Goal: Task Accomplishment & Management: Use online tool/utility

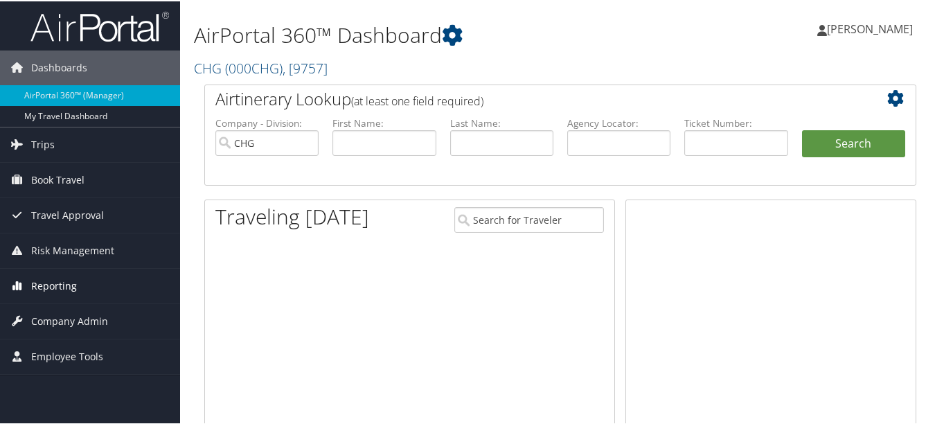
click at [90, 289] on link "Reporting" at bounding box center [90, 284] width 180 height 35
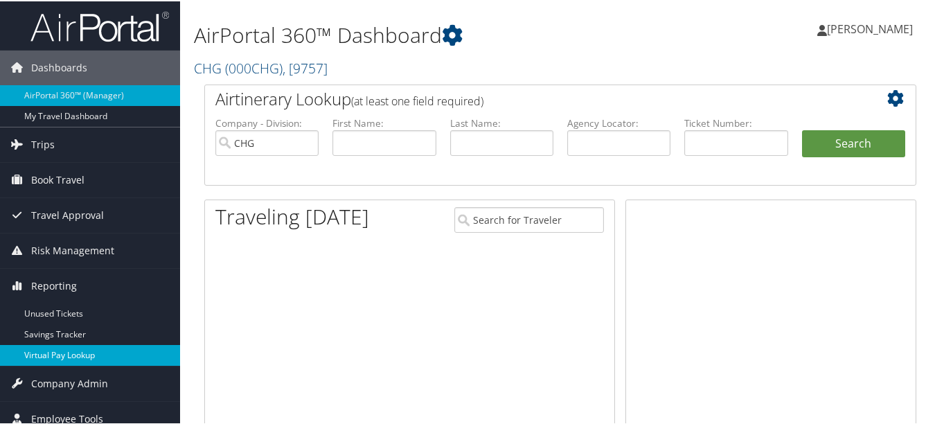
click at [89, 348] on link "Virtual Pay Lookup" at bounding box center [90, 353] width 180 height 21
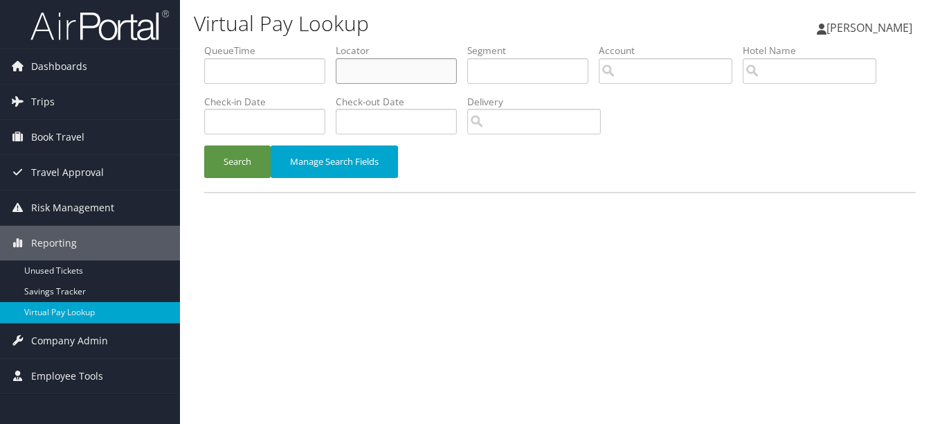
click at [386, 74] on input "text" at bounding box center [396, 71] width 121 height 26
paste input "TR-745972"
type input "TR-745972"
click at [242, 161] on button "Search" at bounding box center [237, 161] width 66 height 33
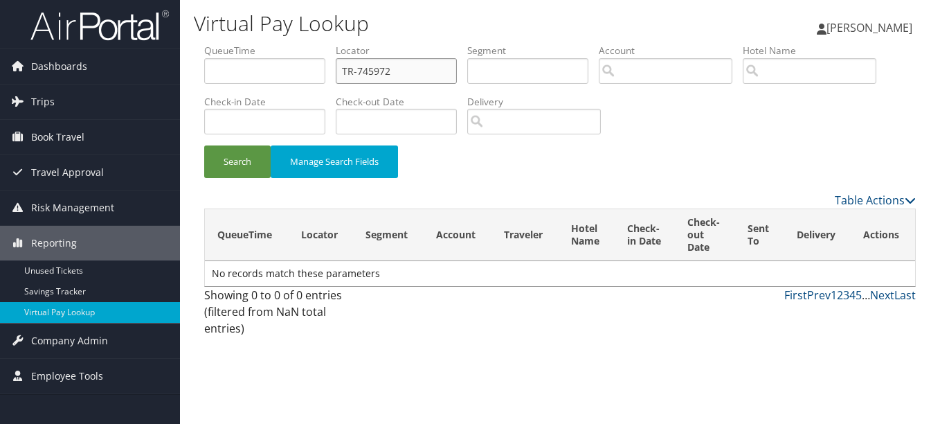
drag, startPoint x: 303, startPoint y: 73, endPoint x: 285, endPoint y: 73, distance: 17.3
click at [285, 44] on ul "QueueTime Locator TR-745972 Segment Account Traveler Hotel Name Check-in Date C…" at bounding box center [560, 44] width 712 height 0
click at [402, 69] on input "text" at bounding box center [396, 71] width 121 height 26
paste input "ETYKHW"
click at [204, 145] on button "Search" at bounding box center [237, 161] width 66 height 33
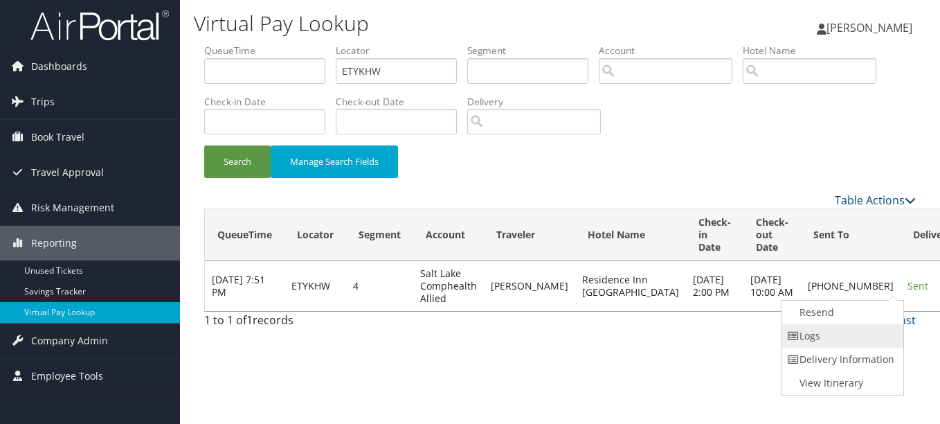
click at [820, 336] on link "Logs" at bounding box center [841, 336] width 118 height 24
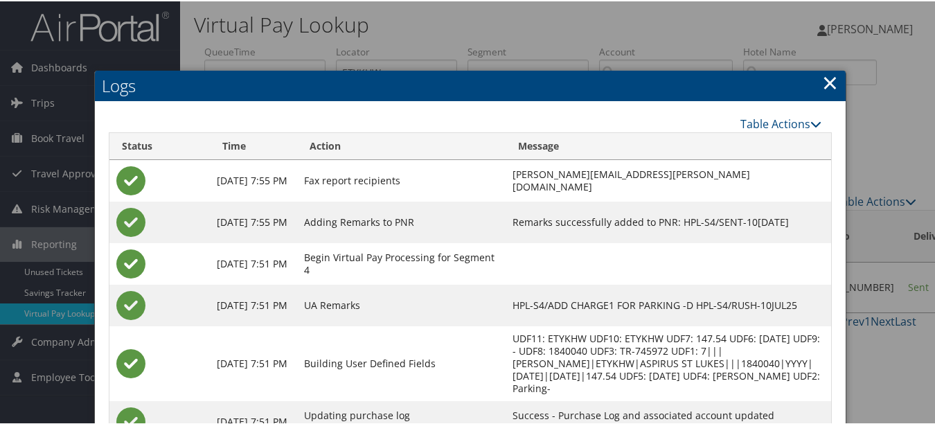
click at [830, 81] on link "×" at bounding box center [830, 81] width 16 height 28
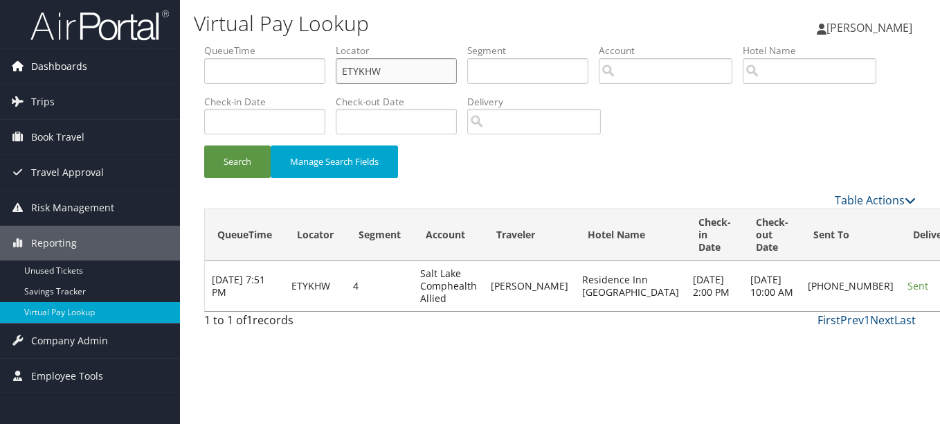
drag, startPoint x: 436, startPoint y: 62, endPoint x: 37, endPoint y: 64, distance: 398.7
click at [40, 64] on div "Dashboards AirPortal 360™ (Manager) My Travel Dashboard Trips Airtinerary® Look…" at bounding box center [470, 212] width 940 height 424
paste input "HXUHFK"
click at [204, 145] on button "Search" at bounding box center [237, 161] width 66 height 33
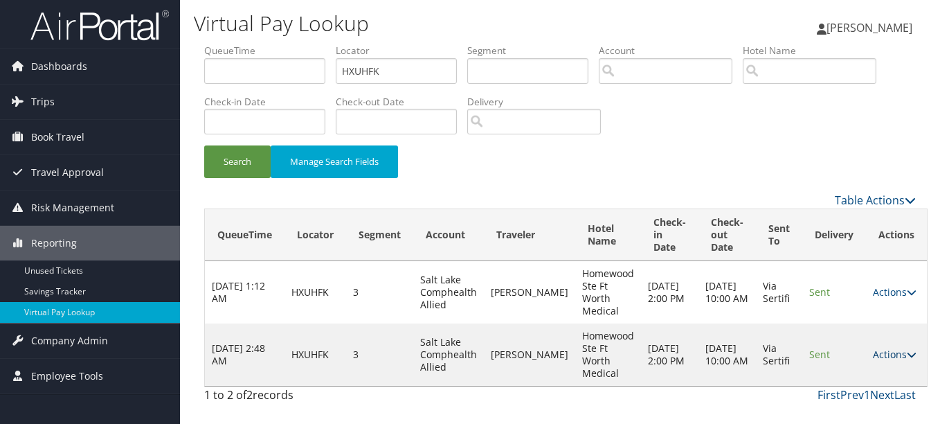
click at [907, 350] on icon at bounding box center [912, 355] width 10 height 10
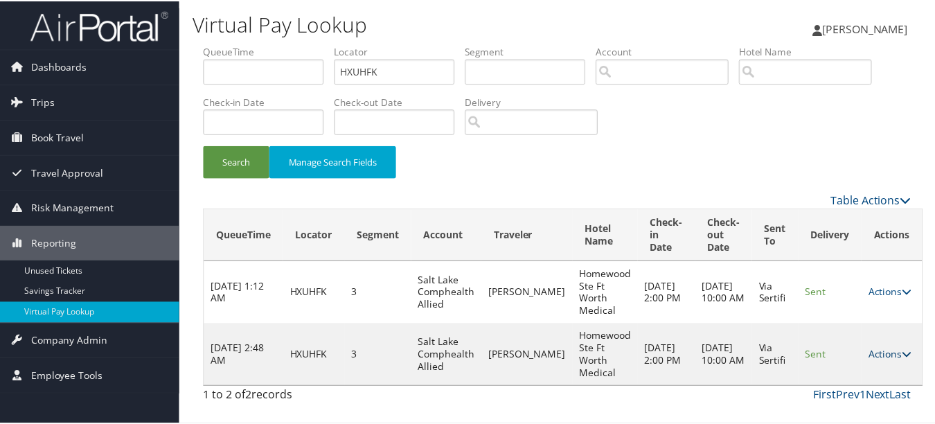
scroll to position [35, 0]
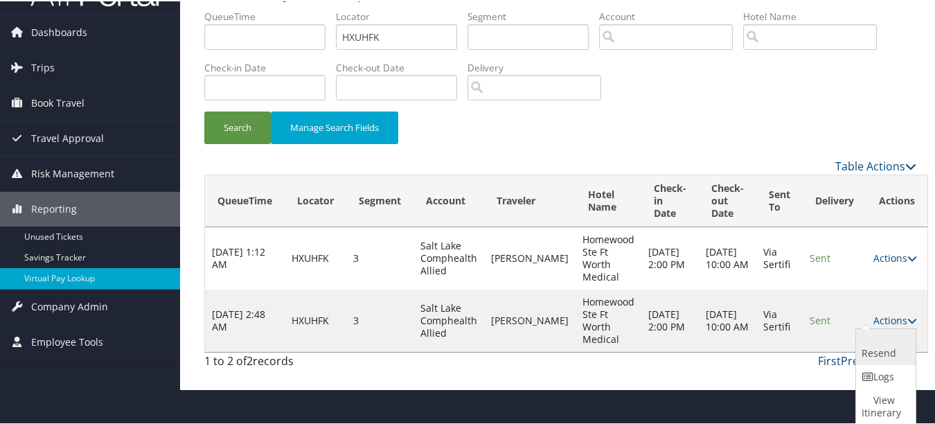
click at [870, 362] on link "Resend" at bounding box center [884, 345] width 56 height 36
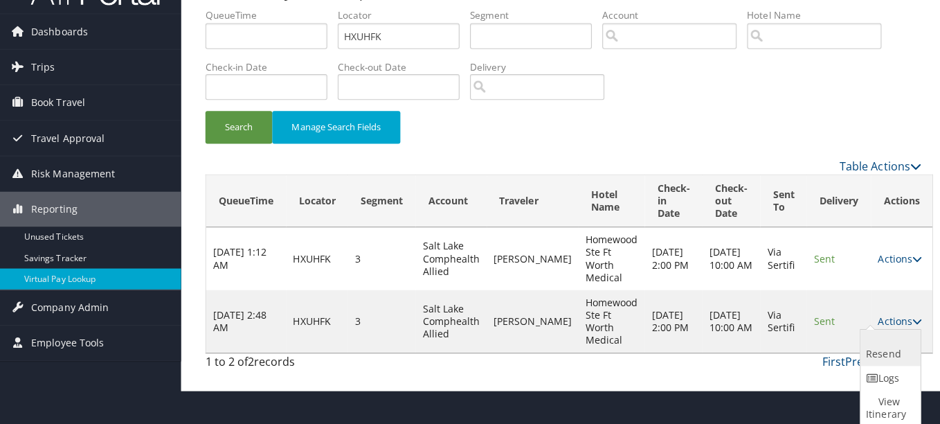
scroll to position [0, 0]
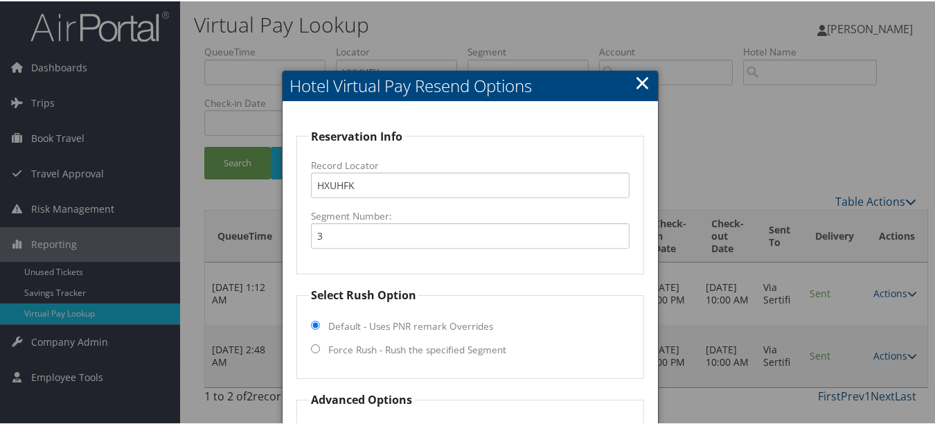
click at [642, 84] on link "×" at bounding box center [642, 81] width 16 height 28
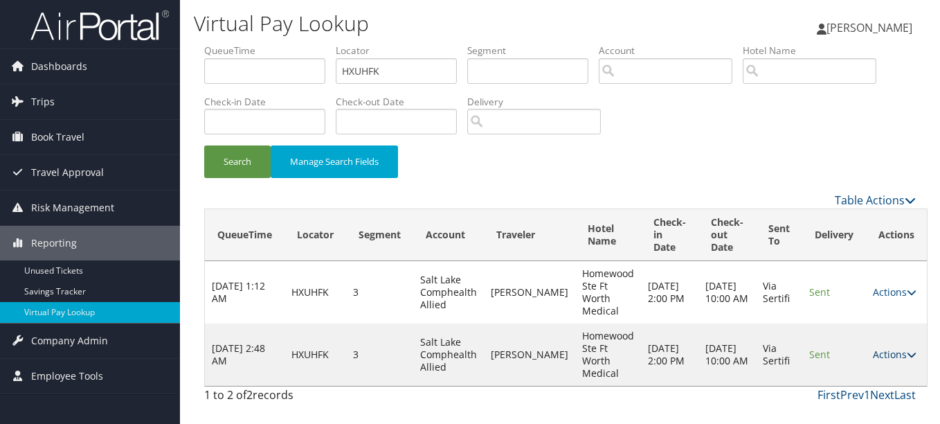
click at [873, 350] on link "Actions" at bounding box center [895, 354] width 44 height 13
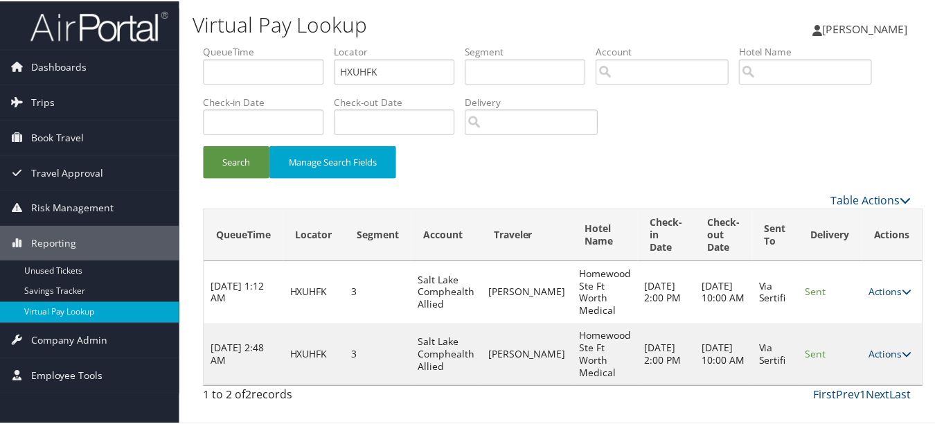
scroll to position [35, 0]
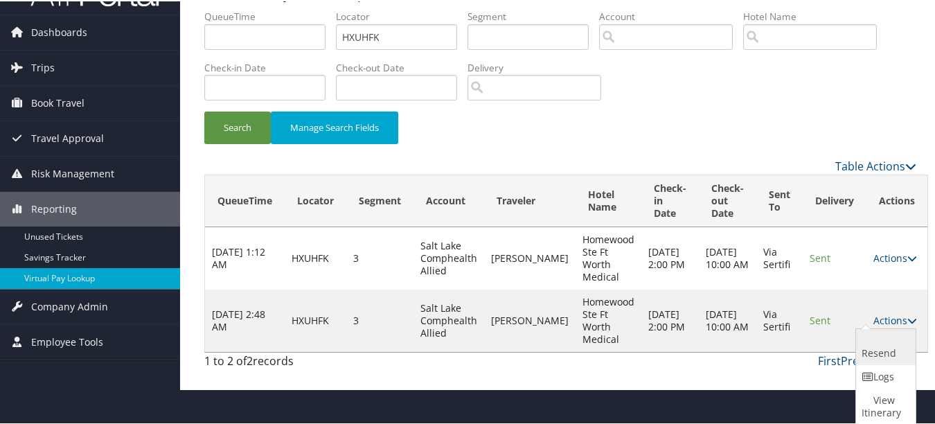
click at [876, 357] on link "Resend" at bounding box center [884, 345] width 56 height 36
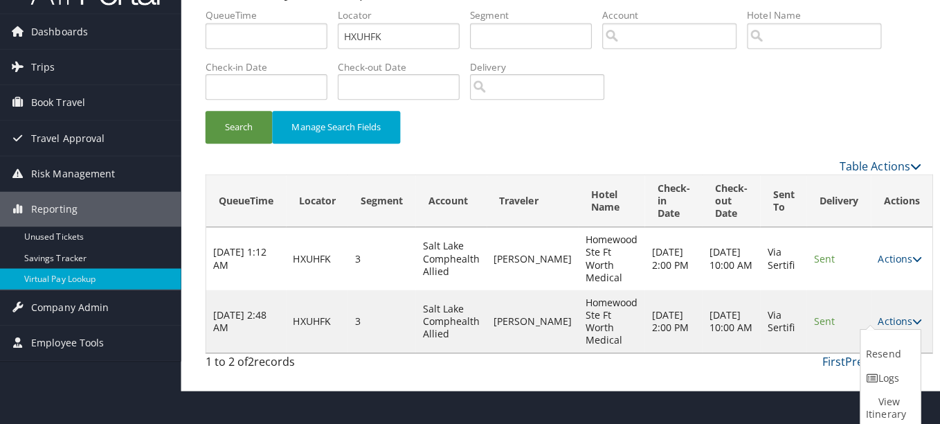
scroll to position [0, 0]
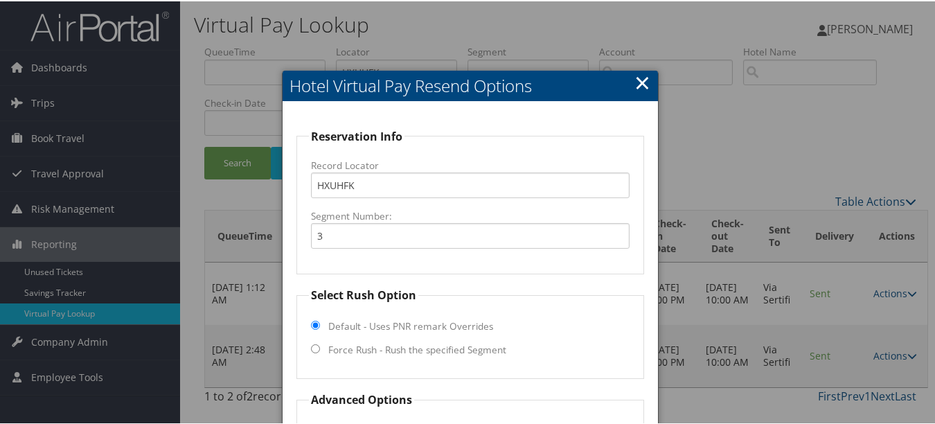
click at [638, 69] on link "×" at bounding box center [642, 81] width 16 height 28
click at [639, 80] on link "×" at bounding box center [642, 81] width 16 height 28
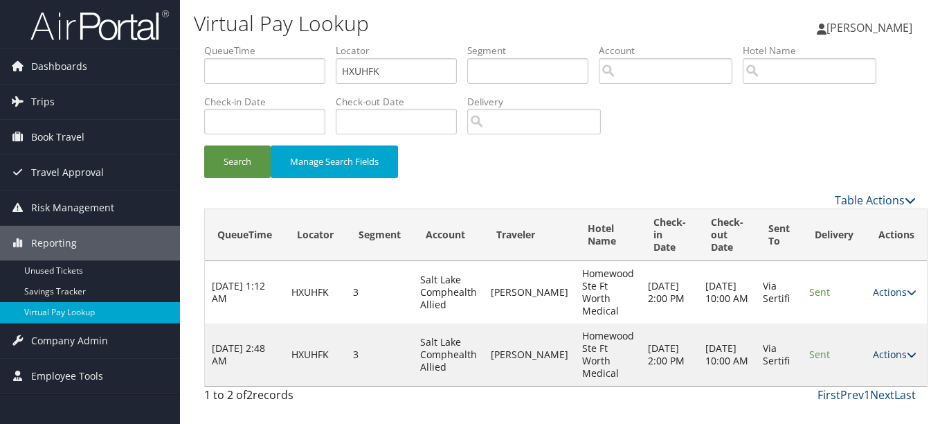
click at [885, 352] on link "Actions" at bounding box center [895, 354] width 44 height 13
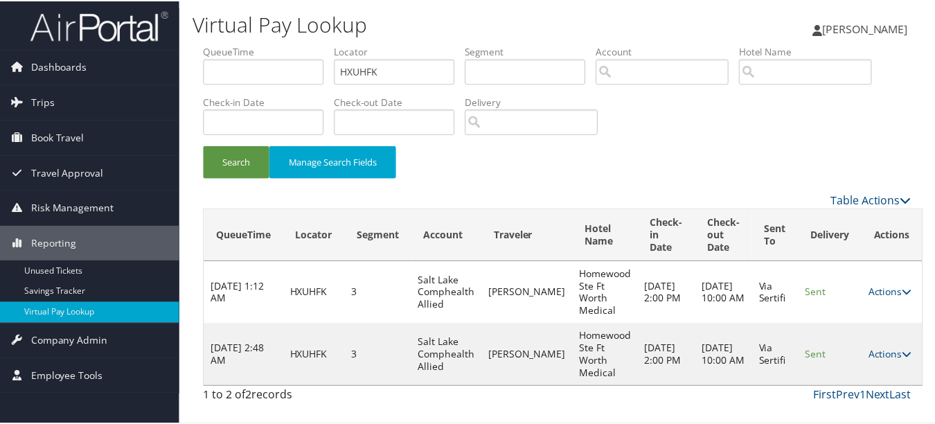
scroll to position [35, 0]
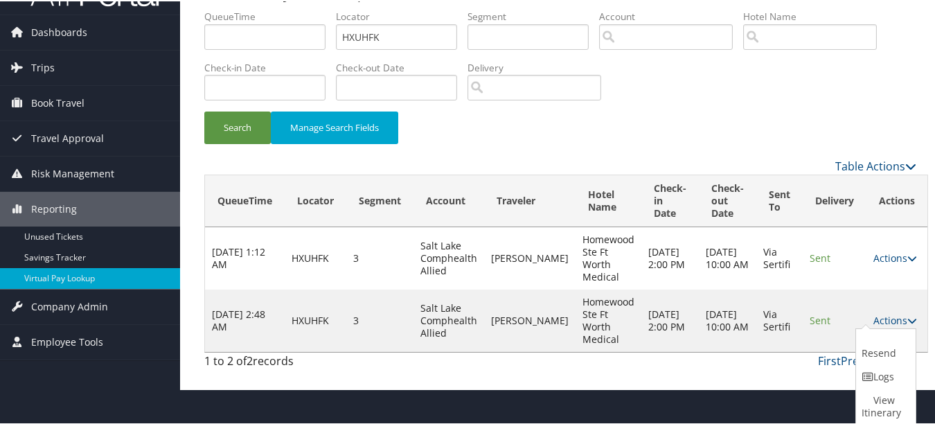
drag, startPoint x: 884, startPoint y: 372, endPoint x: 861, endPoint y: 369, distance: 23.0
click at [883, 372] on link "Logs" at bounding box center [884, 375] width 56 height 24
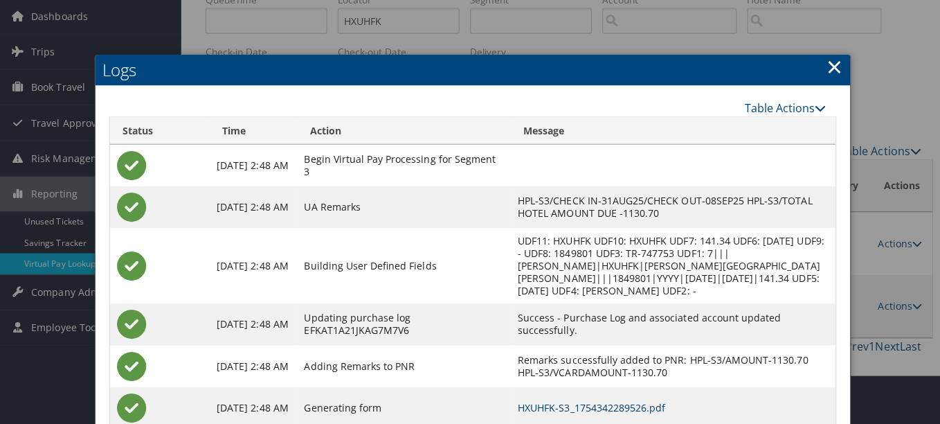
scroll to position [0, 0]
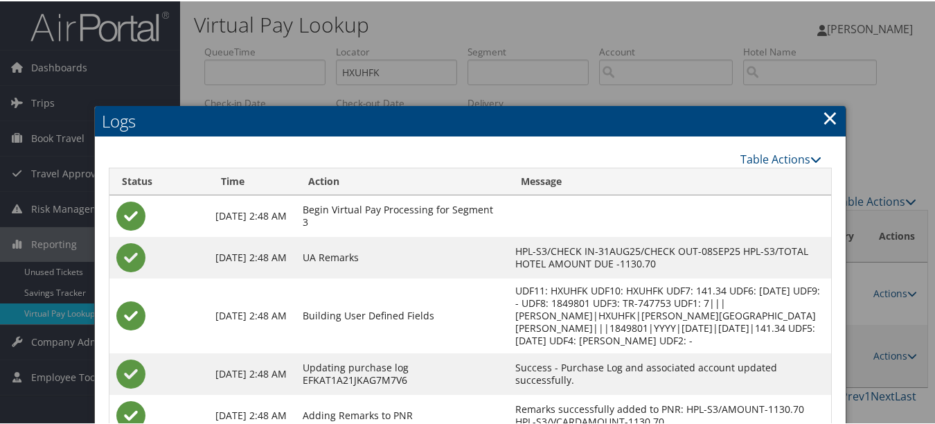
click at [823, 119] on link "×" at bounding box center [830, 116] width 16 height 28
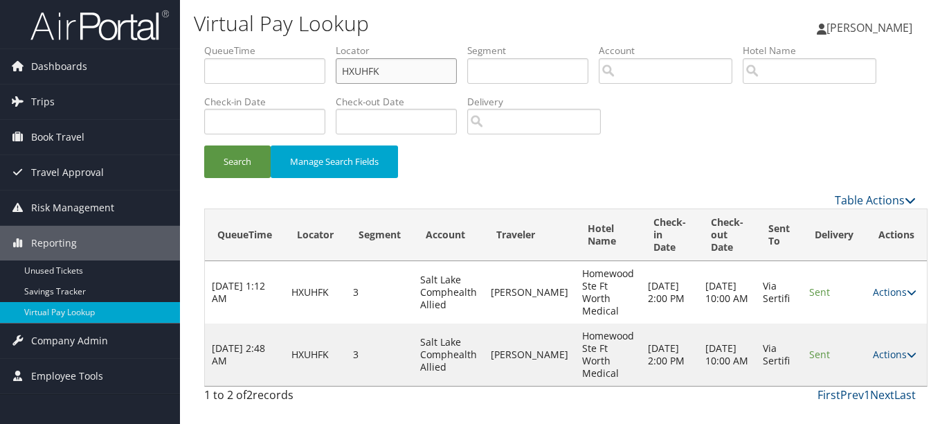
drag, startPoint x: 450, startPoint y: 70, endPoint x: 276, endPoint y: 62, distance: 174.6
click at [276, 44] on ul "QueueTime Locator HXUHFK Segment Account Traveler Hotel Name Check-in Date Chec…" at bounding box center [560, 44] width 712 height 0
paste input "ERIFKN"
click at [204, 145] on button "Search" at bounding box center [237, 161] width 66 height 33
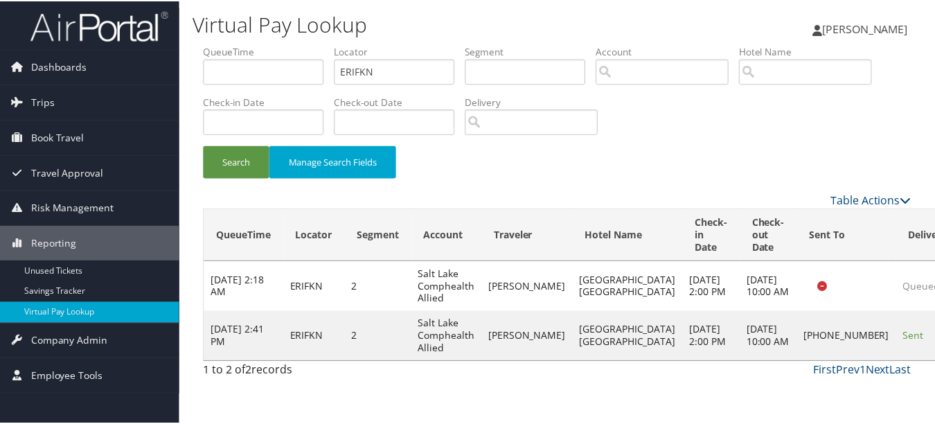
scroll to position [21, 0]
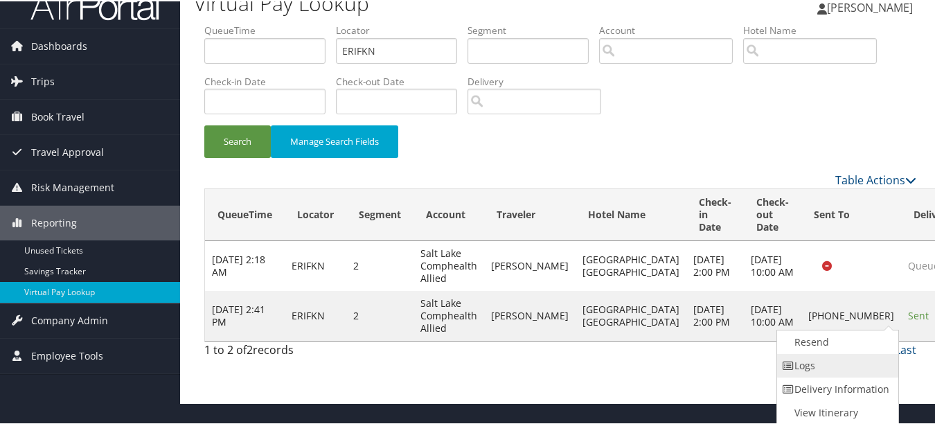
click at [866, 359] on link "Logs" at bounding box center [836, 364] width 118 height 24
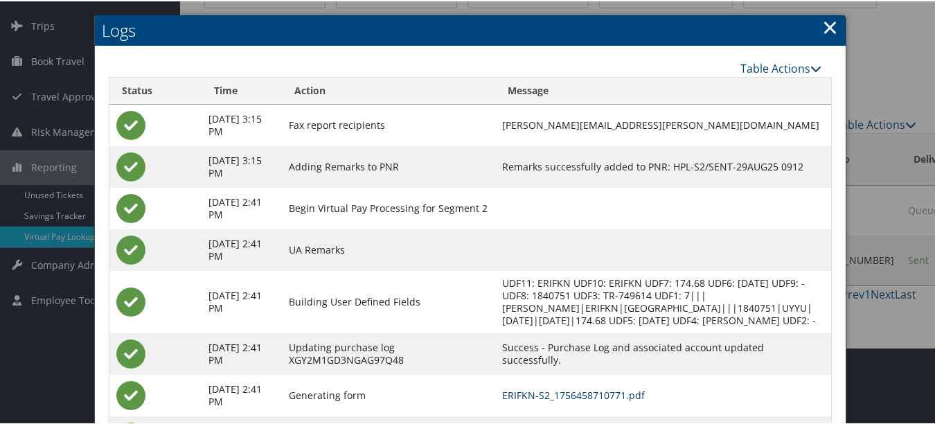
scroll to position [0, 0]
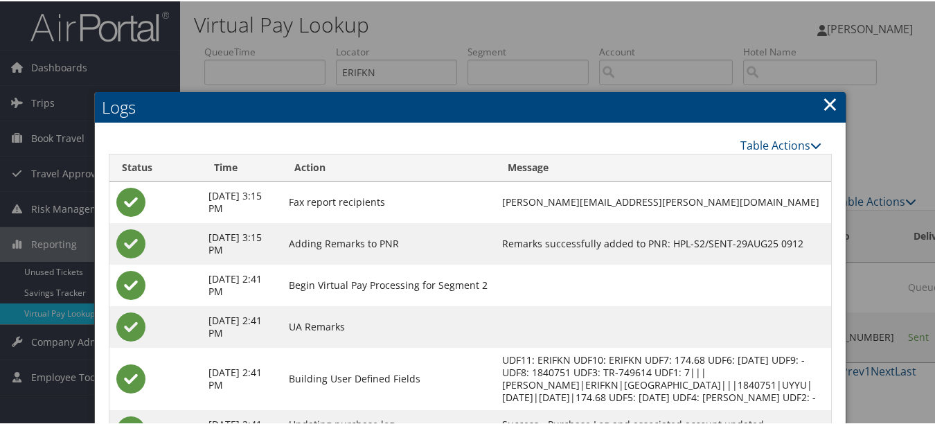
click at [826, 100] on link "×" at bounding box center [830, 103] width 16 height 28
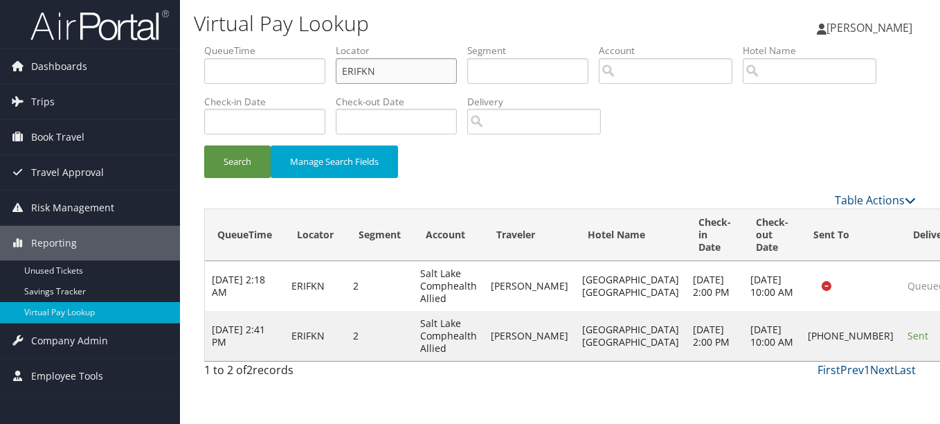
drag, startPoint x: 446, startPoint y: 66, endPoint x: 267, endPoint y: 62, distance: 179.3
click at [269, 44] on ul "QueueTime Locator ERIFKN Segment Account Traveler Hotel Name Check-in Date Chec…" at bounding box center [560, 44] width 712 height 0
paste input "DGUVCB"
click at [204, 145] on button "Search" at bounding box center [237, 161] width 66 height 33
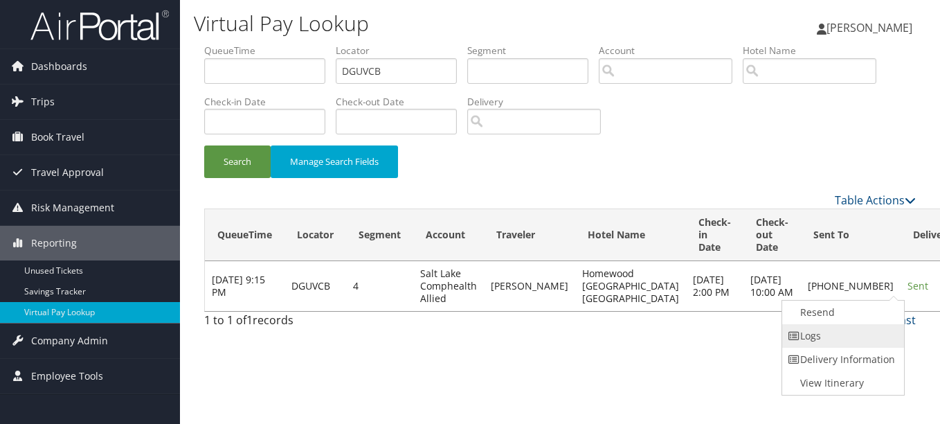
click at [852, 335] on link "Logs" at bounding box center [841, 336] width 118 height 24
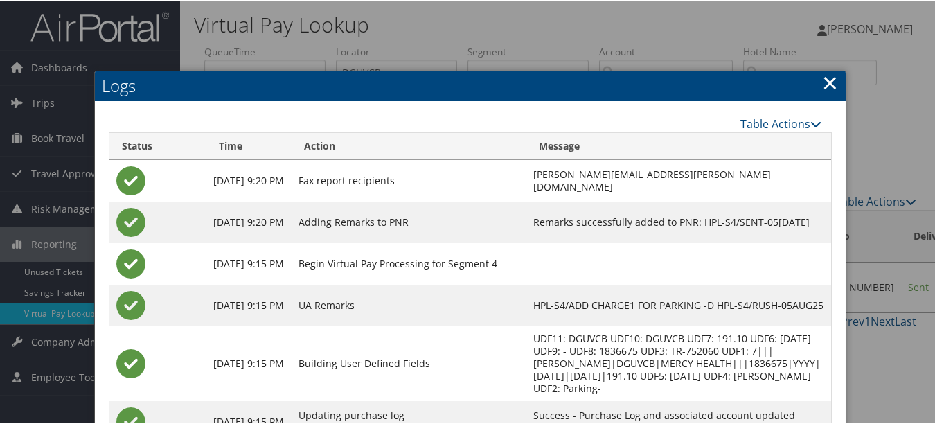
click at [816, 83] on h2 "Logs" at bounding box center [470, 84] width 750 height 30
click at [822, 82] on link "×" at bounding box center [830, 81] width 16 height 28
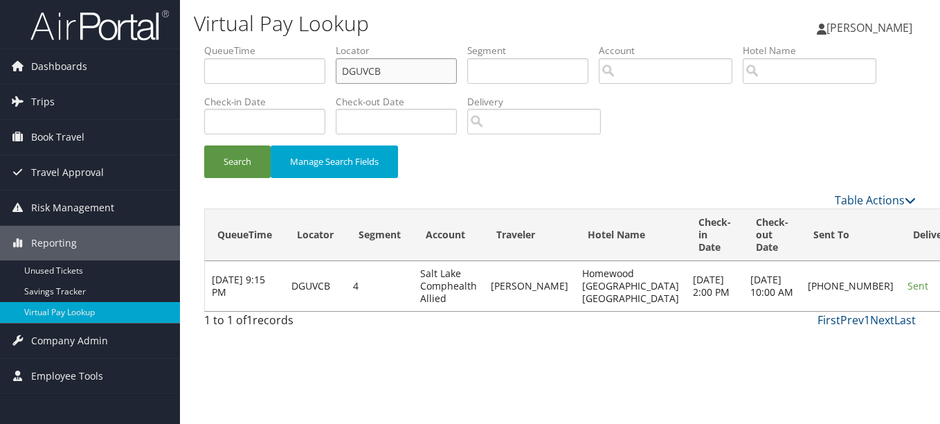
drag, startPoint x: 426, startPoint y: 73, endPoint x: 217, endPoint y: 76, distance: 209.1
click at [218, 44] on ul "QueueTime Locator DGUVCB Segment Account Traveler Hotel Name Check-in Date Chec…" at bounding box center [560, 44] width 712 height 0
paste input "JEPJVG"
click at [204, 145] on button "Search" at bounding box center [237, 161] width 66 height 33
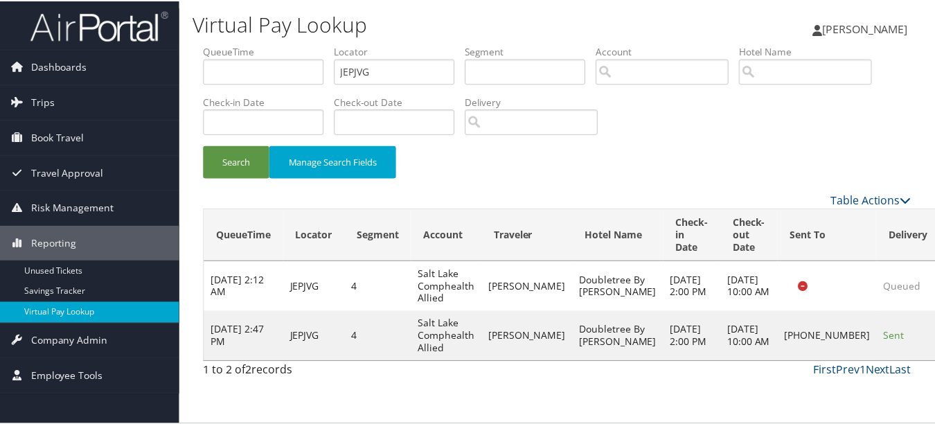
scroll to position [21, 0]
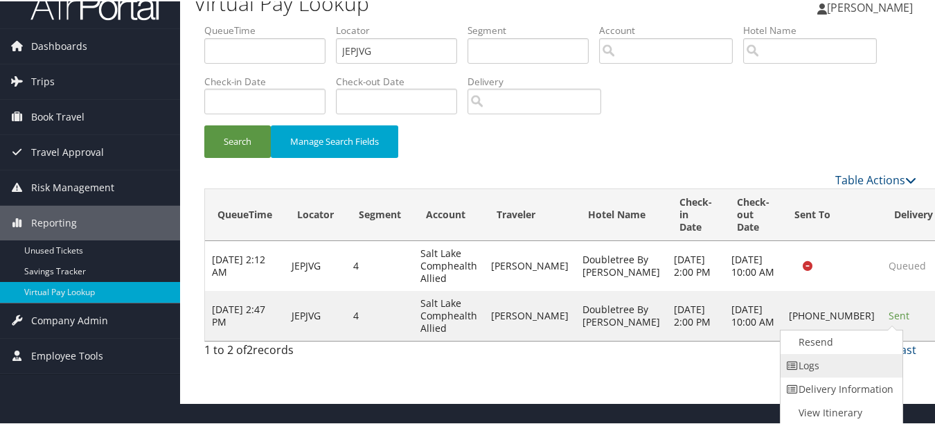
click at [834, 360] on link "Logs" at bounding box center [839, 364] width 118 height 24
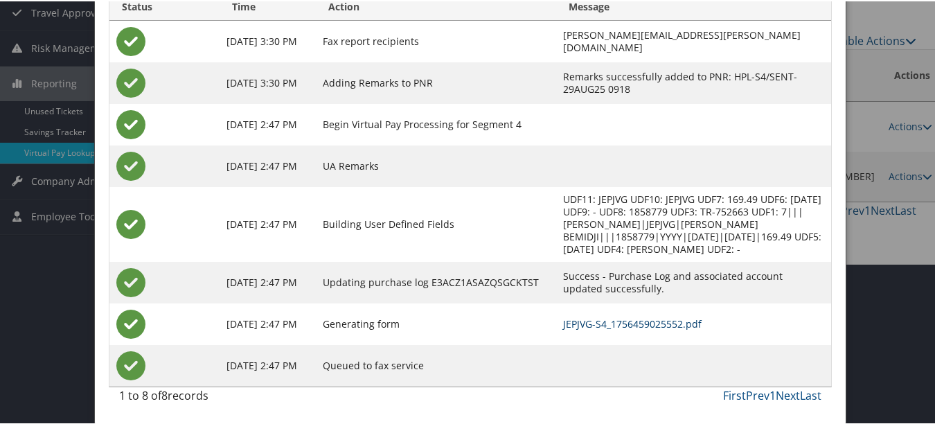
scroll to position [0, 0]
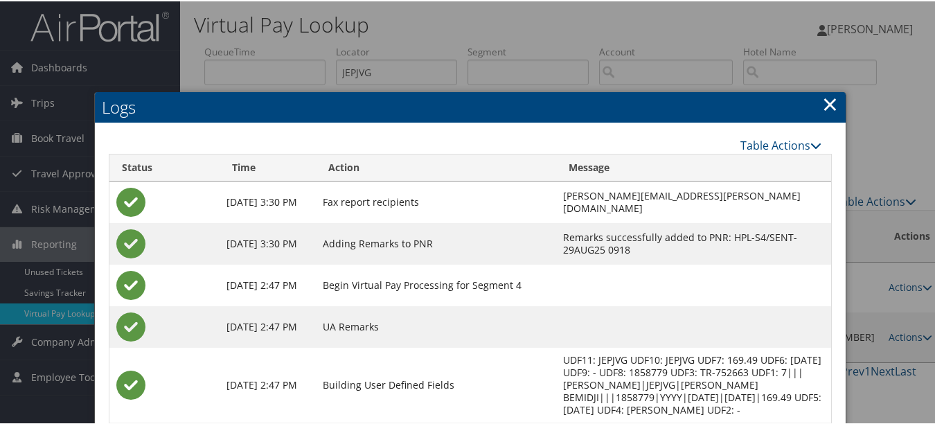
click at [826, 100] on link "×" at bounding box center [830, 103] width 16 height 28
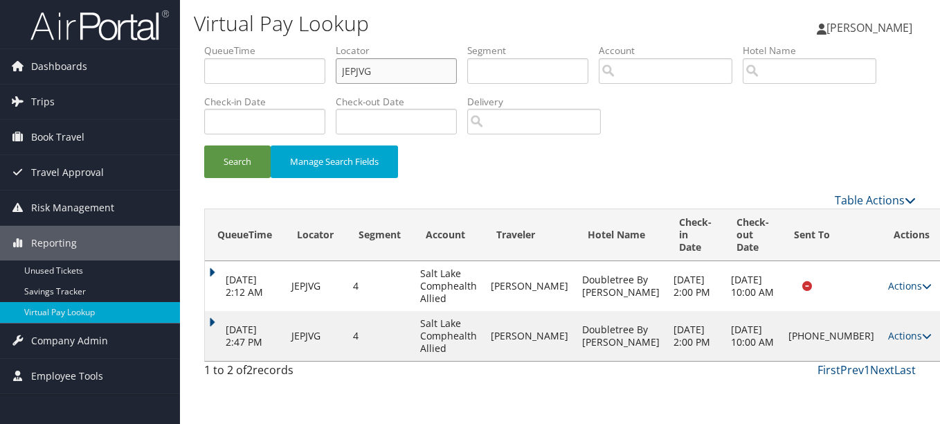
drag, startPoint x: 399, startPoint y: 63, endPoint x: 227, endPoint y: 62, distance: 172.4
click at [227, 44] on ul "QueueTime Locator JEPJVG Segment Account Traveler Hotel Name Check-in Date Chec…" at bounding box center [560, 44] width 712 height 0
paste input "YEQRDE"
click at [204, 145] on button "Search" at bounding box center [237, 161] width 66 height 33
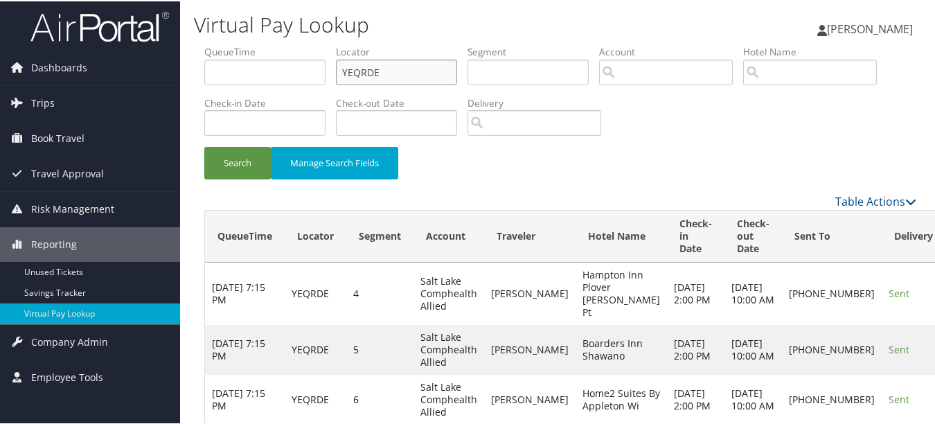
click at [204, 145] on button "Search" at bounding box center [237, 161] width 66 height 33
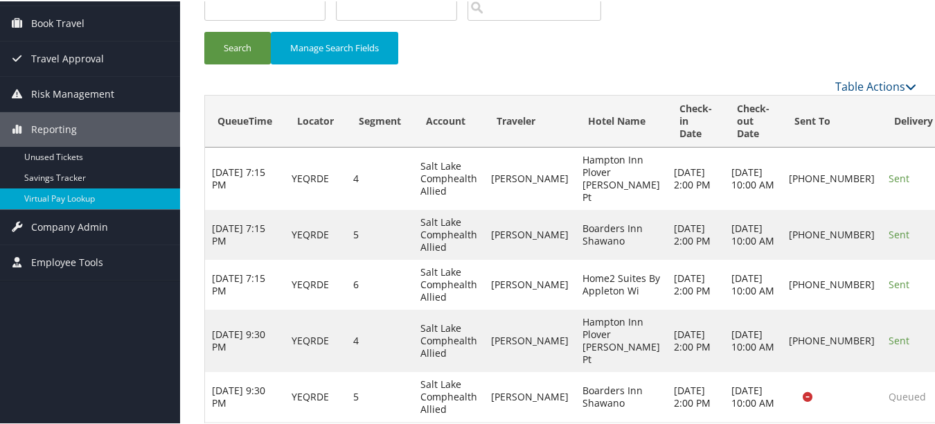
scroll to position [248, 0]
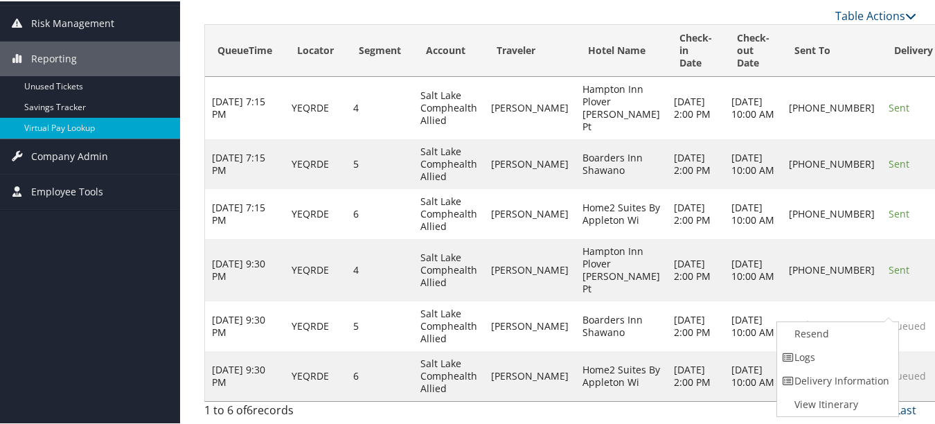
click at [859, 344] on link "Logs" at bounding box center [836, 356] width 118 height 24
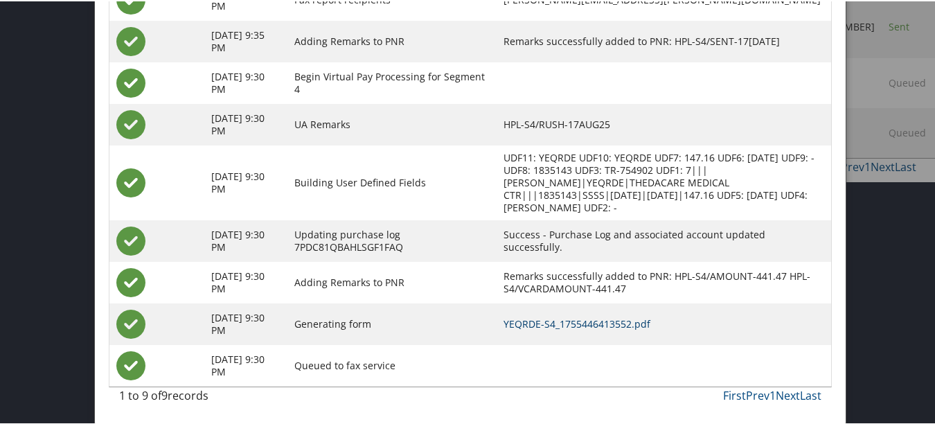
scroll to position [82, 0]
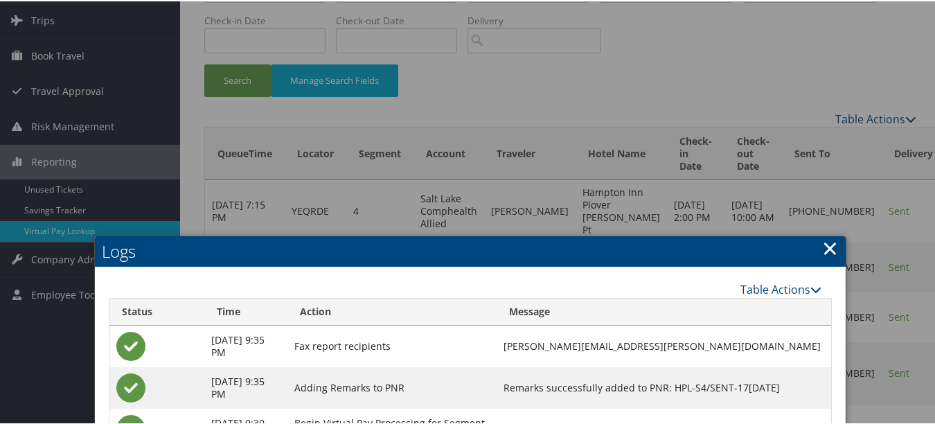
drag, startPoint x: 824, startPoint y: 244, endPoint x: 649, endPoint y: 267, distance: 177.3
click at [824, 246] on link "×" at bounding box center [830, 247] width 16 height 28
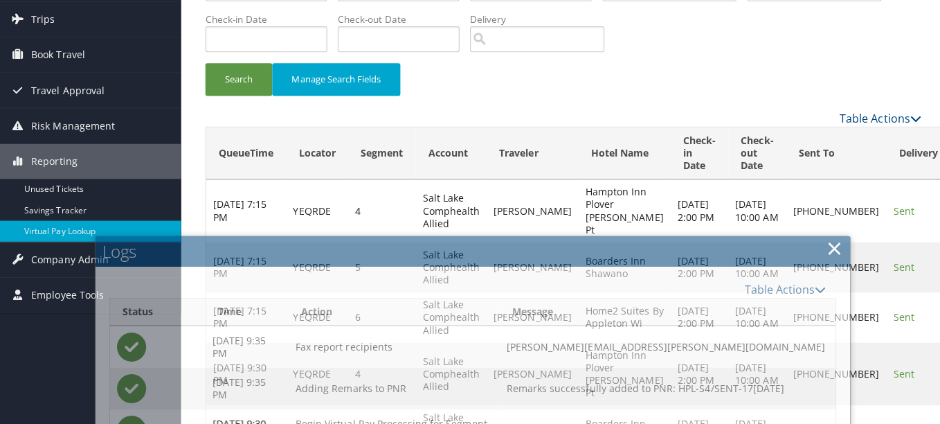
scroll to position [0, 0]
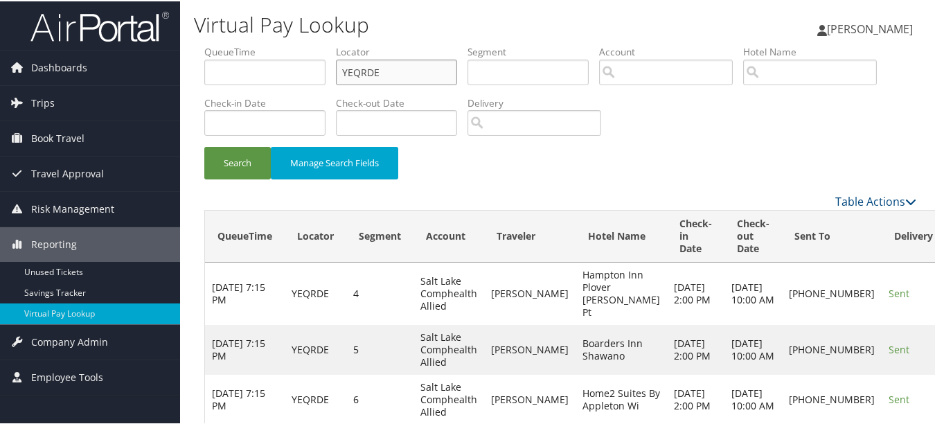
drag, startPoint x: 415, startPoint y: 70, endPoint x: 220, endPoint y: 73, distance: 194.5
click at [220, 44] on ul "QueueTime Locator YEQRDE Segment Account Traveler Hotel Name Check-in Date Chec…" at bounding box center [560, 44] width 712 height 0
paste input "CZEFLM"
click at [204, 145] on button "Search" at bounding box center [237, 161] width 66 height 33
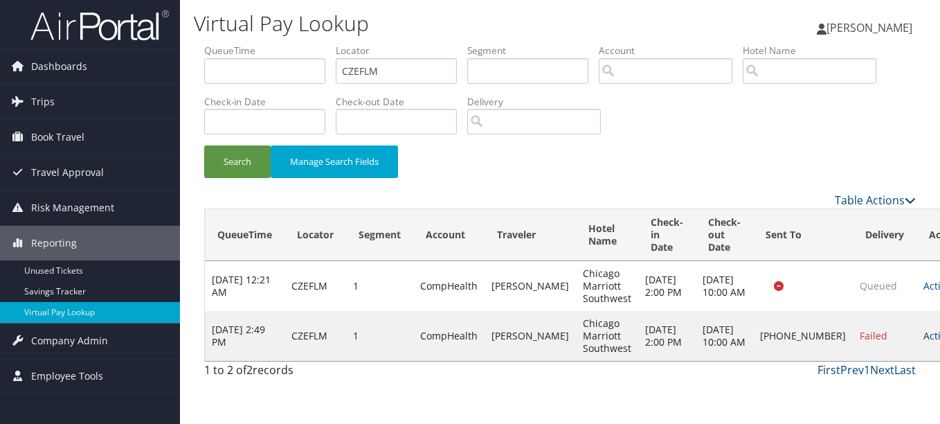
click at [923, 341] on link "Actions" at bounding box center [945, 335] width 44 height 13
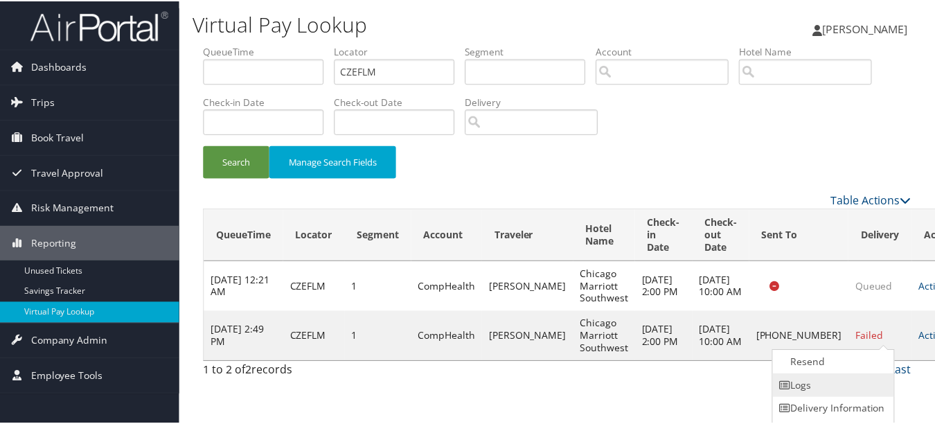
scroll to position [21, 0]
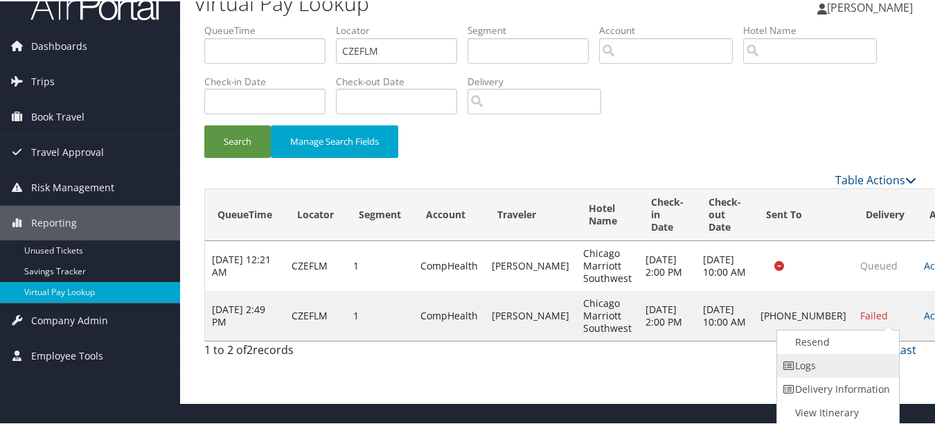
click at [828, 363] on link "Logs" at bounding box center [836, 364] width 118 height 24
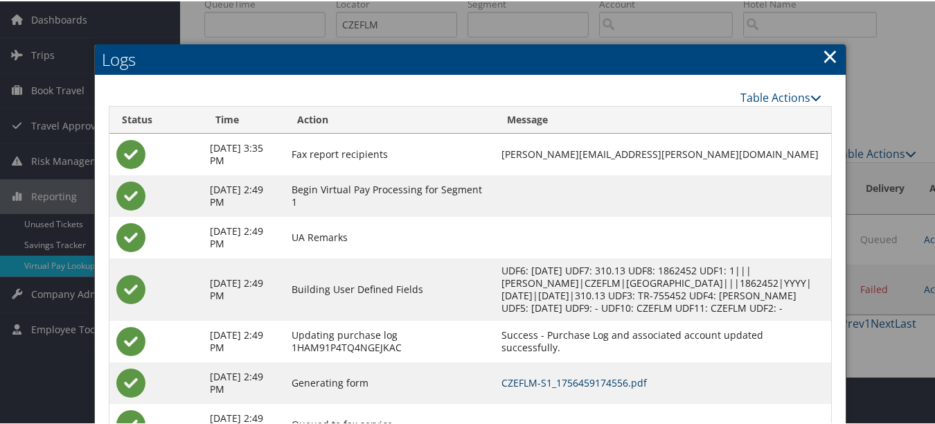
scroll to position [0, 0]
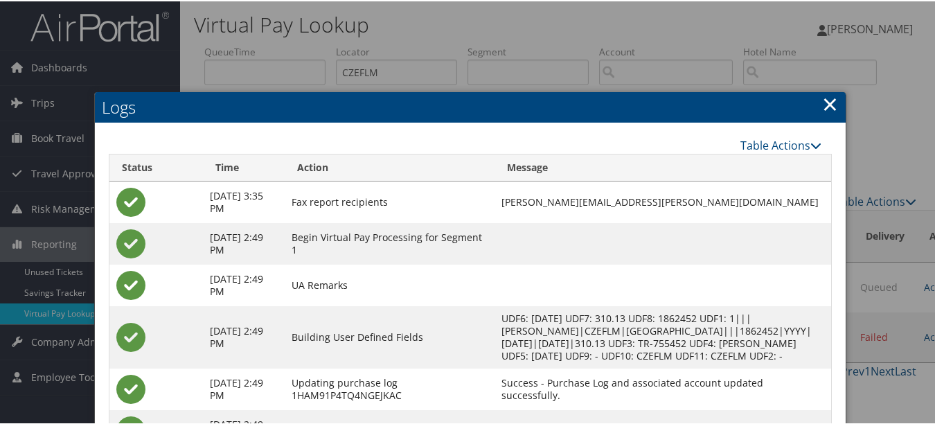
click at [825, 107] on link "×" at bounding box center [830, 103] width 16 height 28
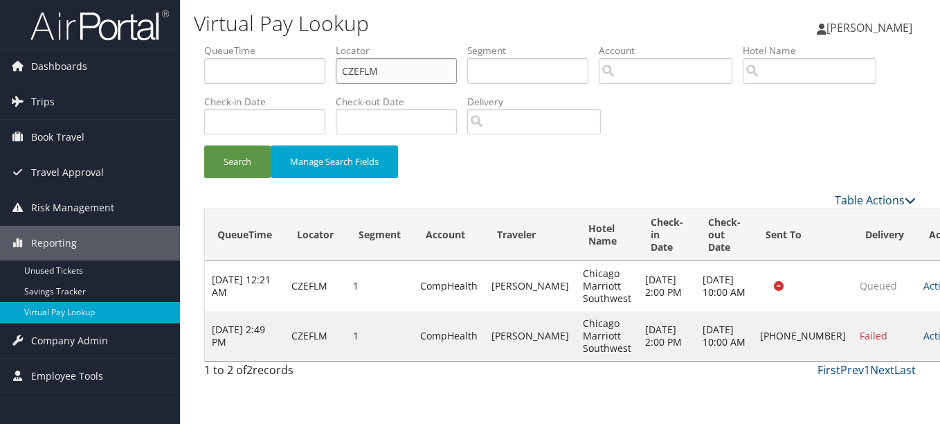
click at [359, 66] on input "CZEFLM" at bounding box center [396, 71] width 121 height 26
paste input "IGCSMK"
paste input "text"
drag, startPoint x: 427, startPoint y: 79, endPoint x: 315, endPoint y: 64, distance: 113.1
click at [315, 44] on ul "QueueTime Locator IGCSMK Segment Account Traveler Hotel Name Check-in Date Chec…" at bounding box center [560, 44] width 712 height 0
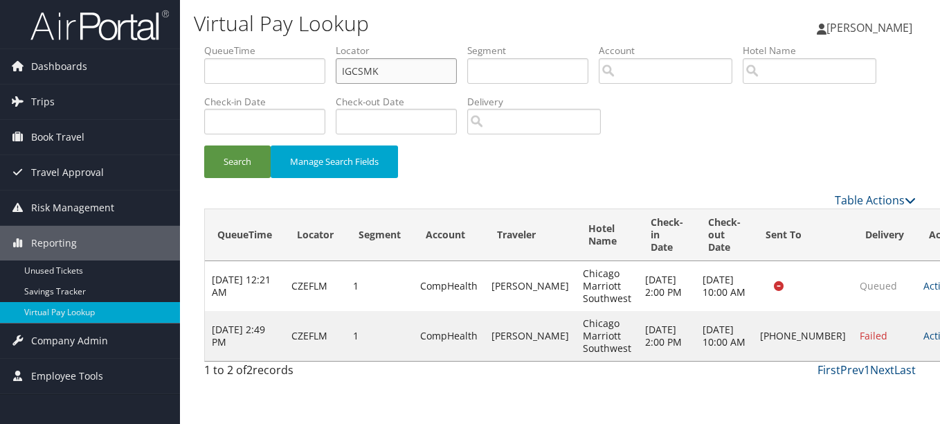
click at [204, 145] on button "Search" at bounding box center [237, 161] width 66 height 33
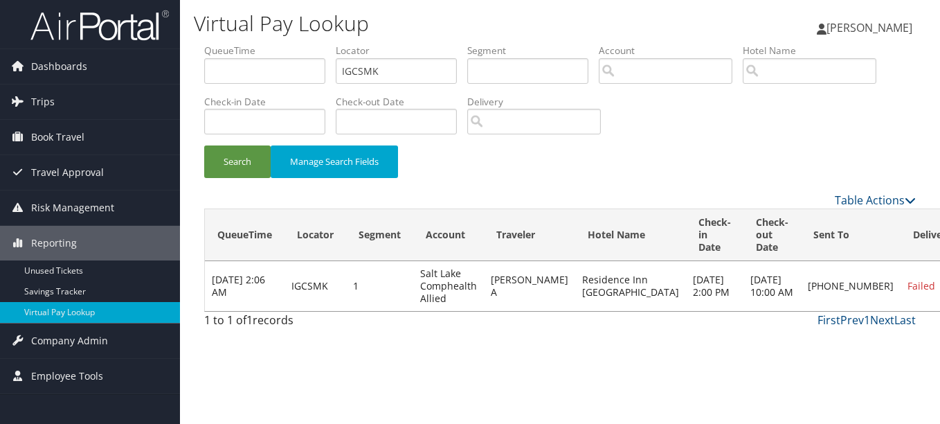
drag, startPoint x: 858, startPoint y: 341, endPoint x: 823, endPoint y: 341, distance: 34.6
click at [854, 341] on link "Logs" at bounding box center [841, 336] width 118 height 24
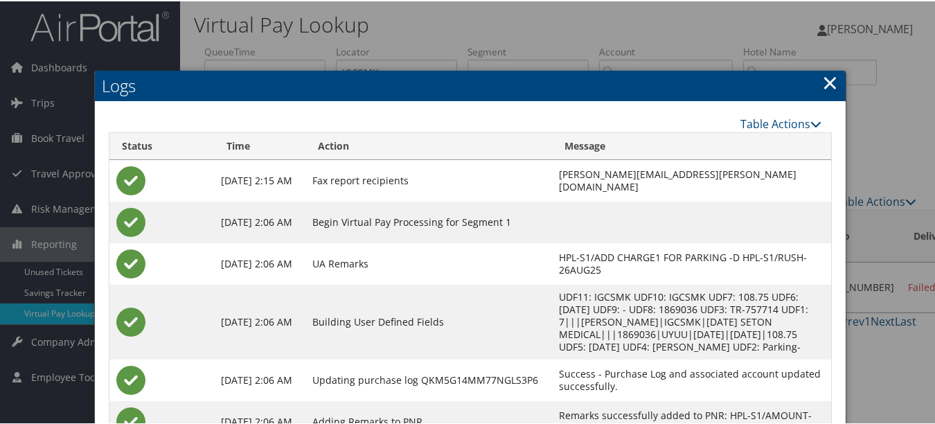
click at [822, 82] on link "×" at bounding box center [830, 81] width 16 height 28
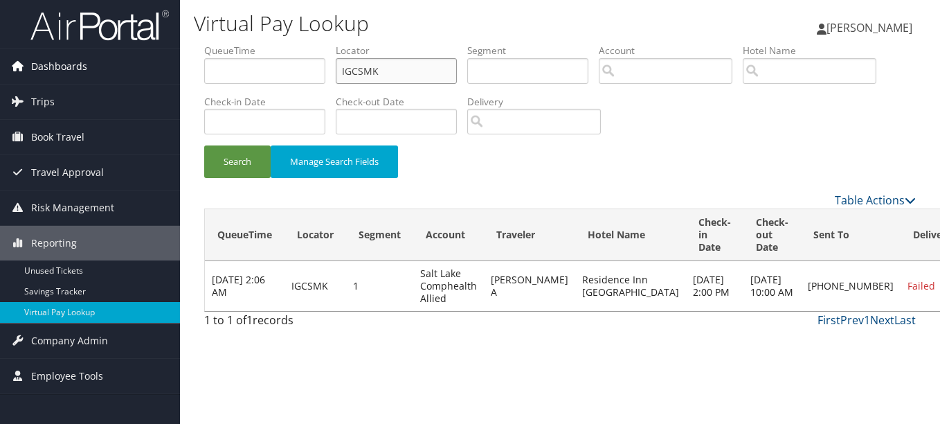
paste input "LVEMVA"
drag, startPoint x: 429, startPoint y: 69, endPoint x: 177, endPoint y: 54, distance: 252.4
click at [177, 54] on div "Dashboards AirPortal 360™ (Manager) My Travel Dashboard Trips Airtinerary® Look…" at bounding box center [470, 212] width 940 height 424
click at [204, 145] on button "Search" at bounding box center [237, 161] width 66 height 33
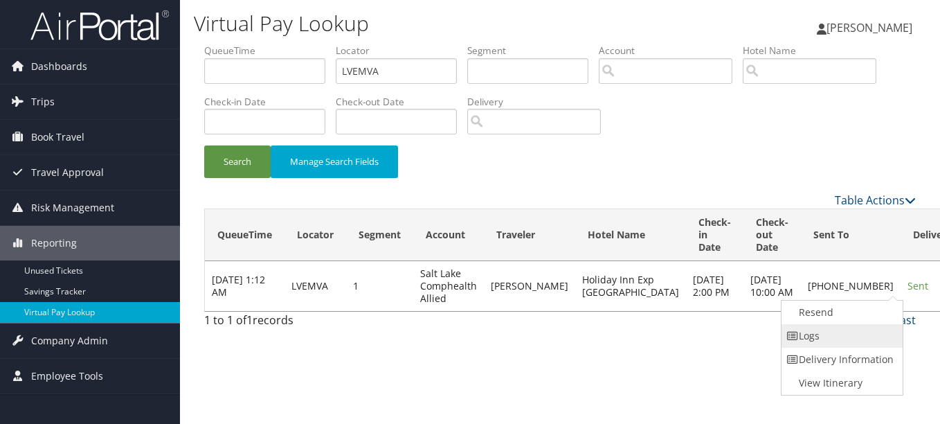
click at [862, 337] on link "Logs" at bounding box center [841, 336] width 118 height 24
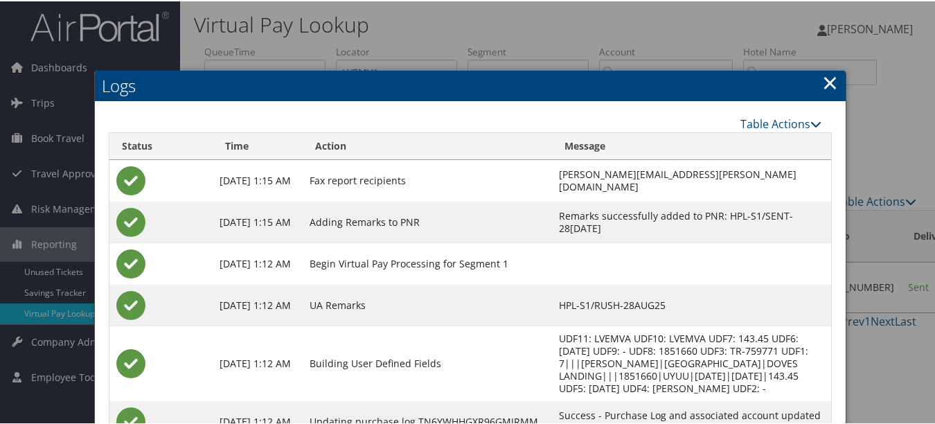
click at [822, 81] on link "×" at bounding box center [830, 81] width 16 height 28
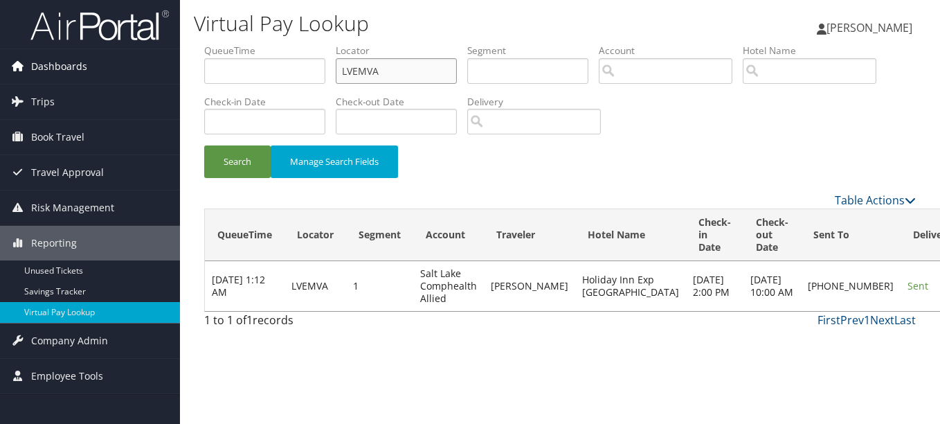
drag, startPoint x: 405, startPoint y: 64, endPoint x: 111, endPoint y: 66, distance: 293.5
click at [111, 66] on div "Dashboards AirPortal 360™ (Manager) My Travel Dashboard Trips Airtinerary® Look…" at bounding box center [470, 212] width 940 height 424
paste input "OAWQXX"
click at [204, 145] on button "Search" at bounding box center [237, 161] width 66 height 33
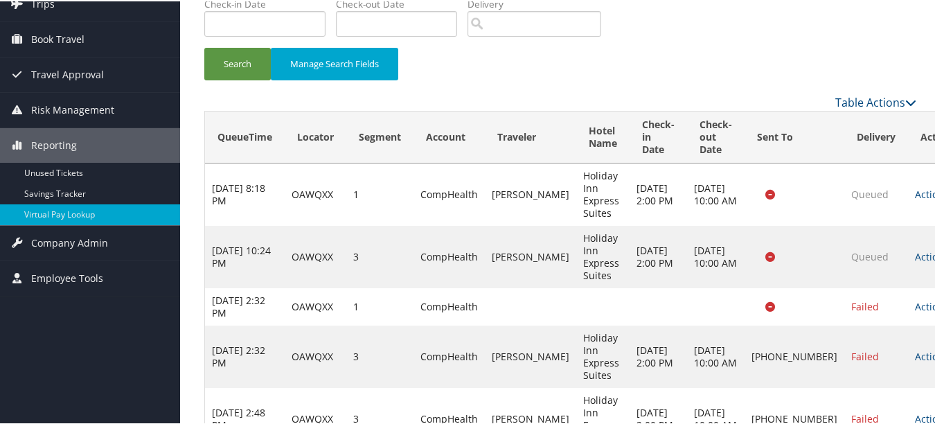
scroll to position [148, 0]
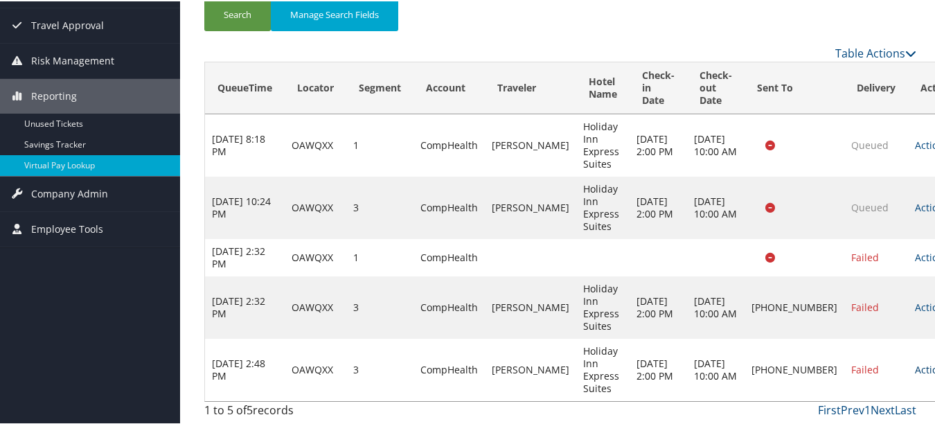
click at [914, 370] on link "Actions" at bounding box center [936, 367] width 44 height 13
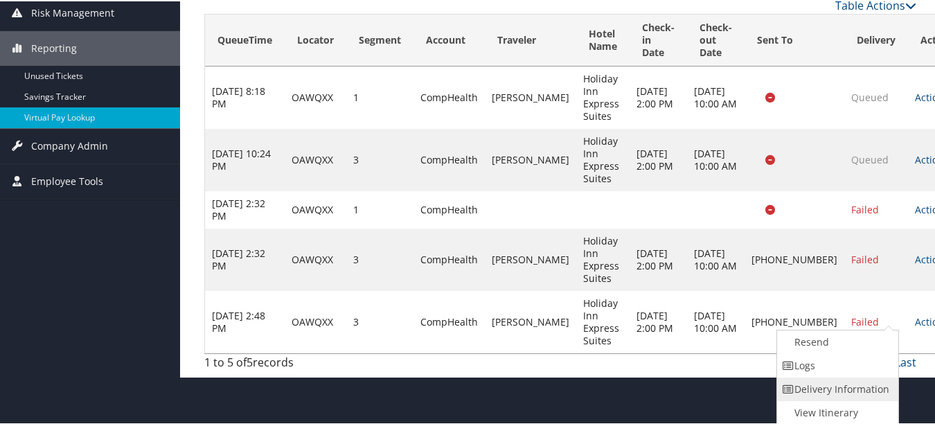
click at [866, 383] on link "Delivery Information" at bounding box center [836, 388] width 118 height 24
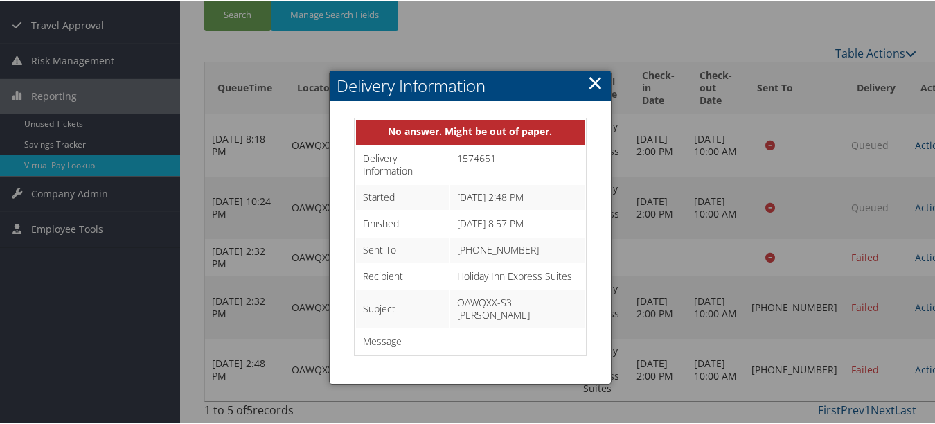
drag, startPoint x: 590, startPoint y: 84, endPoint x: 591, endPoint y: 91, distance: 7.0
click at [591, 84] on link "×" at bounding box center [595, 81] width 16 height 28
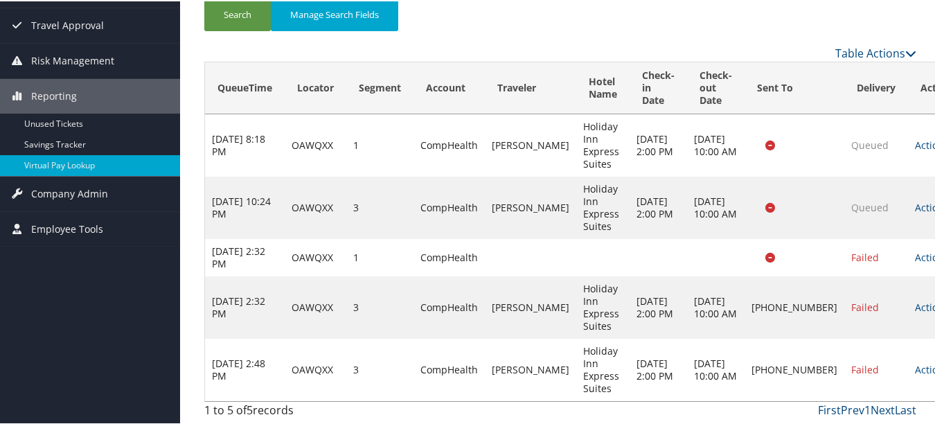
click at [908, 377] on td "Actions Resend Logs Delivery Information View Itinerary" at bounding box center [938, 368] width 61 height 62
click at [914, 369] on link "Actions" at bounding box center [936, 367] width 44 height 13
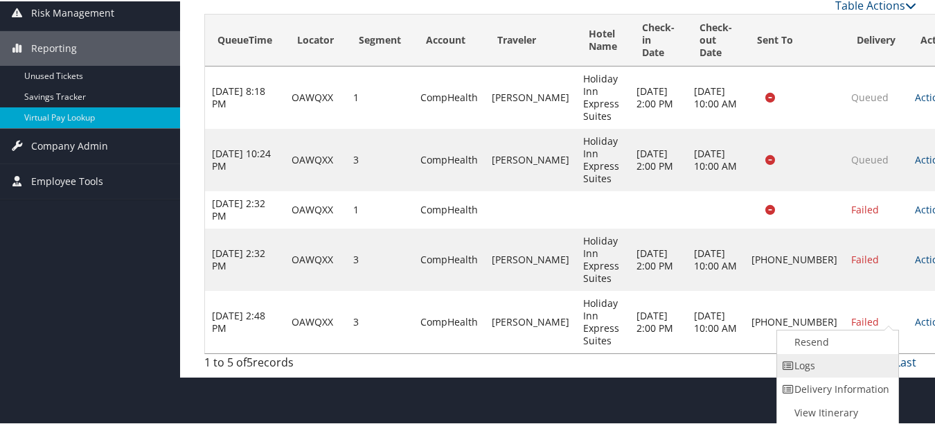
click at [872, 363] on link "Logs" at bounding box center [836, 364] width 118 height 24
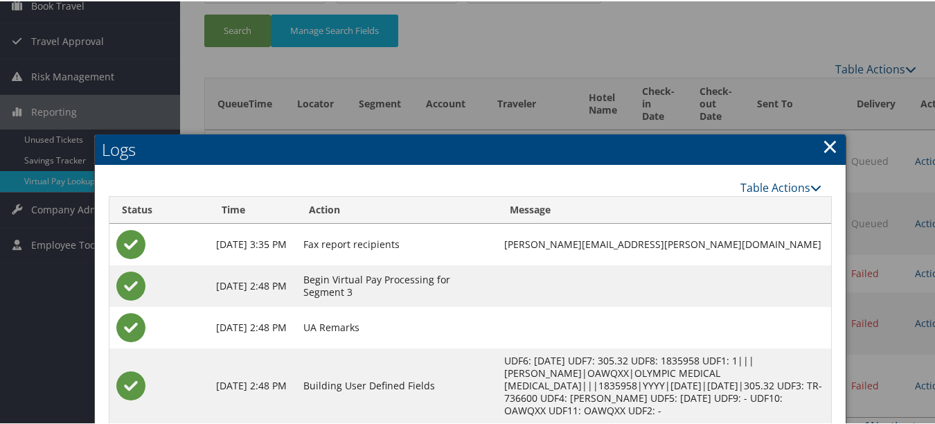
scroll to position [4, 0]
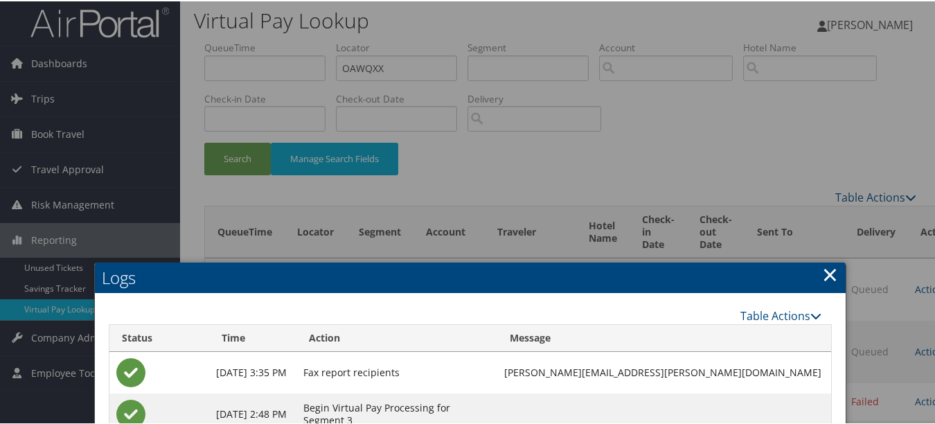
click at [822, 276] on link "×" at bounding box center [830, 273] width 16 height 28
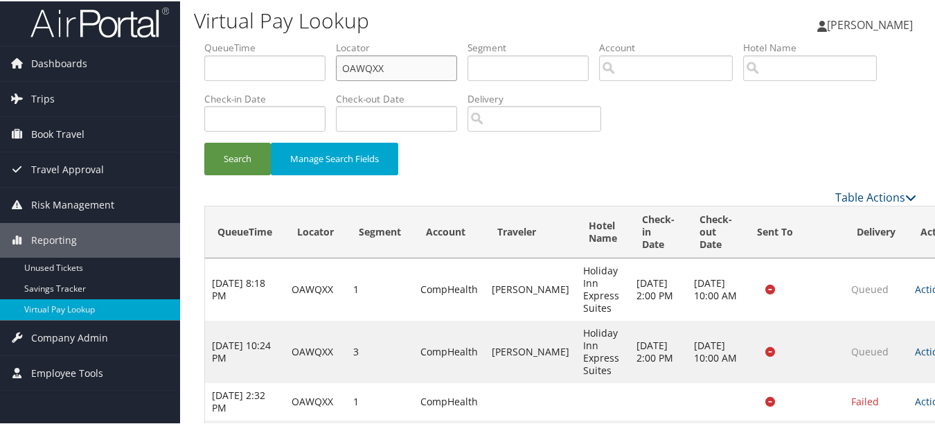
drag, startPoint x: 395, startPoint y: 61, endPoint x: 239, endPoint y: 61, distance: 155.8
click at [239, 39] on ul "QueueTime Locator OAWQXX Segment Account Traveler Hotel Name Check-in Date Chec…" at bounding box center [560, 39] width 712 height 0
paste input "HLXQYO"
click at [204, 141] on button "Search" at bounding box center [237, 157] width 66 height 33
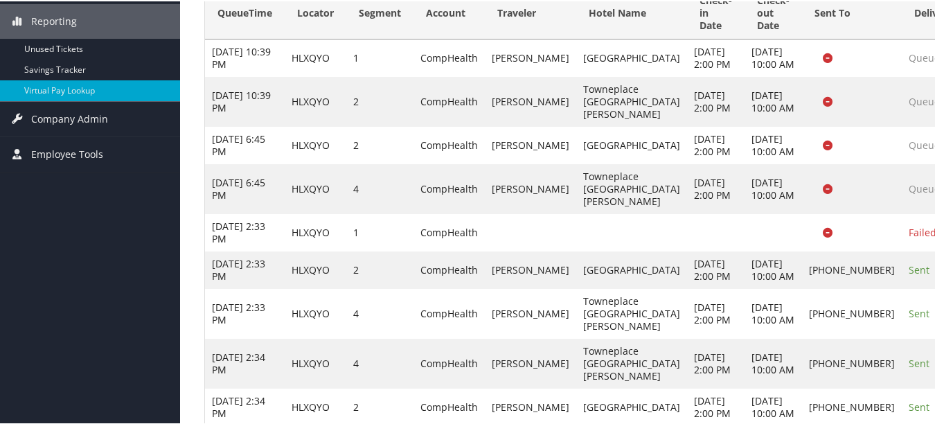
scroll to position [348, 0]
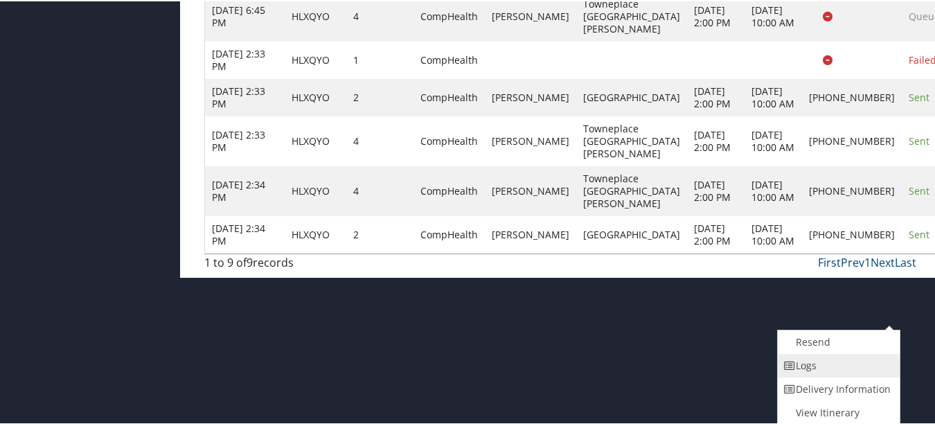
click at [869, 368] on link "Logs" at bounding box center [836, 364] width 118 height 24
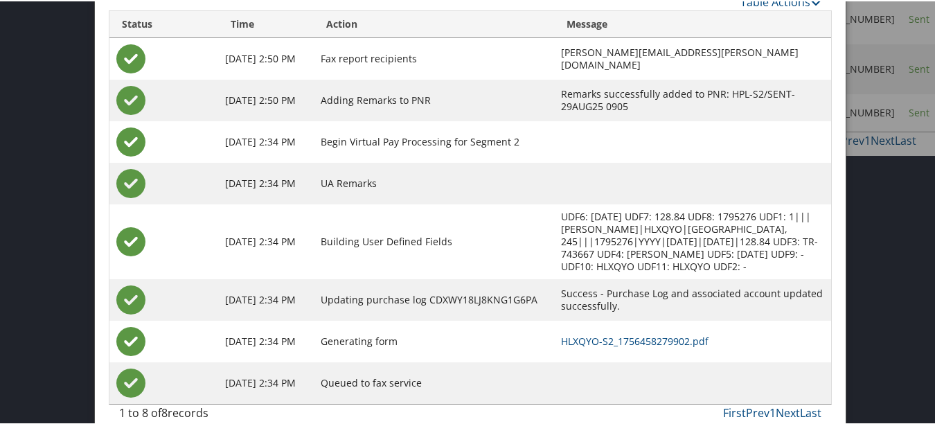
scroll to position [522, 0]
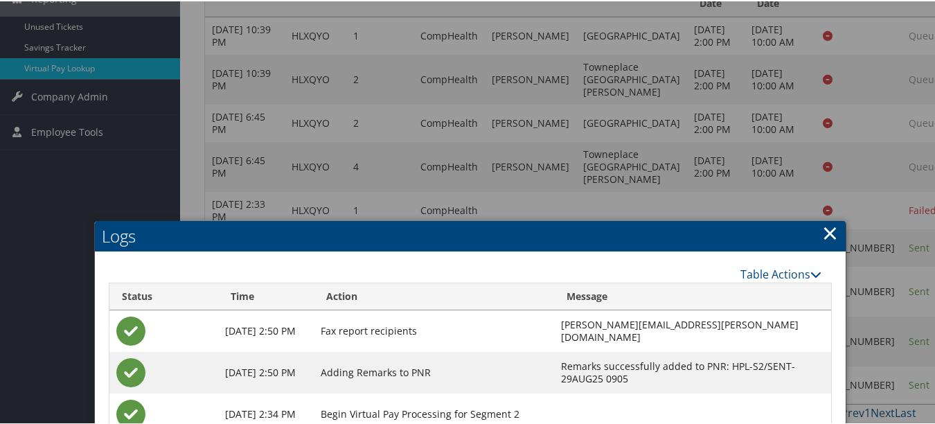
click at [825, 240] on link "×" at bounding box center [830, 231] width 16 height 28
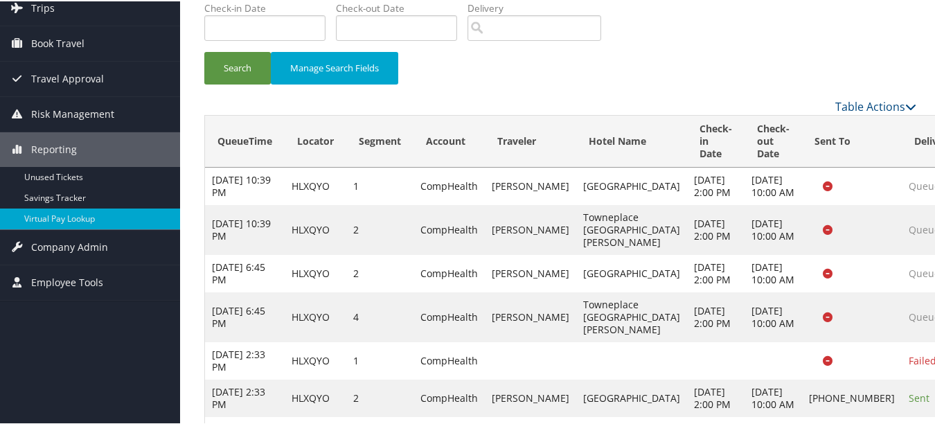
scroll to position [0, 0]
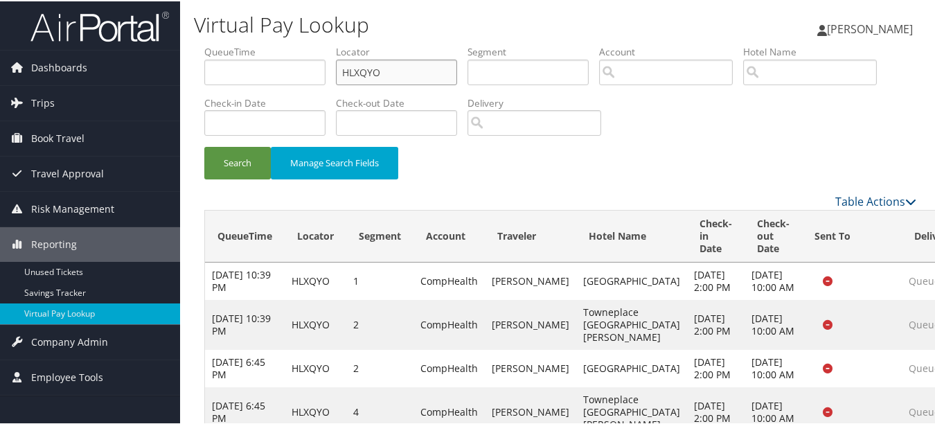
drag, startPoint x: 406, startPoint y: 64, endPoint x: 257, endPoint y: 64, distance: 149.5
click at [257, 44] on ul "QueueTime Locator HLXQYO Segment Account Traveler Hotel Name Check-in Date Chec…" at bounding box center [560, 44] width 712 height 0
paste input "EXGXGG"
click at [204, 145] on button "Search" at bounding box center [237, 161] width 66 height 33
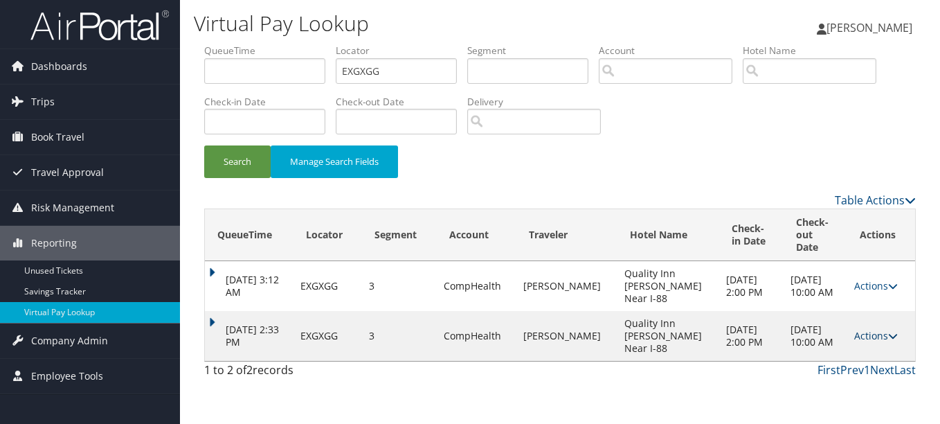
click at [871, 329] on link "Actions" at bounding box center [876, 335] width 44 height 13
click at [845, 355] on link "Logs" at bounding box center [843, 367] width 87 height 24
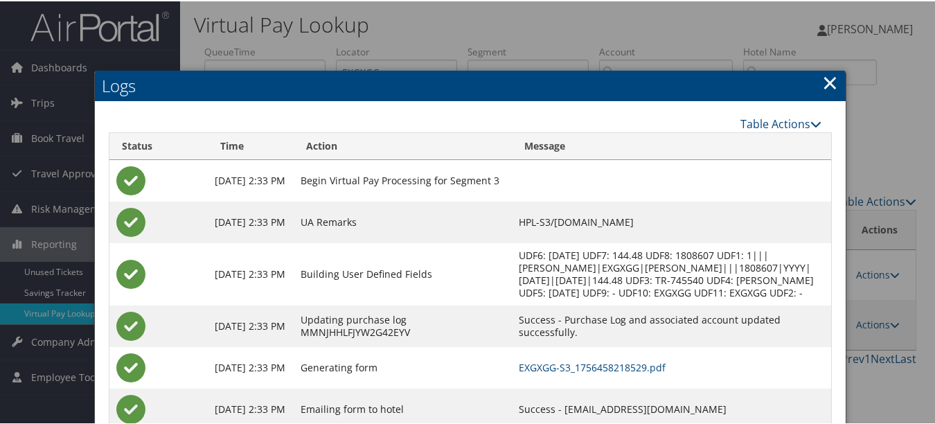
click at [828, 76] on link "×" at bounding box center [830, 81] width 16 height 28
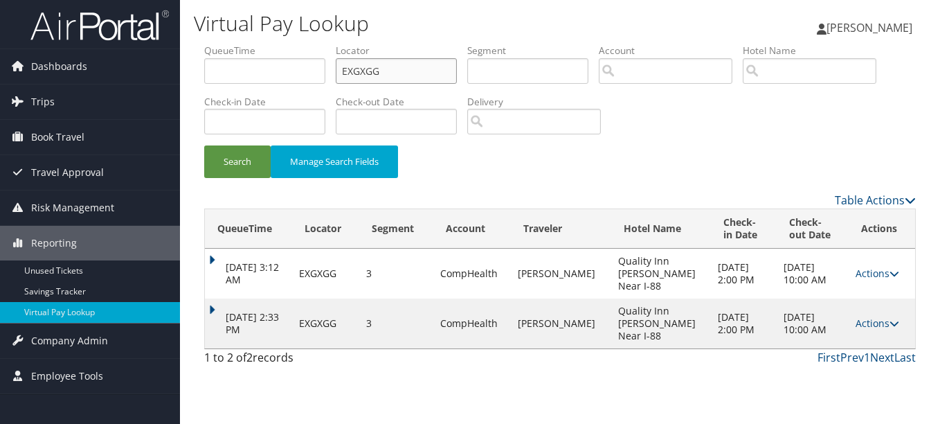
drag, startPoint x: 326, startPoint y: 71, endPoint x: 216, endPoint y: 71, distance: 110.1
click at [216, 44] on ul "QueueTime Locator EXGXGG Segment Account Traveler Hotel Name Check-in Date Chec…" at bounding box center [560, 44] width 712 height 0
paste input "YUPDKV"
click at [204, 145] on button "Search" at bounding box center [237, 161] width 66 height 33
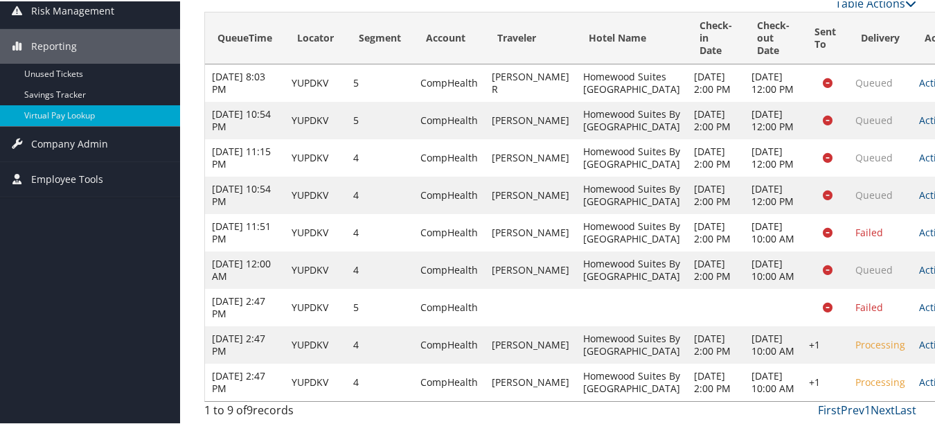
scroll to position [485, 0]
click at [912, 287] on td "Actions Resend Logs View Itinerary" at bounding box center [942, 305] width 61 height 37
click at [919, 299] on link "Actions" at bounding box center [941, 305] width 44 height 13
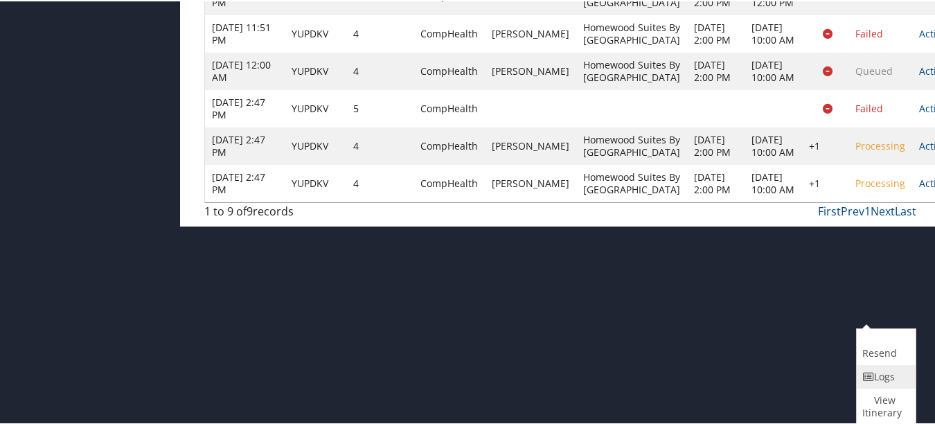
click at [884, 363] on link "Logs" at bounding box center [883, 375] width 55 height 24
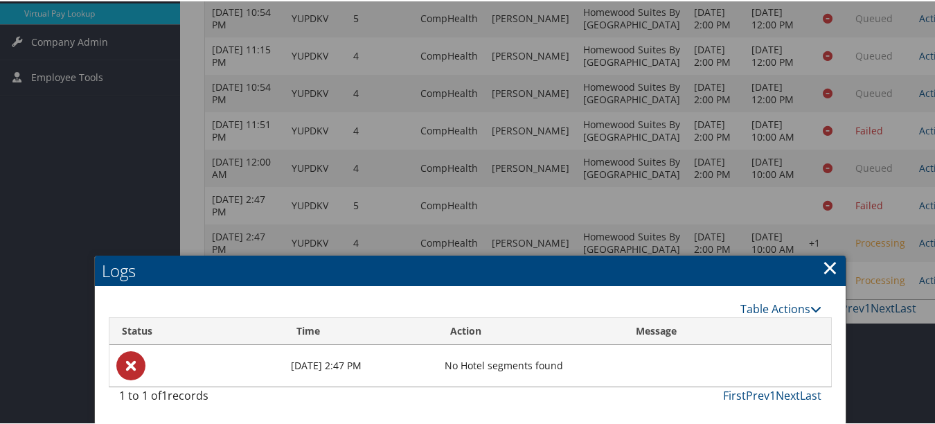
drag, startPoint x: 833, startPoint y: 79, endPoint x: 823, endPoint y: 79, distance: 10.4
click at [833, 254] on h2 "Logs" at bounding box center [470, 269] width 750 height 30
click at [822, 252] on link "×" at bounding box center [830, 266] width 16 height 28
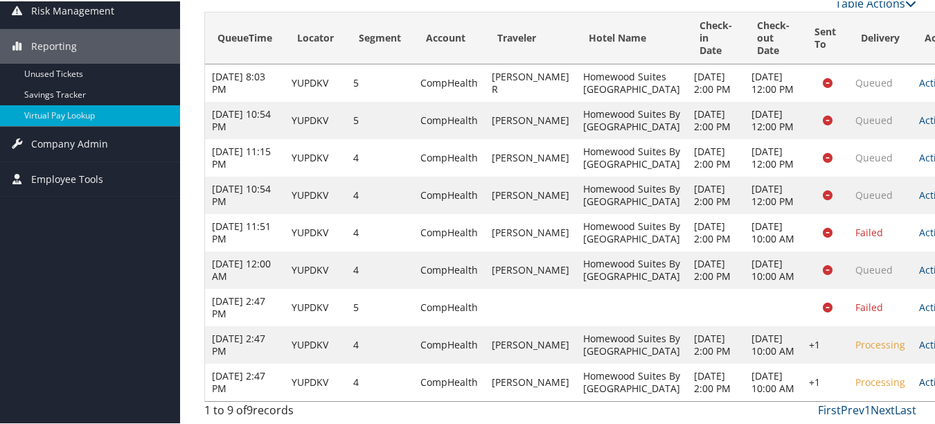
click at [919, 374] on link "Actions" at bounding box center [941, 380] width 44 height 13
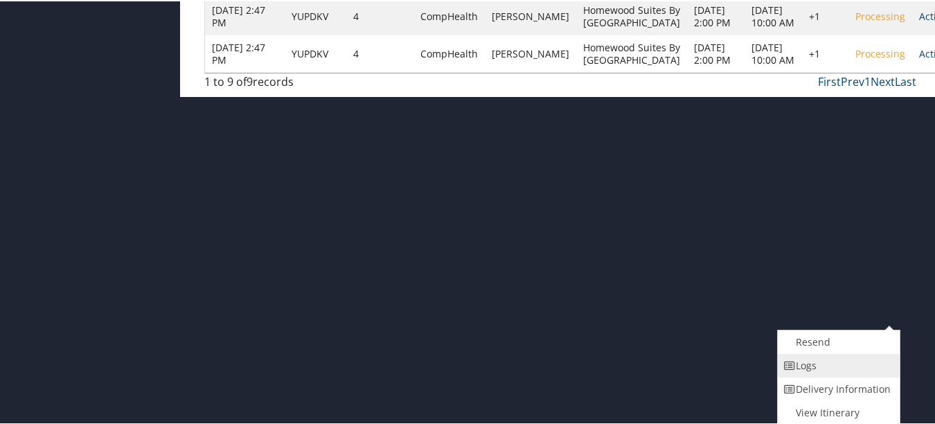
click at [881, 368] on link "Logs" at bounding box center [836, 364] width 118 height 24
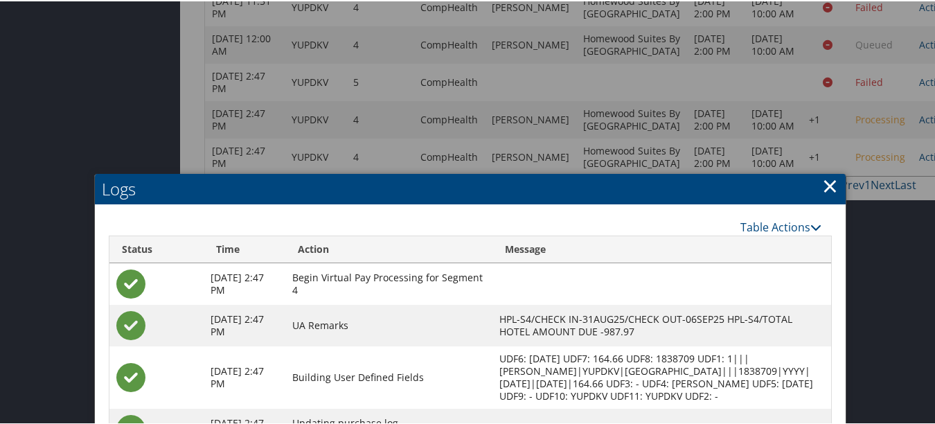
scroll to position [305, 0]
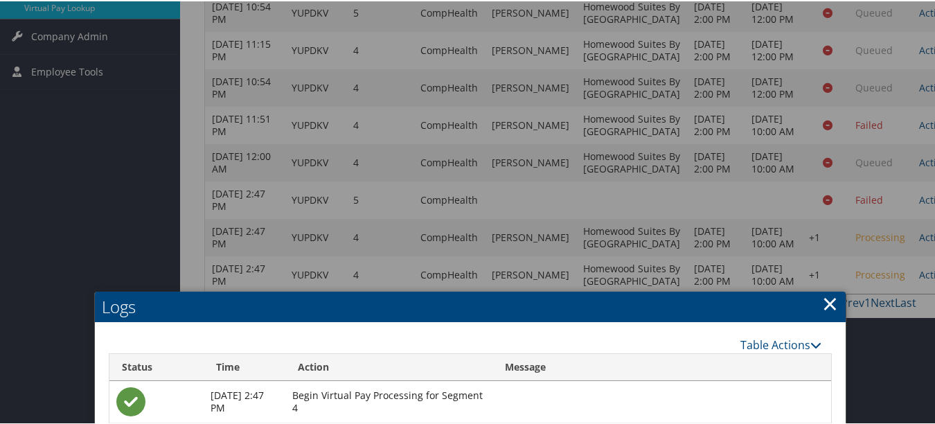
click at [829, 305] on link "×" at bounding box center [830, 302] width 16 height 28
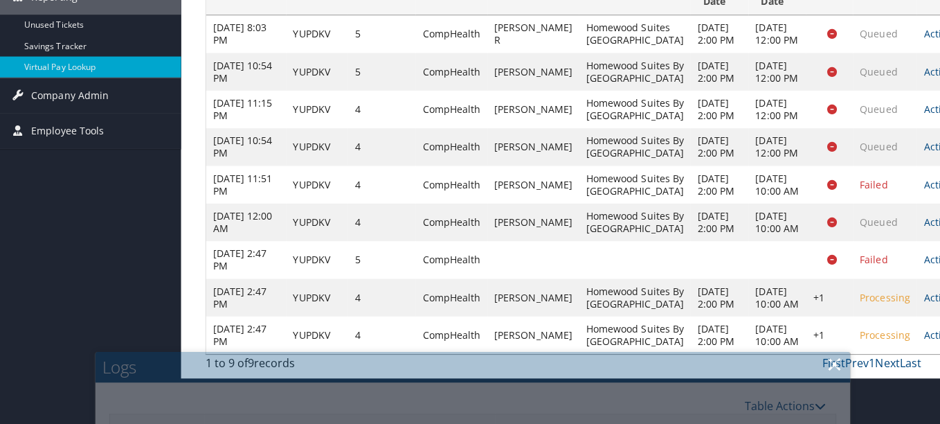
scroll to position [0, 0]
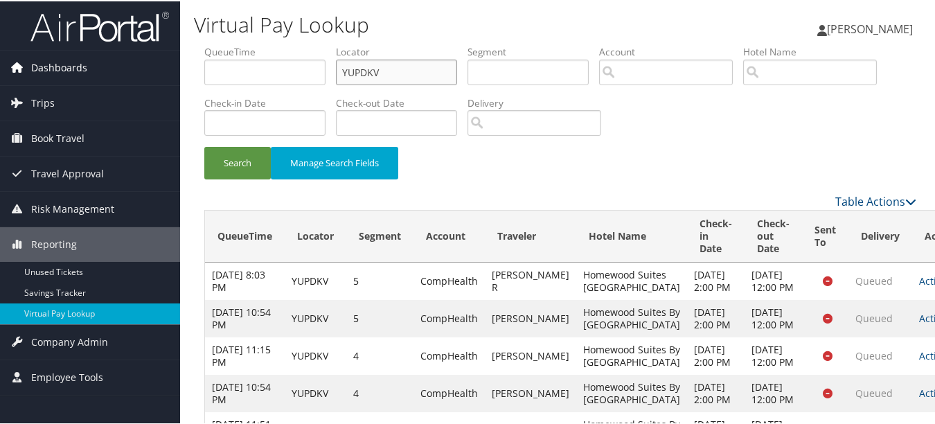
drag, startPoint x: 407, startPoint y: 75, endPoint x: 73, endPoint y: 61, distance: 334.7
click at [73, 61] on div "Dashboards AirPortal 360™ (Manager) My Travel Dashboard Trips Airtinerary® Look…" at bounding box center [470, 311] width 940 height 622
paste input "YDQAIR"
click at [204, 145] on button "Search" at bounding box center [237, 161] width 66 height 33
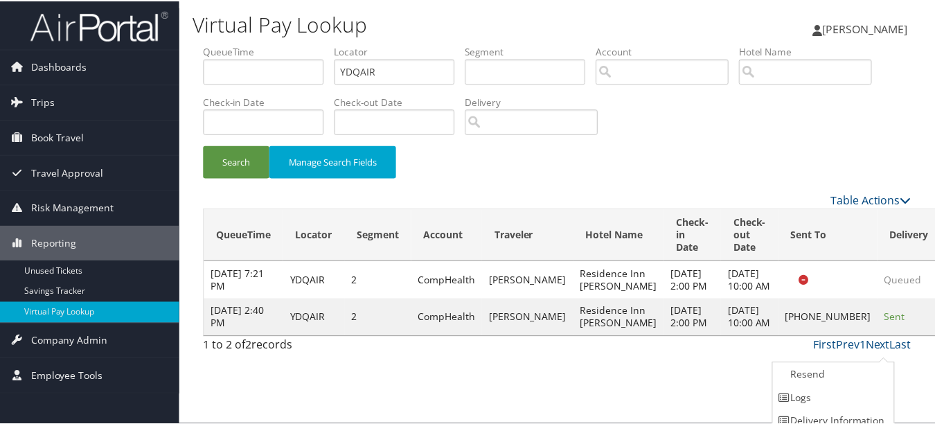
scroll to position [34, 0]
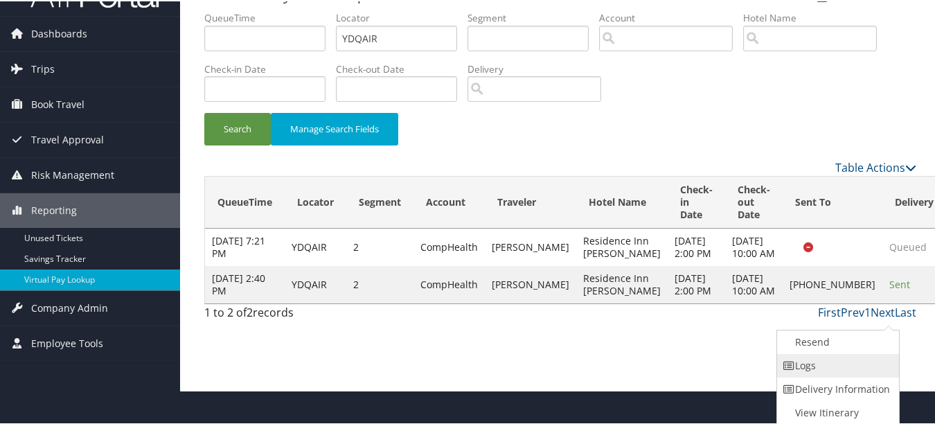
click at [869, 367] on link "Logs" at bounding box center [836, 364] width 118 height 24
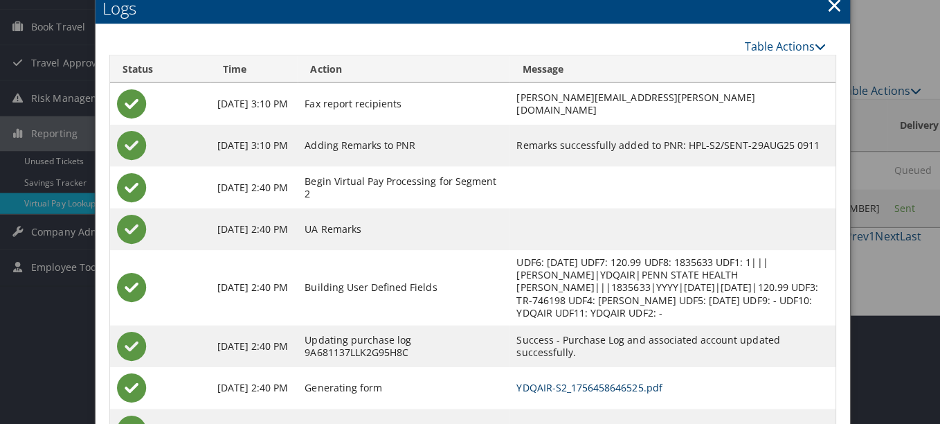
scroll to position [0, 0]
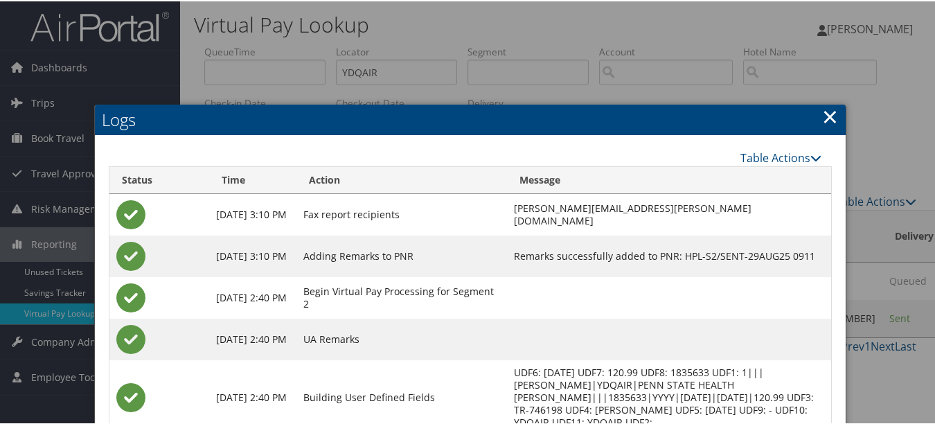
click at [822, 116] on link "×" at bounding box center [830, 115] width 16 height 28
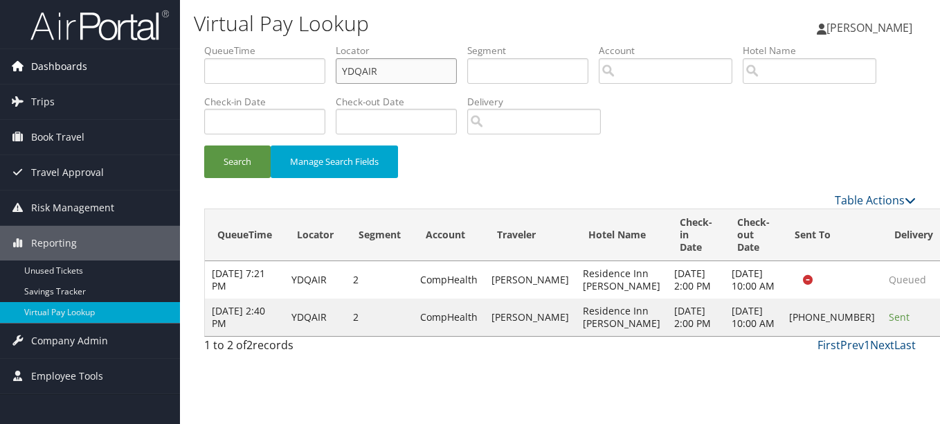
drag, startPoint x: 424, startPoint y: 70, endPoint x: 149, endPoint y: 54, distance: 276.0
click at [149, 54] on div "Dashboards AirPortal 360™ (Manager) My Travel Dashboard Trips Airtinerary® Look…" at bounding box center [470, 212] width 940 height 424
paste input "EVGVJT"
type input "EVGVJT"
click at [204, 145] on button "Search" at bounding box center [237, 161] width 66 height 33
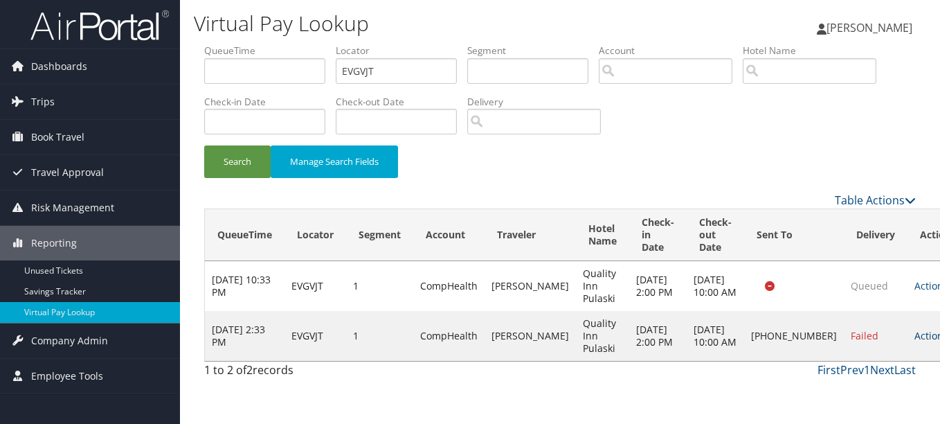
click at [914, 341] on link "Actions" at bounding box center [936, 335] width 44 height 13
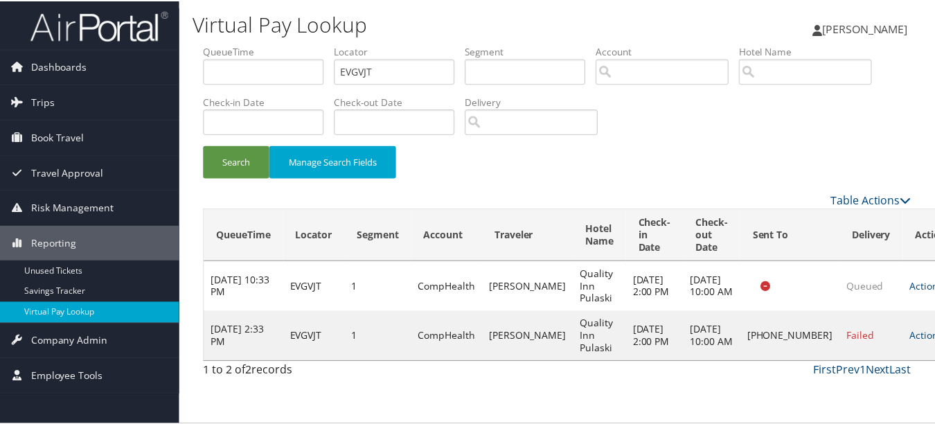
scroll to position [21, 0]
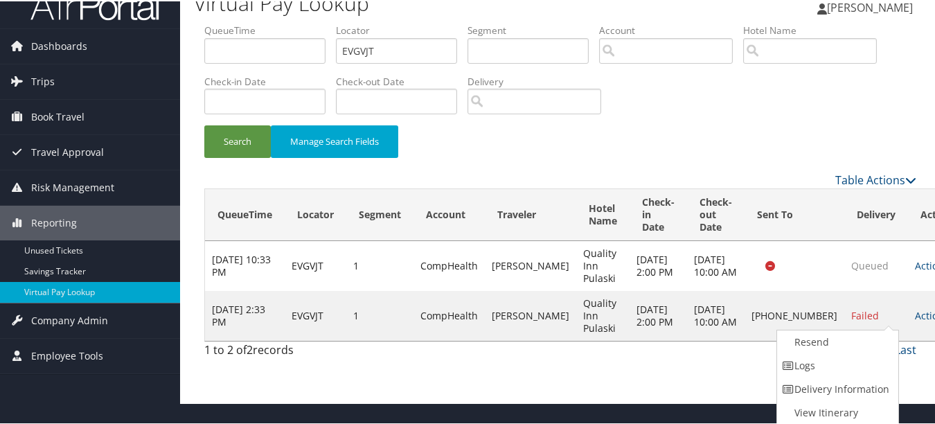
drag, startPoint x: 879, startPoint y: 359, endPoint x: 594, endPoint y: 304, distance: 290.4
click at [878, 359] on link "Logs" at bounding box center [836, 364] width 118 height 24
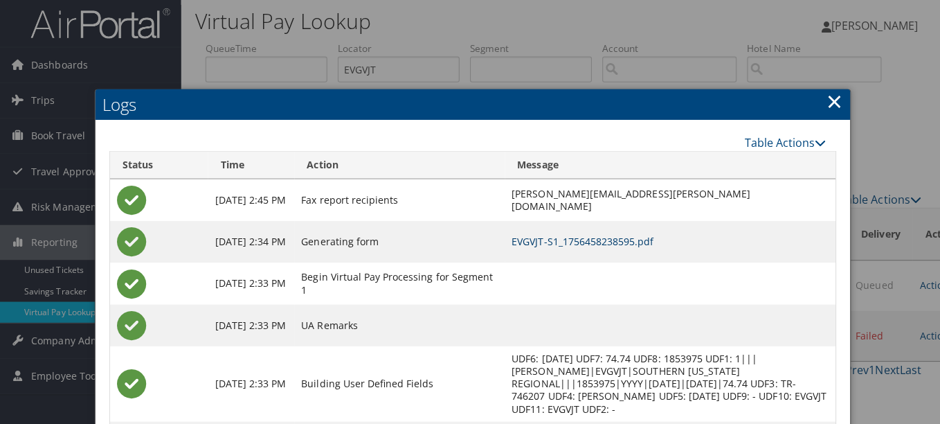
scroll to position [0, 0]
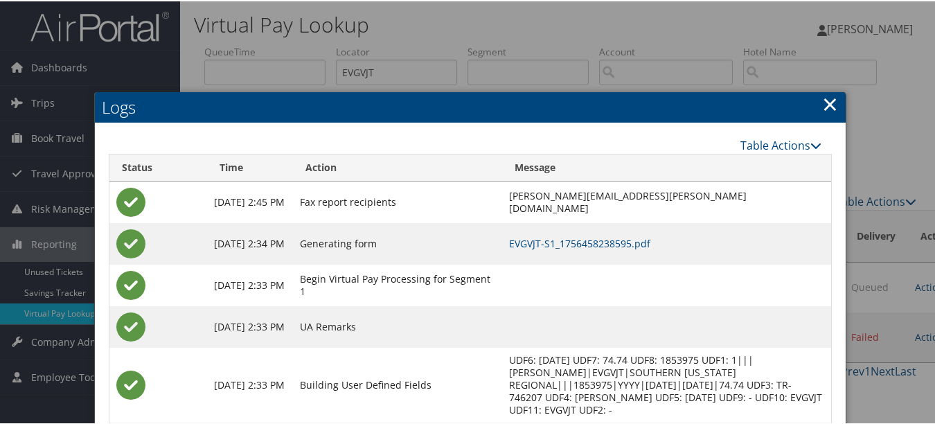
click at [825, 98] on link "×" at bounding box center [830, 103] width 16 height 28
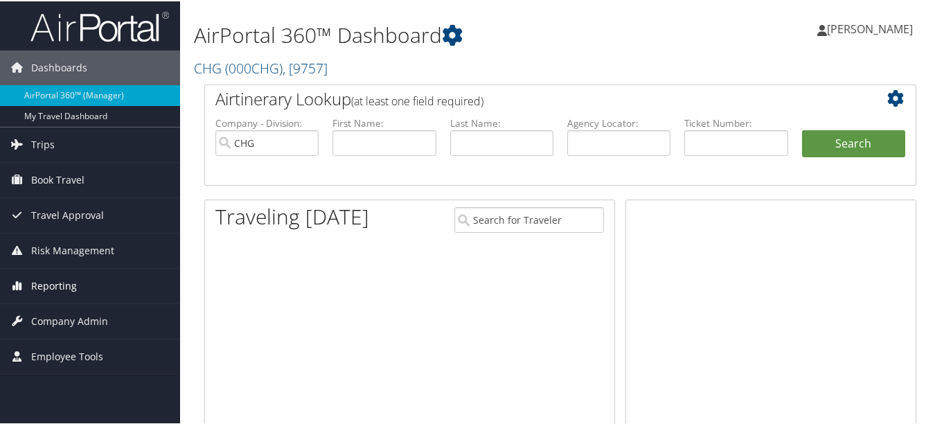
click at [53, 276] on span "Reporting" at bounding box center [54, 284] width 46 height 35
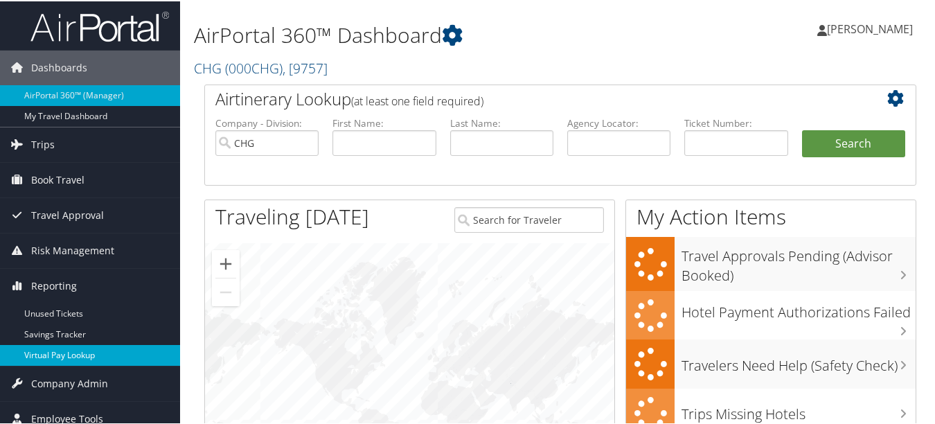
click at [64, 359] on link "Virtual Pay Lookup" at bounding box center [90, 353] width 180 height 21
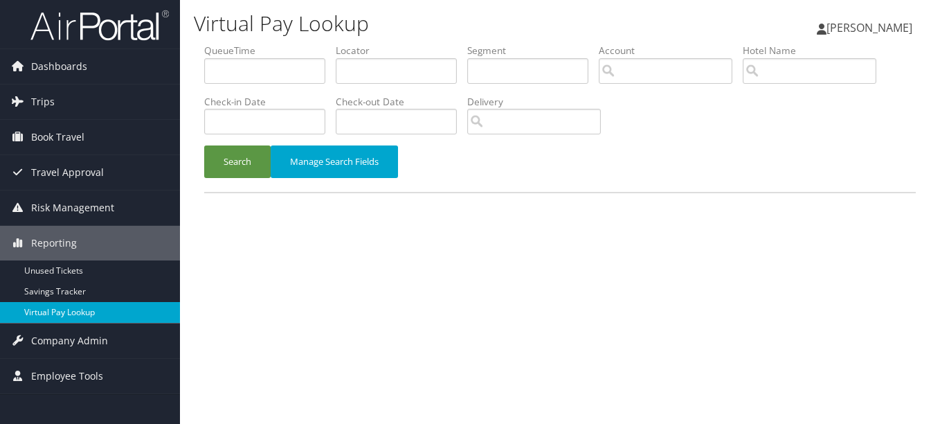
click at [89, 314] on link "Virtual Pay Lookup" at bounding box center [90, 312] width 180 height 21
click at [345, 62] on input "text" at bounding box center [396, 71] width 121 height 26
paste input "YAMHQC"
click at [204, 145] on button "Search" at bounding box center [237, 161] width 66 height 33
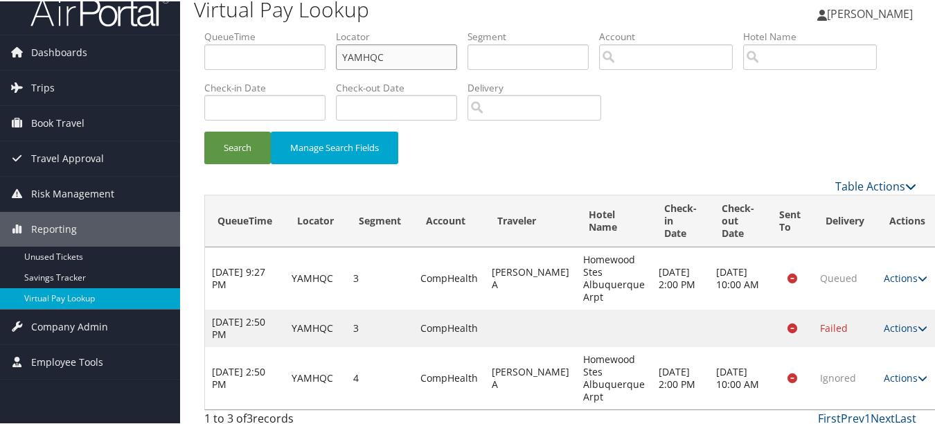
scroll to position [24, 0]
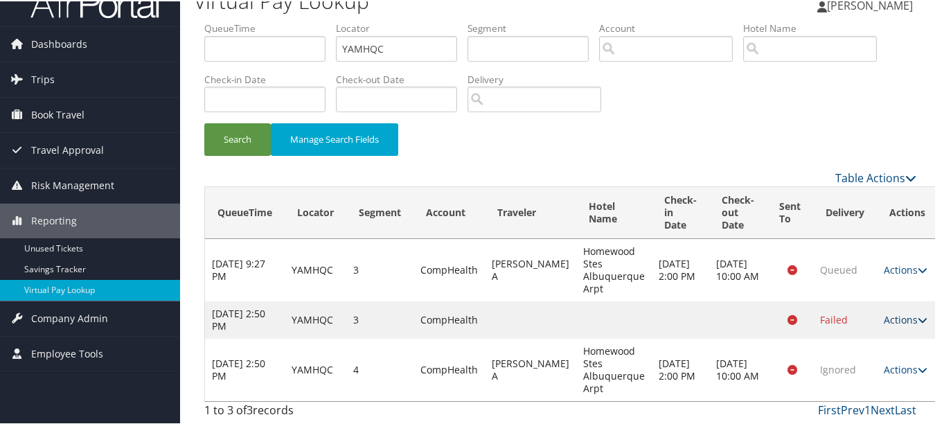
click at [883, 321] on link "Actions" at bounding box center [905, 318] width 44 height 13
click at [877, 371] on link "Logs" at bounding box center [884, 375] width 55 height 24
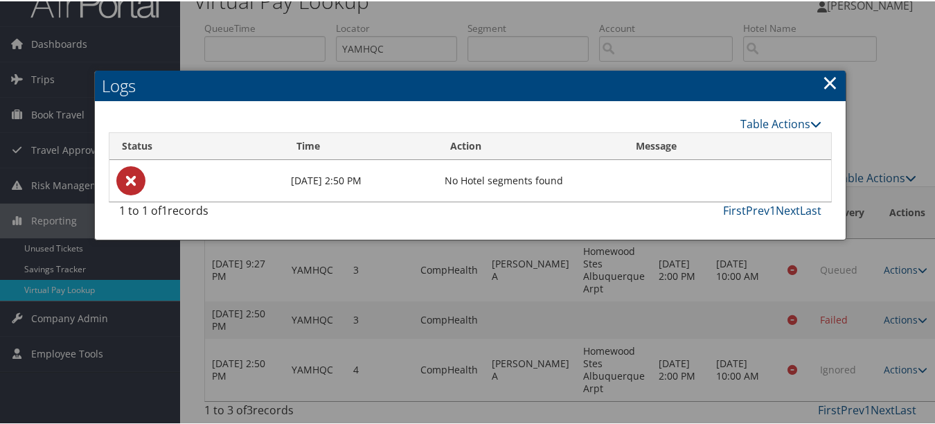
click at [832, 75] on link "×" at bounding box center [830, 81] width 16 height 28
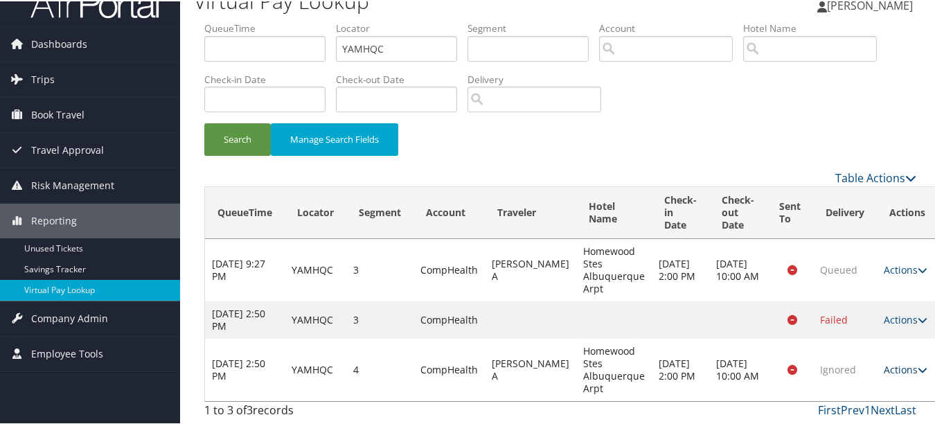
click at [883, 364] on link "Actions" at bounding box center [905, 367] width 44 height 13
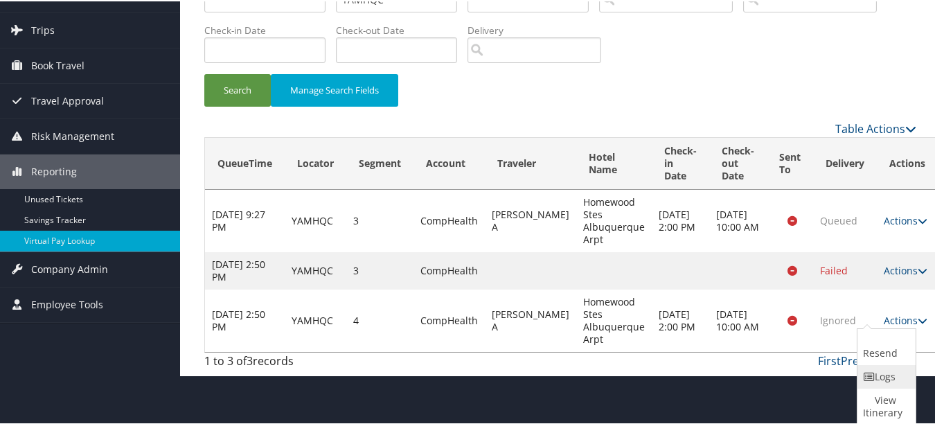
click at [871, 368] on link "Logs" at bounding box center [884, 375] width 55 height 24
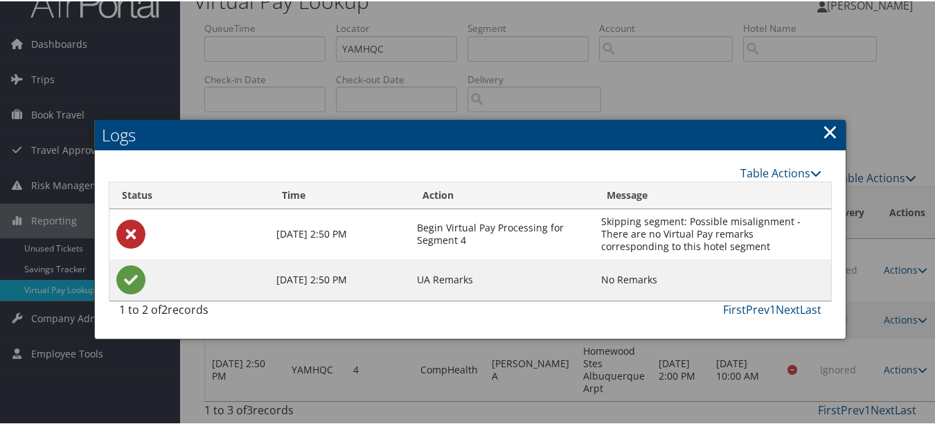
click at [822, 128] on link "×" at bounding box center [830, 130] width 16 height 28
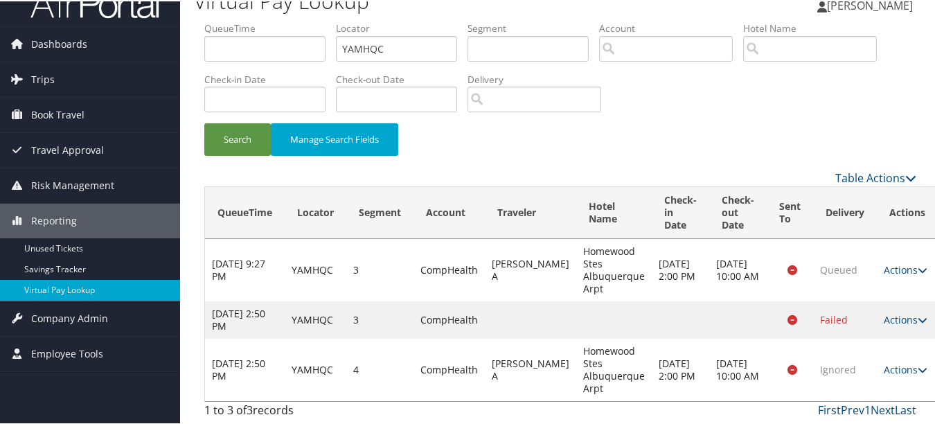
scroll to position [0, 0]
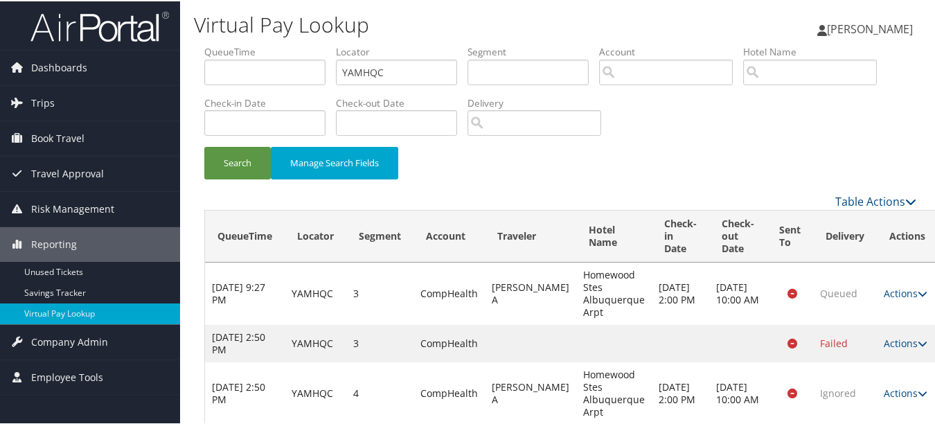
click at [732, 296] on td "[DATE] 10:00 AM" at bounding box center [737, 292] width 57 height 62
click at [883, 286] on link "Actions" at bounding box center [905, 291] width 44 height 13
click at [870, 349] on icon at bounding box center [869, 348] width 12 height 10
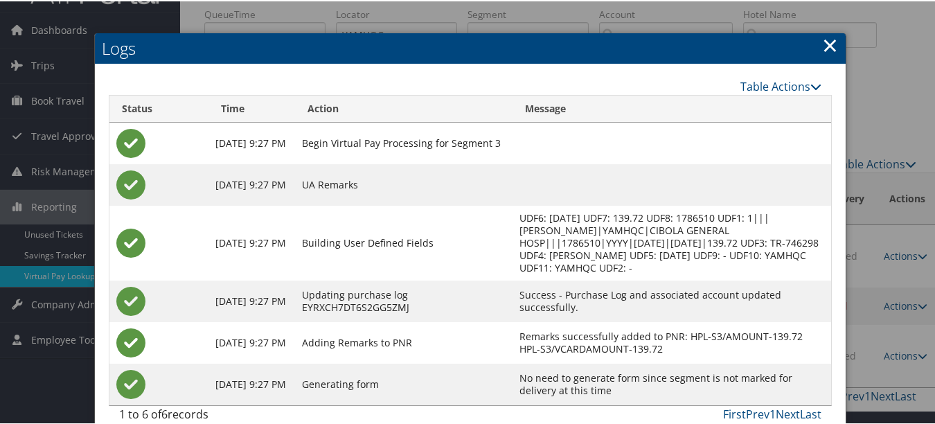
scroll to position [56, 0]
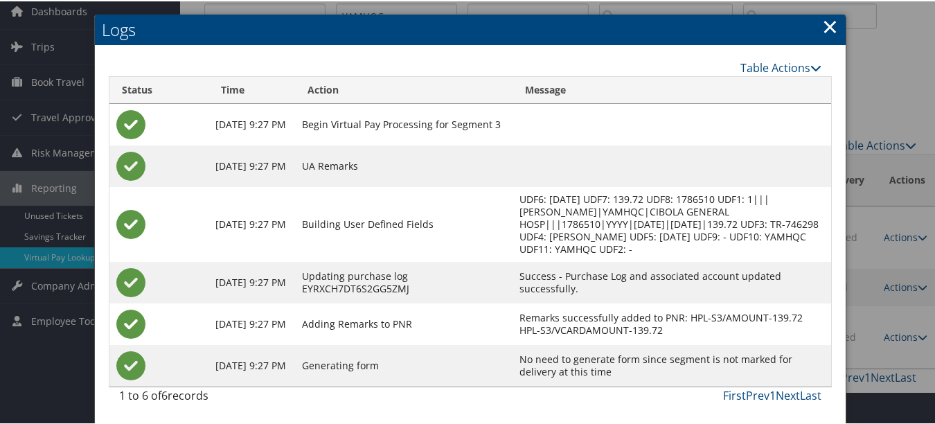
click at [822, 27] on link "×" at bounding box center [830, 25] width 16 height 28
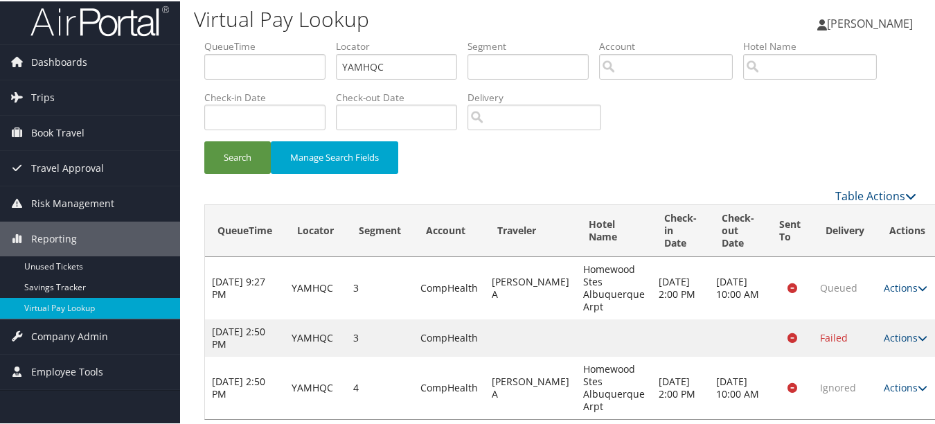
scroll to position [0, 0]
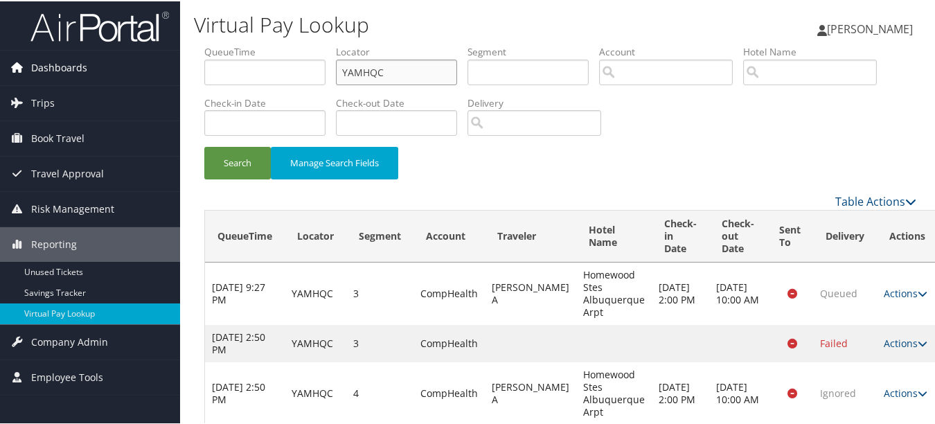
drag, startPoint x: 406, startPoint y: 71, endPoint x: 179, endPoint y: 65, distance: 227.1
click at [179, 65] on div "Dashboards AirPortal 360™ (Manager) My Travel Dashboard Trips Airtinerary® Look…" at bounding box center [470, 223] width 940 height 447
paste input "IOMFQX"
click at [204, 145] on button "Search" at bounding box center [237, 161] width 66 height 33
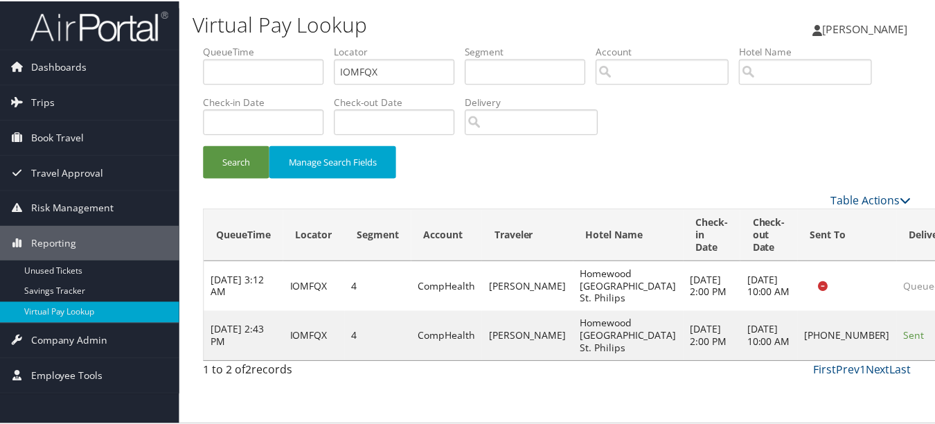
scroll to position [21, 0]
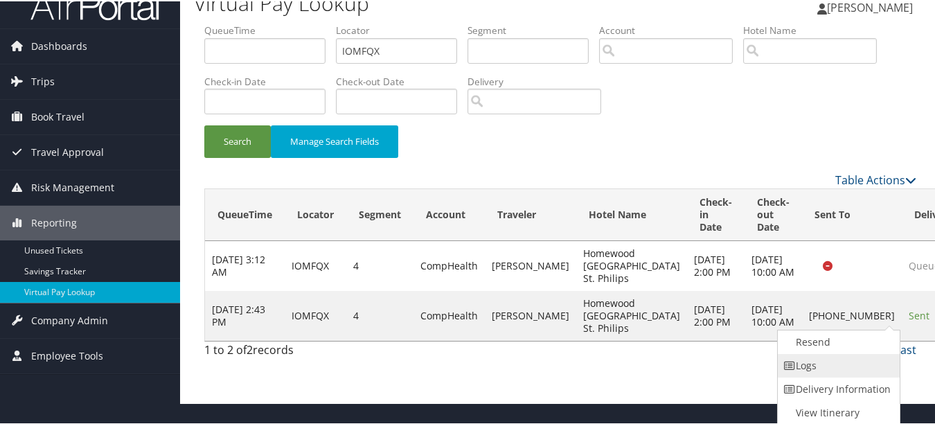
click at [871, 355] on link "Logs" at bounding box center [836, 364] width 118 height 24
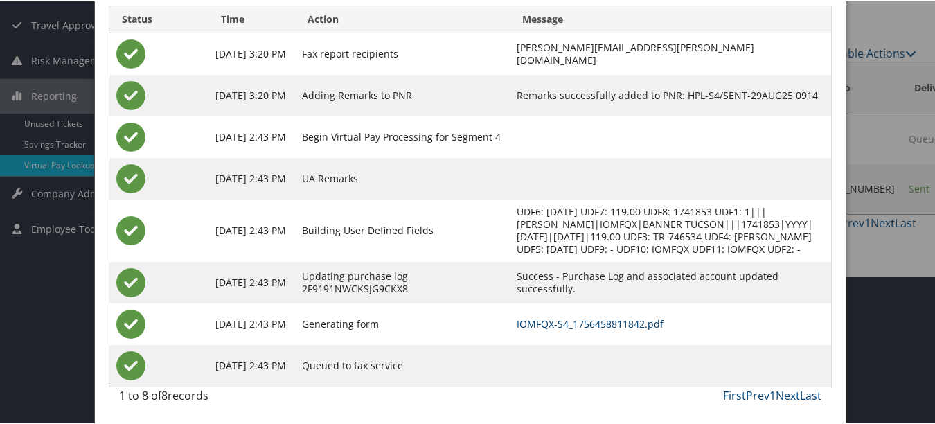
scroll to position [0, 0]
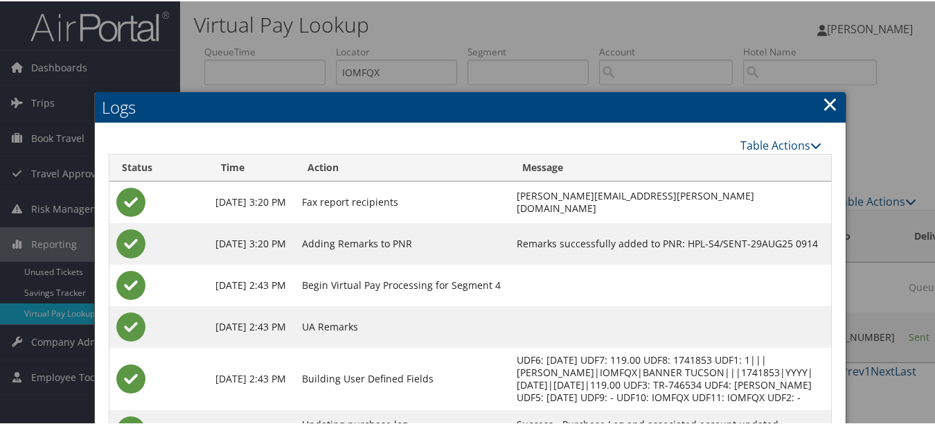
click at [823, 109] on link "×" at bounding box center [830, 103] width 16 height 28
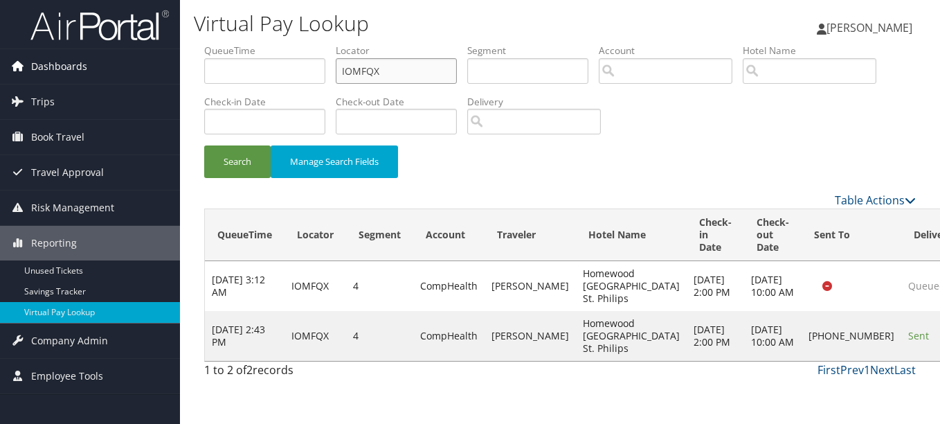
drag, startPoint x: 421, startPoint y: 68, endPoint x: 158, endPoint y: 69, distance: 263.1
click at [158, 69] on div "Dashboards AirPortal 360™ (Manager) My Travel Dashboard Trips Airtinerary® Look…" at bounding box center [470, 212] width 940 height 424
paste input "HBTFQQ"
click at [204, 145] on button "Search" at bounding box center [237, 161] width 66 height 33
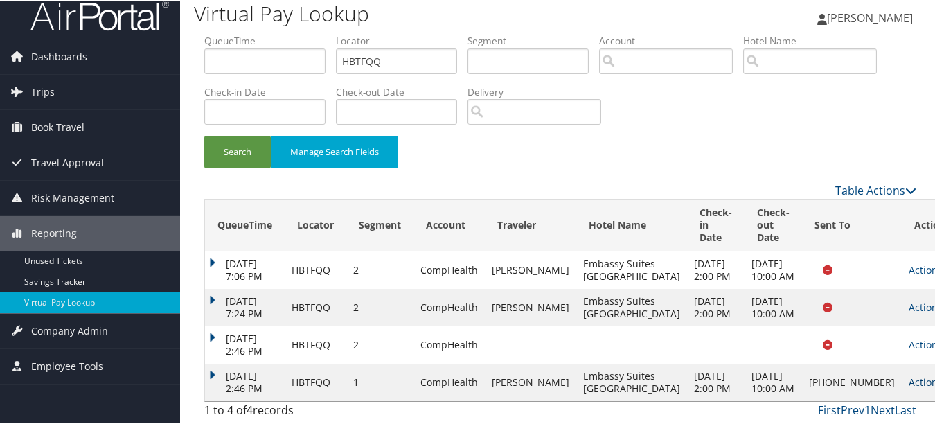
click at [908, 374] on link "Actions" at bounding box center [930, 380] width 44 height 13
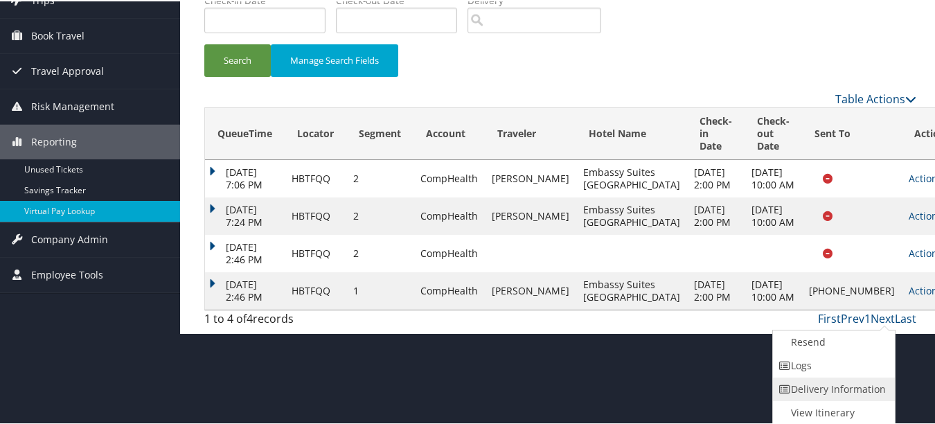
click at [871, 384] on link "Delivery Information" at bounding box center [832, 388] width 118 height 24
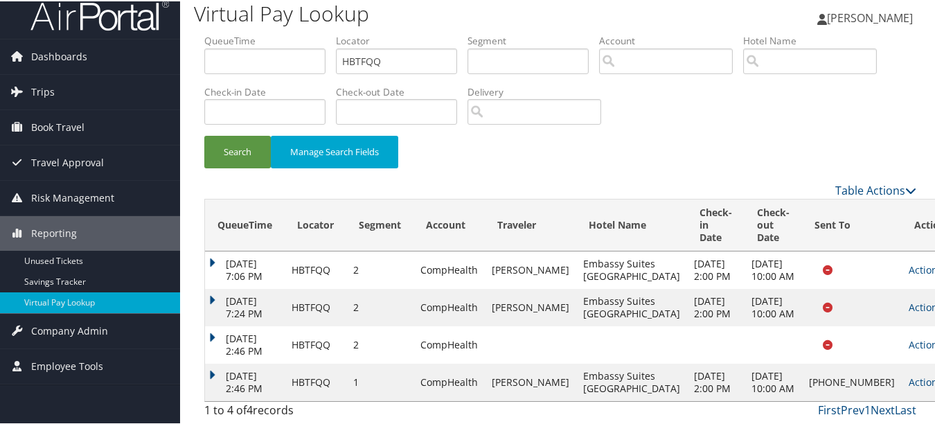
scroll to position [48, 0]
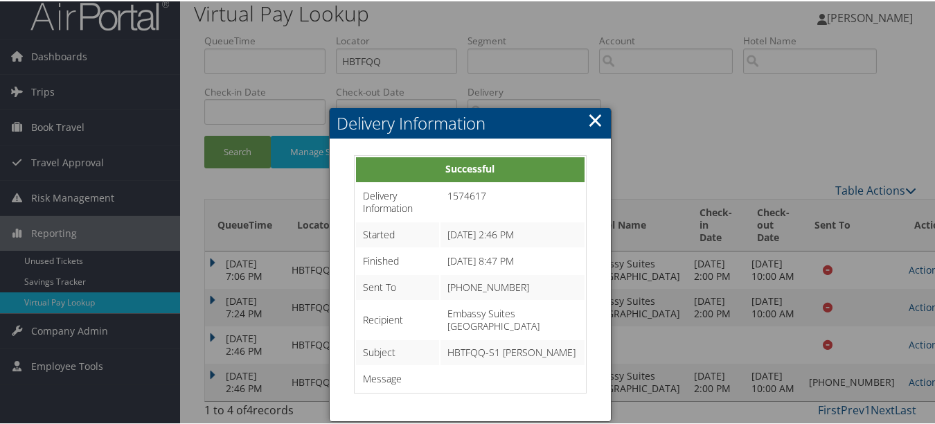
click at [593, 105] on link "×" at bounding box center [595, 119] width 16 height 28
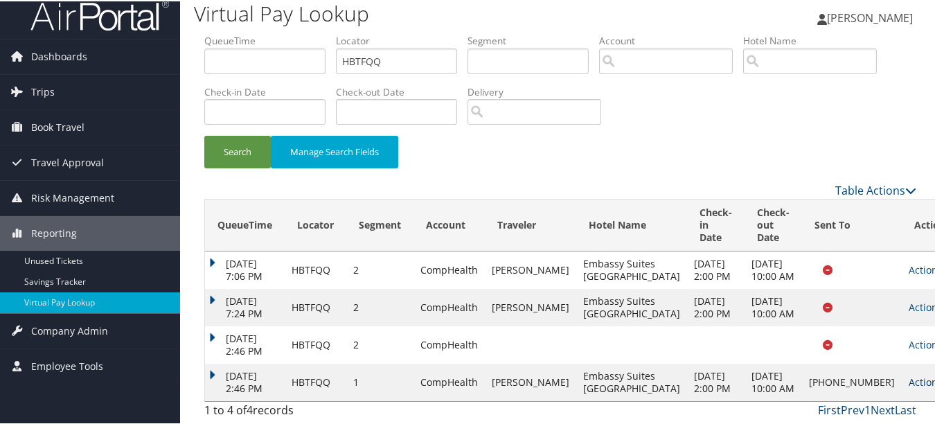
click at [908, 377] on link "Actions" at bounding box center [930, 380] width 44 height 13
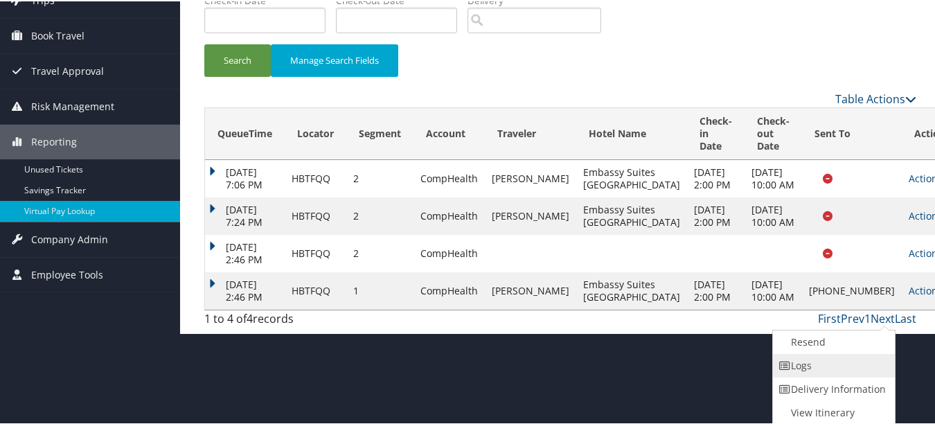
click at [870, 373] on link "Logs" at bounding box center [832, 364] width 118 height 24
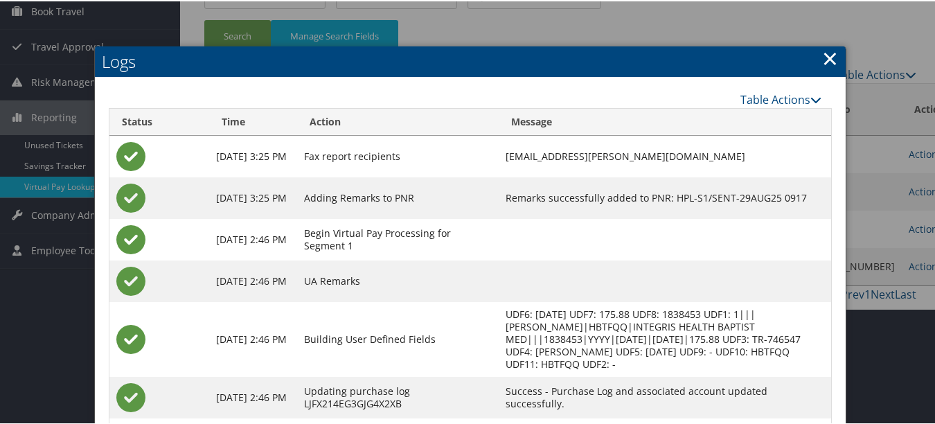
scroll to position [34, 0]
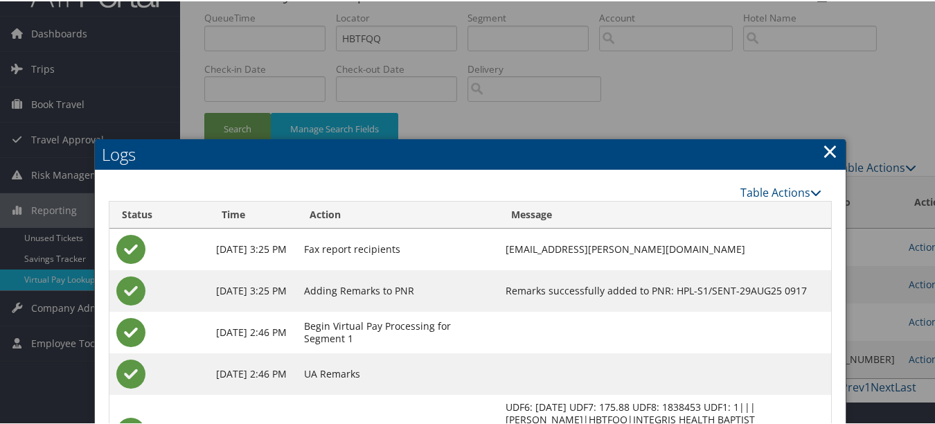
click at [829, 151] on link "×" at bounding box center [830, 150] width 16 height 28
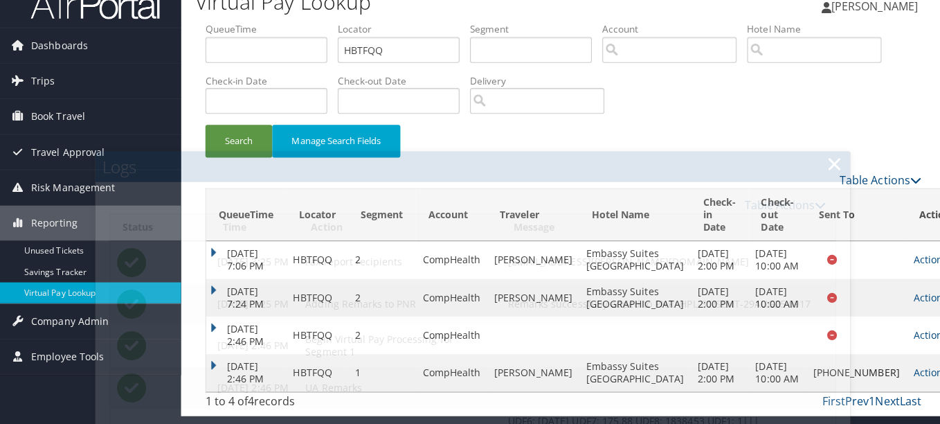
scroll to position [0, 0]
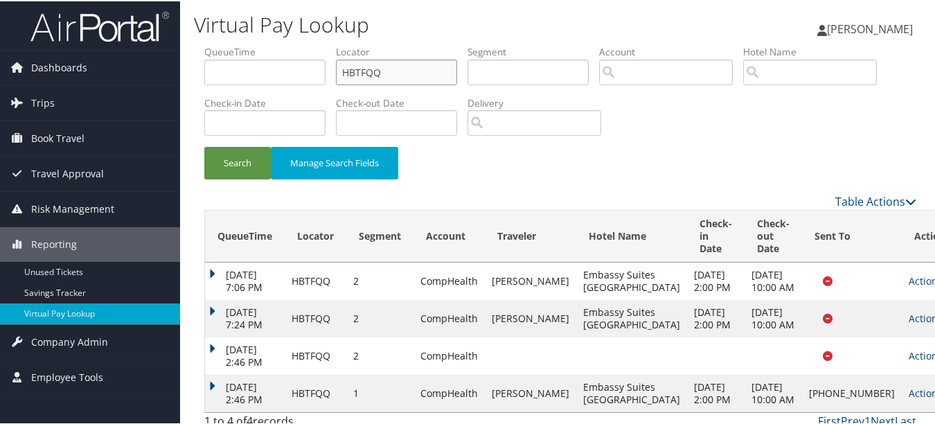
click at [204, 64] on form "QueueTime Locator HBTFQQ Segment Account Traveler Hotel Name Check-in Date Chec…" at bounding box center [560, 118] width 712 height 148
paste input "AHARPG"
click at [204, 145] on button "Search" at bounding box center [237, 161] width 66 height 33
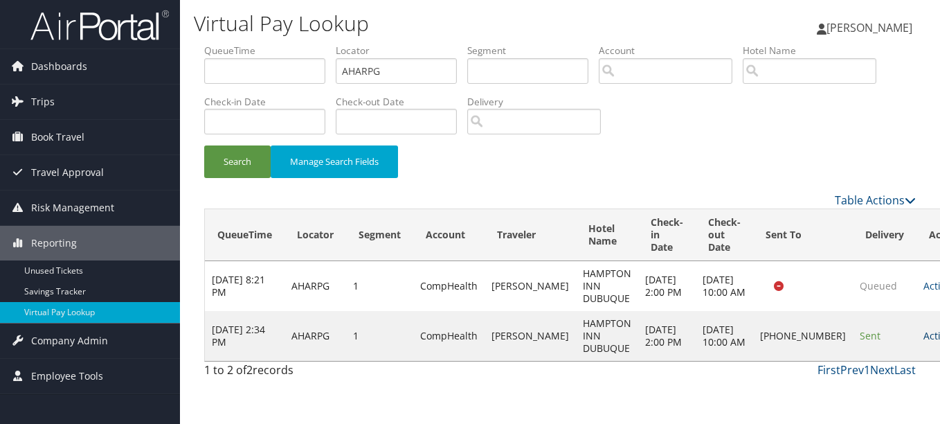
click at [923, 342] on link "Actions" at bounding box center [945, 335] width 44 height 13
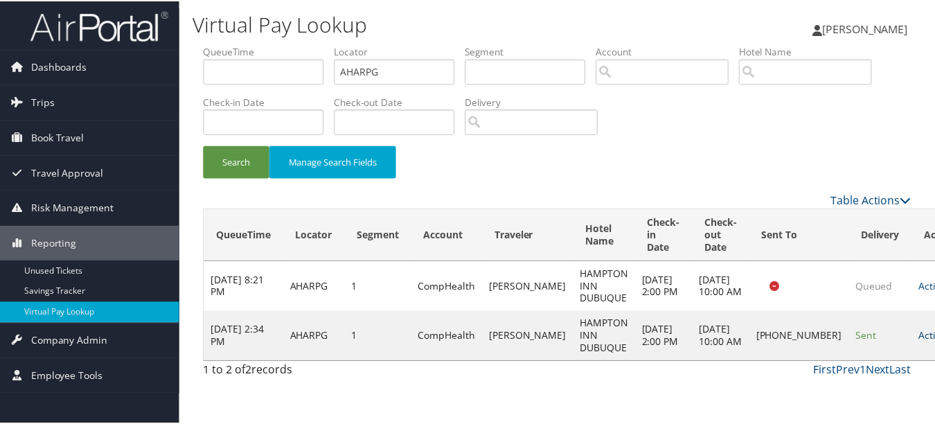
scroll to position [21, 0]
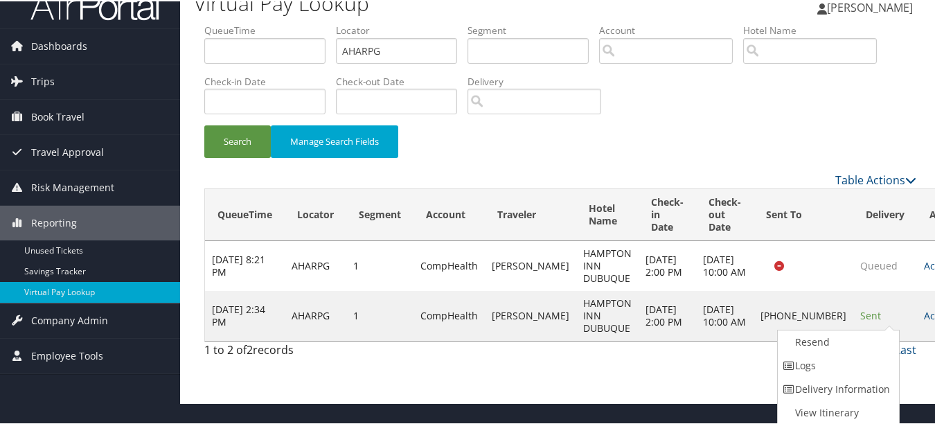
click at [807, 361] on link "Logs" at bounding box center [836, 364] width 118 height 24
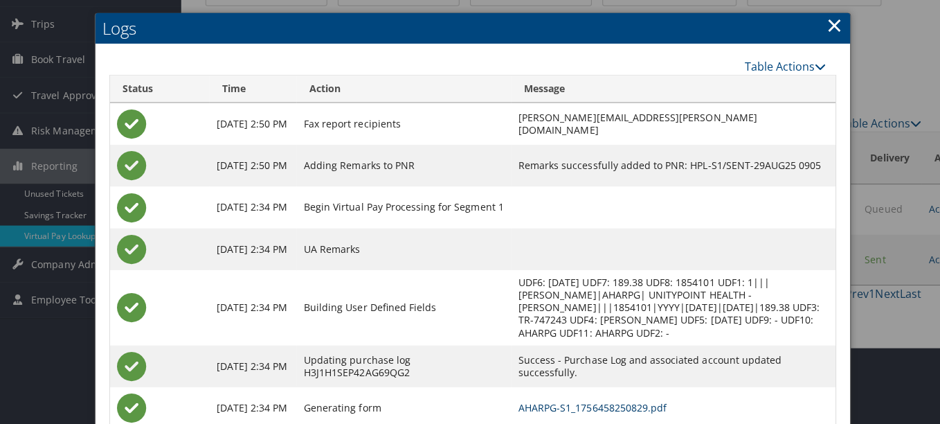
scroll to position [0, 0]
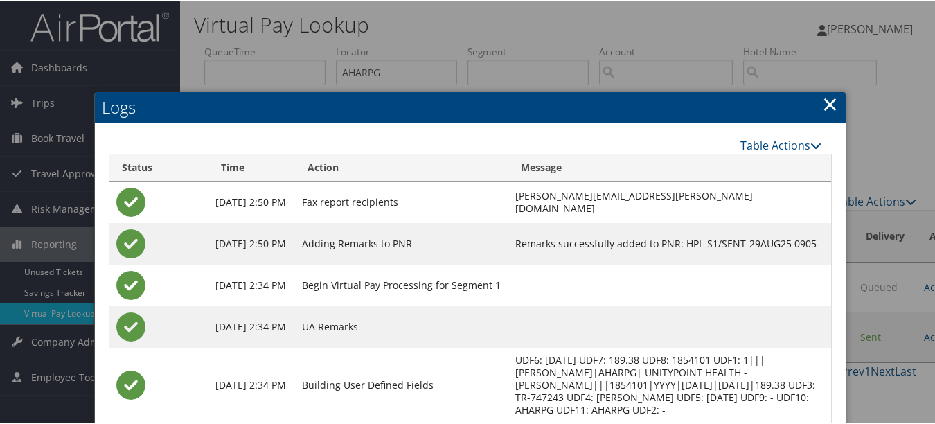
click at [822, 107] on link "×" at bounding box center [830, 103] width 16 height 28
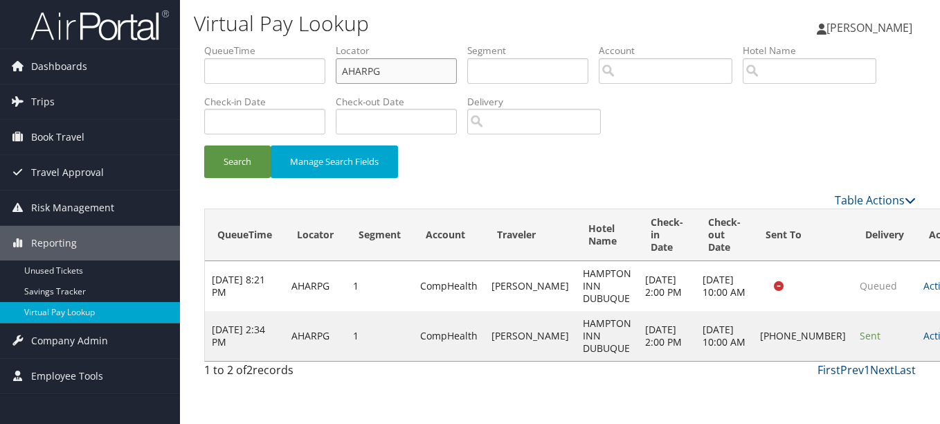
drag, startPoint x: 412, startPoint y: 76, endPoint x: 216, endPoint y: 73, distance: 195.9
click at [216, 44] on ul "QueueTime Locator AHARPG Segment Account Traveler Hotel Name Check-in Date Chec…" at bounding box center [560, 44] width 712 height 0
paste input "HDLXTU"
click at [204, 145] on button "Search" at bounding box center [237, 161] width 66 height 33
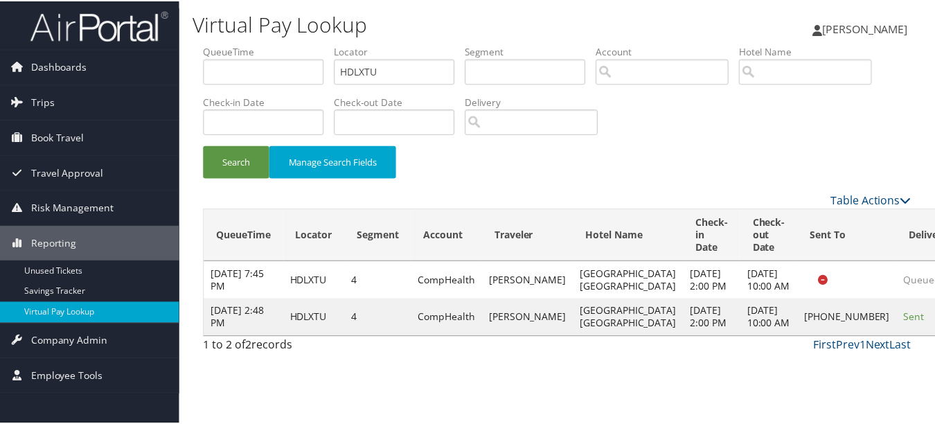
scroll to position [34, 0]
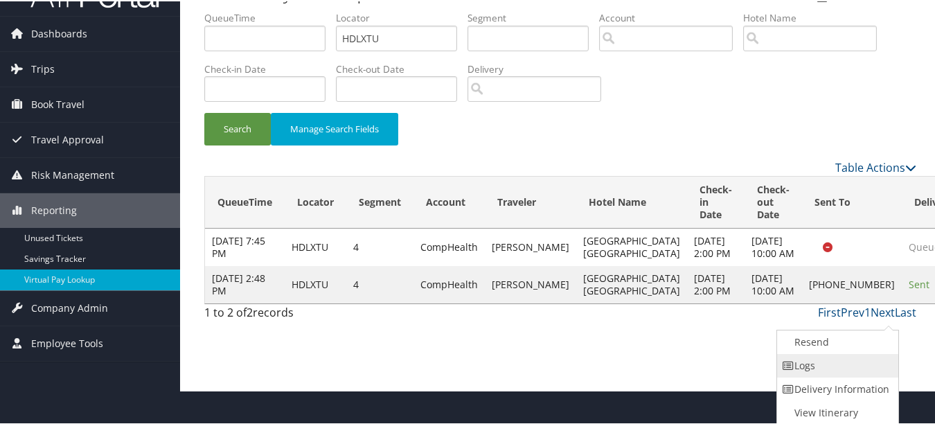
click at [863, 363] on link "Logs" at bounding box center [836, 364] width 118 height 24
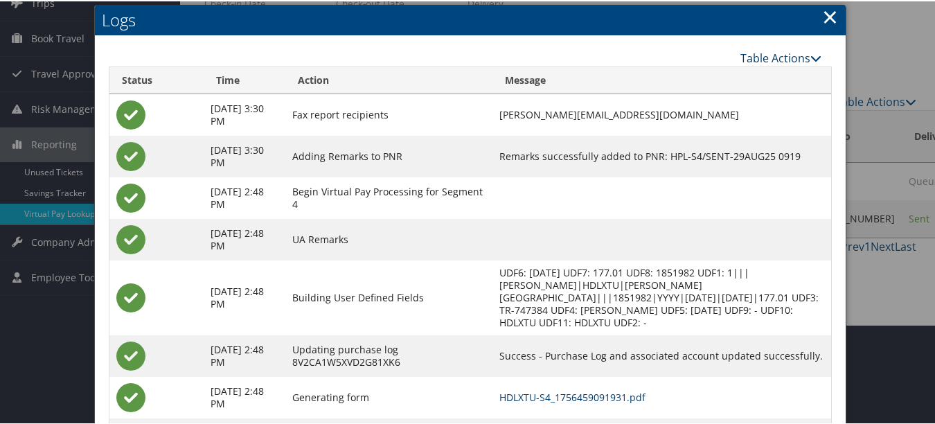
scroll to position [0, 0]
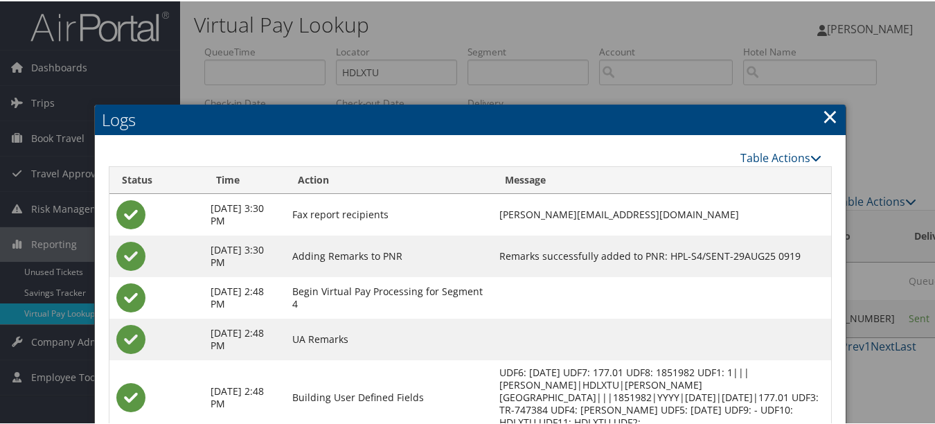
click at [822, 113] on link "×" at bounding box center [830, 115] width 16 height 28
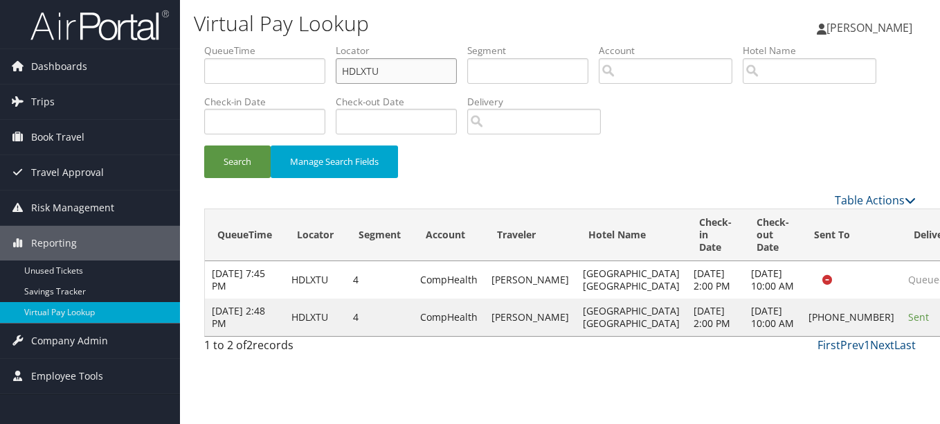
drag, startPoint x: 402, startPoint y: 72, endPoint x: 249, endPoint y: 68, distance: 152.4
click at [249, 44] on ul "QueueTime Locator HDLXTU Segment Account Traveler Hotel Name Check-in Date Chec…" at bounding box center [560, 44] width 712 height 0
paste input "UGZGCW"
click at [204, 145] on button "Search" at bounding box center [237, 161] width 66 height 33
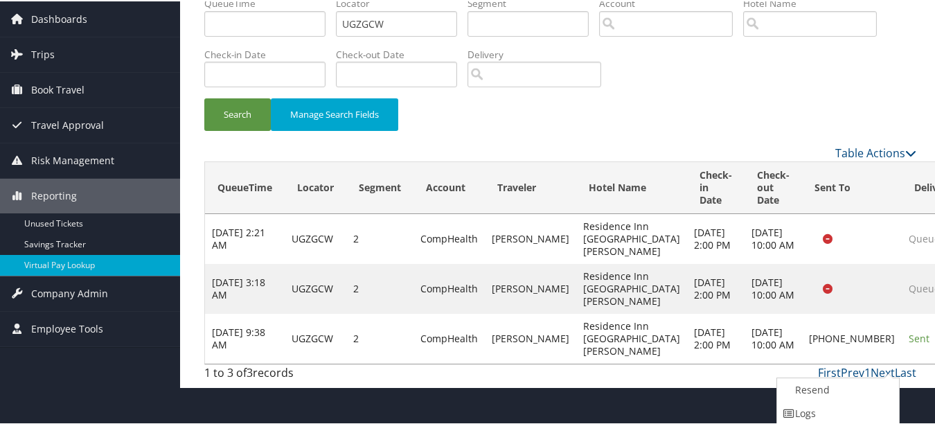
scroll to position [96, 0]
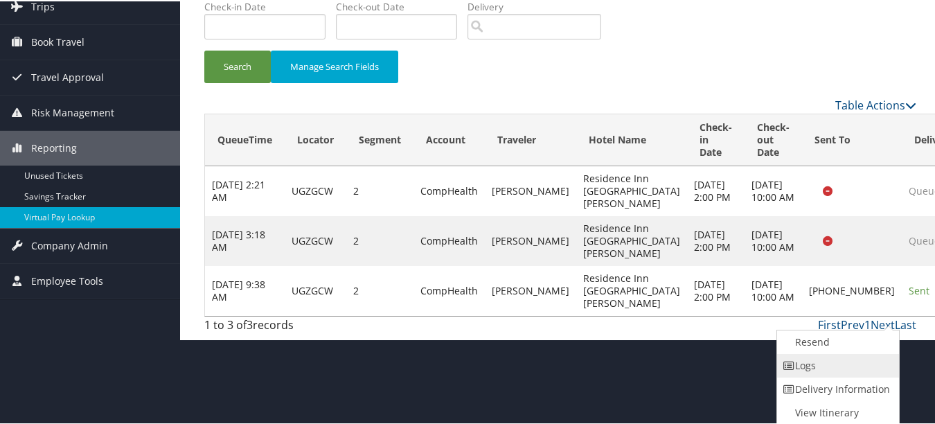
click at [838, 374] on link "Logs" at bounding box center [836, 364] width 118 height 24
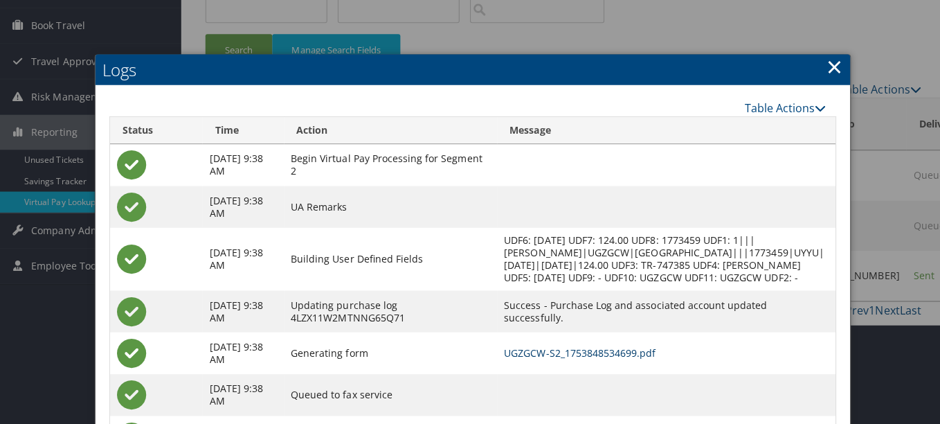
scroll to position [0, 0]
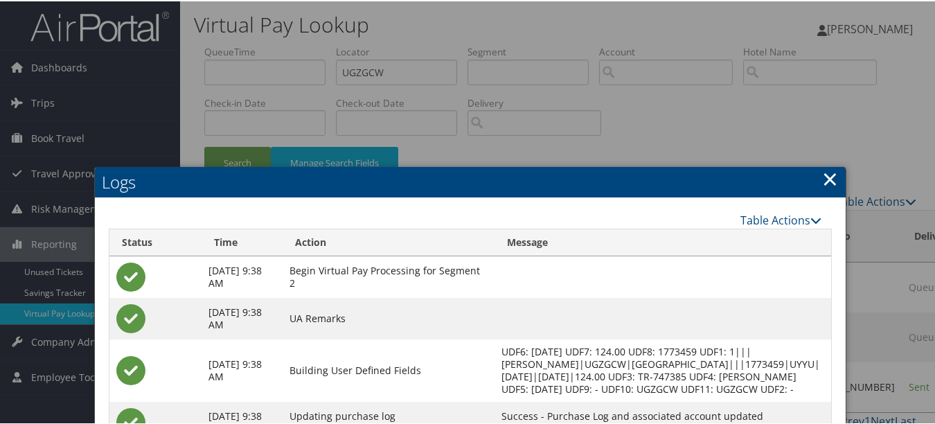
click at [829, 173] on link "×" at bounding box center [830, 177] width 16 height 28
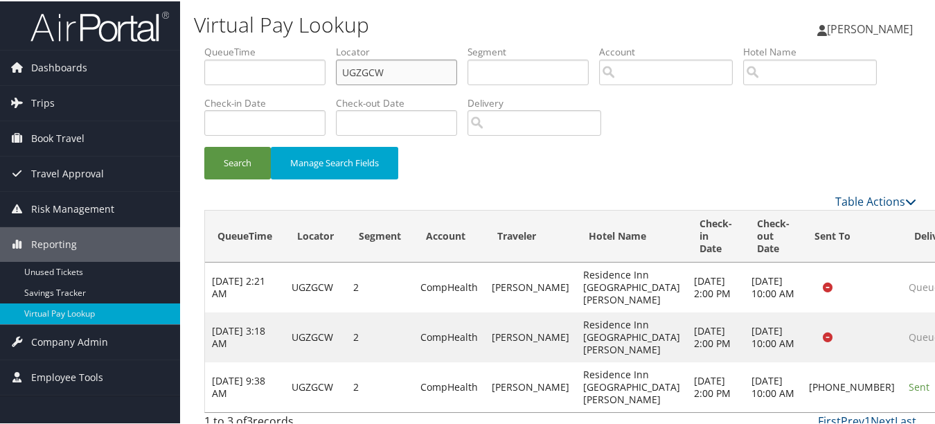
drag, startPoint x: 432, startPoint y: 68, endPoint x: 160, endPoint y: 48, distance: 272.8
click at [160, 48] on div "Dashboards AirPortal 360™ (Manager) My Travel Dashboard Trips Airtinerary® Look…" at bounding box center [470, 217] width 940 height 435
paste input "QJGEPT"
click at [204, 145] on button "Search" at bounding box center [237, 161] width 66 height 33
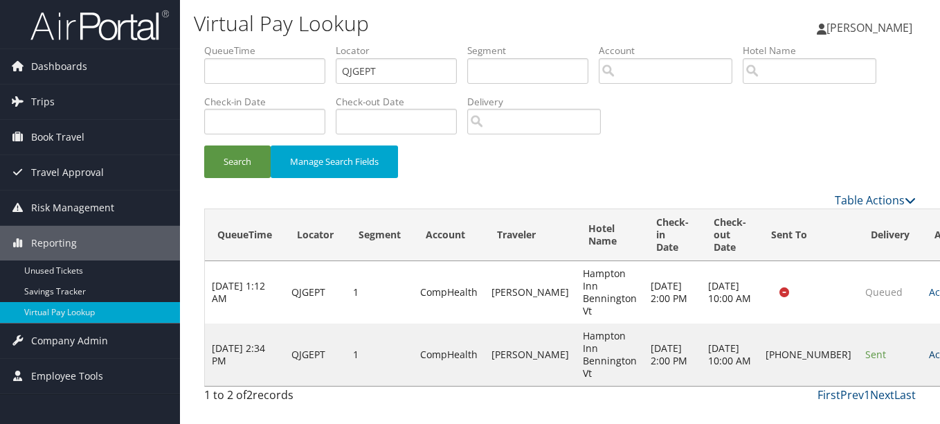
click at [929, 350] on link "Actions" at bounding box center [951, 354] width 44 height 13
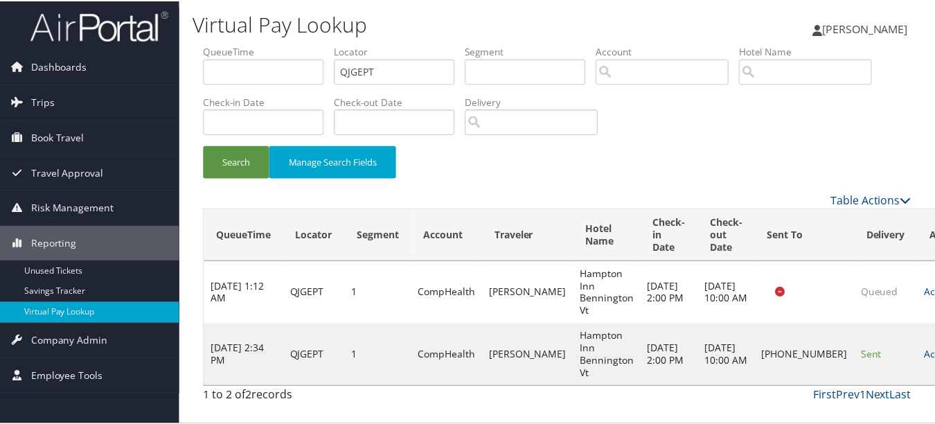
scroll to position [34, 0]
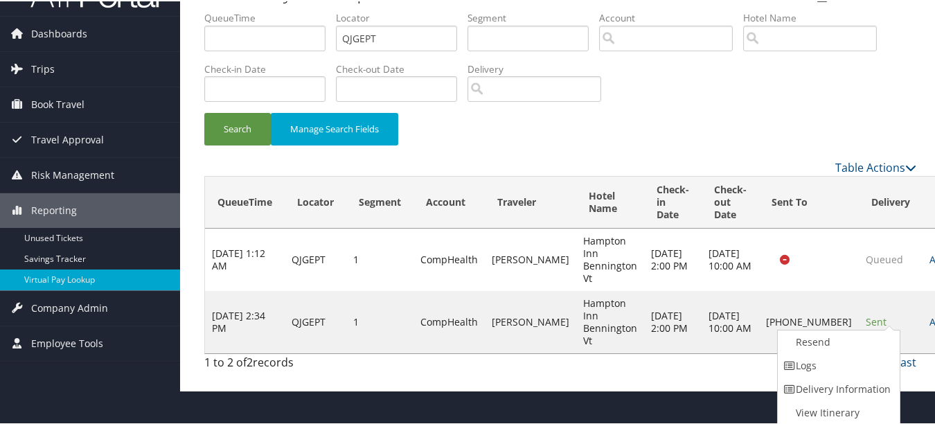
drag, startPoint x: 867, startPoint y: 370, endPoint x: 818, endPoint y: 379, distance: 50.0
click at [867, 369] on link "Logs" at bounding box center [836, 364] width 118 height 24
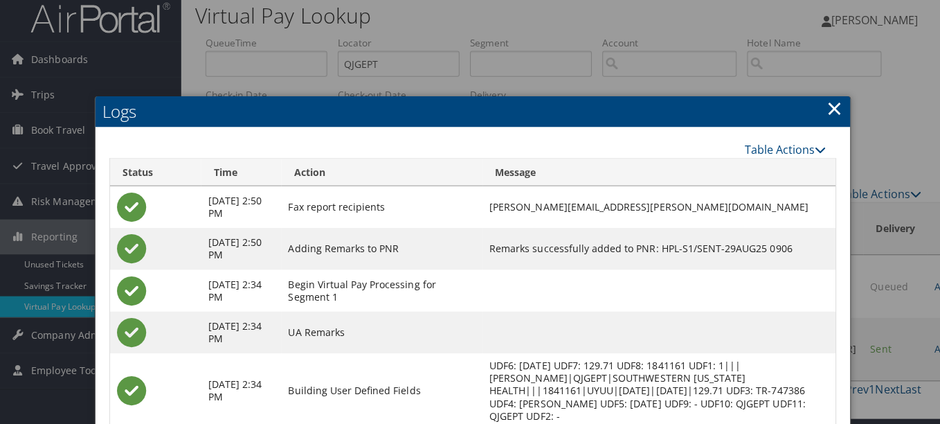
scroll to position [0, 0]
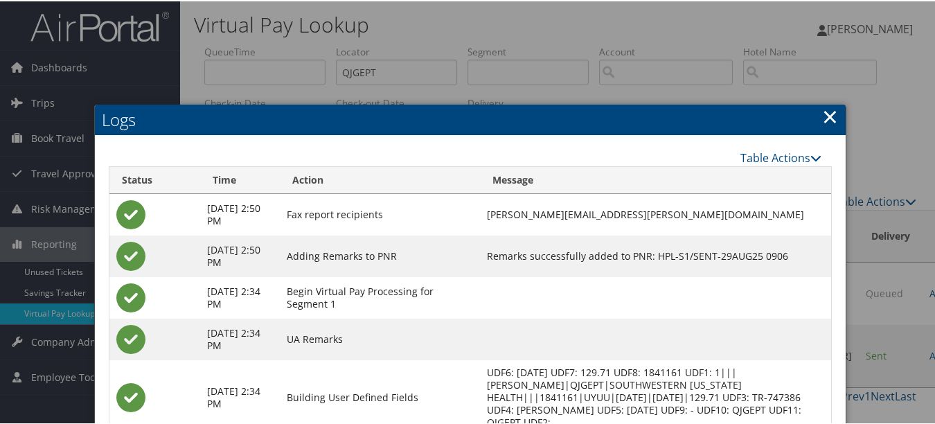
click at [822, 114] on link "×" at bounding box center [830, 115] width 16 height 28
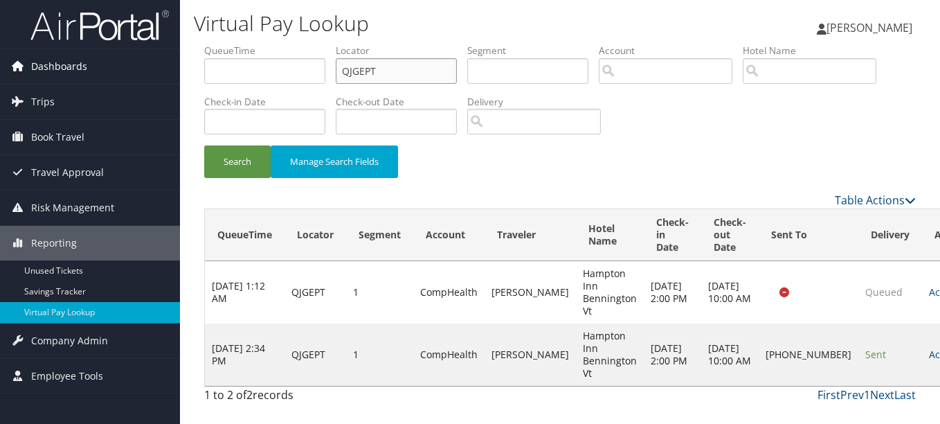
drag, startPoint x: 424, startPoint y: 71, endPoint x: 154, endPoint y: 71, distance: 270.0
click at [269, 44] on ul "QueueTime Locator QJGEPT Segment Account Traveler Hotel Name Check-in Date Chec…" at bounding box center [560, 44] width 712 height 0
paste input "MRVLXL"
click at [204, 145] on button "Search" at bounding box center [237, 161] width 66 height 33
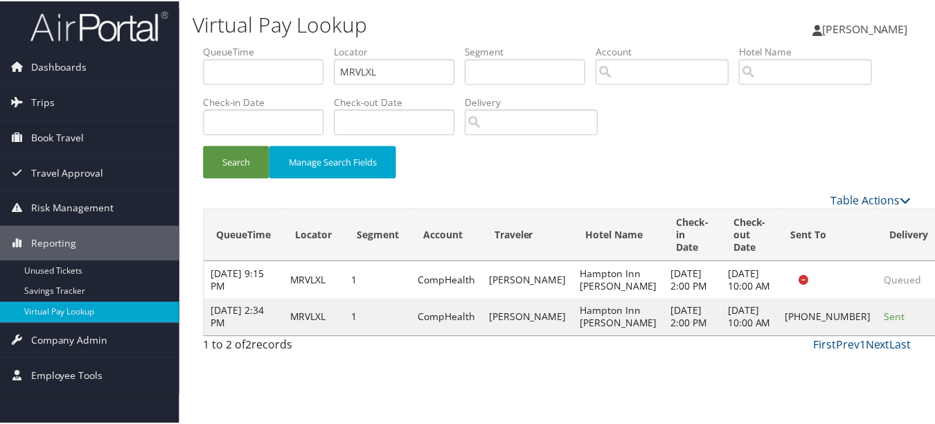
scroll to position [21, 0]
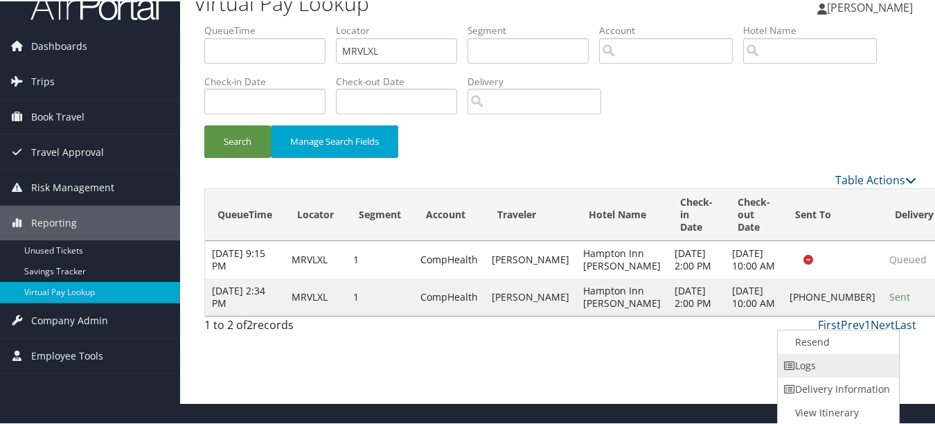
click at [827, 359] on link "Logs" at bounding box center [836, 364] width 118 height 24
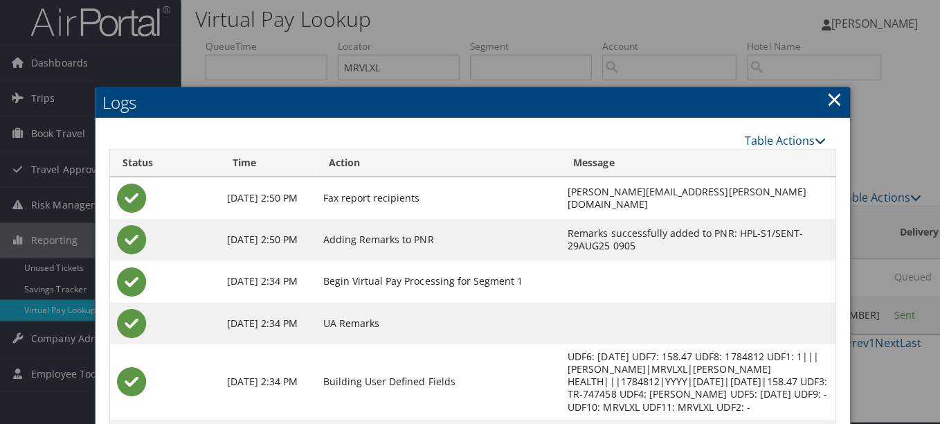
scroll to position [0, 0]
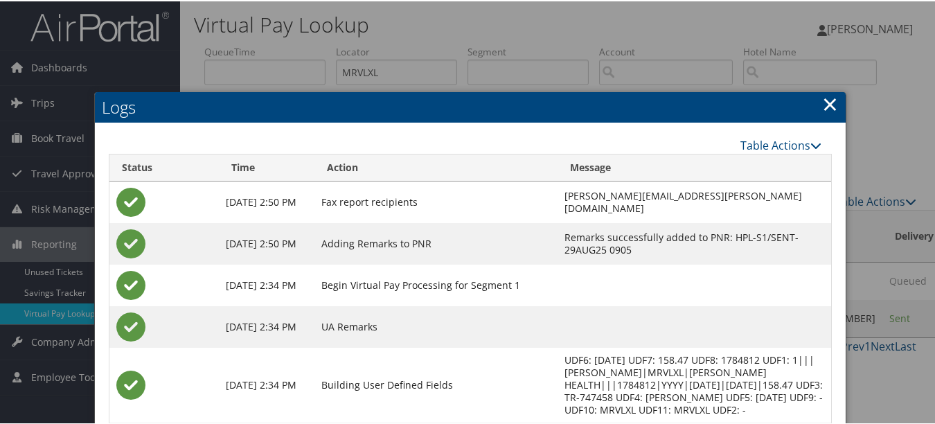
click at [822, 107] on link "×" at bounding box center [830, 103] width 16 height 28
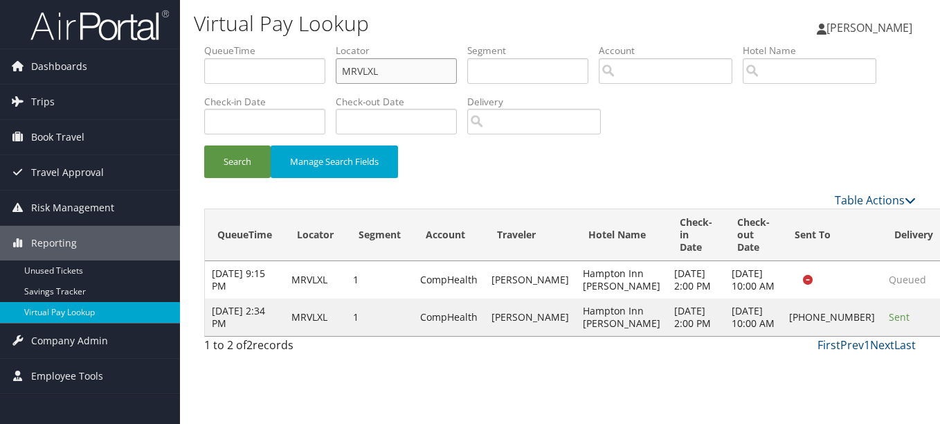
drag, startPoint x: 413, startPoint y: 75, endPoint x: 318, endPoint y: 67, distance: 95.1
click at [318, 44] on ul "QueueTime Locator MRVLXL Segment Account Traveler Hotel Name Check-in Date Chec…" at bounding box center [560, 44] width 712 height 0
paste input "SLWNYA"
click at [204, 145] on button "Search" at bounding box center [237, 161] width 66 height 33
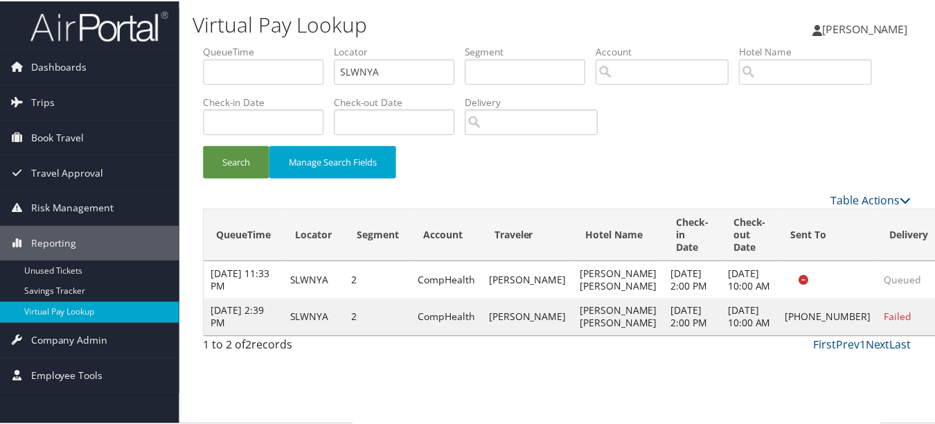
scroll to position [21, 0]
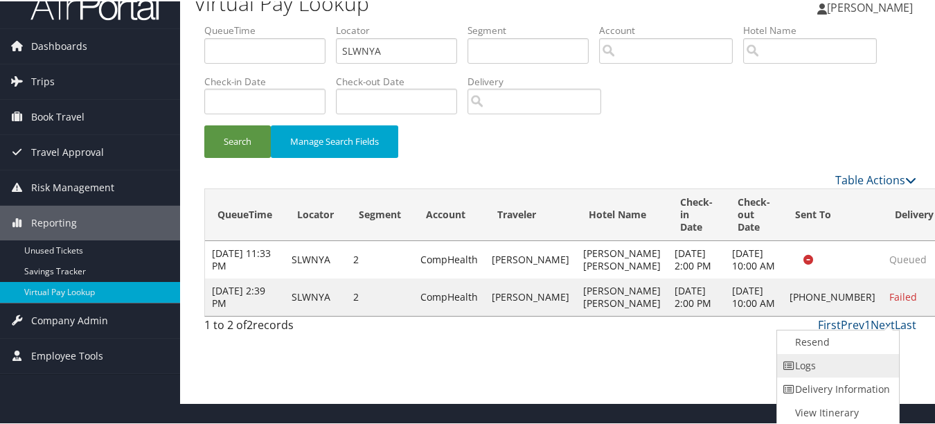
click at [870, 355] on link "Logs" at bounding box center [836, 364] width 118 height 24
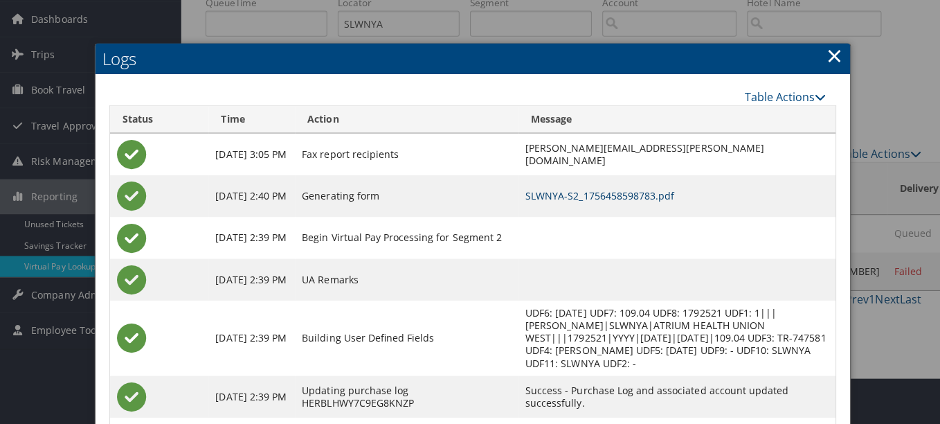
scroll to position [0, 0]
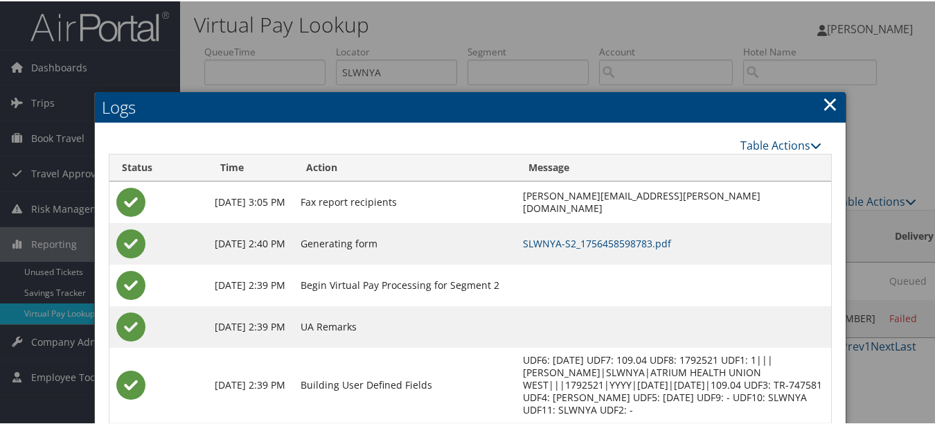
click at [814, 93] on h2 "Logs" at bounding box center [470, 106] width 750 height 30
click at [824, 102] on link "×" at bounding box center [830, 103] width 16 height 28
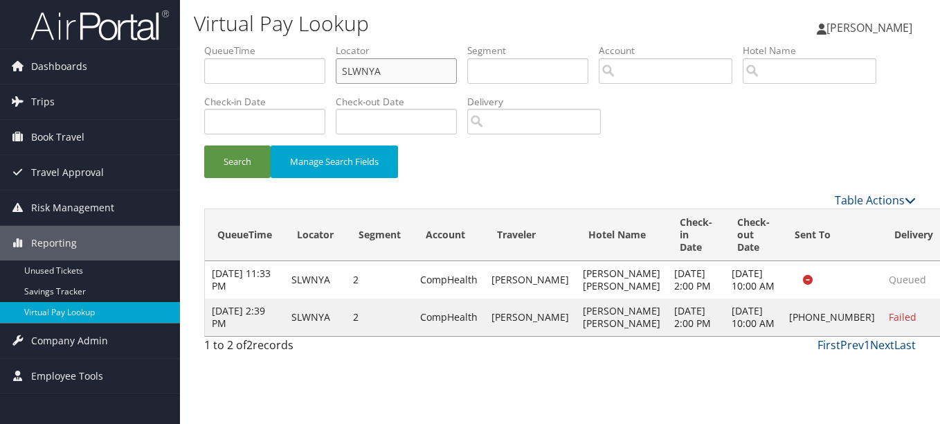
drag, startPoint x: 403, startPoint y: 72, endPoint x: 264, endPoint y: 70, distance: 138.5
click at [265, 44] on ul "QueueTime Locator SLWNYA Segment Account Traveler Hotel Name Check-in Date Chec…" at bounding box center [560, 44] width 712 height 0
paste input "GQXSUM"
click at [204, 145] on button "Search" at bounding box center [237, 161] width 66 height 33
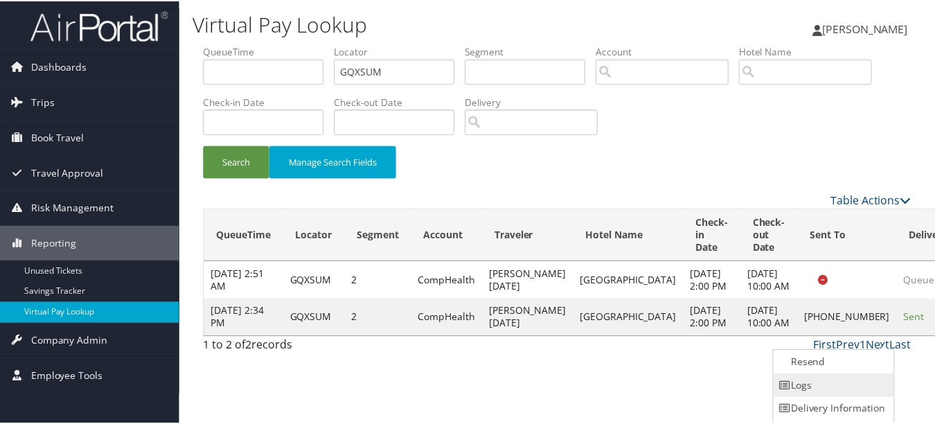
scroll to position [21, 0]
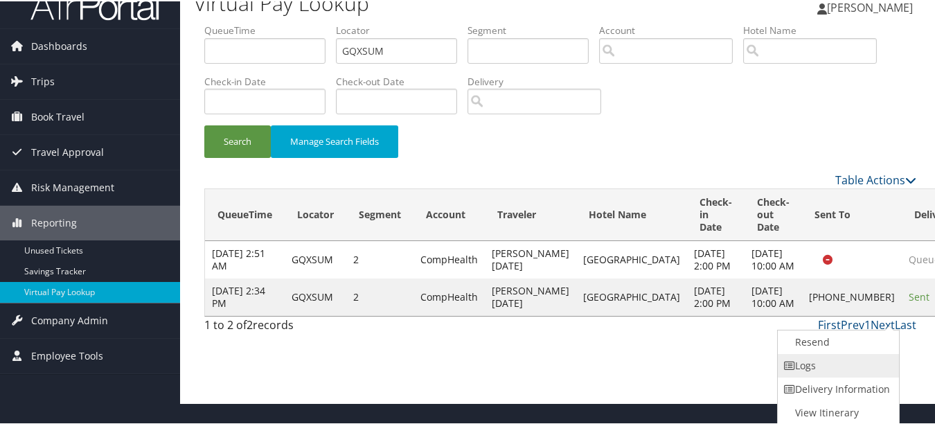
click at [883, 357] on link "Logs" at bounding box center [836, 364] width 118 height 24
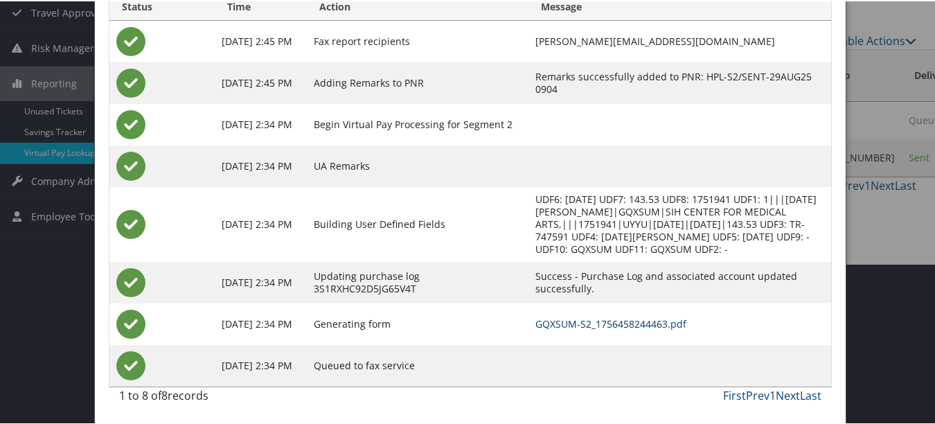
scroll to position [0, 0]
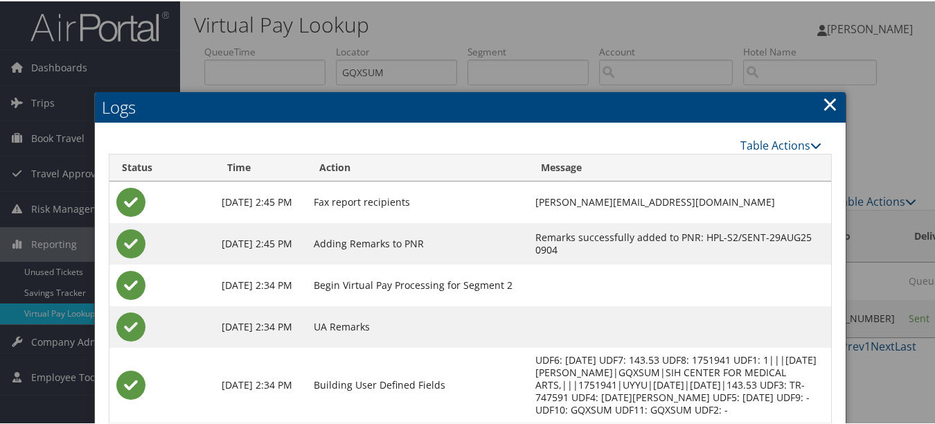
click at [828, 98] on link "×" at bounding box center [830, 103] width 16 height 28
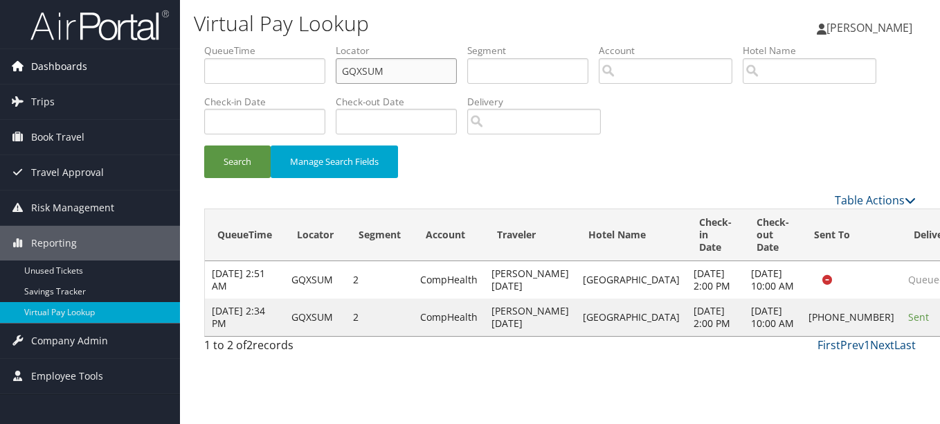
drag, startPoint x: 417, startPoint y: 71, endPoint x: 165, endPoint y: 69, distance: 251.3
click at [165, 69] on div "Dashboards AirPortal 360™ (Manager) My Travel Dashboard Trips Airtinerary® Look…" at bounding box center [470, 212] width 940 height 424
paste input "QBSAPZ"
click at [204, 145] on button "Search" at bounding box center [237, 161] width 66 height 33
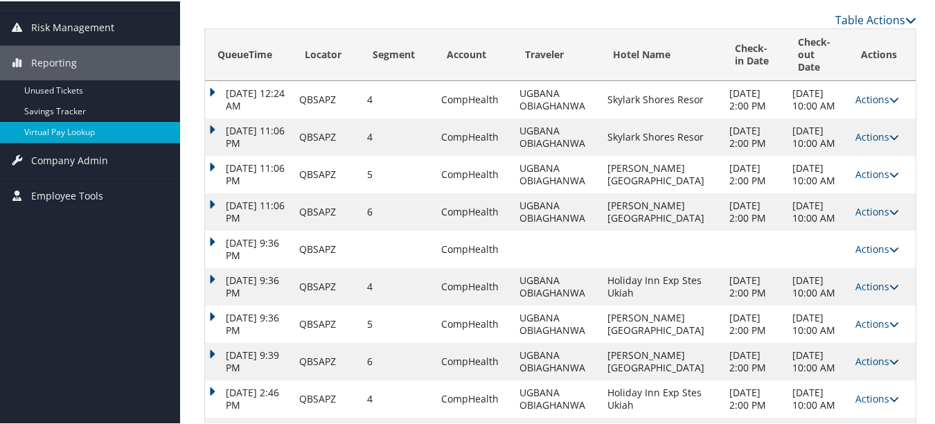
scroll to position [273, 0]
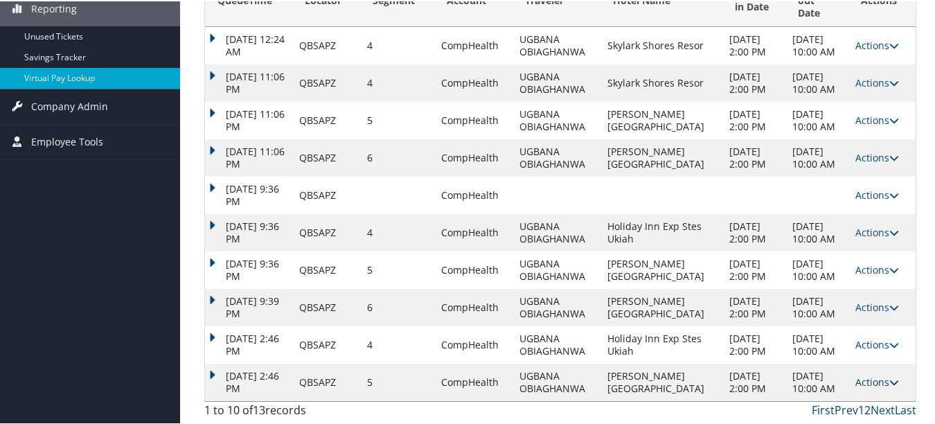
click at [889, 383] on icon at bounding box center [894, 381] width 10 height 10
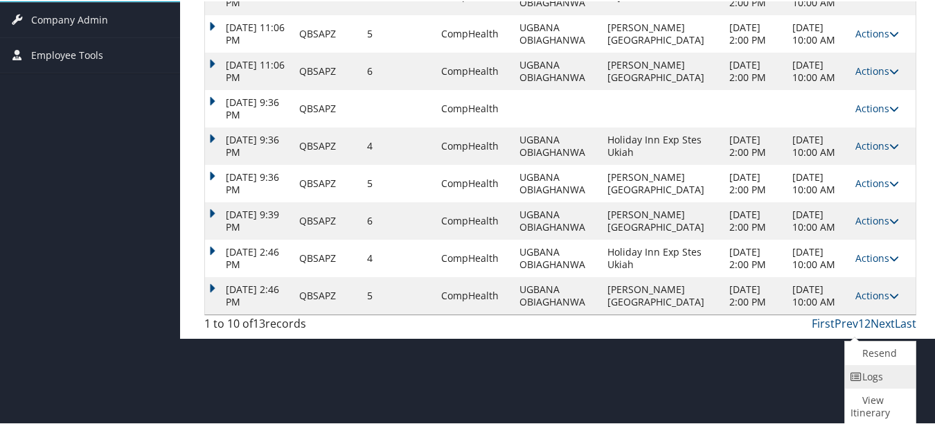
click at [864, 385] on link "Logs" at bounding box center [878, 375] width 67 height 24
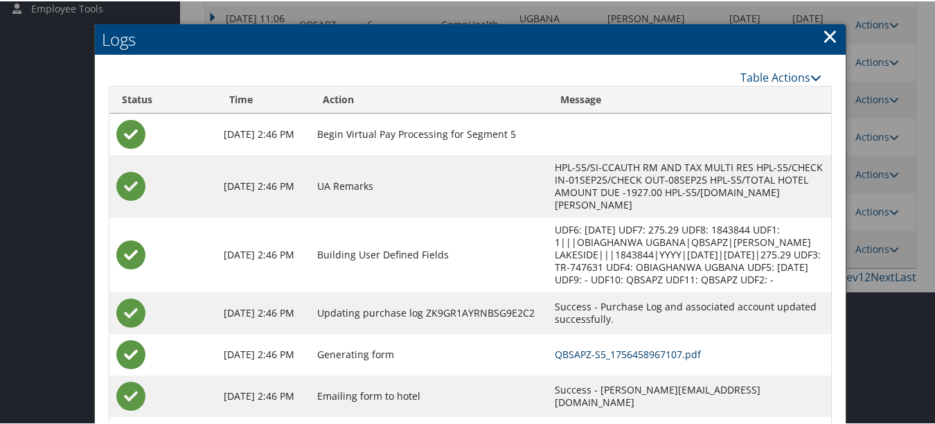
scroll to position [289, 0]
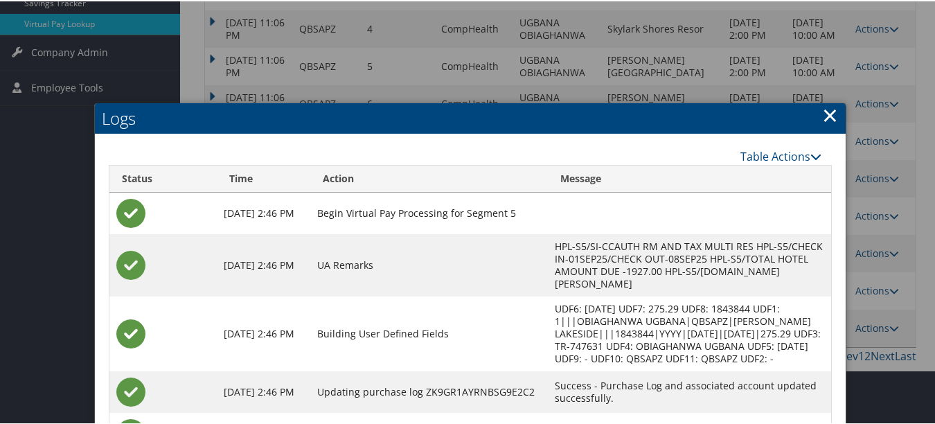
click at [826, 114] on link "×" at bounding box center [830, 114] width 16 height 28
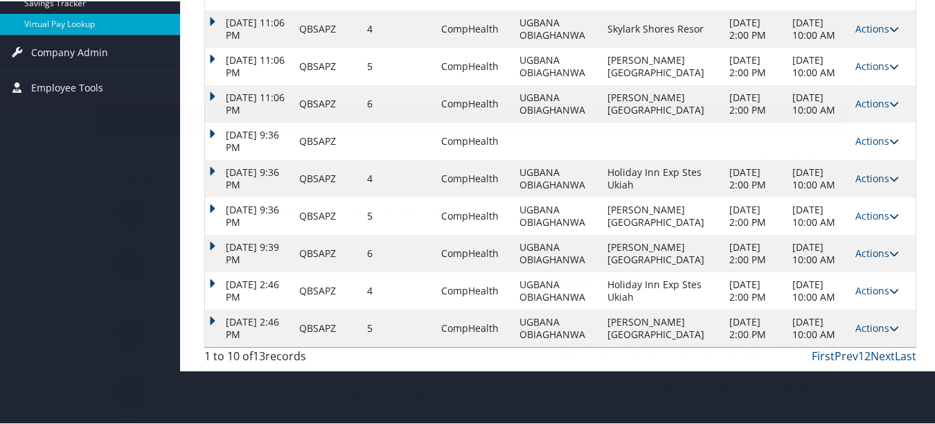
scroll to position [248, 0]
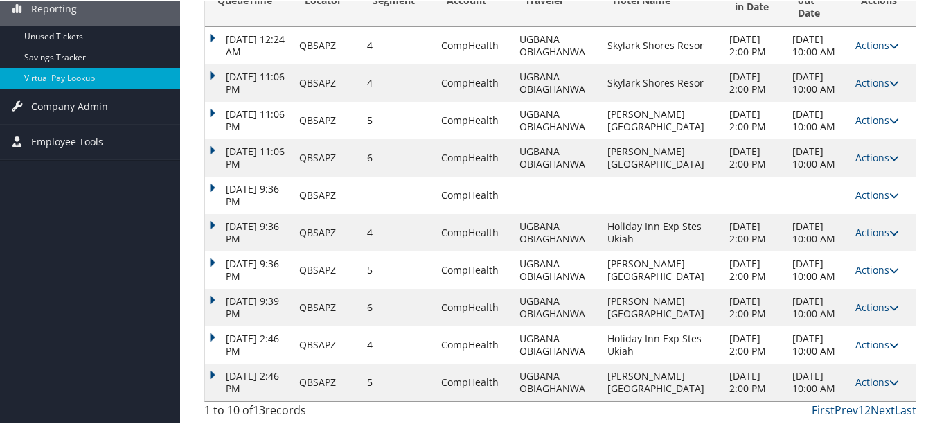
click at [860, 330] on td "Actions Resend Logs Delivery Information View Itinerary" at bounding box center [881, 343] width 67 height 37
click at [858, 336] on link "Actions" at bounding box center [877, 342] width 44 height 13
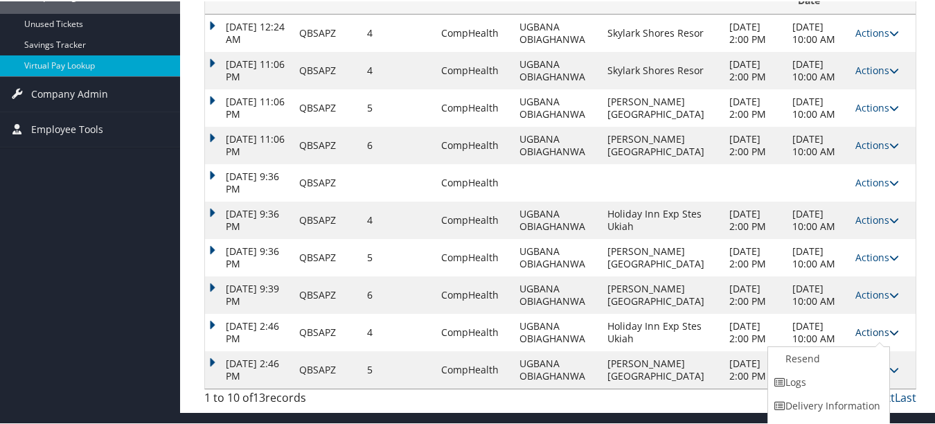
scroll to position [264, 0]
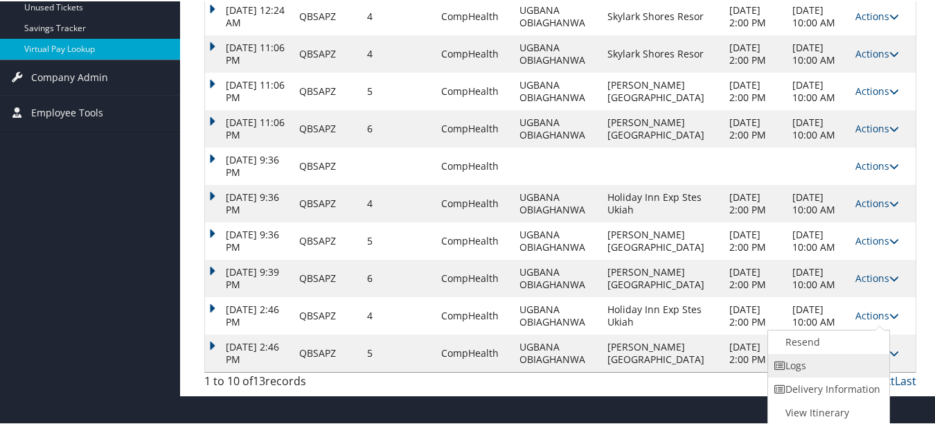
click at [845, 357] on link "Logs" at bounding box center [827, 364] width 118 height 24
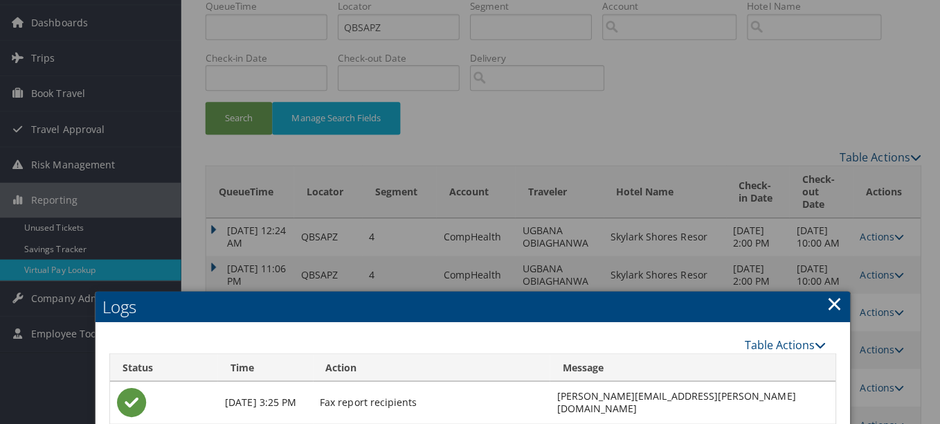
scroll to position [0, 0]
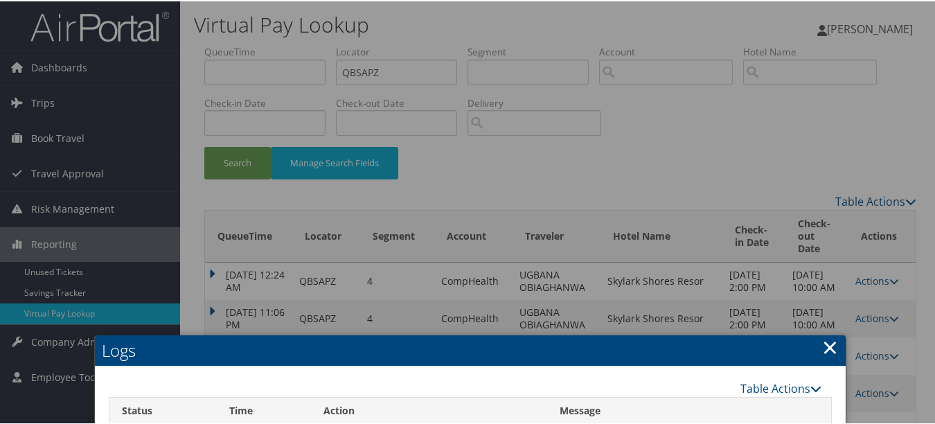
click at [822, 346] on link "×" at bounding box center [830, 346] width 16 height 28
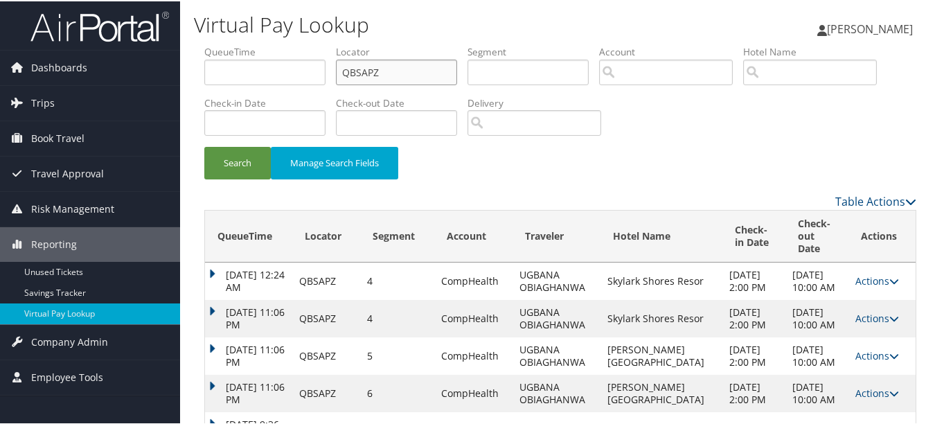
drag, startPoint x: 354, startPoint y: 64, endPoint x: 242, endPoint y: 60, distance: 112.2
click at [243, 44] on ul "QueueTime Locator QBSAPZ Segment Account Traveler Hotel Name Check-in Date Chec…" at bounding box center [560, 44] width 712 height 0
paste input "NYXJHU"
click at [204, 145] on button "Search" at bounding box center [237, 161] width 66 height 33
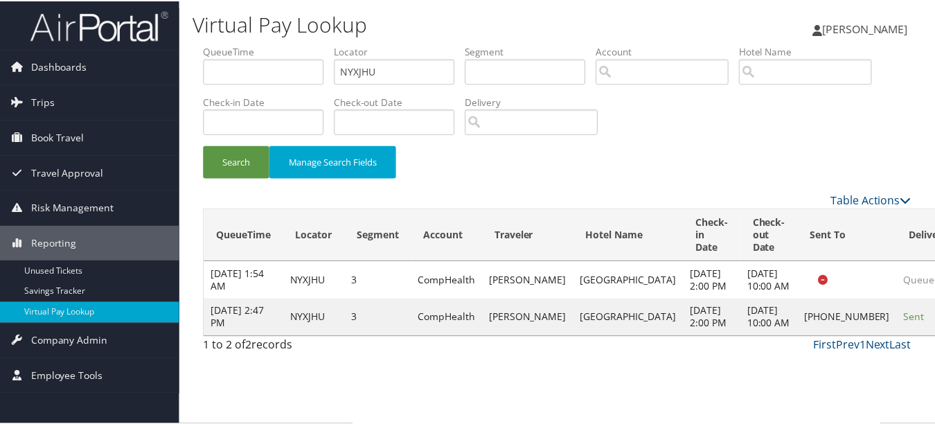
scroll to position [21, 0]
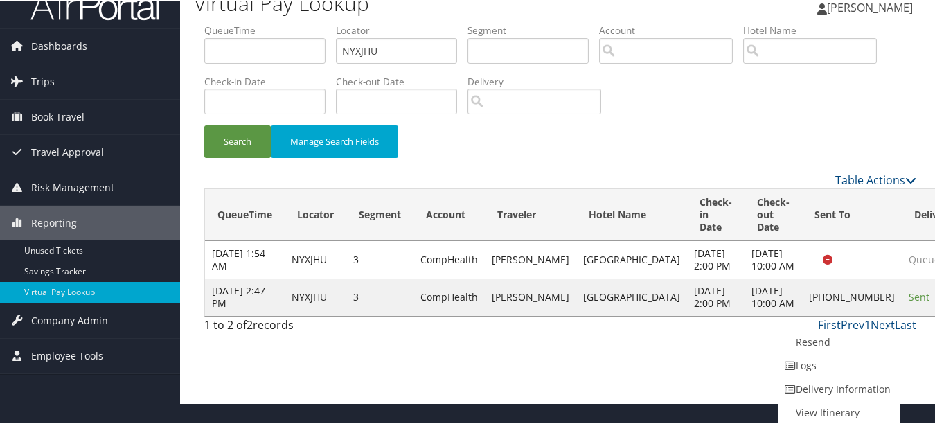
drag, startPoint x: 883, startPoint y: 363, endPoint x: 691, endPoint y: 349, distance: 192.9
click at [883, 363] on link "Logs" at bounding box center [837, 364] width 118 height 24
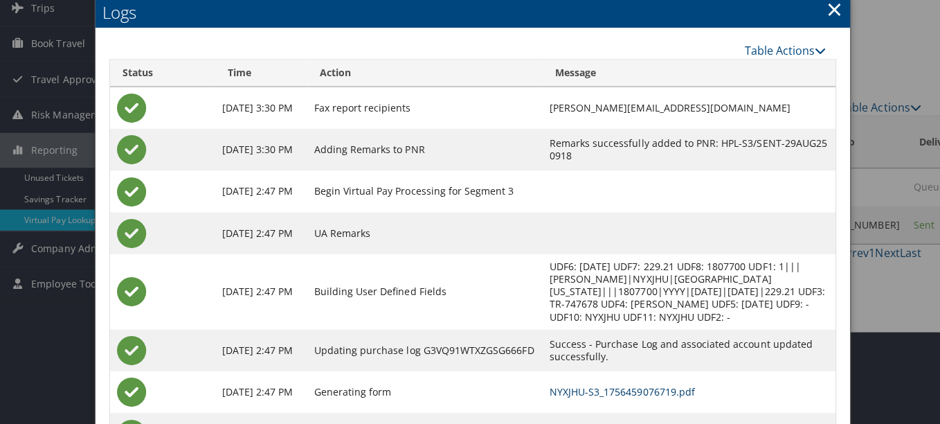
scroll to position [0, 0]
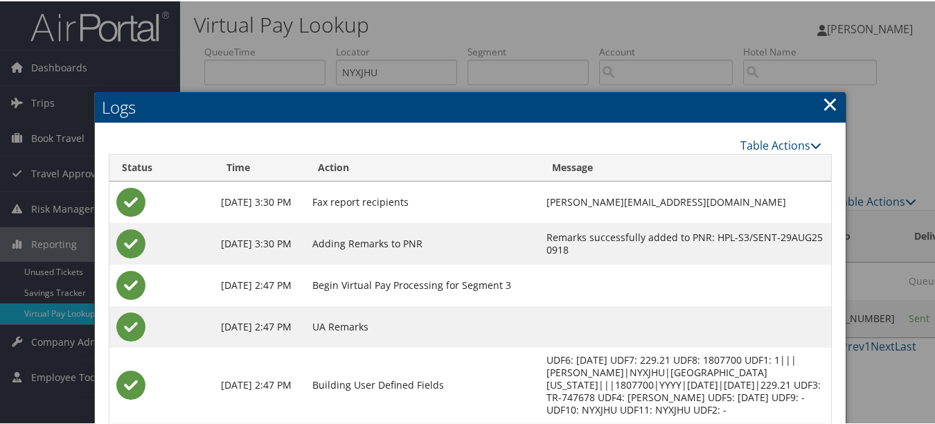
click at [814, 102] on h2 "Logs" at bounding box center [470, 106] width 750 height 30
click at [816, 102] on h2 "Logs" at bounding box center [470, 106] width 750 height 30
click at [822, 98] on link "×" at bounding box center [830, 103] width 16 height 28
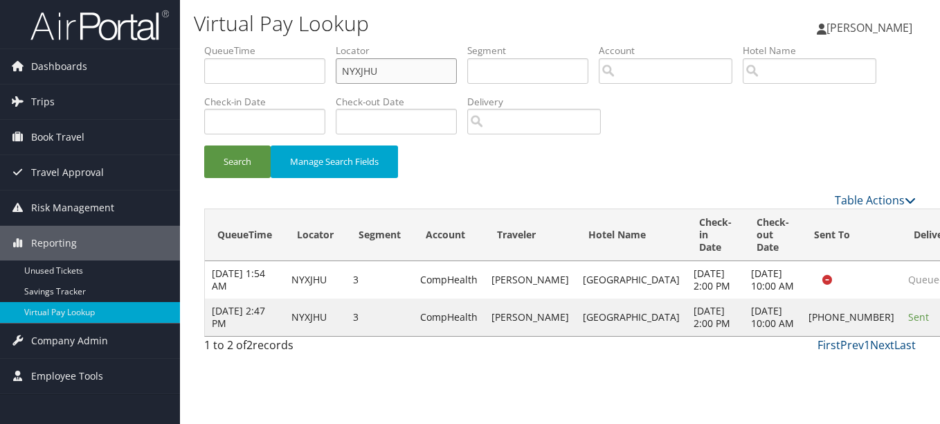
drag, startPoint x: 395, startPoint y: 72, endPoint x: 281, endPoint y: 60, distance: 114.8
click at [281, 44] on ul "QueueTime Locator NYXJHU Segment Account Traveler Hotel Name Check-in Date Chec…" at bounding box center [560, 44] width 712 height 0
paste input "CTGPWN"
click at [204, 145] on button "Search" at bounding box center [237, 161] width 66 height 33
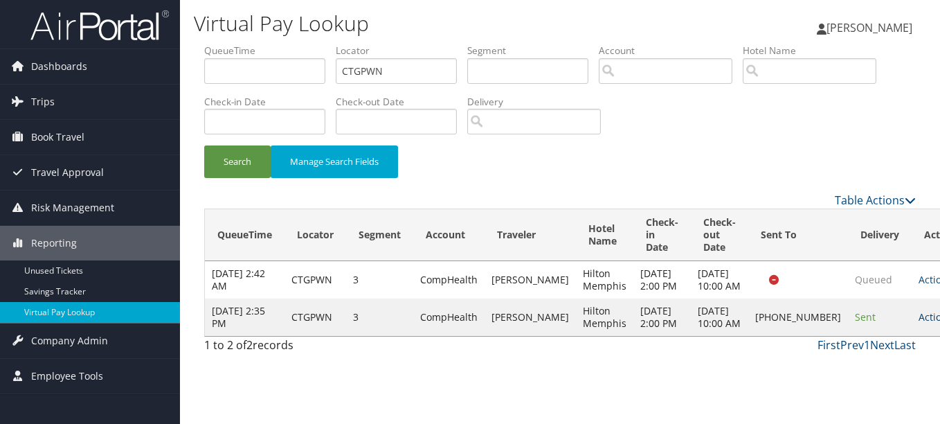
click at [939, 322] on icon at bounding box center [958, 317] width 10 height 10
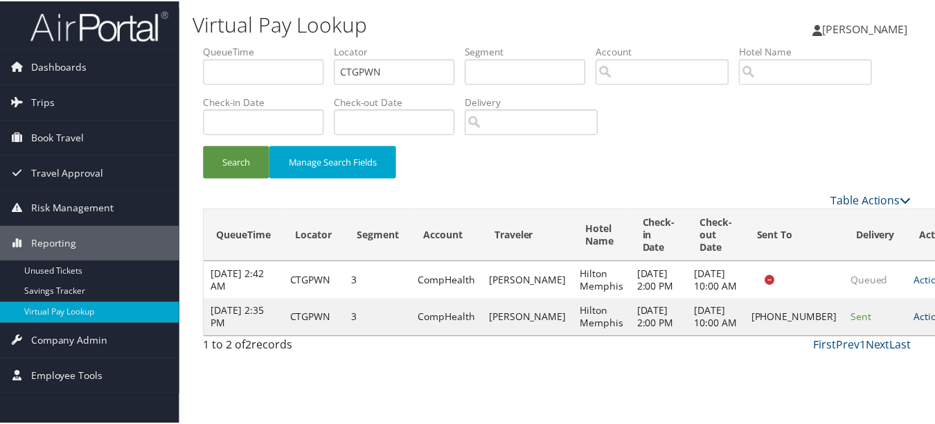
scroll to position [21, 0]
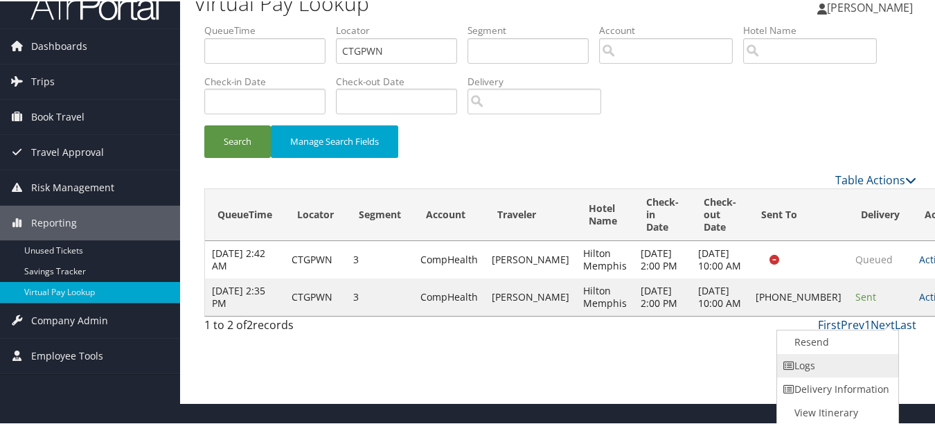
click at [845, 357] on link "Logs" at bounding box center [836, 364] width 118 height 24
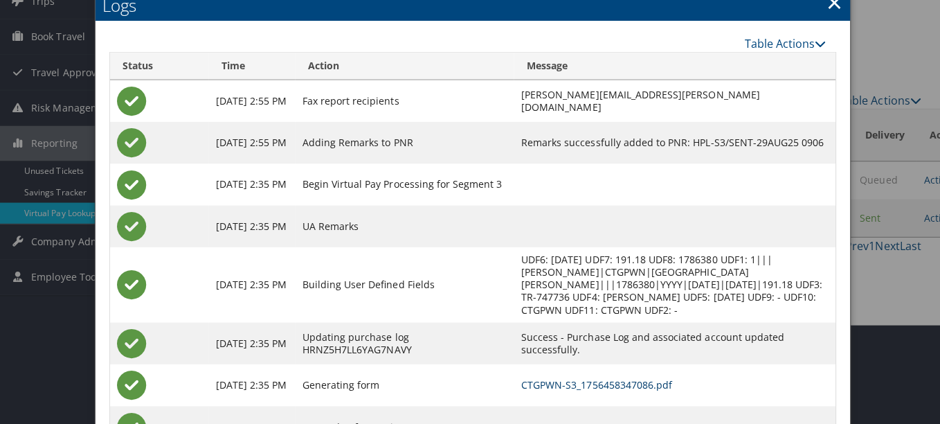
scroll to position [0, 0]
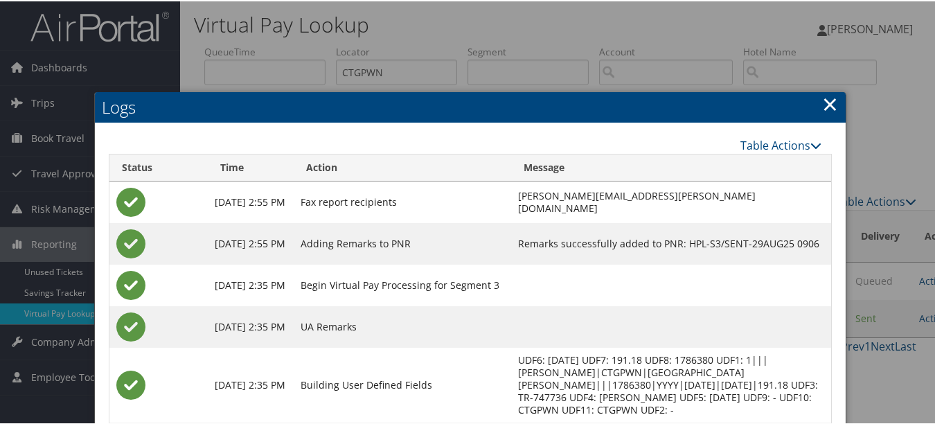
click at [824, 106] on link "×" at bounding box center [830, 103] width 16 height 28
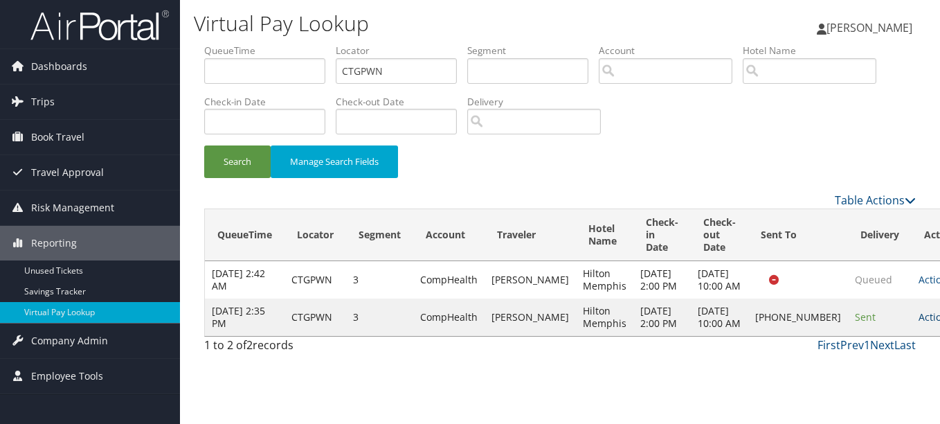
drag, startPoint x: 905, startPoint y: 336, endPoint x: 877, endPoint y: 343, distance: 29.2
click at [912, 336] on td "Actions Resend Logs Delivery Information View Itinerary" at bounding box center [942, 316] width 61 height 37
click at [919, 323] on link "Actions" at bounding box center [941, 316] width 44 height 13
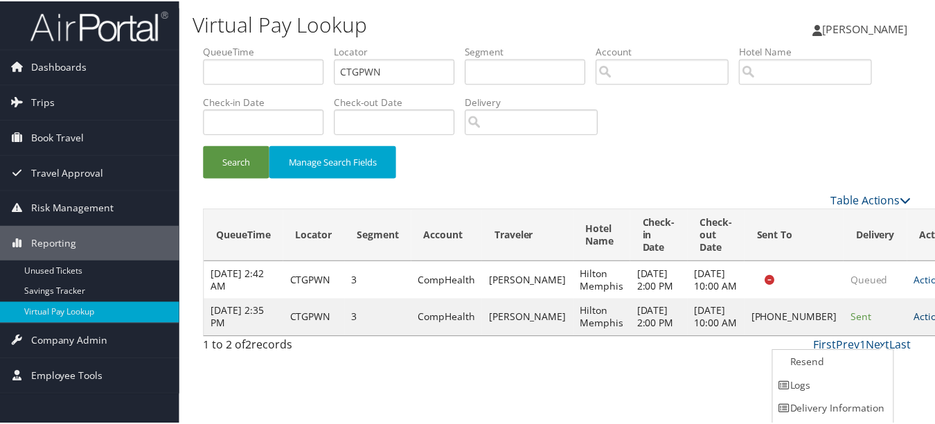
scroll to position [21, 0]
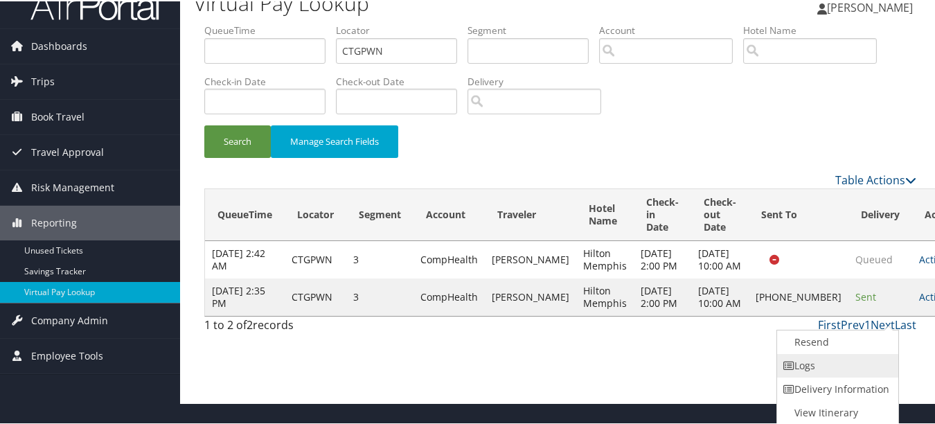
click at [866, 357] on link "Logs" at bounding box center [836, 364] width 118 height 24
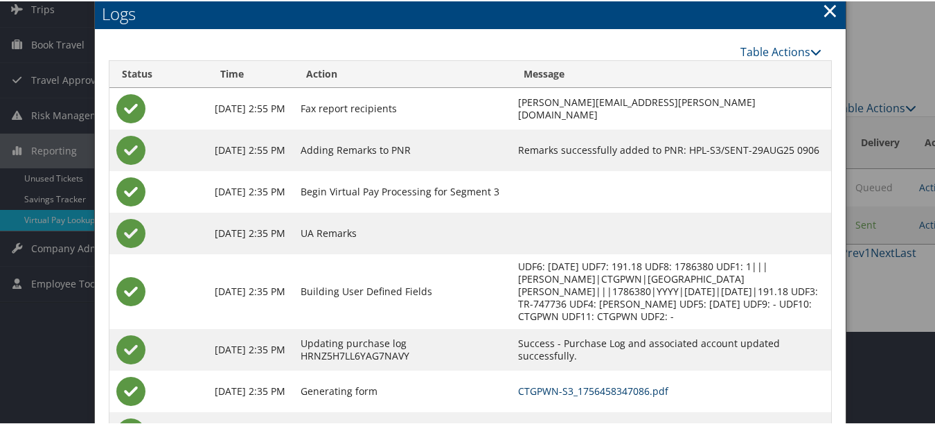
scroll to position [0, 0]
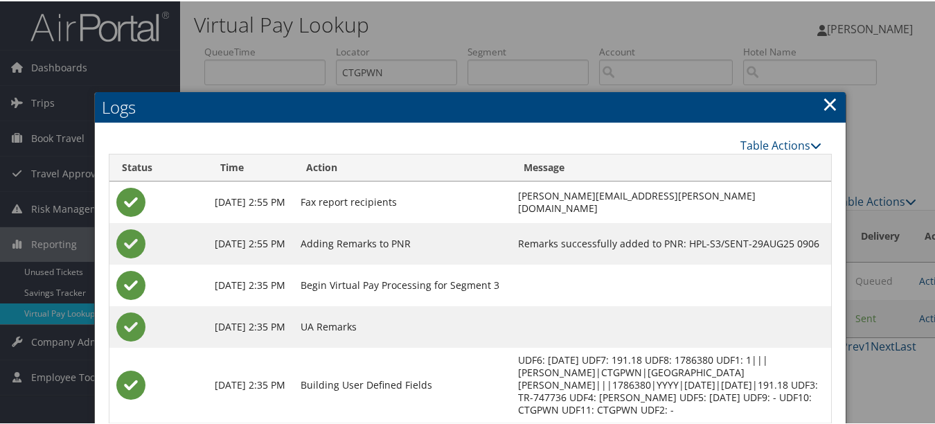
click at [822, 102] on link "×" at bounding box center [830, 103] width 16 height 28
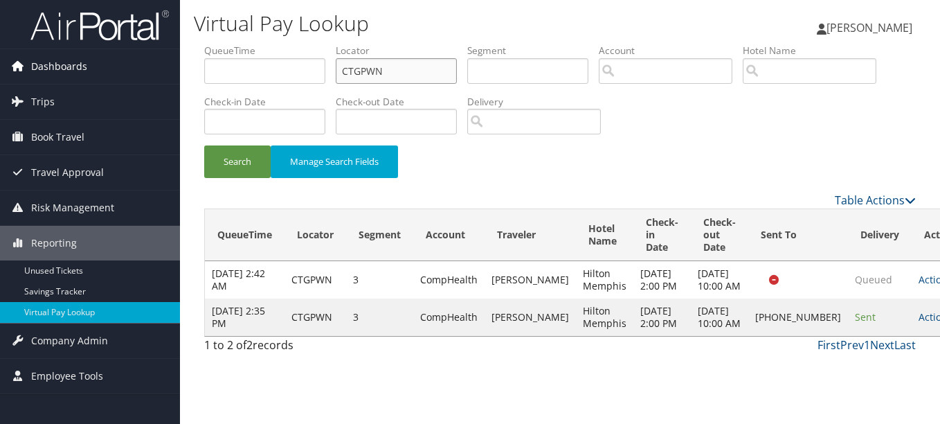
drag, startPoint x: 271, startPoint y: 60, endPoint x: 179, endPoint y: 60, distance: 91.4
click at [182, 60] on div "Virtual Pay Lookup [PERSON_NAME] [PERSON_NAME] My Settings Travel Agency Contac…" at bounding box center [560, 212] width 760 height 424
paste input "HSOSLV"
click at [204, 145] on button "Search" at bounding box center [237, 161] width 66 height 33
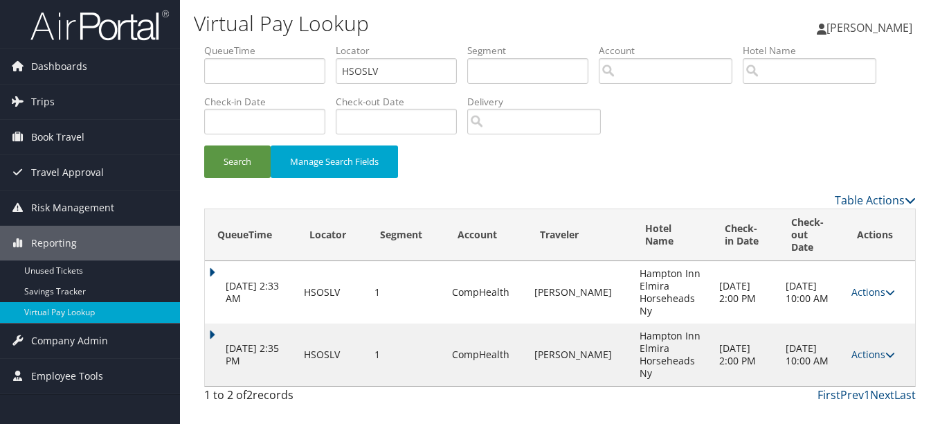
click at [876, 331] on td "Actions Resend Logs View Itinerary" at bounding box center [880, 354] width 71 height 62
click at [868, 348] on link "Actions" at bounding box center [873, 354] width 44 height 13
click at [856, 379] on link "Logs" at bounding box center [845, 386] width 87 height 24
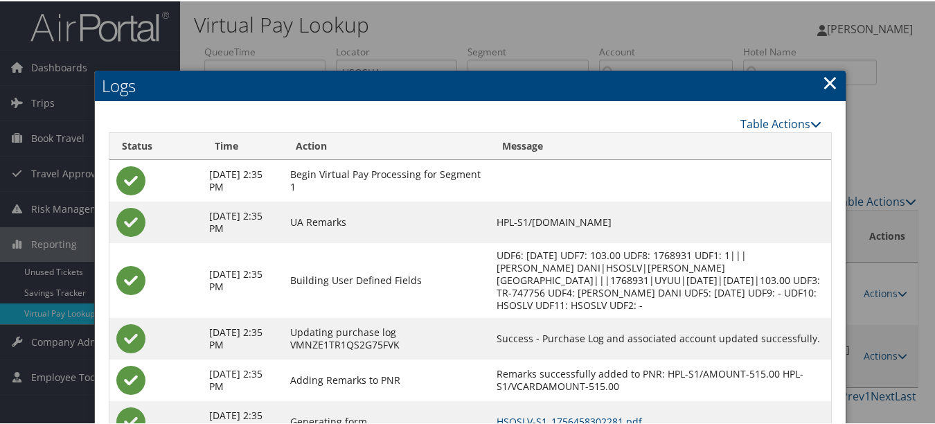
click at [822, 83] on link "×" at bounding box center [830, 81] width 16 height 28
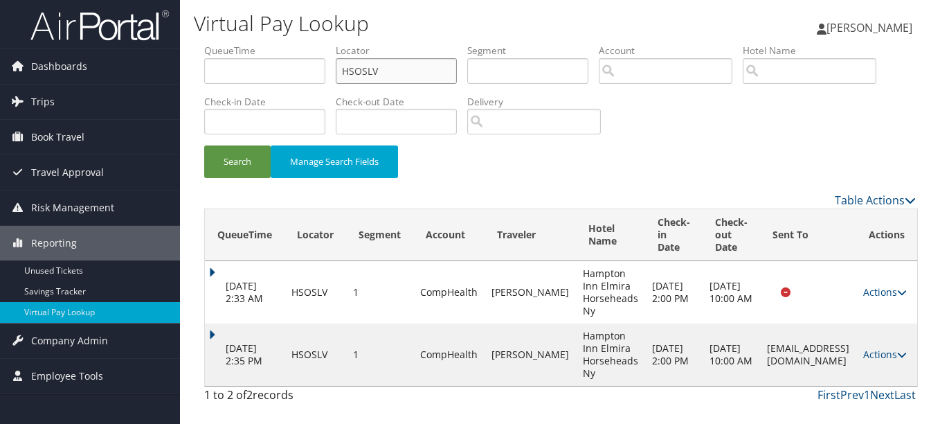
drag, startPoint x: 421, startPoint y: 76, endPoint x: 204, endPoint y: 69, distance: 217.5
click at [204, 69] on form "QueueTime Locator HSOSLV Segment Account Traveler Hotel Name Check-in Date Chec…" at bounding box center [560, 118] width 712 height 148
paste input "GCCERC"
click at [204, 145] on button "Search" at bounding box center [237, 161] width 66 height 33
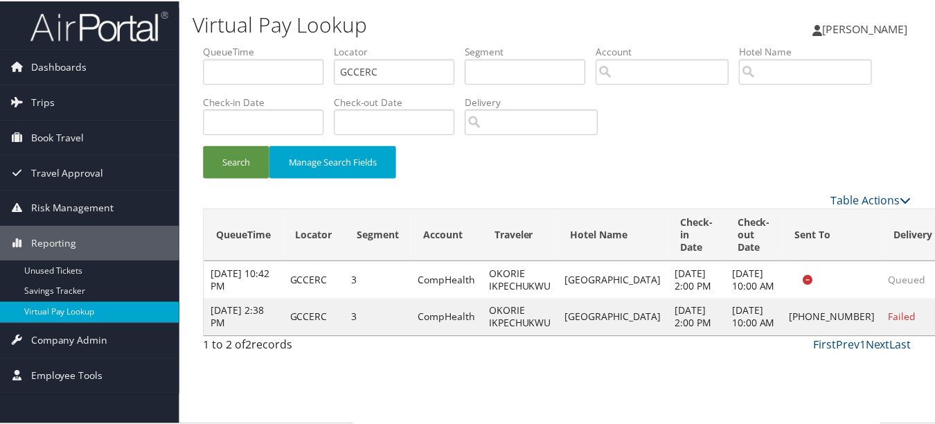
scroll to position [21, 0]
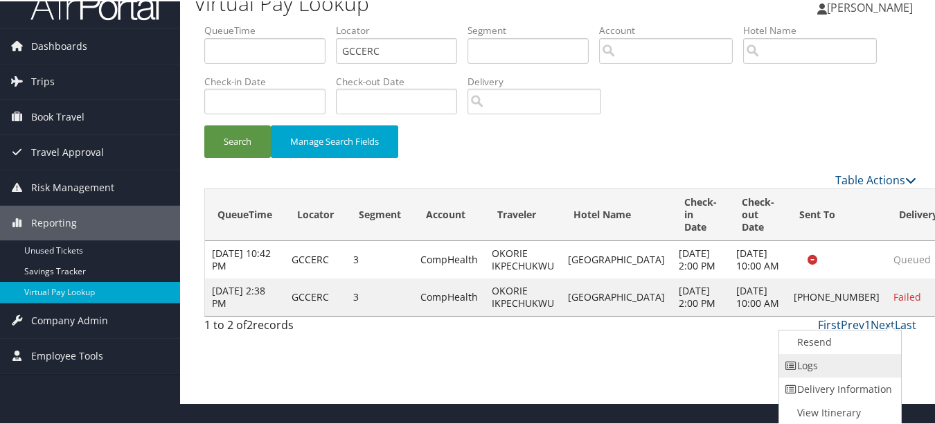
click at [872, 360] on link "Logs" at bounding box center [838, 364] width 118 height 24
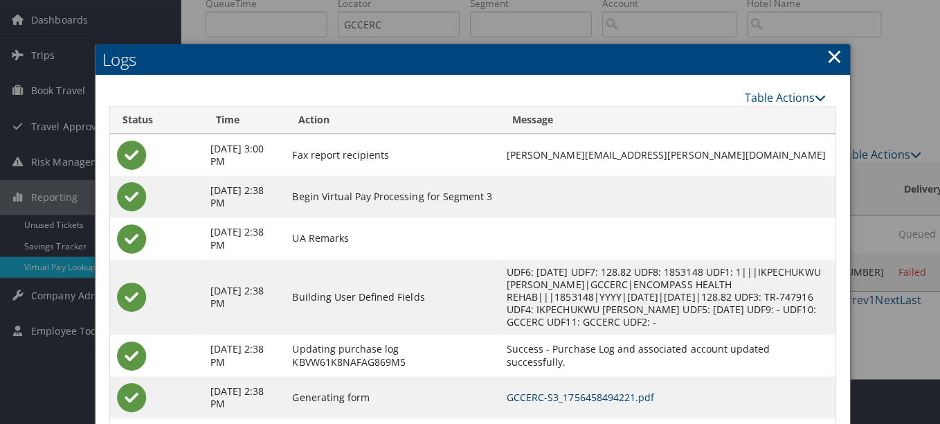
scroll to position [0, 0]
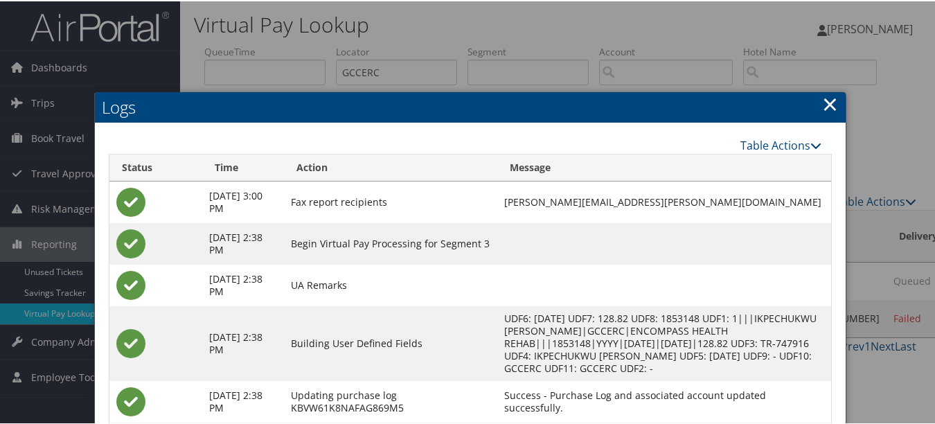
click at [825, 96] on link "×" at bounding box center [830, 103] width 16 height 28
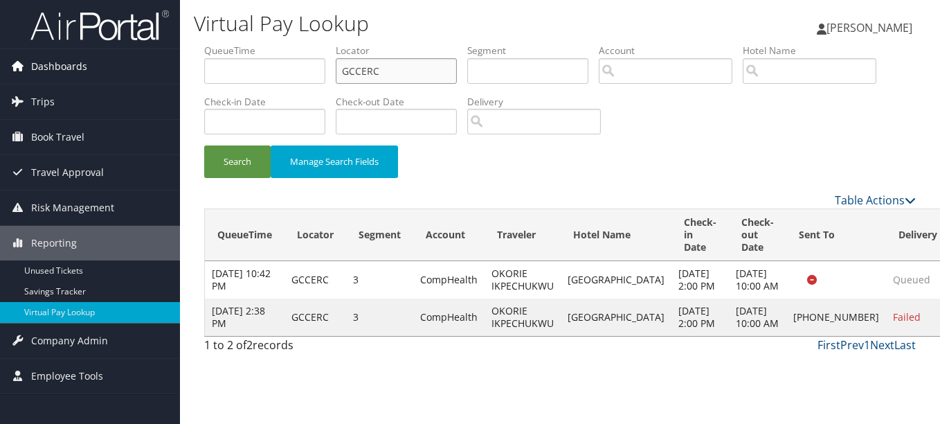
drag, startPoint x: 388, startPoint y: 70, endPoint x: 122, endPoint y: 69, distance: 266.5
click at [122, 69] on div "Dashboards AirPortal 360™ (Manager) My Travel Dashboard Trips Airtinerary® Look…" at bounding box center [470, 212] width 940 height 424
paste input "CLHBOW"
click at [204, 145] on button "Search" at bounding box center [237, 161] width 66 height 33
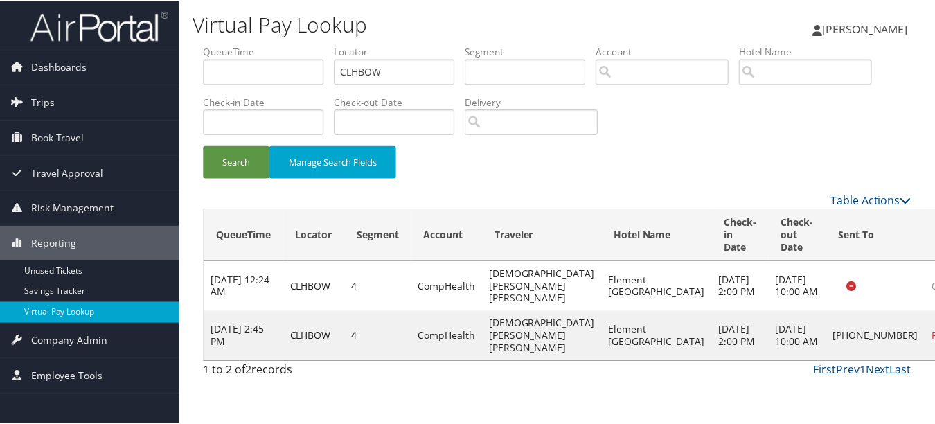
scroll to position [21, 0]
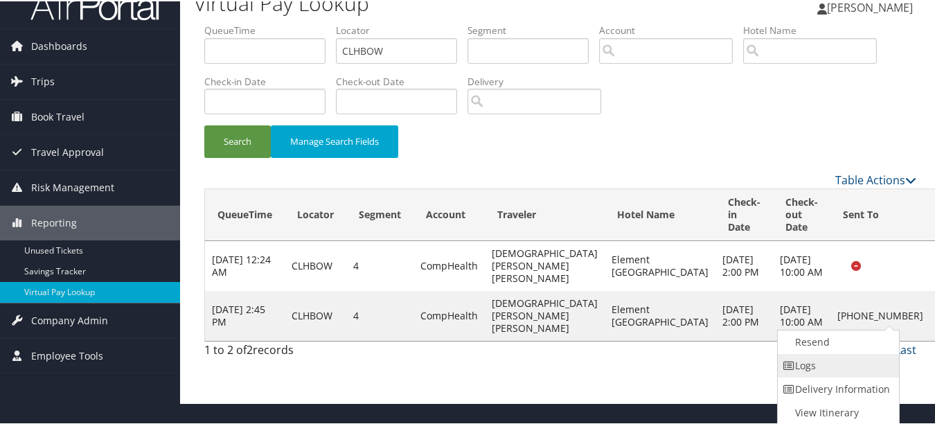
click at [879, 366] on link "Logs" at bounding box center [836, 364] width 118 height 24
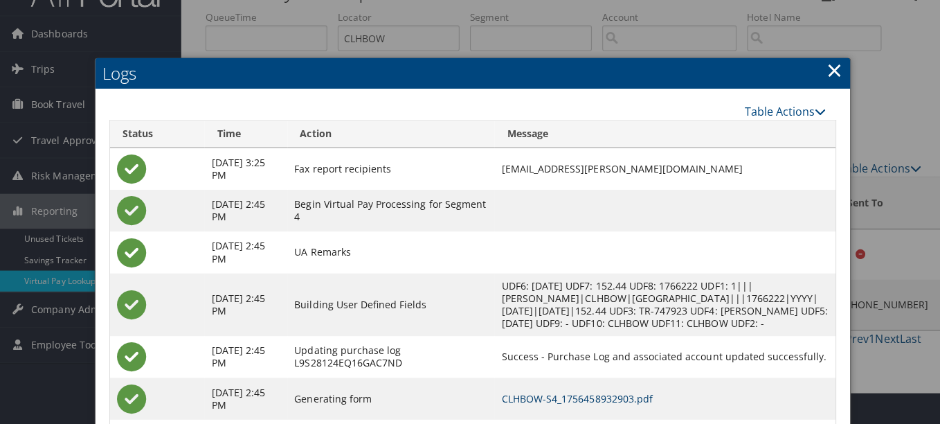
scroll to position [0, 0]
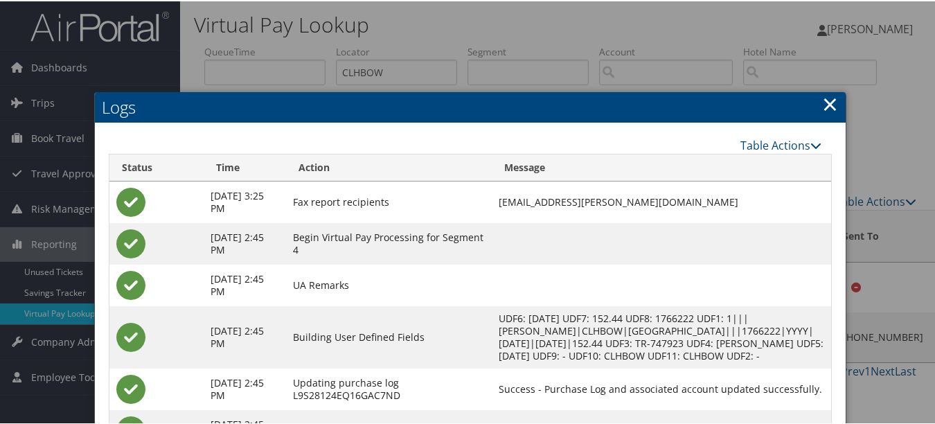
click at [829, 104] on link "×" at bounding box center [830, 103] width 16 height 28
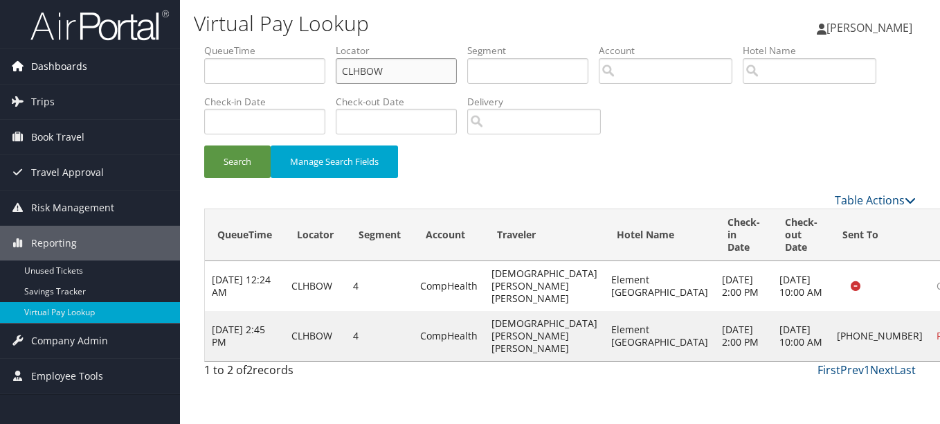
drag, startPoint x: 401, startPoint y: 69, endPoint x: 170, endPoint y: 69, distance: 231.2
click at [174, 69] on div "Dashboards AirPortal 360™ (Manager) My Travel Dashboard Trips Airtinerary® Look…" at bounding box center [470, 212] width 940 height 424
paste input "MTJSJV"
click at [204, 145] on button "Search" at bounding box center [237, 161] width 66 height 33
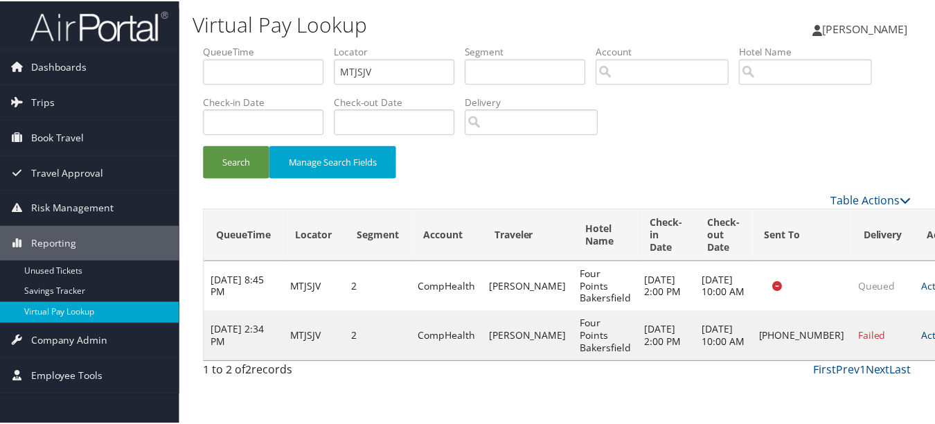
scroll to position [21, 0]
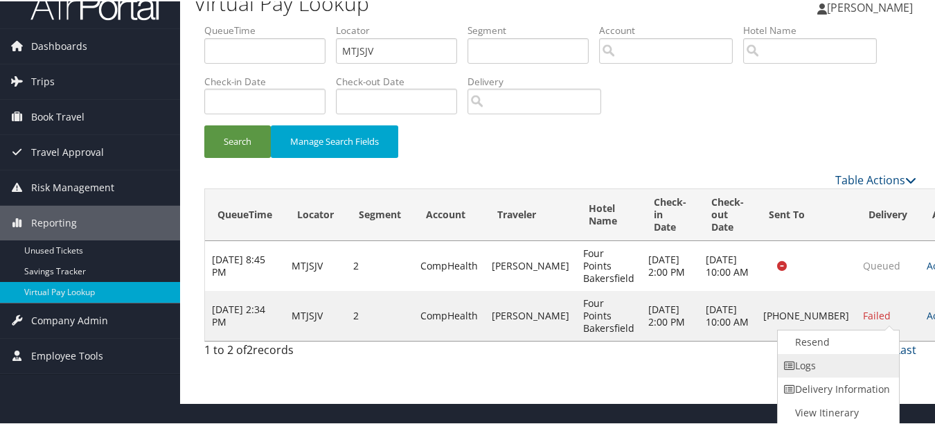
click at [893, 361] on link "Logs" at bounding box center [836, 364] width 118 height 24
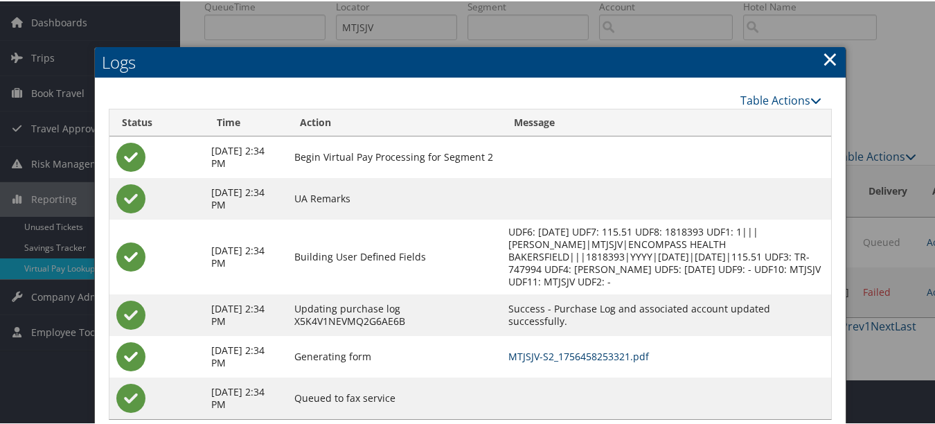
scroll to position [0, 0]
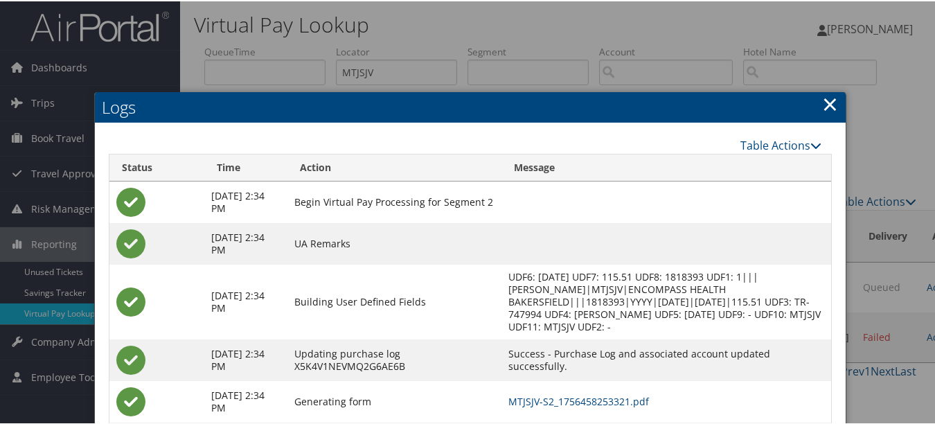
click at [824, 111] on link "×" at bounding box center [830, 103] width 16 height 28
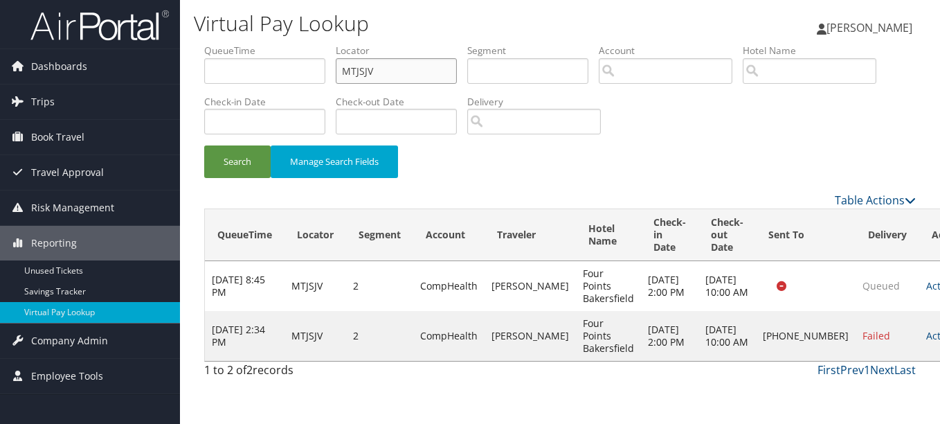
drag, startPoint x: 433, startPoint y: 73, endPoint x: 285, endPoint y: 73, distance: 148.1
click at [285, 44] on ul "QueueTime Locator MTJSJV Segment Account Traveler Hotel Name Check-in Date Chec…" at bounding box center [560, 44] width 712 height 0
paste input "KGDUYR"
click at [204, 145] on button "Search" at bounding box center [237, 161] width 66 height 33
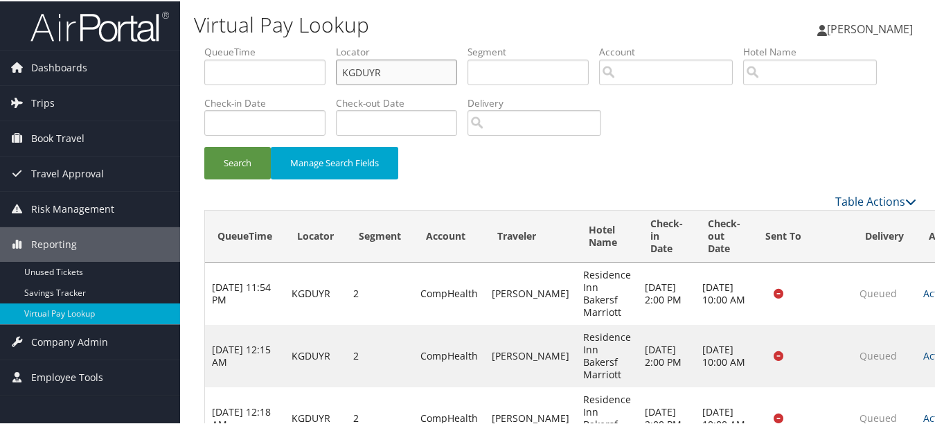
scroll to position [173, 0]
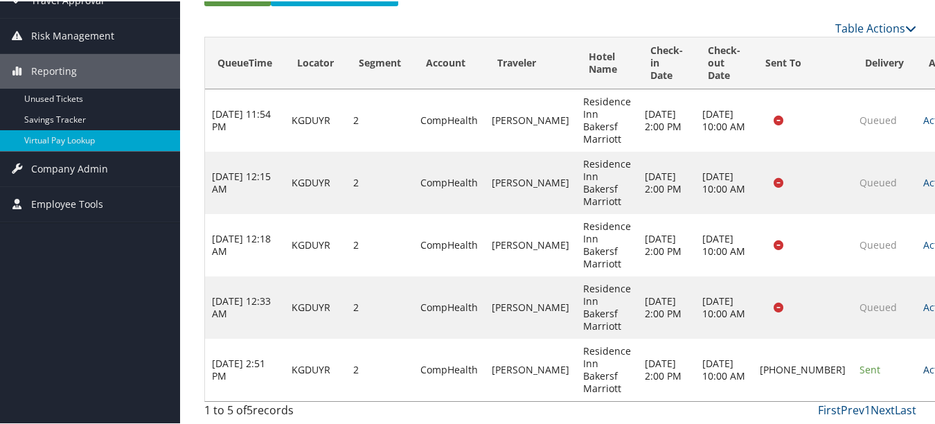
click at [923, 363] on link "Actions" at bounding box center [945, 367] width 44 height 13
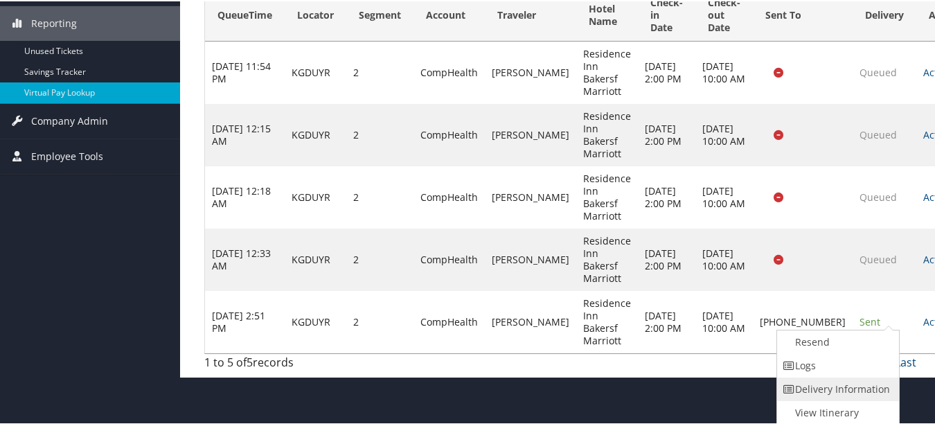
click at [878, 379] on link "Delivery Information" at bounding box center [836, 388] width 118 height 24
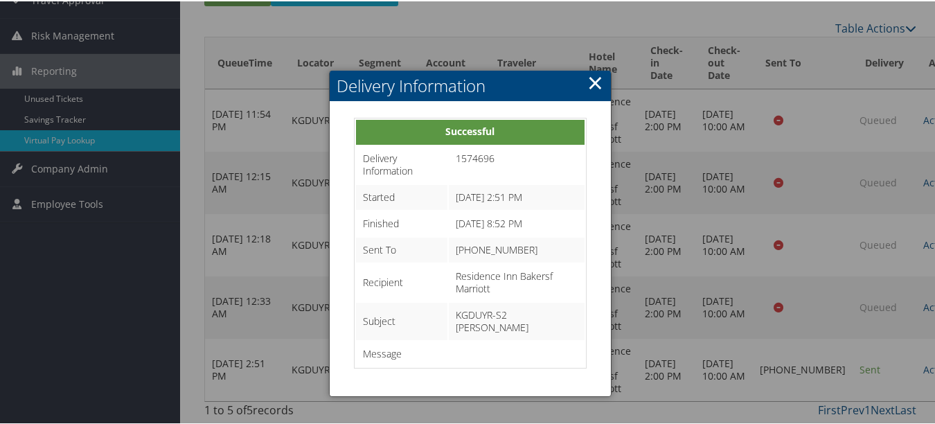
drag, startPoint x: 587, startPoint y: 69, endPoint x: 599, endPoint y: 73, distance: 13.4
click at [588, 69] on link "×" at bounding box center [595, 81] width 16 height 28
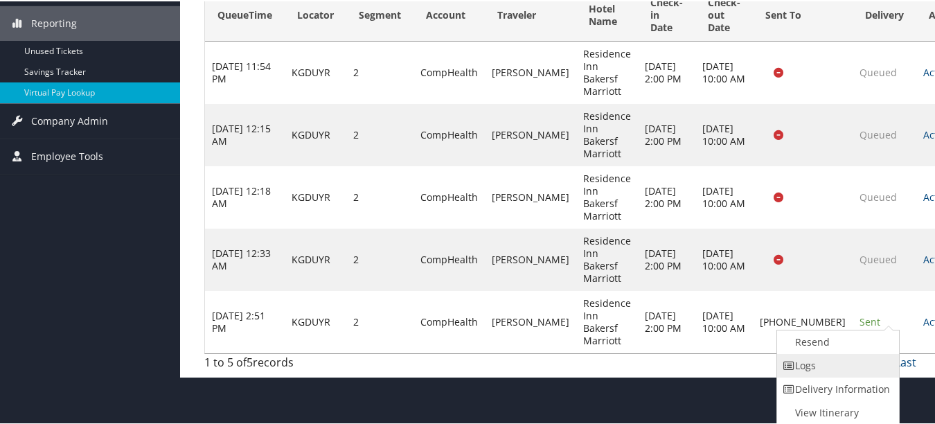
click at [867, 372] on link "Logs" at bounding box center [836, 364] width 118 height 24
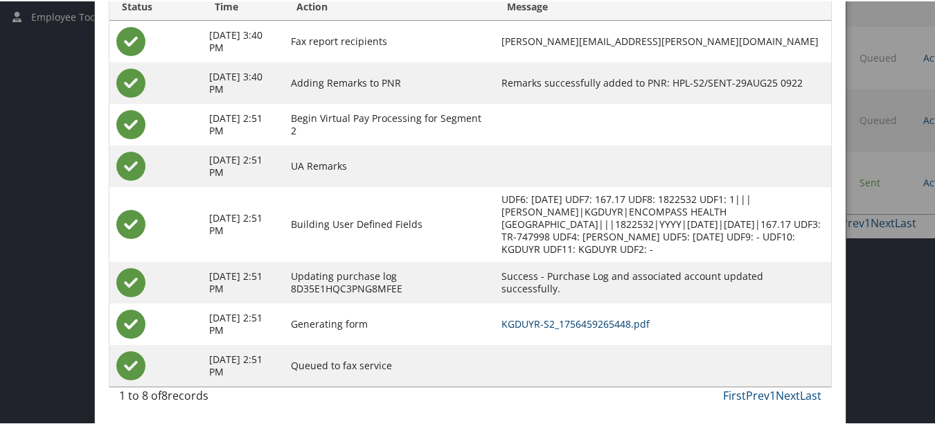
scroll to position [83, 0]
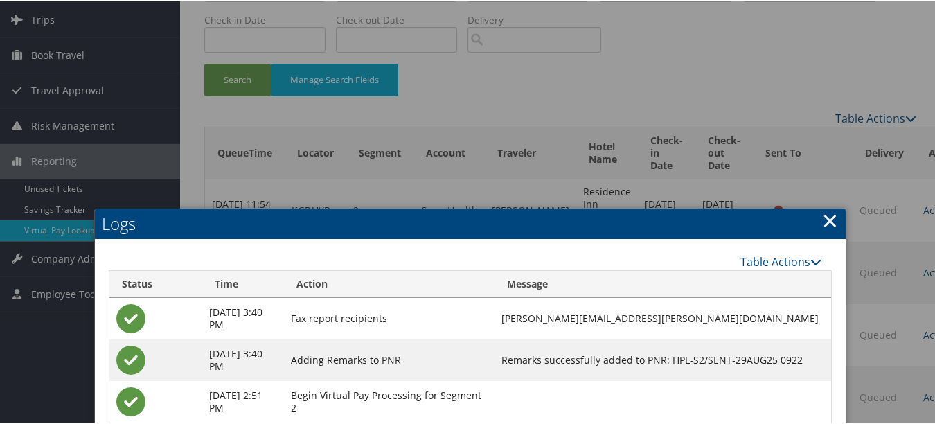
click at [835, 208] on h2 "Logs" at bounding box center [470, 222] width 750 height 30
click at [831, 217] on link "×" at bounding box center [830, 219] width 16 height 28
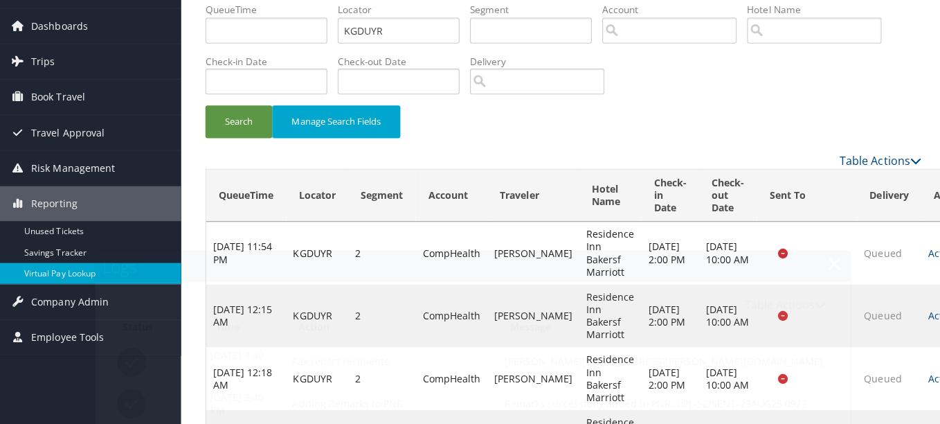
scroll to position [0, 0]
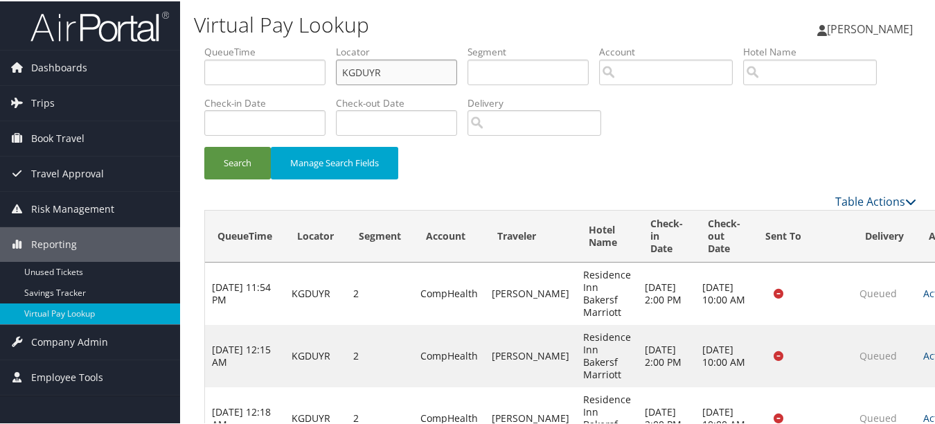
drag, startPoint x: 399, startPoint y: 68, endPoint x: 265, endPoint y: 56, distance: 134.1
click at [265, 44] on ul "QueueTime Locator KGDUYR Segment Account Traveler Hotel Name Check-in Date Chec…" at bounding box center [560, 44] width 712 height 0
paste input "AUHICK"
click at [204, 145] on button "Search" at bounding box center [237, 161] width 66 height 33
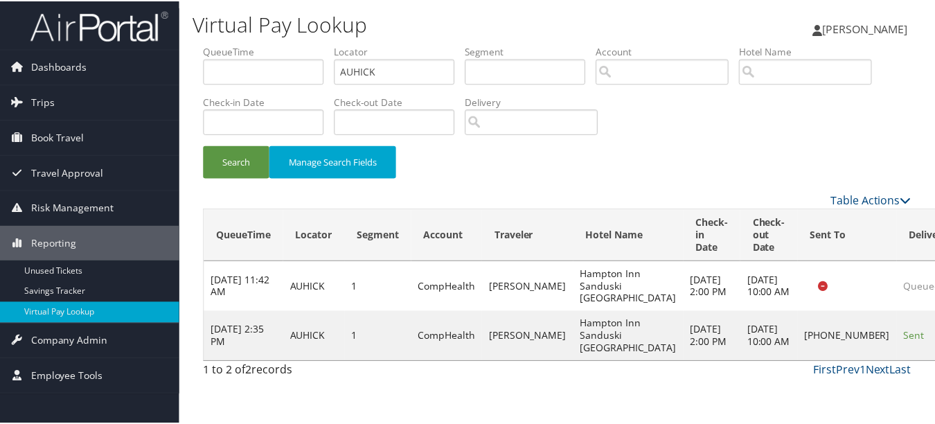
scroll to position [34, 0]
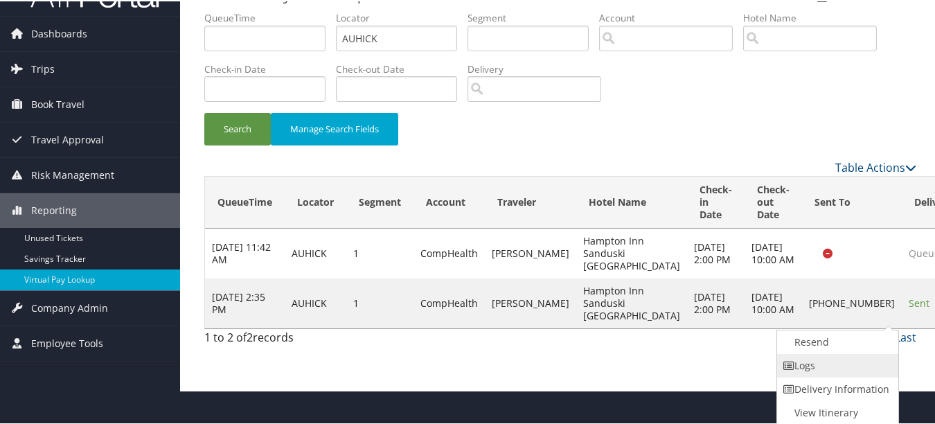
click at [865, 367] on link "Logs" at bounding box center [836, 364] width 118 height 24
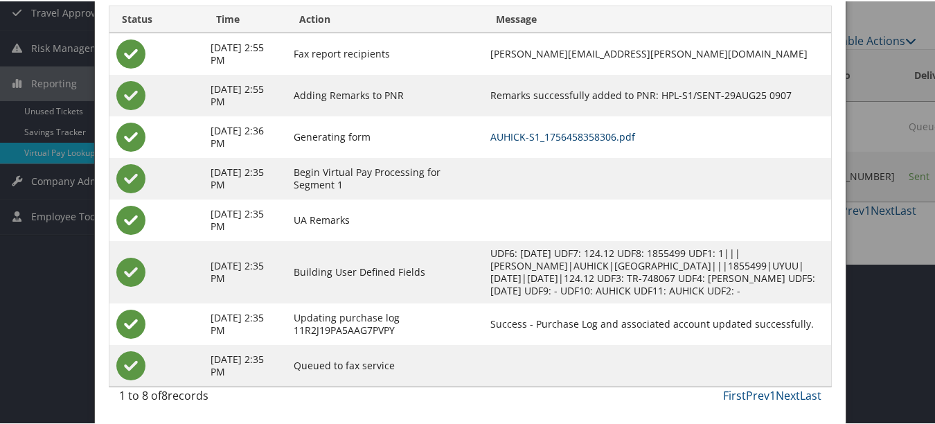
scroll to position [0, 0]
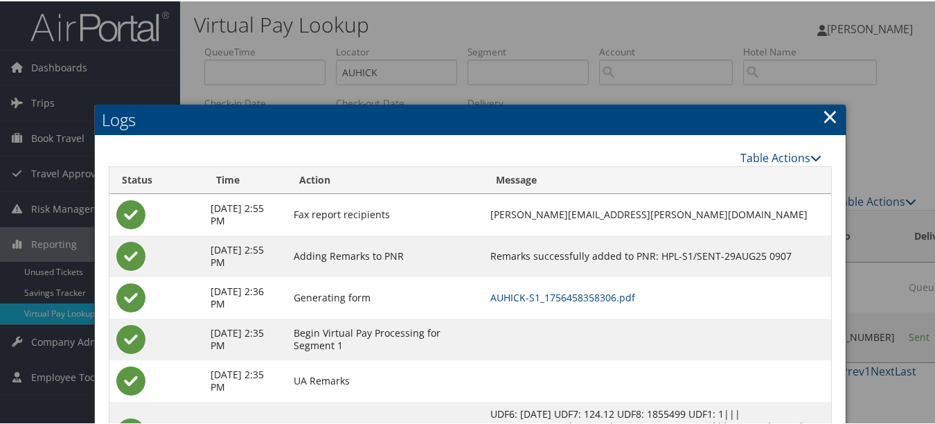
drag, startPoint x: 820, startPoint y: 114, endPoint x: 811, endPoint y: 120, distance: 10.8
click at [822, 114] on link "×" at bounding box center [830, 115] width 16 height 28
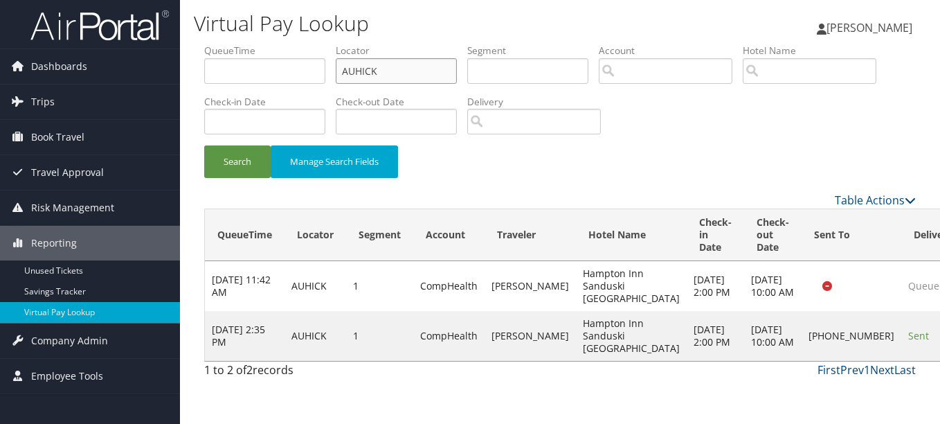
drag, startPoint x: 408, startPoint y: 62, endPoint x: 86, endPoint y: 33, distance: 323.2
click at [86, 33] on div "Dashboards AirPortal 360™ (Manager) My Travel Dashboard Trips Airtinerary® Look…" at bounding box center [470, 212] width 940 height 424
paste input "NNWYGA"
click at [204, 145] on button "Search" at bounding box center [237, 161] width 66 height 33
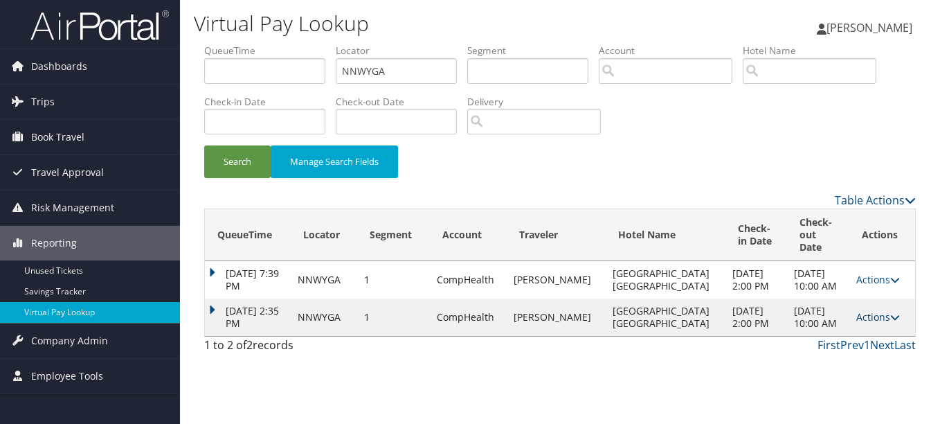
click at [859, 318] on link "Actions" at bounding box center [878, 316] width 44 height 13
drag, startPoint x: 852, startPoint y: 364, endPoint x: 841, endPoint y: 367, distance: 11.4
click at [852, 365] on link "Logs" at bounding box center [844, 367] width 87 height 24
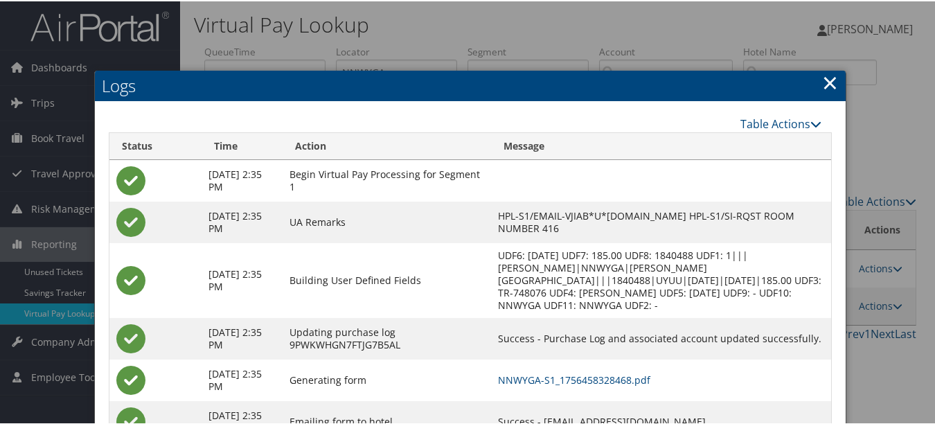
click at [832, 74] on link "×" at bounding box center [830, 81] width 16 height 28
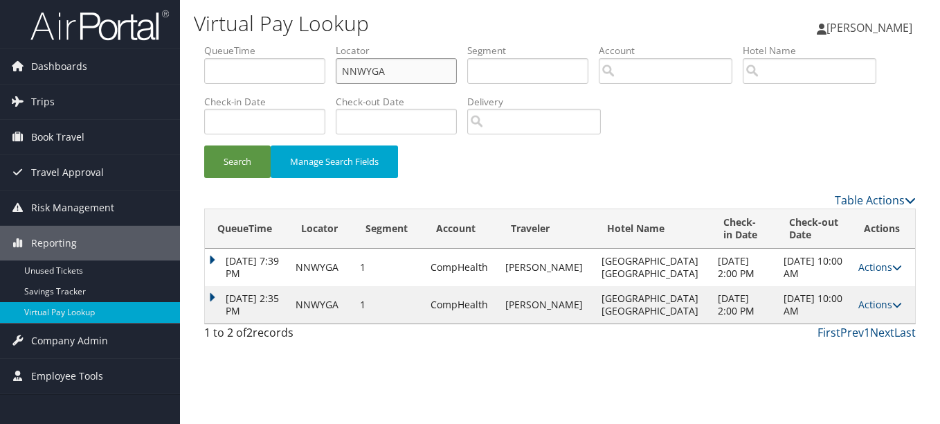
drag, startPoint x: 367, startPoint y: 58, endPoint x: 418, endPoint y: 68, distance: 52.1
click at [366, 58] on input "NNWYGA" at bounding box center [396, 71] width 121 height 26
drag, startPoint x: 425, startPoint y: 68, endPoint x: 260, endPoint y: 67, distance: 164.8
click at [260, 44] on ul "QueueTime Locator NNWYGA Segment Account Traveler Hotel Name Check-in Date Chec…" at bounding box center [560, 44] width 712 height 0
paste input "KUSLX"
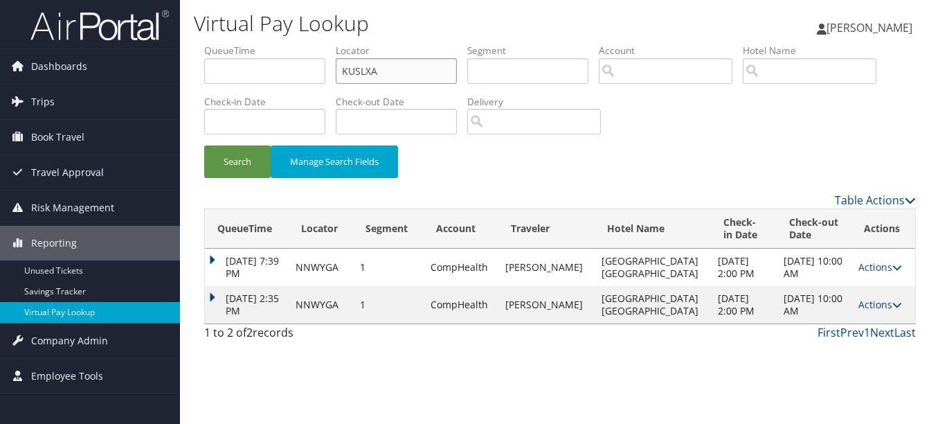
click at [204, 145] on button "Search" at bounding box center [237, 161] width 66 height 33
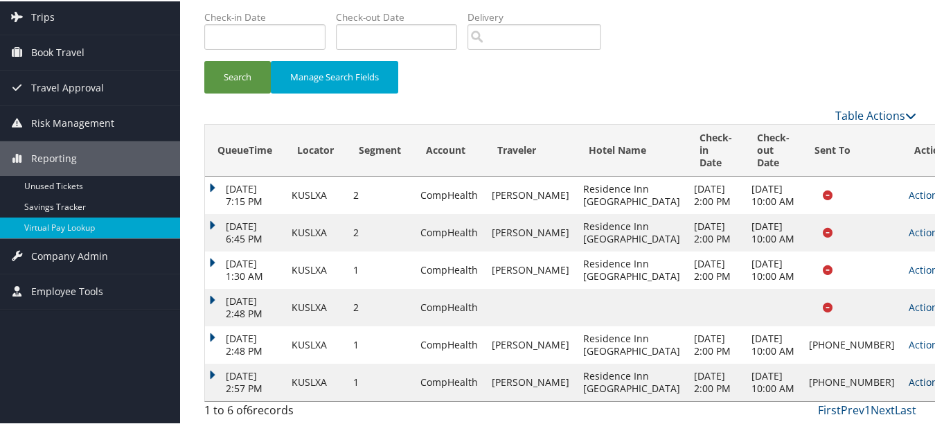
click at [908, 374] on link "Actions" at bounding box center [930, 380] width 44 height 13
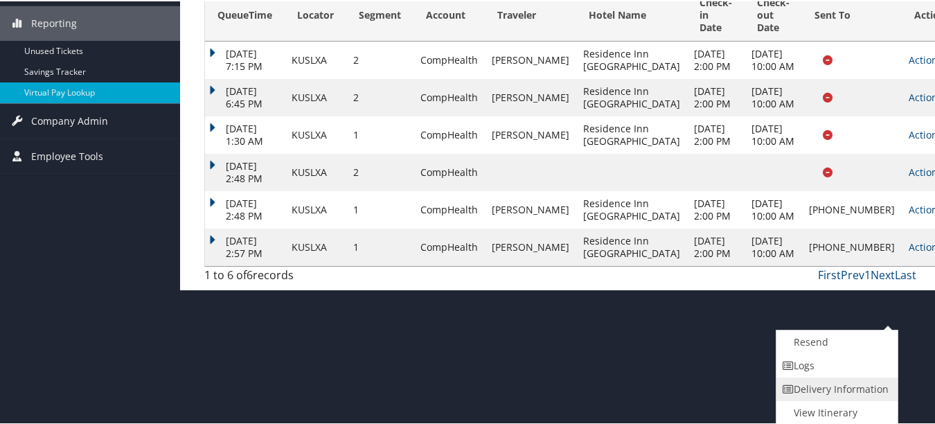
click at [870, 381] on link "Delivery Information" at bounding box center [835, 388] width 118 height 24
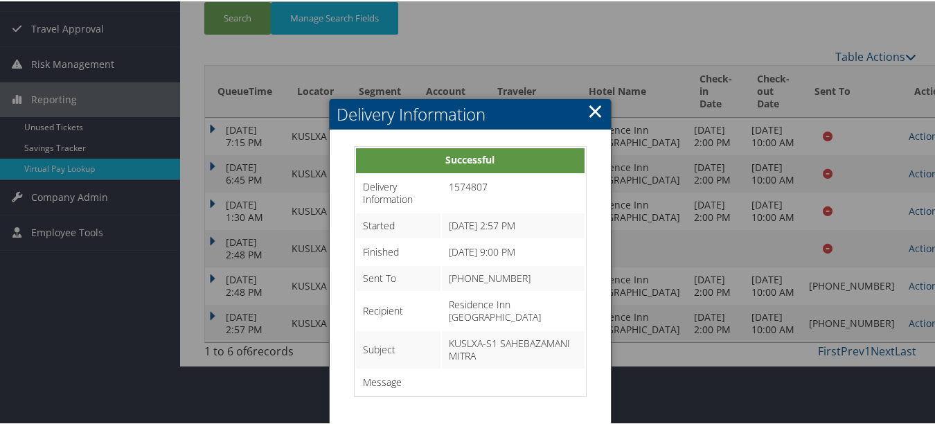
click at [579, 98] on h2 "Delivery Information" at bounding box center [470, 113] width 280 height 30
click at [595, 96] on link "×" at bounding box center [595, 110] width 16 height 28
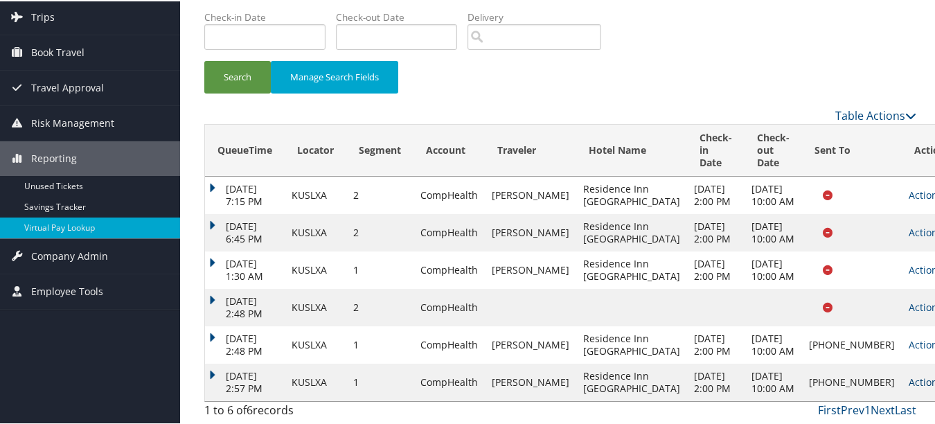
click at [908, 374] on link "Actions" at bounding box center [930, 380] width 44 height 13
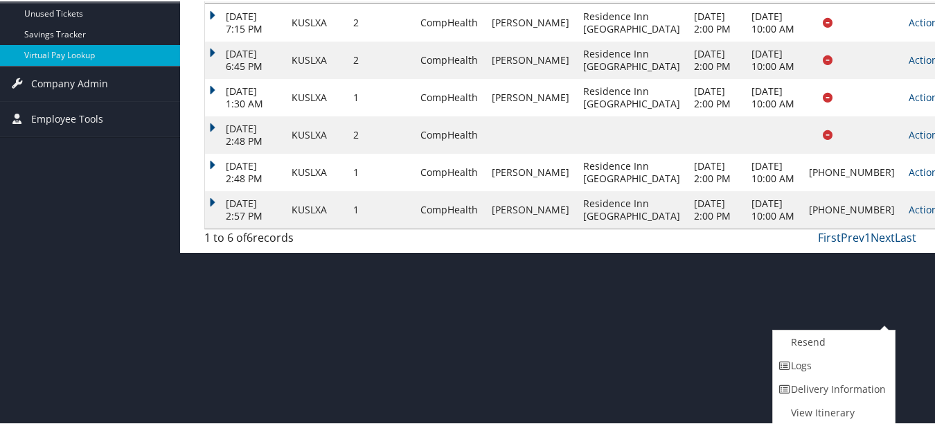
drag, startPoint x: 874, startPoint y: 372, endPoint x: 578, endPoint y: 323, distance: 299.7
click at [869, 372] on link "Logs" at bounding box center [832, 364] width 118 height 24
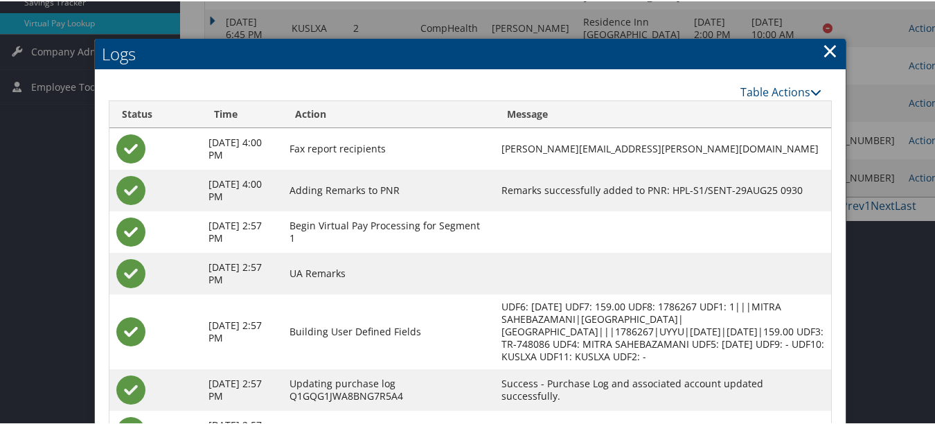
scroll to position [397, 0]
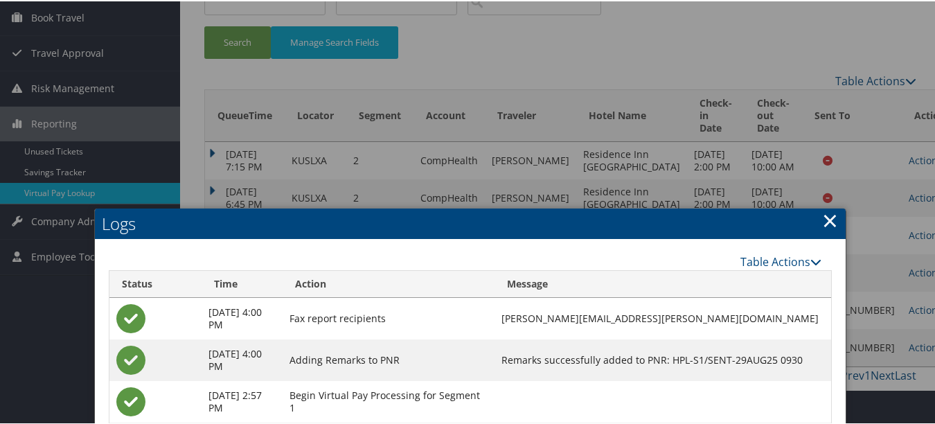
drag, startPoint x: 819, startPoint y: 221, endPoint x: 805, endPoint y: 225, distance: 14.5
click at [822, 221] on link "×" at bounding box center [830, 219] width 16 height 28
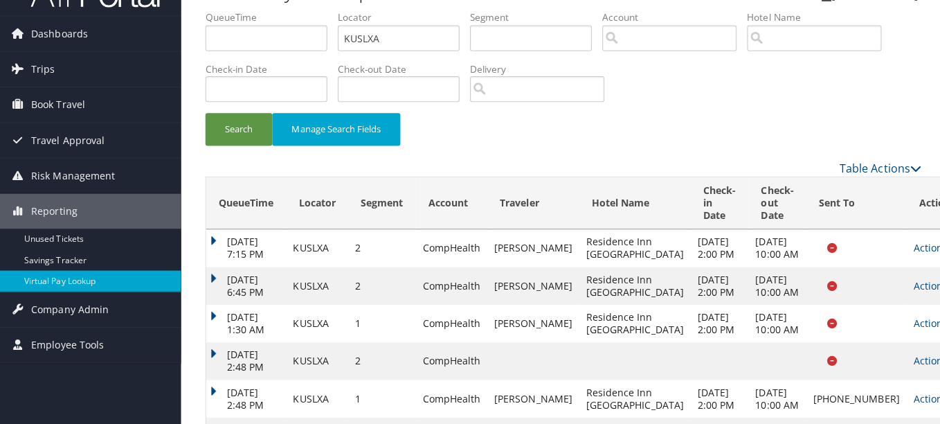
scroll to position [0, 0]
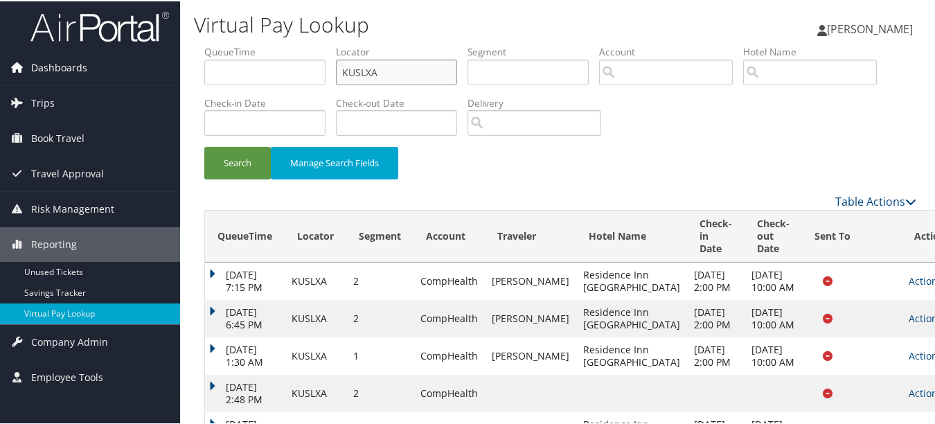
drag, startPoint x: 430, startPoint y: 69, endPoint x: 162, endPoint y: 53, distance: 268.3
click at [164, 55] on div "Dashboards AirPortal 360™ (Manager) My Travel Dashboard Trips Airtinerary® Look…" at bounding box center [470, 254] width 940 height 509
paste input "GDBUIN"
click at [204, 145] on button "Search" at bounding box center [237, 161] width 66 height 33
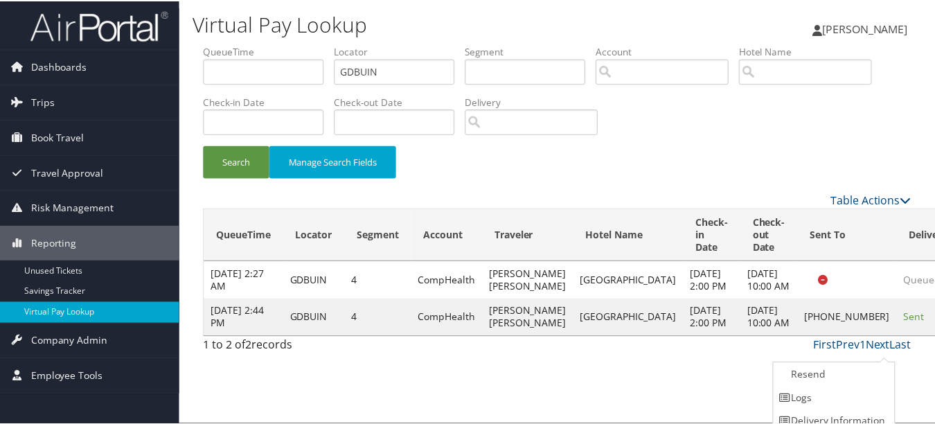
scroll to position [34, 0]
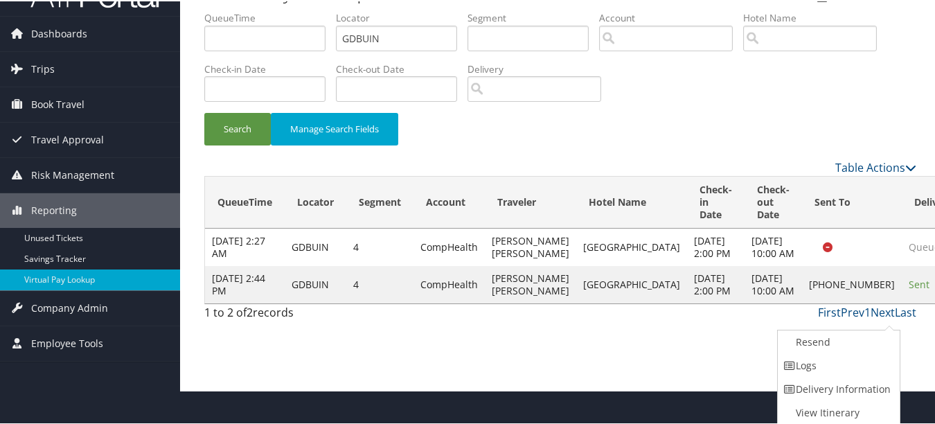
drag, startPoint x: 873, startPoint y: 372, endPoint x: 730, endPoint y: 370, distance: 142.6
click at [873, 372] on link "Logs" at bounding box center [836, 364] width 118 height 24
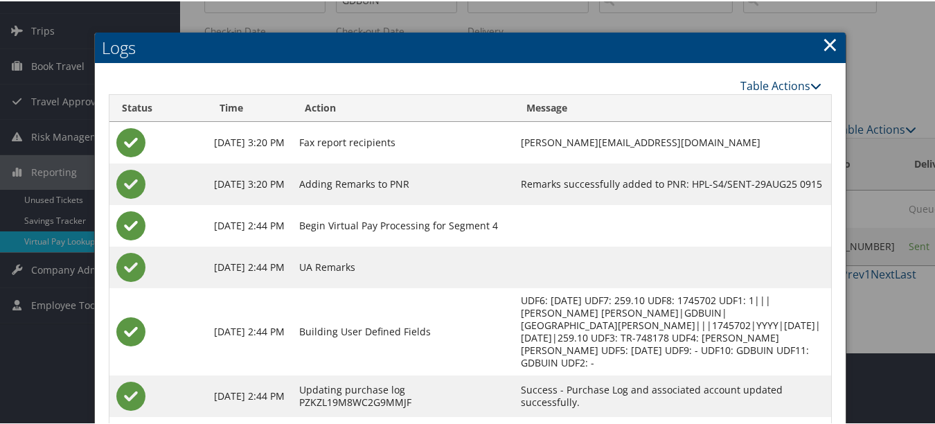
scroll to position [0, 0]
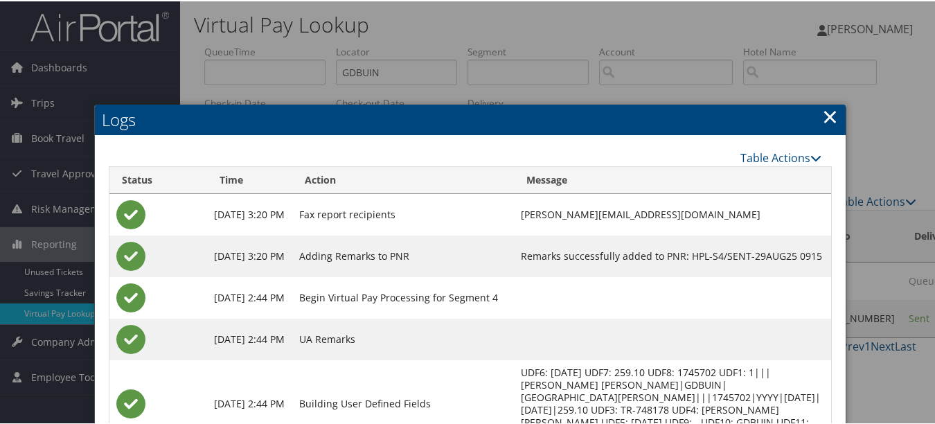
click at [828, 123] on link "×" at bounding box center [830, 115] width 16 height 28
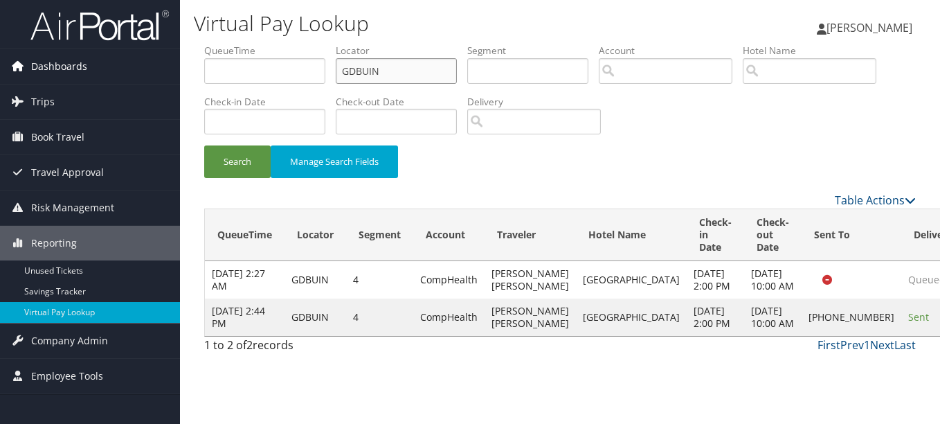
drag, startPoint x: 409, startPoint y: 71, endPoint x: 50, endPoint y: 71, distance: 359.3
click at [50, 71] on div "Dashboards AirPortal 360™ (Manager) My Travel Dashboard Trips Airtinerary® Look…" at bounding box center [470, 212] width 940 height 424
paste input "MFNEZO"
click at [204, 145] on button "Search" at bounding box center [237, 161] width 66 height 33
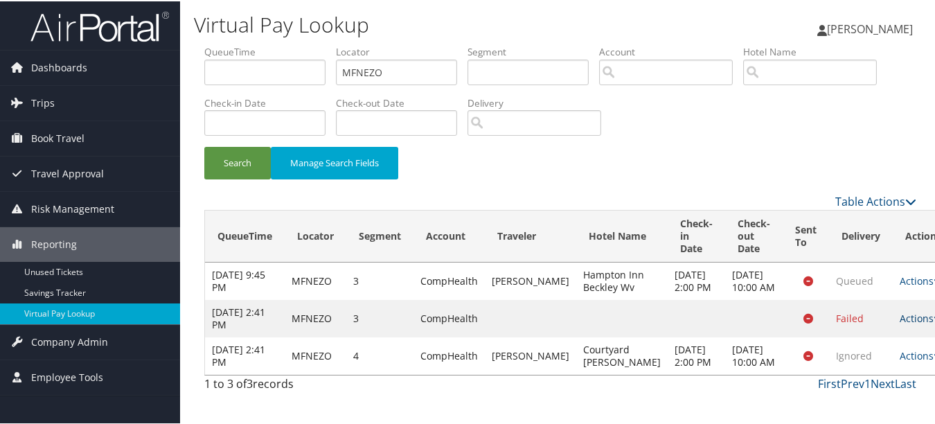
click at [899, 323] on link "Actions" at bounding box center [921, 316] width 44 height 13
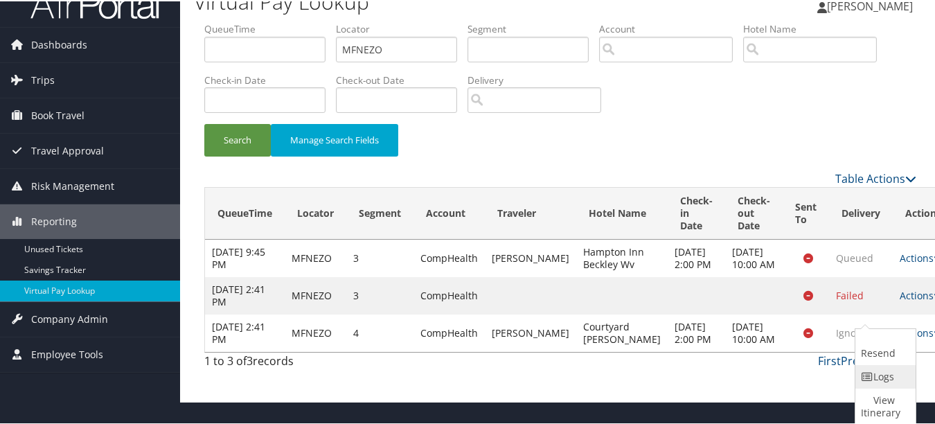
click at [893, 384] on link "Logs" at bounding box center [883, 375] width 57 height 24
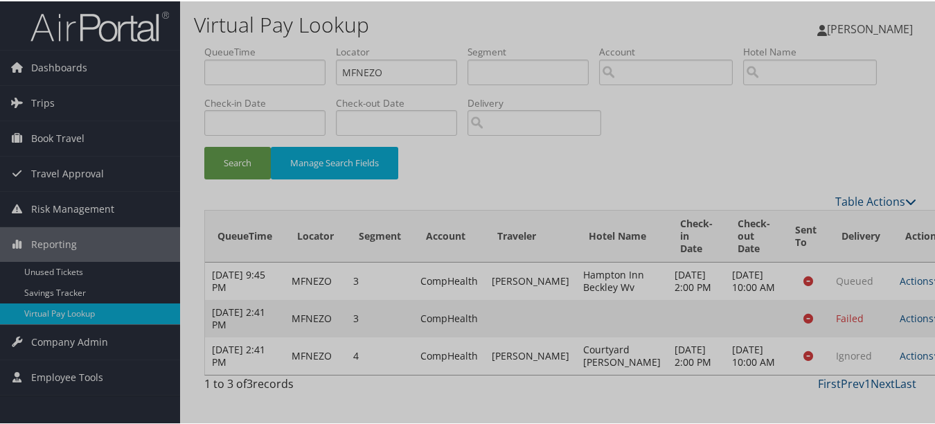
scroll to position [11, 0]
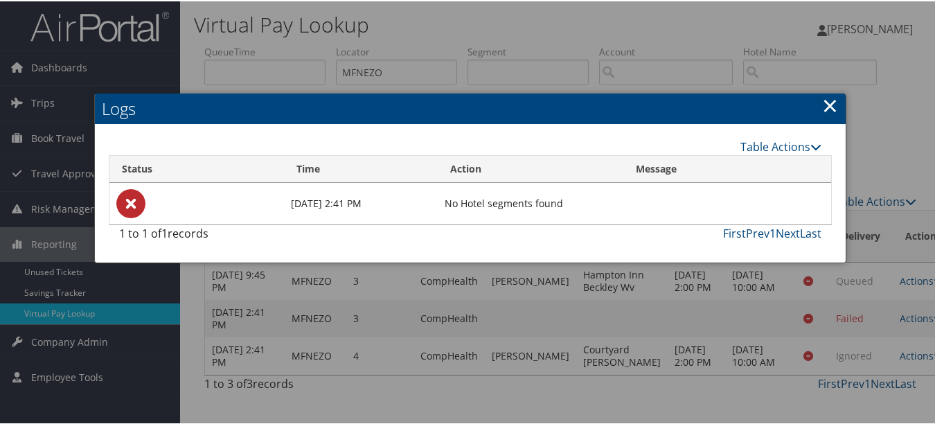
click at [823, 98] on link "×" at bounding box center [830, 104] width 16 height 28
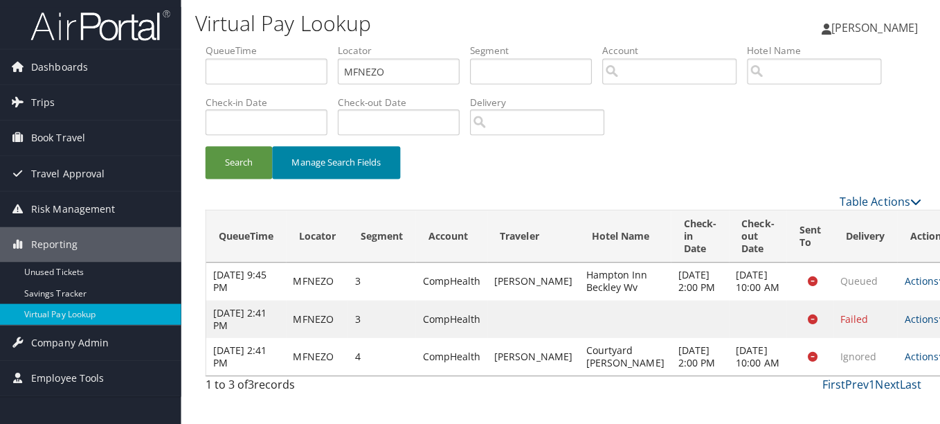
scroll to position [0, 0]
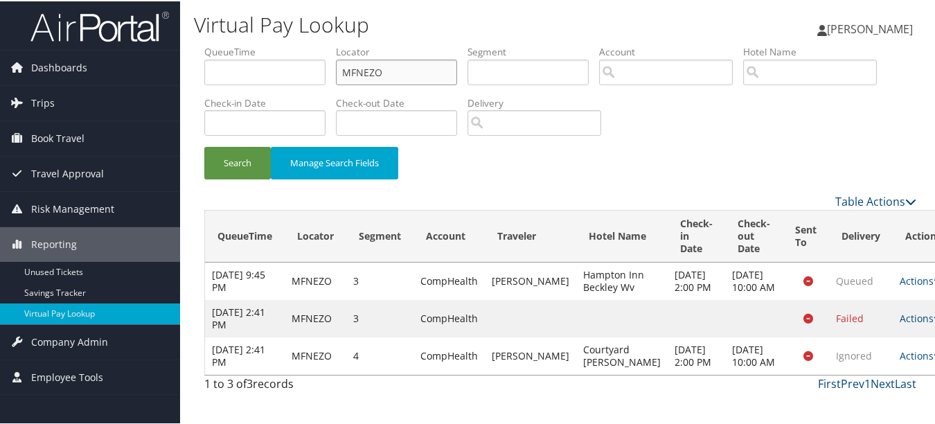
drag, startPoint x: 420, startPoint y: 72, endPoint x: 211, endPoint y: 63, distance: 209.3
click at [212, 44] on ul "QueueTime Locator MFNEZO Segment Account Traveler Hotel Name Check-in Date Chec…" at bounding box center [560, 44] width 712 height 0
paste input "ECZZAY"
click at [204, 145] on button "Search" at bounding box center [237, 161] width 66 height 33
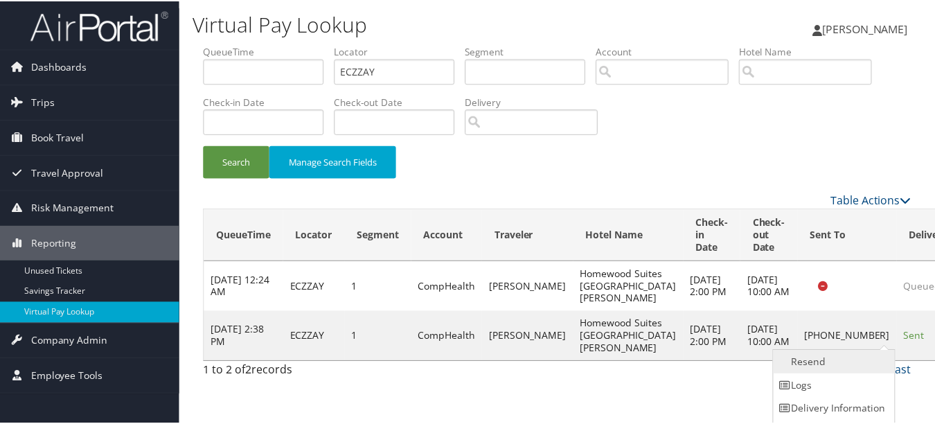
scroll to position [21, 0]
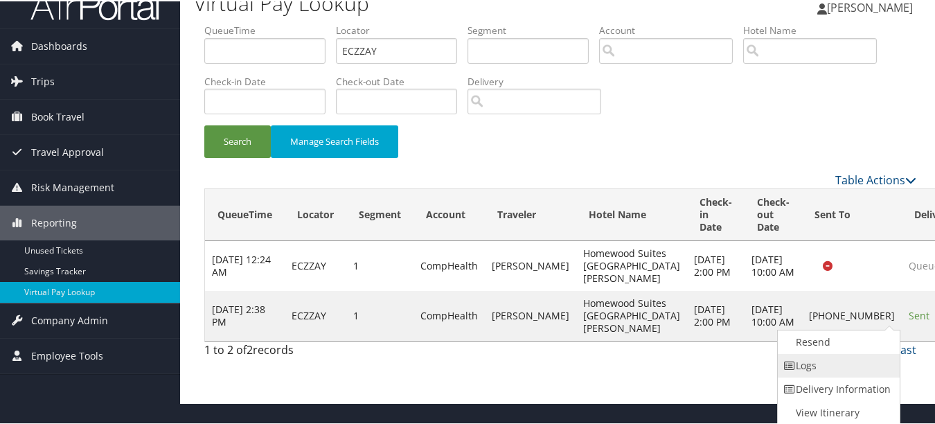
click at [847, 359] on link "Logs" at bounding box center [836, 364] width 118 height 24
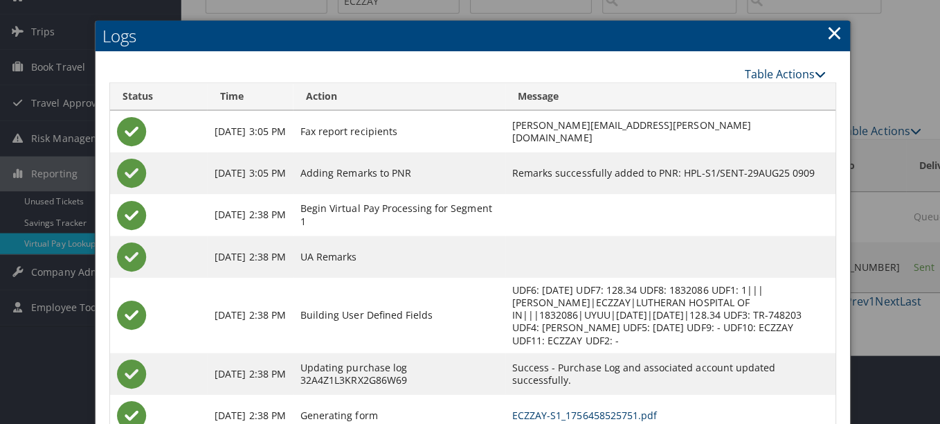
scroll to position [0, 0]
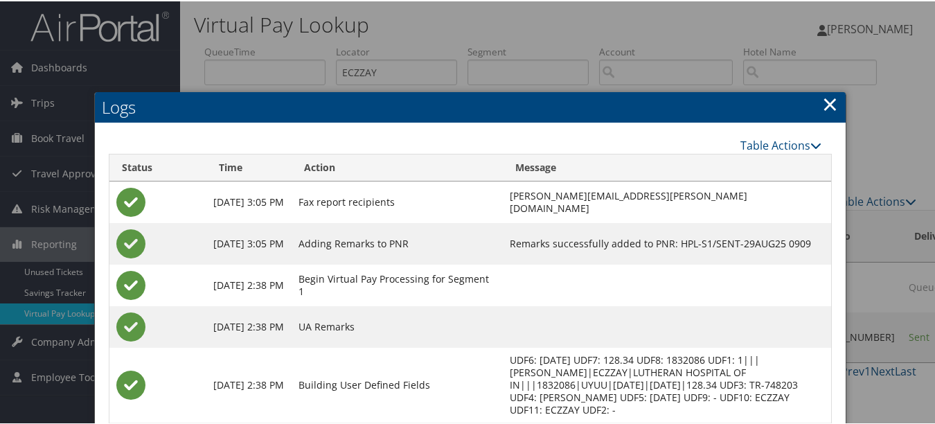
click at [827, 96] on link "×" at bounding box center [830, 103] width 16 height 28
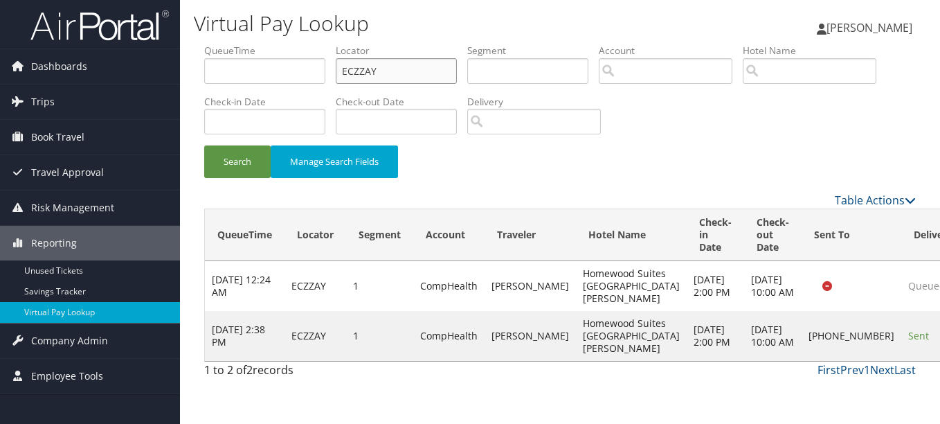
drag, startPoint x: 414, startPoint y: 69, endPoint x: 180, endPoint y: 69, distance: 234.0
click at [181, 69] on div "Virtual Pay Lookup [PERSON_NAME] [PERSON_NAME] My Settings Travel Agency Contac…" at bounding box center [560, 212] width 760 height 424
paste input "SXZXIH"
click at [204, 145] on button "Search" at bounding box center [237, 161] width 66 height 33
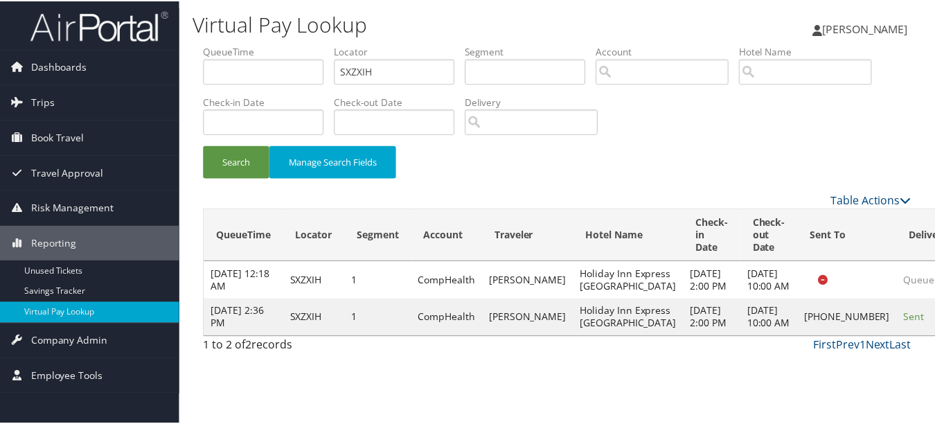
scroll to position [34, 0]
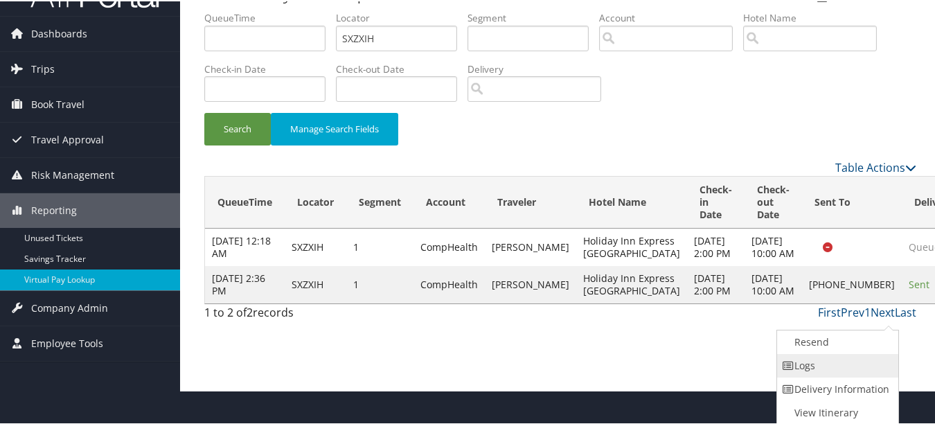
click at [856, 365] on link "Logs" at bounding box center [836, 364] width 118 height 24
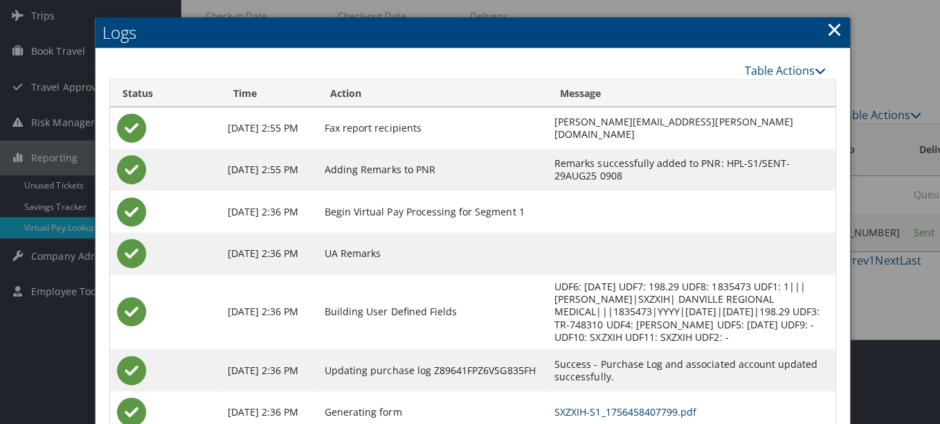
scroll to position [0, 0]
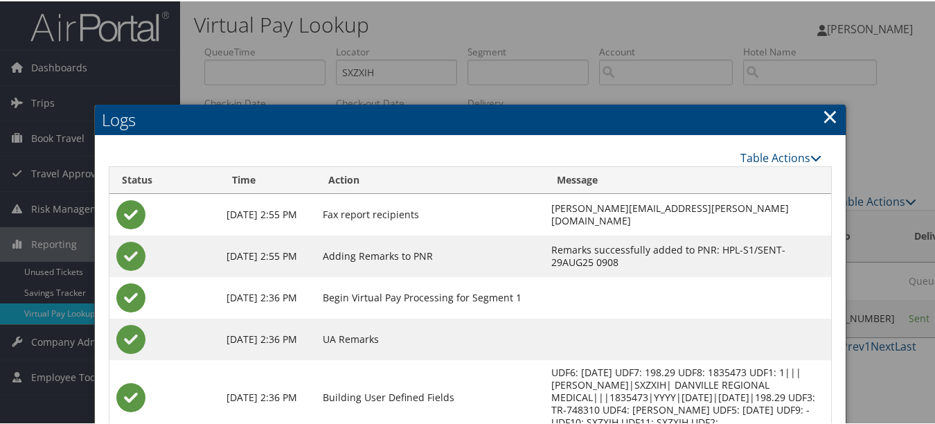
click at [831, 123] on link "×" at bounding box center [830, 115] width 16 height 28
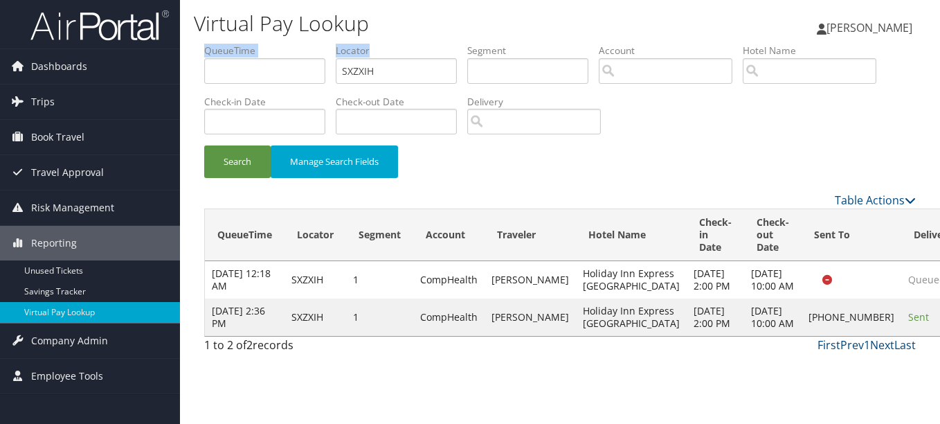
drag, startPoint x: 435, startPoint y: 66, endPoint x: 201, endPoint y: 64, distance: 233.3
click at [204, 64] on form "QueueTime Locator SXZXIH Segment Account Traveler Hotel Name Check-in Date Chec…" at bounding box center [560, 118] width 712 height 148
drag, startPoint x: 201, startPoint y: 64, endPoint x: 402, endPoint y: 77, distance: 201.2
click at [402, 77] on input "SXZXIH" at bounding box center [396, 71] width 121 height 26
drag, startPoint x: 267, startPoint y: 64, endPoint x: 201, endPoint y: 55, distance: 67.1
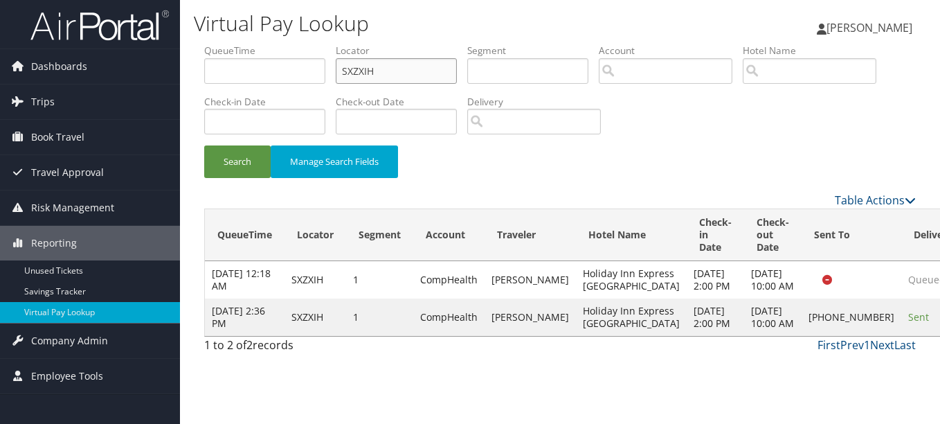
click at [204, 55] on form "QueueTime Locator SXZXIH Segment Account Traveler Hotel Name Check-in Date Chec…" at bounding box center [560, 118] width 712 height 148
paste input "YGNROJ"
click at [204, 145] on button "Search" at bounding box center [237, 161] width 66 height 33
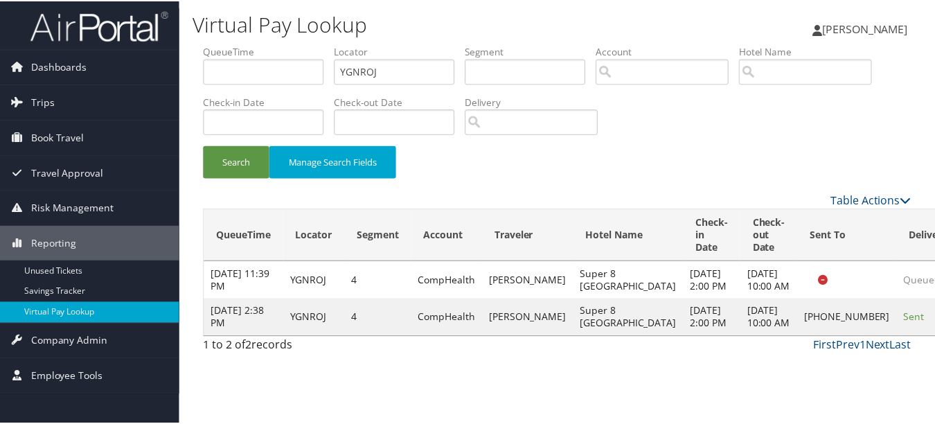
scroll to position [21, 0]
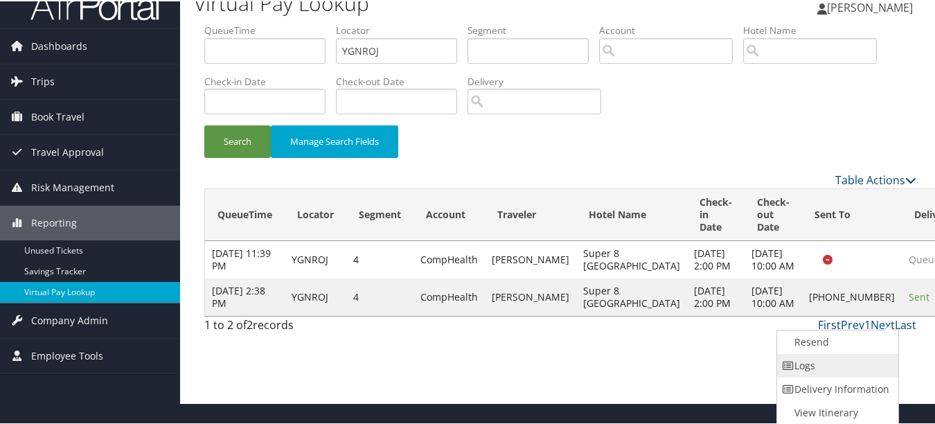
click at [855, 359] on link "Logs" at bounding box center [836, 364] width 118 height 24
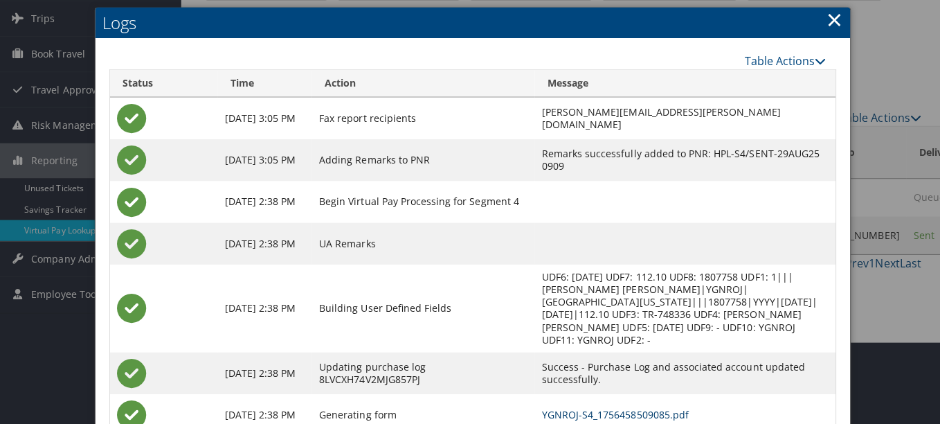
scroll to position [0, 0]
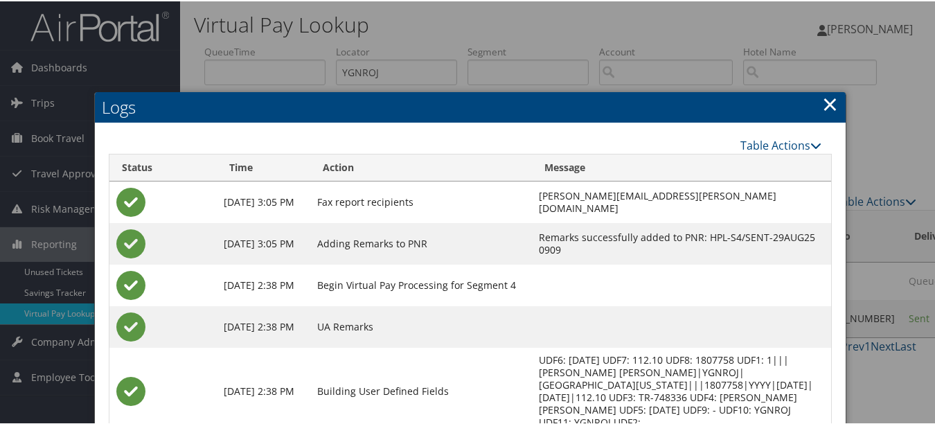
click at [822, 106] on link "×" at bounding box center [830, 103] width 16 height 28
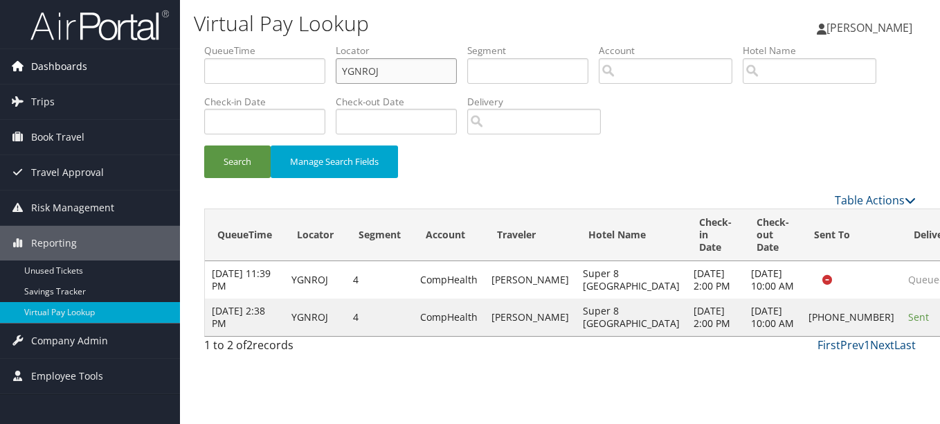
drag, startPoint x: 422, startPoint y: 67, endPoint x: 172, endPoint y: 51, distance: 249.7
click at [172, 51] on div "Dashboards AirPortal 360™ (Manager) My Travel Dashboard Trips Airtinerary® Look…" at bounding box center [470, 212] width 940 height 424
paste input "EBDTHI"
click at [204, 145] on button "Search" at bounding box center [237, 161] width 66 height 33
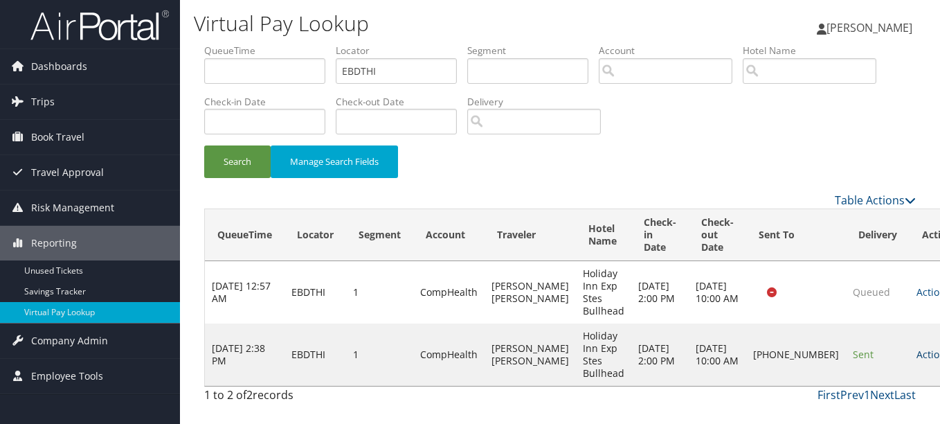
click at [917, 351] on link "Actions" at bounding box center [939, 354] width 44 height 13
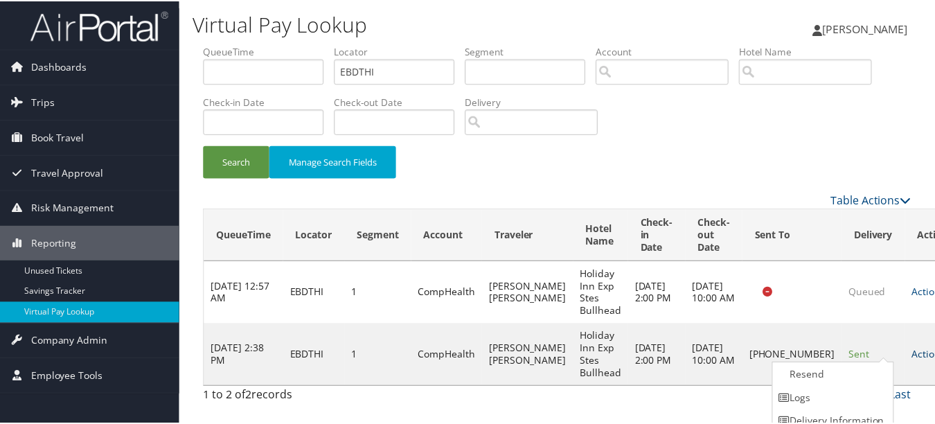
scroll to position [34, 0]
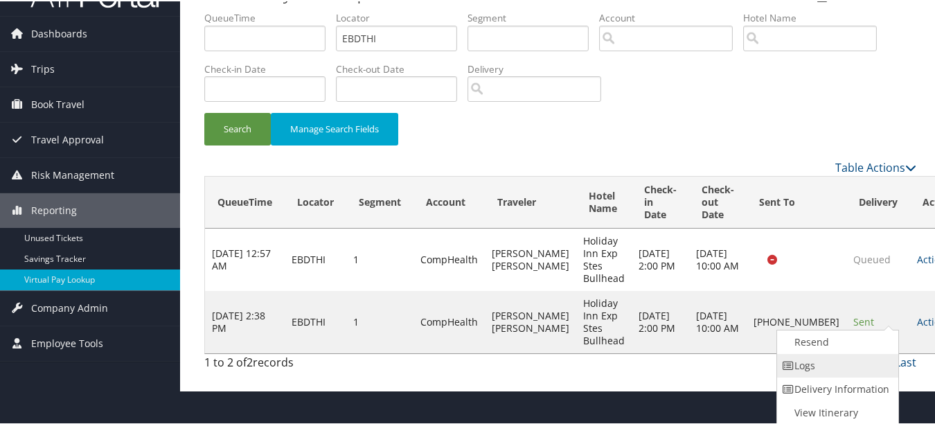
drag, startPoint x: 859, startPoint y: 367, endPoint x: 813, endPoint y: 372, distance: 45.9
click at [857, 367] on link "Logs" at bounding box center [836, 364] width 118 height 24
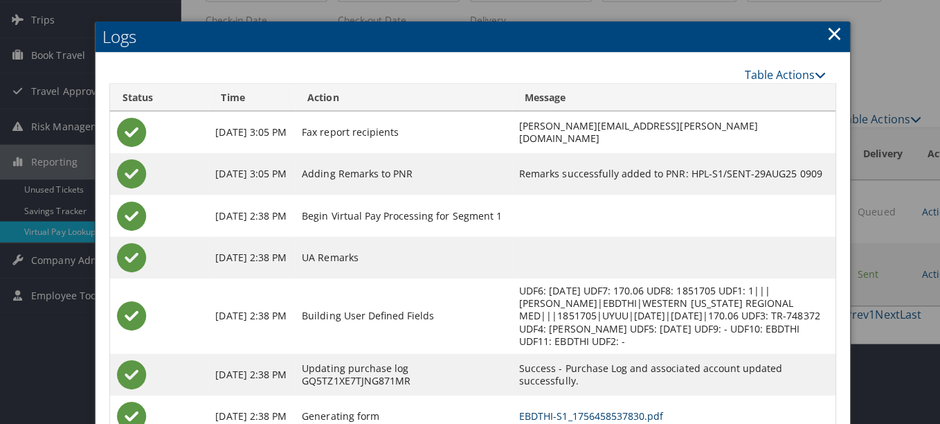
scroll to position [0, 0]
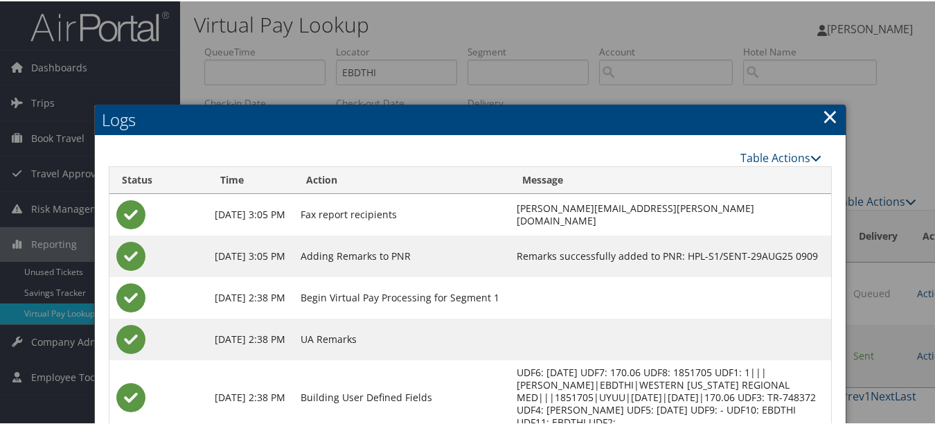
click at [828, 119] on link "×" at bounding box center [830, 115] width 16 height 28
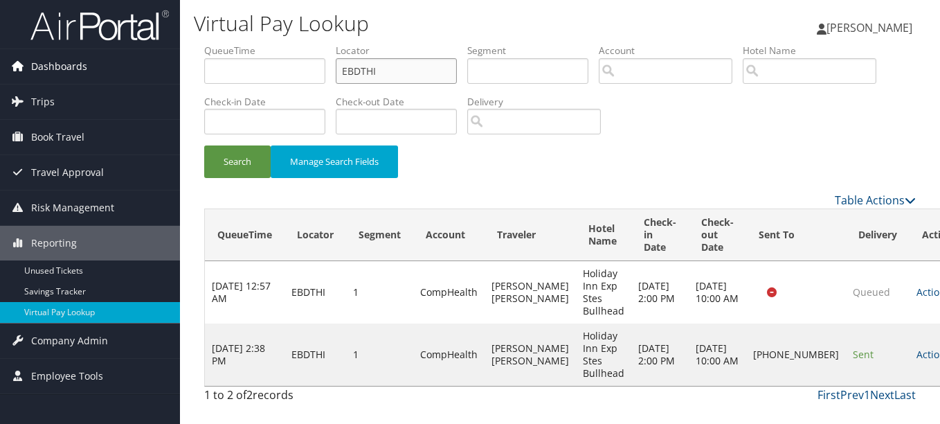
drag, startPoint x: 422, startPoint y: 74, endPoint x: 127, endPoint y: 75, distance: 295.6
click at [134, 75] on div "Dashboards AirPortal 360™ (Manager) My Travel Dashboard Trips Airtinerary® Look…" at bounding box center [470, 212] width 940 height 424
paste input "OEOWYU"
click at [204, 145] on button "Search" at bounding box center [237, 161] width 66 height 33
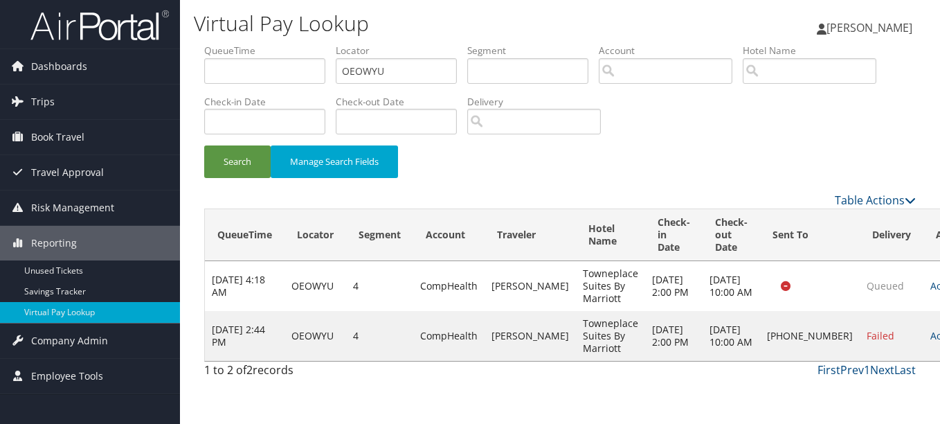
click at [923, 322] on td "Actions Resend Logs Delivery Information View Itinerary" at bounding box center [953, 336] width 61 height 50
click at [923, 359] on td "Actions Resend Logs Delivery Information View Itinerary" at bounding box center [953, 336] width 61 height 50
click at [923, 350] on td "Actions Resend Logs Delivery Information View Itinerary" at bounding box center [953, 336] width 61 height 50
click at [930, 342] on link "Actions" at bounding box center [952, 335] width 44 height 13
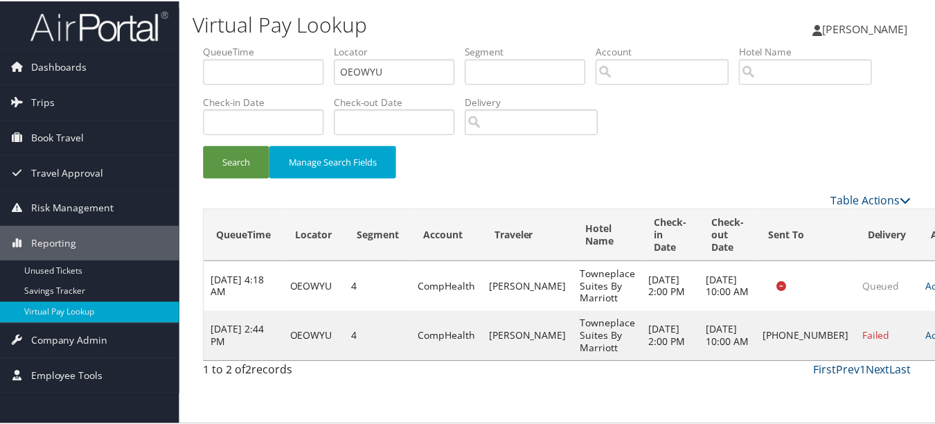
scroll to position [21, 0]
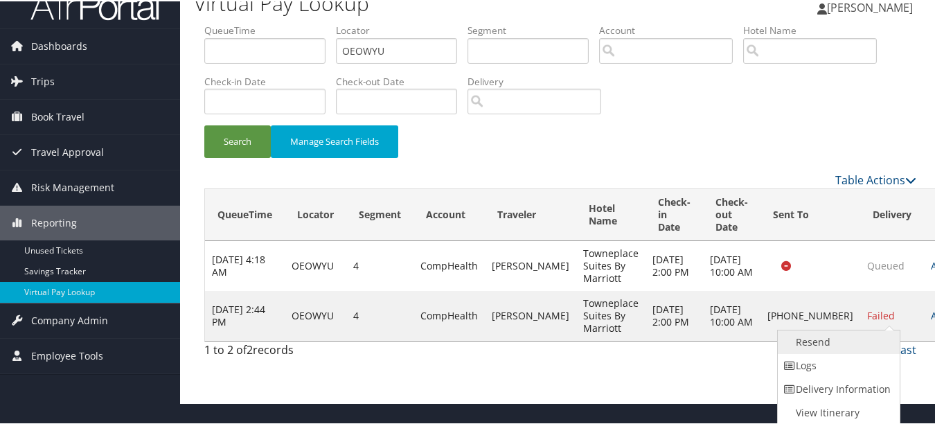
click at [881, 344] on link "Resend" at bounding box center [836, 341] width 118 height 24
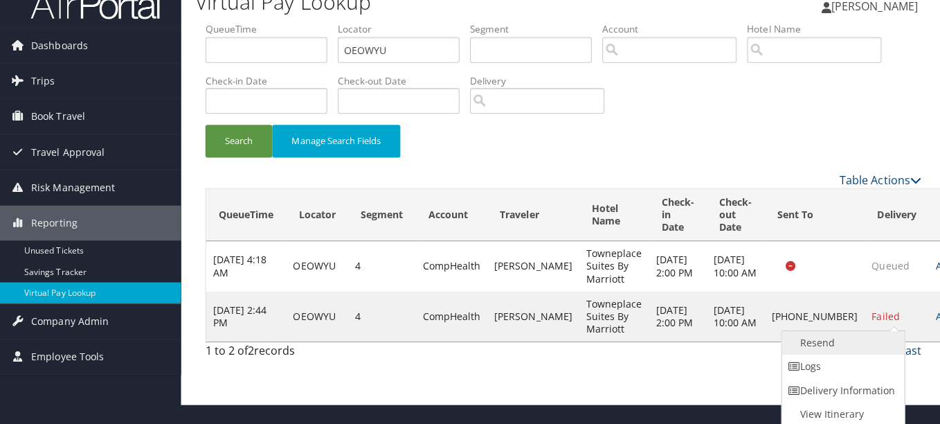
scroll to position [0, 0]
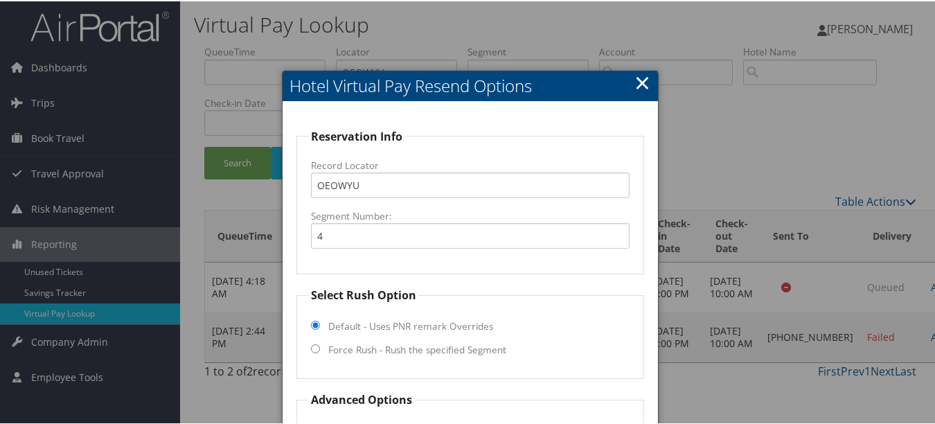
click at [642, 80] on link "×" at bounding box center [642, 81] width 16 height 28
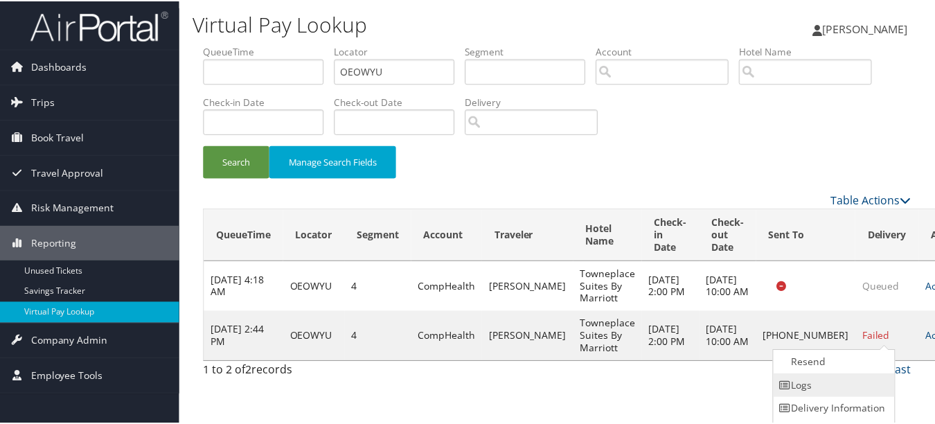
scroll to position [21, 0]
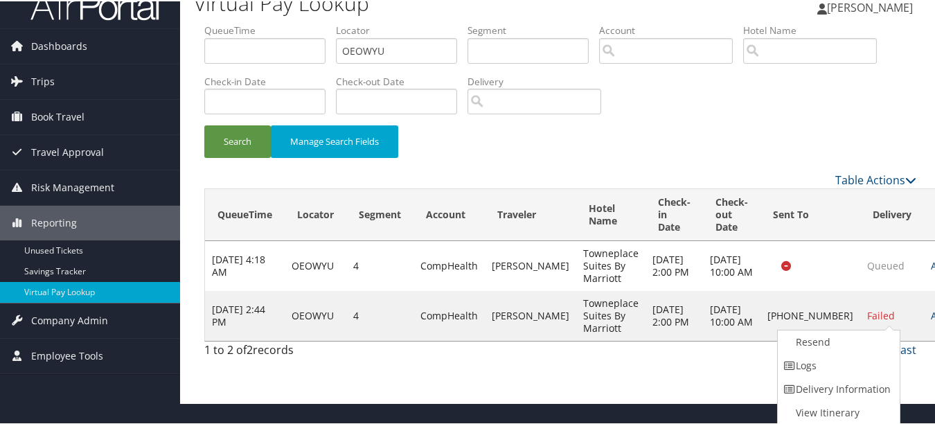
drag, startPoint x: 864, startPoint y: 368, endPoint x: 812, endPoint y: 372, distance: 52.1
click at [863, 368] on link "Logs" at bounding box center [836, 364] width 118 height 24
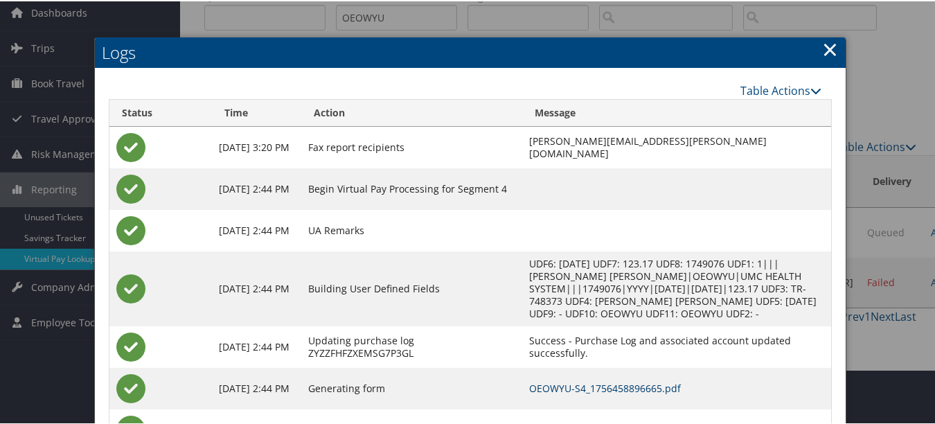
scroll to position [0, 0]
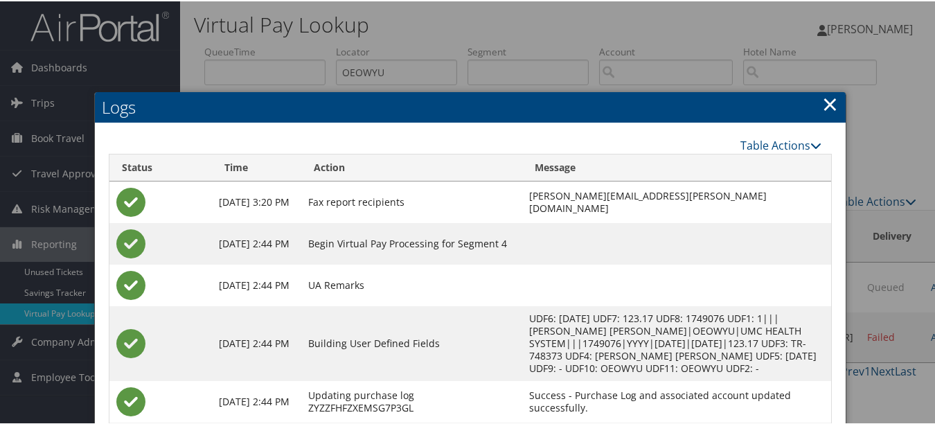
drag, startPoint x: 822, startPoint y: 97, endPoint x: 841, endPoint y: 116, distance: 26.9
click at [824, 98] on link "×" at bounding box center [830, 103] width 16 height 28
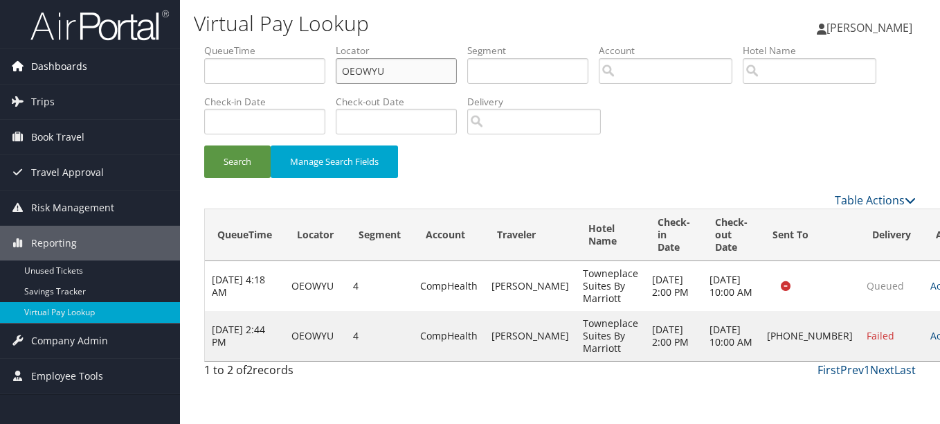
drag, startPoint x: 440, startPoint y: 65, endPoint x: 103, endPoint y: 55, distance: 337.3
click at [103, 55] on div "Dashboards AirPortal 360™ (Manager) My Travel Dashboard Trips Airtinerary® Look…" at bounding box center [470, 212] width 940 height 424
paste input "LPMQYW"
click at [204, 145] on button "Search" at bounding box center [237, 161] width 66 height 33
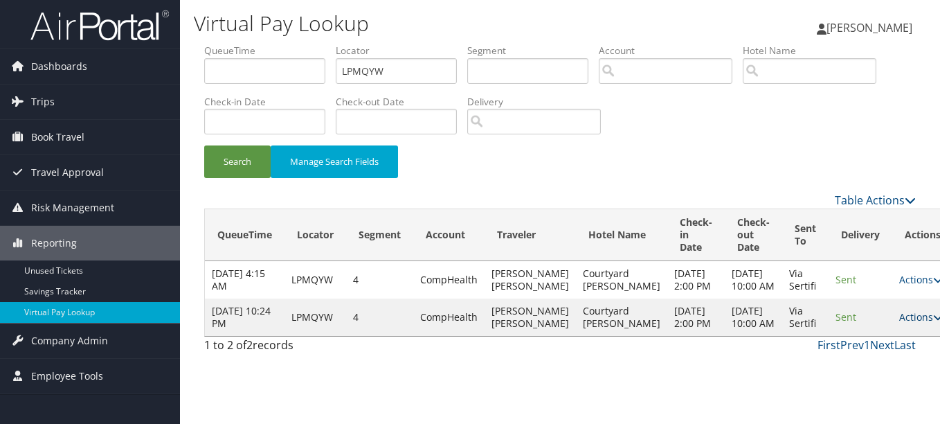
drag, startPoint x: 887, startPoint y: 332, endPoint x: 869, endPoint y: 347, distance: 24.1
click at [899, 323] on link "Actions" at bounding box center [921, 316] width 44 height 13
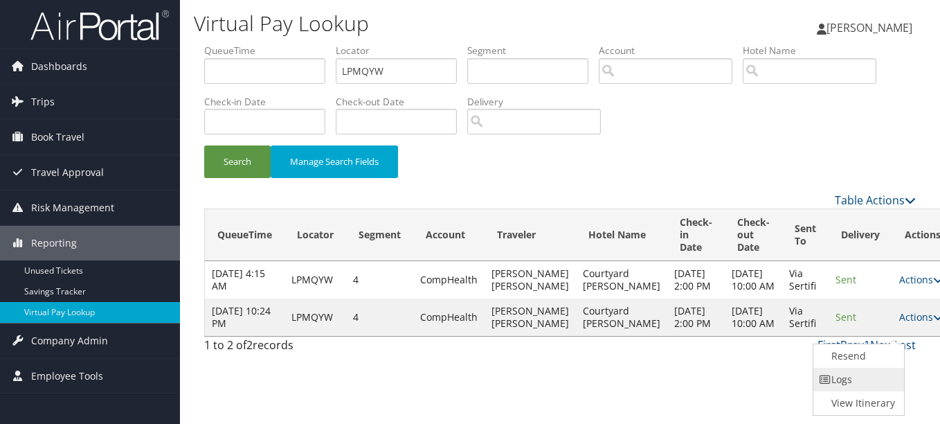
click at [856, 377] on link "Logs" at bounding box center [856, 380] width 87 height 24
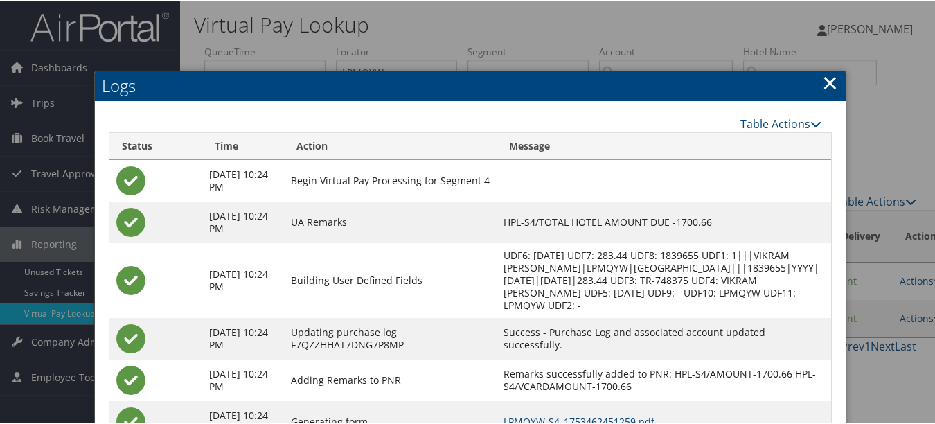
drag, startPoint x: 826, startPoint y: 78, endPoint x: 819, endPoint y: 90, distance: 14.3
click at [826, 78] on link "×" at bounding box center [830, 81] width 16 height 28
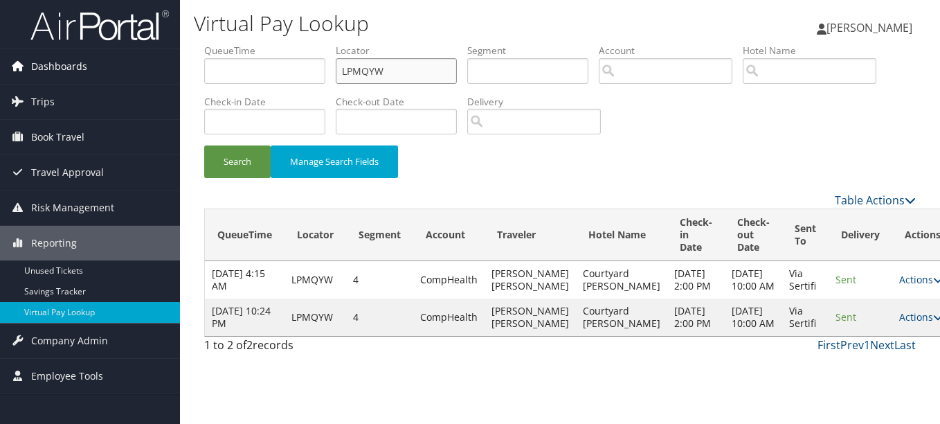
drag, startPoint x: 400, startPoint y: 66, endPoint x: 76, endPoint y: 64, distance: 324.0
click at [76, 64] on div "Dashboards AirPortal 360™ (Manager) My Travel Dashboard Trips Airtinerary® Look…" at bounding box center [470, 212] width 940 height 424
paste input "QVZTRA"
click at [204, 145] on button "Search" at bounding box center [237, 161] width 66 height 33
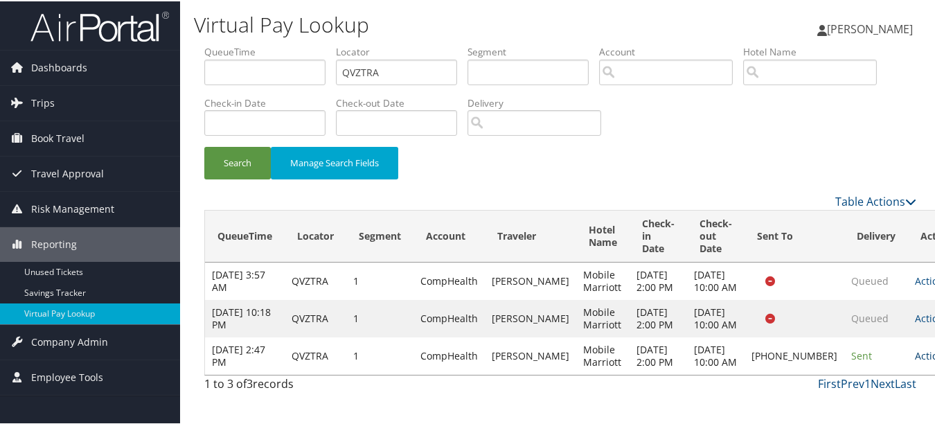
click at [914, 361] on link "Actions" at bounding box center [936, 354] width 44 height 13
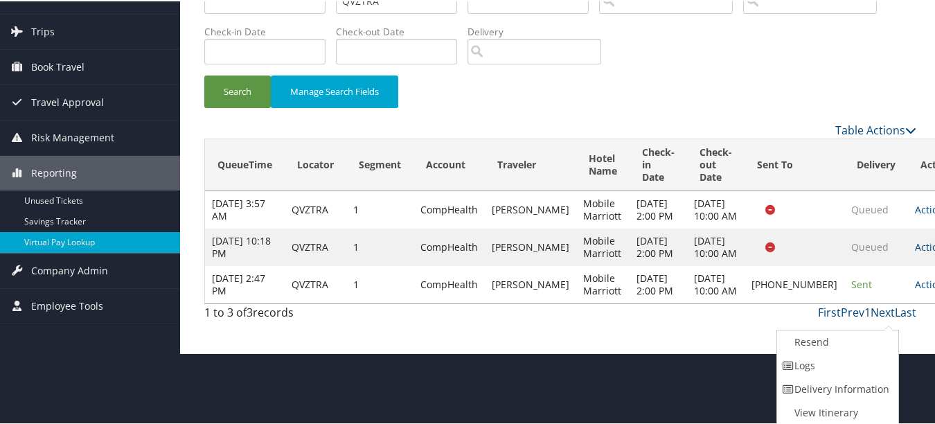
click at [874, 370] on link "Logs" at bounding box center [836, 364] width 118 height 24
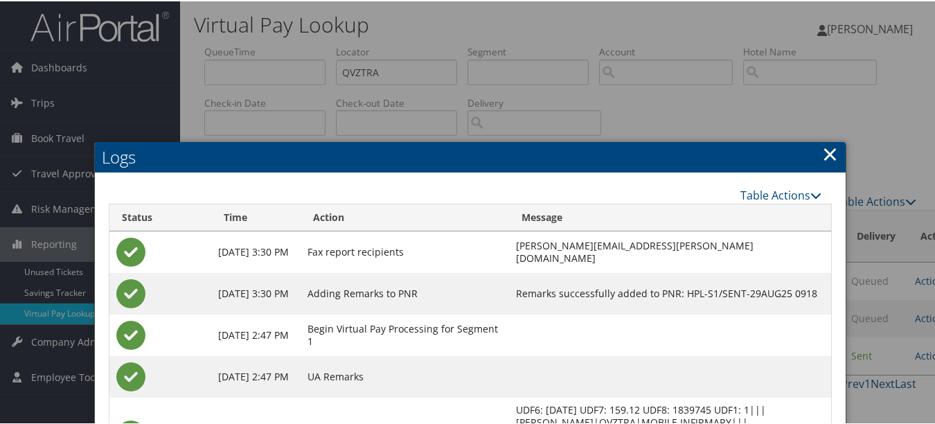
click at [829, 150] on link "×" at bounding box center [830, 152] width 16 height 28
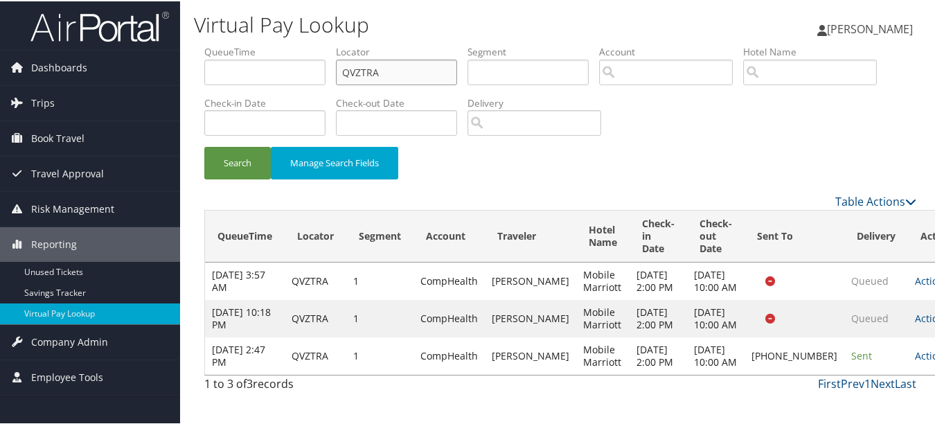
drag, startPoint x: 221, startPoint y: 66, endPoint x: 196, endPoint y: 66, distance: 24.9
click at [204, 66] on form "QueueTime Locator QVZTRA Segment Account Traveler Hotel Name Check-in Date Chec…" at bounding box center [560, 118] width 712 height 148
paste input "WVISZD"
click at [204, 145] on button "Search" at bounding box center [237, 161] width 66 height 33
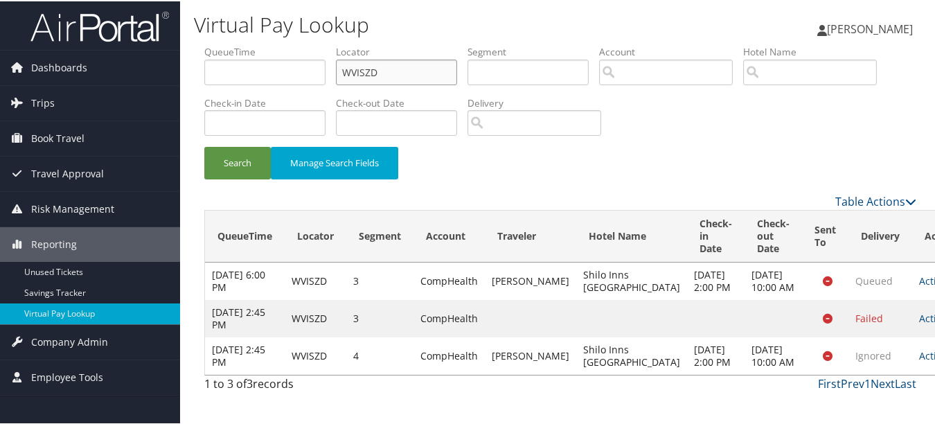
scroll to position [24, 0]
click at [919, 319] on link "Actions" at bounding box center [941, 316] width 44 height 13
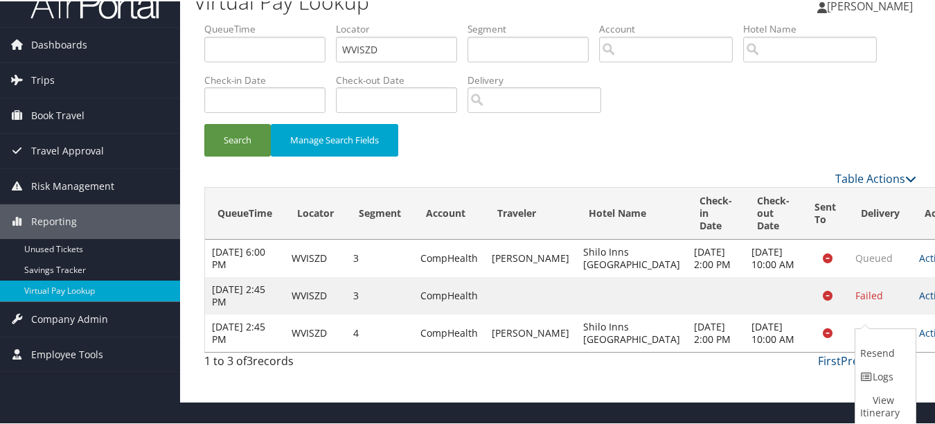
click at [878, 365] on link "Logs" at bounding box center [883, 375] width 57 height 24
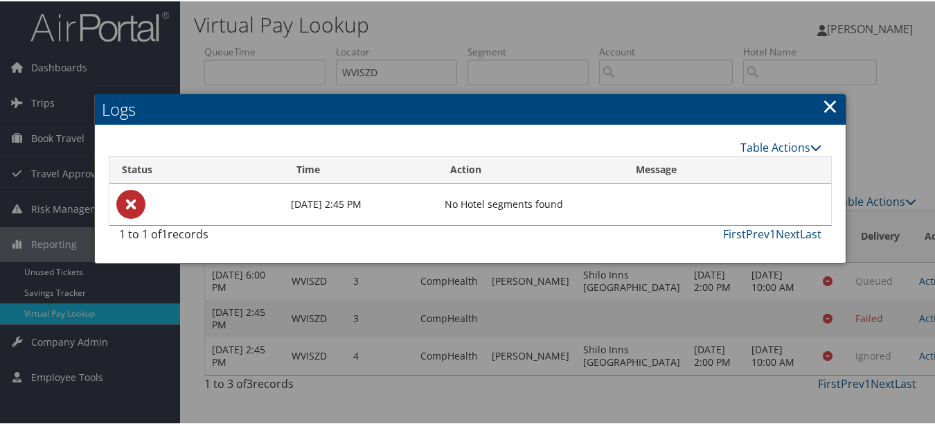
click at [822, 91] on link "×" at bounding box center [830, 105] width 16 height 28
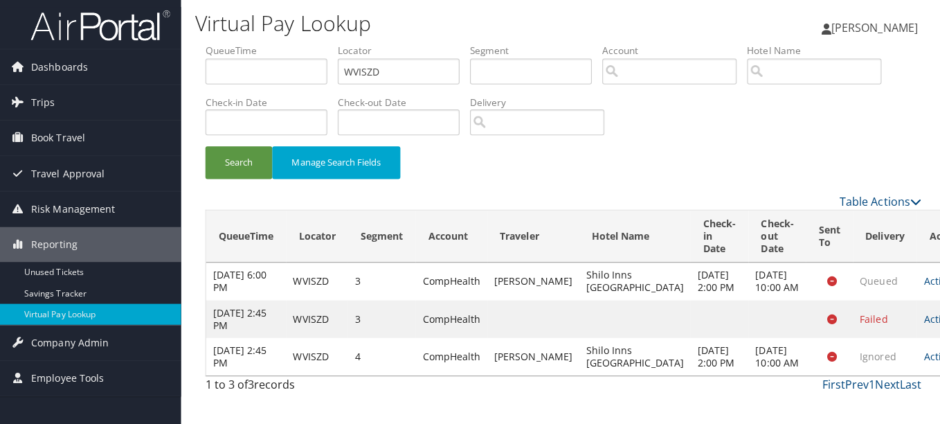
scroll to position [0, 0]
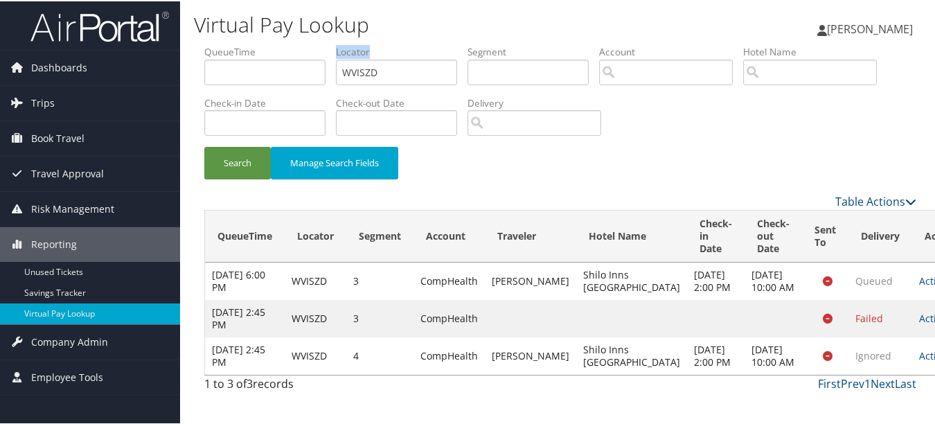
drag, startPoint x: 406, startPoint y: 57, endPoint x: 265, endPoint y: 53, distance: 141.3
click at [265, 44] on ul "QueueTime Locator WVISZD Segment Account Traveler Hotel Name Check-in Date Chec…" at bounding box center [560, 44] width 712 height 0
drag, startPoint x: 265, startPoint y: 53, endPoint x: 405, endPoint y: 66, distance: 140.4
click at [405, 66] on input "WVISZD" at bounding box center [396, 71] width 121 height 26
drag, startPoint x: 402, startPoint y: 66, endPoint x: 260, endPoint y: 68, distance: 141.9
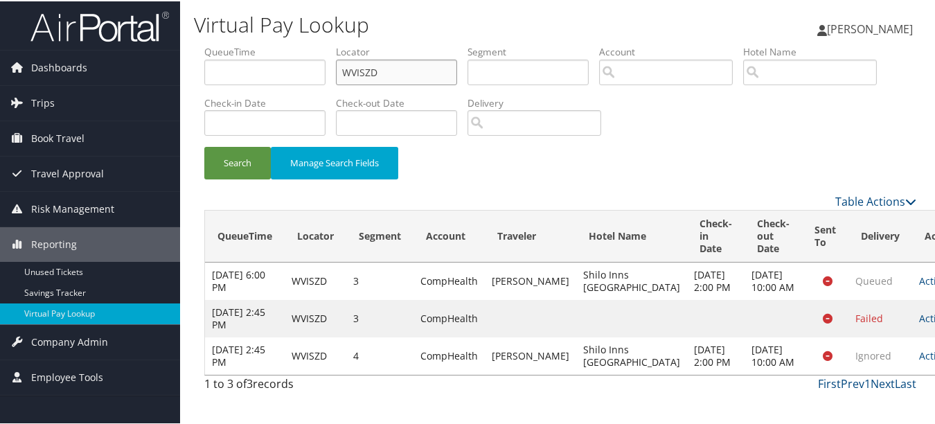
click at [260, 44] on ul "QueueTime Locator WVISZD Segment Account Traveler Hotel Name Check-in Date Chec…" at bounding box center [560, 44] width 712 height 0
paste input "SLHOFA"
click at [204, 145] on button "Search" at bounding box center [237, 161] width 66 height 33
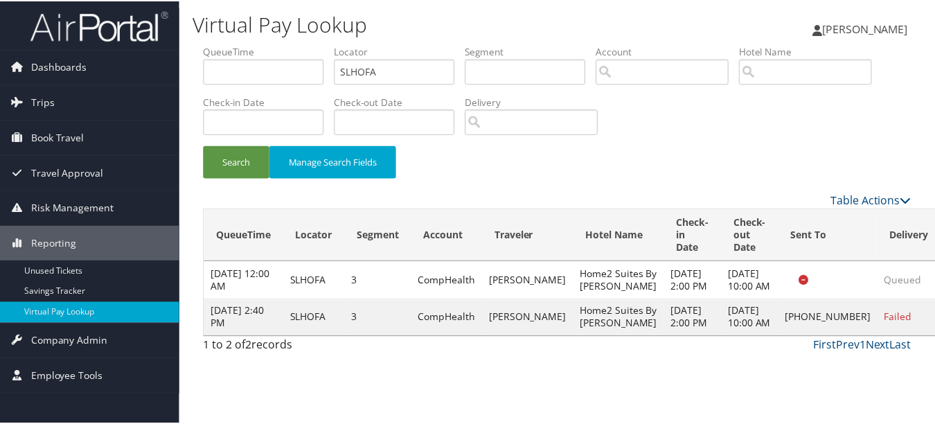
scroll to position [34, 0]
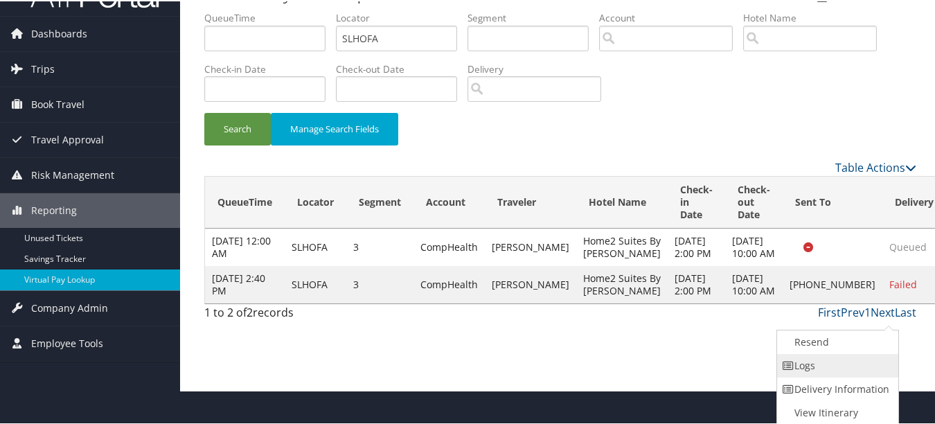
click at [858, 367] on link "Logs" at bounding box center [836, 364] width 118 height 24
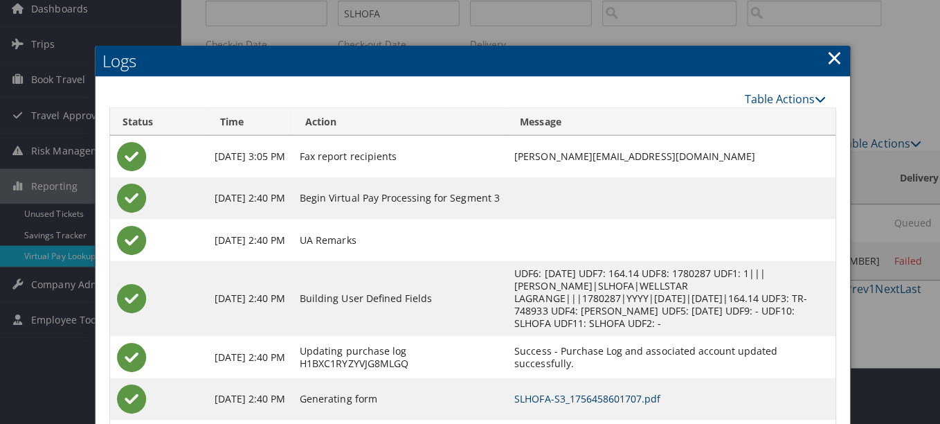
scroll to position [0, 0]
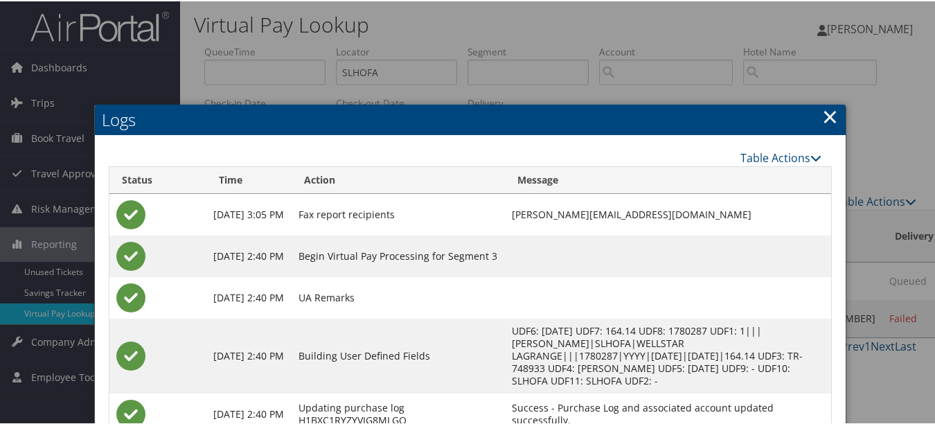
click at [828, 111] on link "×" at bounding box center [830, 115] width 16 height 28
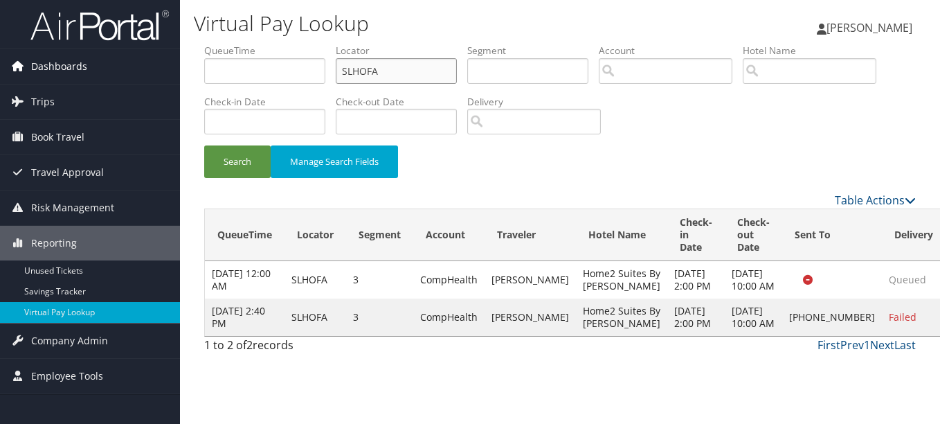
drag, startPoint x: 415, startPoint y: 75, endPoint x: 96, endPoint y: 71, distance: 319.9
click at [96, 71] on div "Dashboards AirPortal 360™ (Manager) My Travel Dashboard Trips Airtinerary® Look…" at bounding box center [470, 212] width 940 height 424
paste input "UXCAJL"
click at [204, 145] on button "Search" at bounding box center [237, 161] width 66 height 33
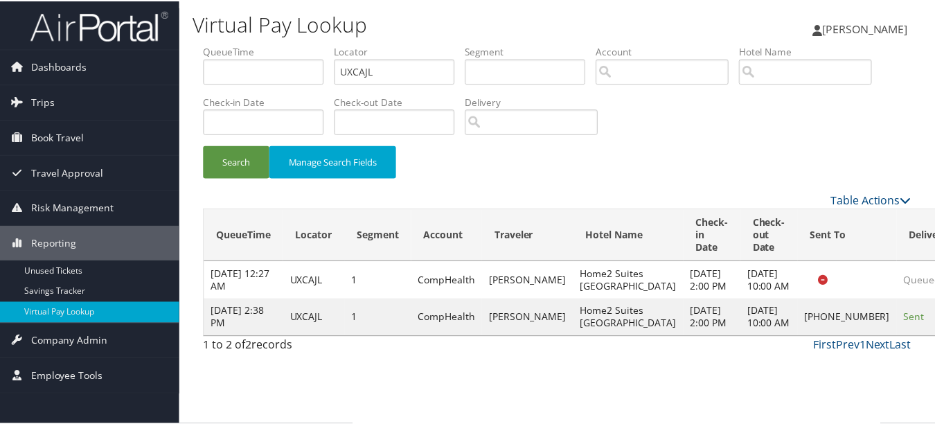
scroll to position [21, 0]
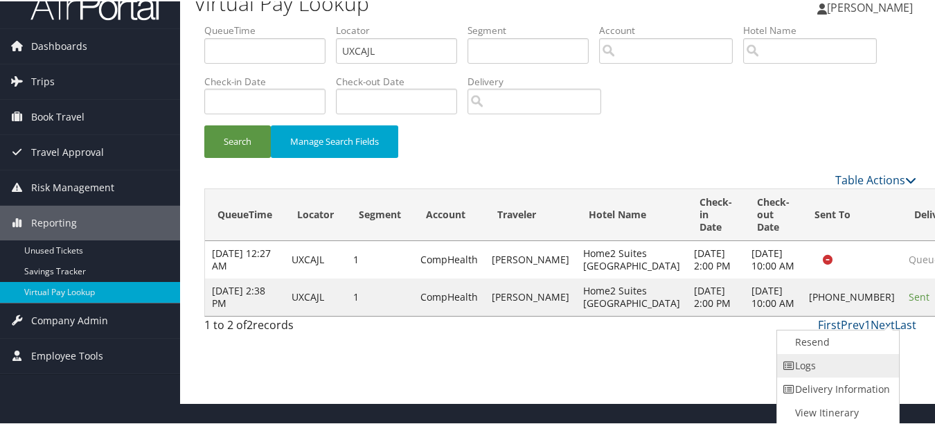
click at [846, 357] on link "Logs" at bounding box center [836, 364] width 118 height 24
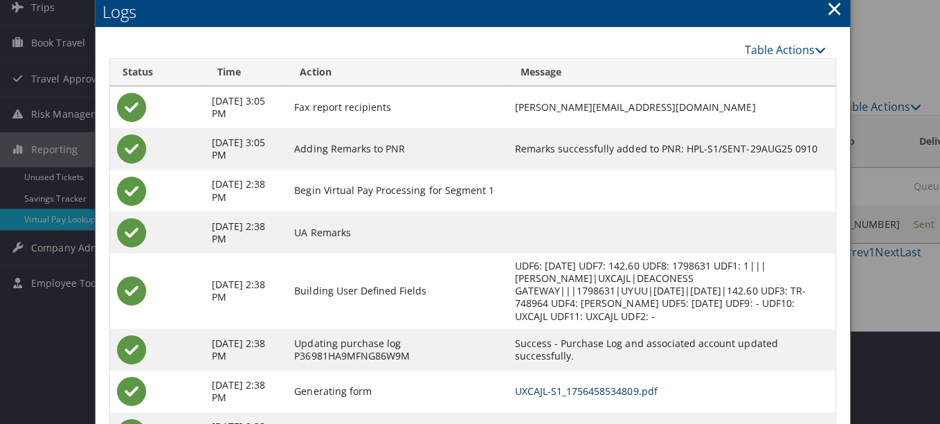
scroll to position [0, 0]
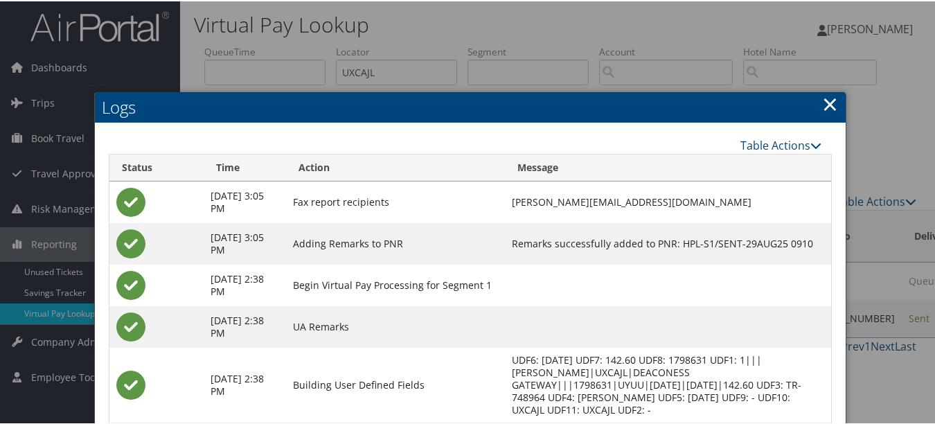
click at [822, 109] on link "×" at bounding box center [830, 103] width 16 height 28
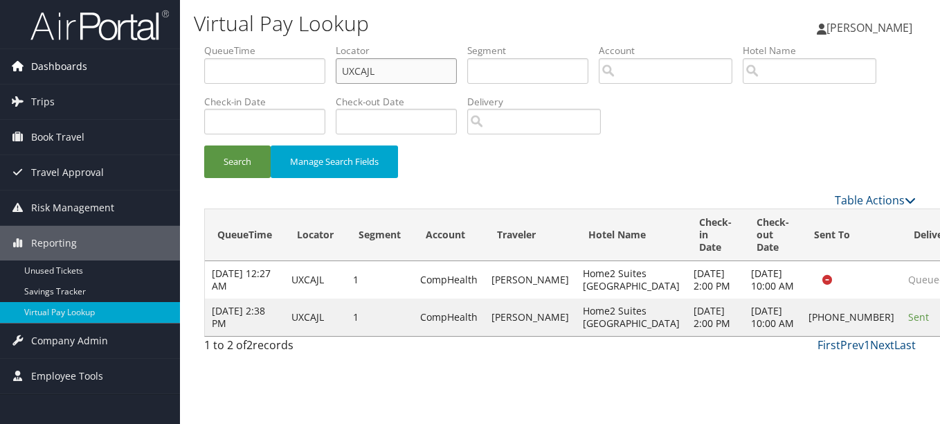
drag, startPoint x: 179, startPoint y: 72, endPoint x: 165, endPoint y: 73, distance: 14.6
click at [165, 73] on div "Dashboards AirPortal 360™ (Manager) My Travel Dashboard Trips Airtinerary® Look…" at bounding box center [470, 212] width 940 height 424
paste input "ECMFJP"
click at [204, 145] on button "Search" at bounding box center [237, 161] width 66 height 33
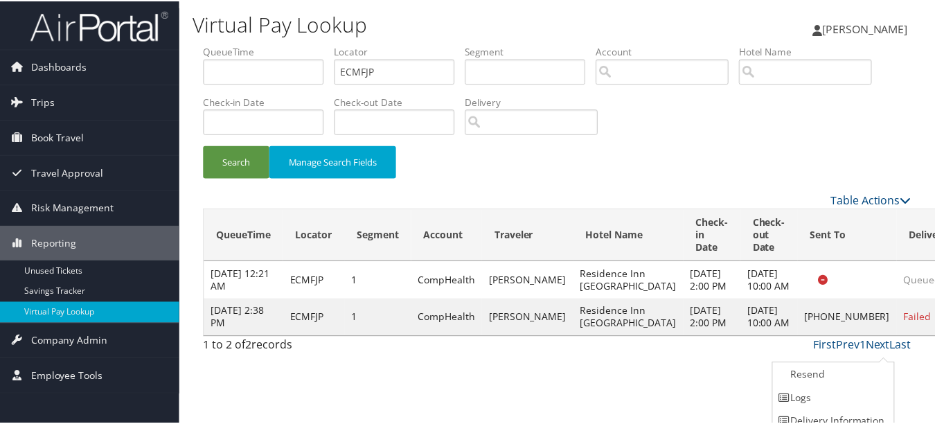
scroll to position [34, 0]
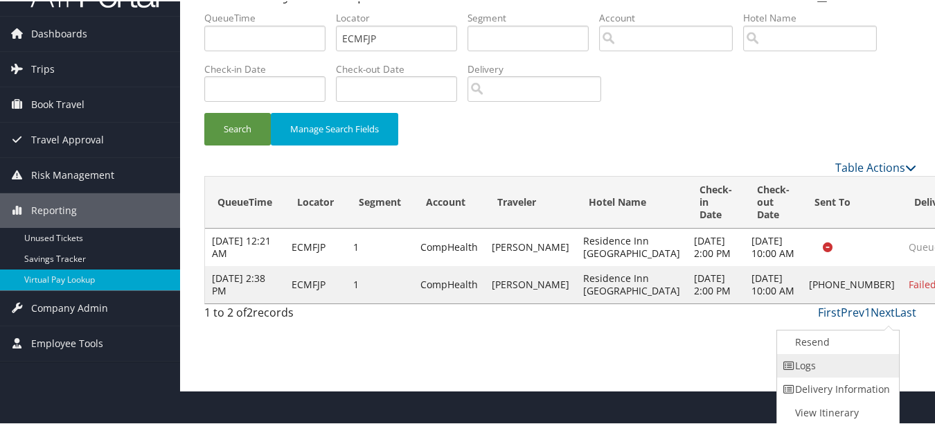
click at [857, 361] on link "Logs" at bounding box center [836, 364] width 118 height 24
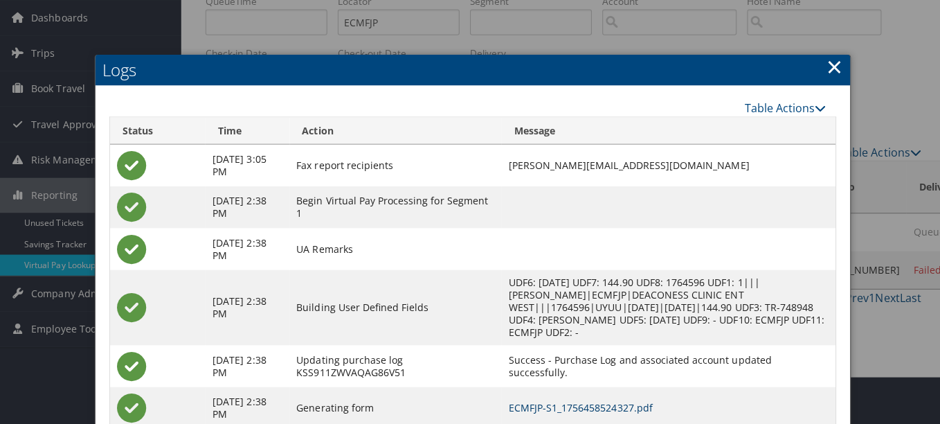
scroll to position [0, 0]
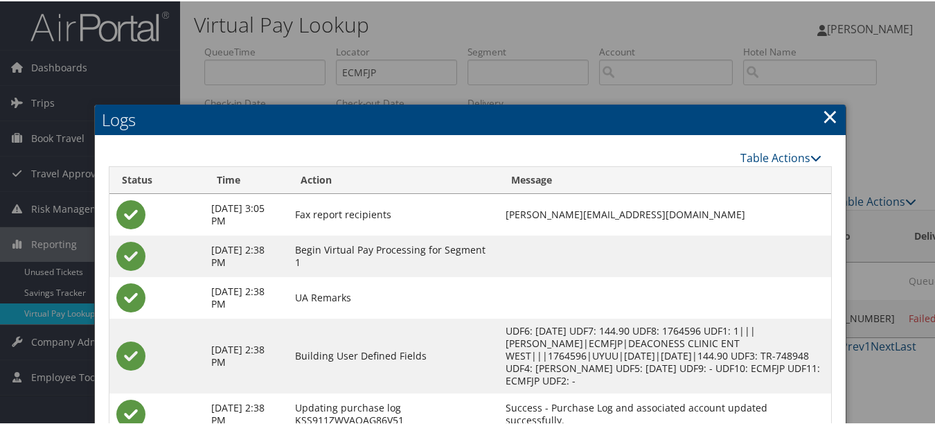
click at [822, 112] on link "×" at bounding box center [830, 115] width 16 height 28
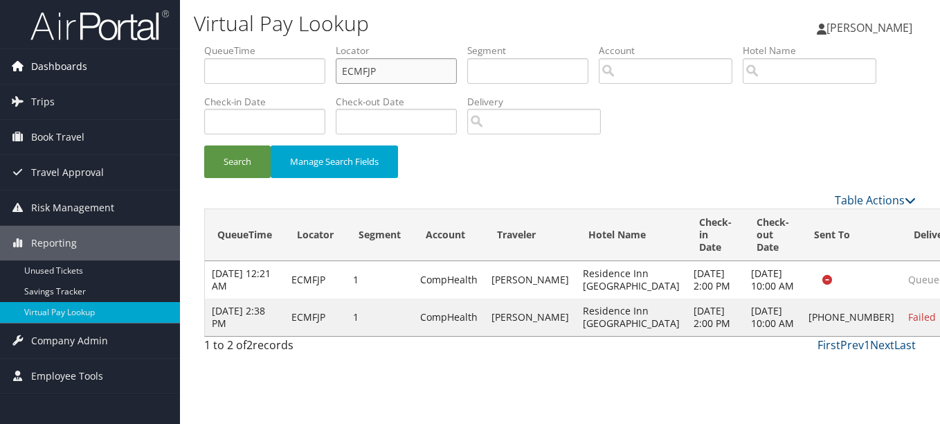
drag, startPoint x: 413, startPoint y: 66, endPoint x: 174, endPoint y: 65, distance: 238.8
click at [181, 65] on div "Virtual Pay Lookup [PERSON_NAME] [PERSON_NAME] My Settings Travel Agency Contac…" at bounding box center [560, 212] width 760 height 424
paste input "LYPOWH"
click at [204, 145] on button "Search" at bounding box center [237, 161] width 66 height 33
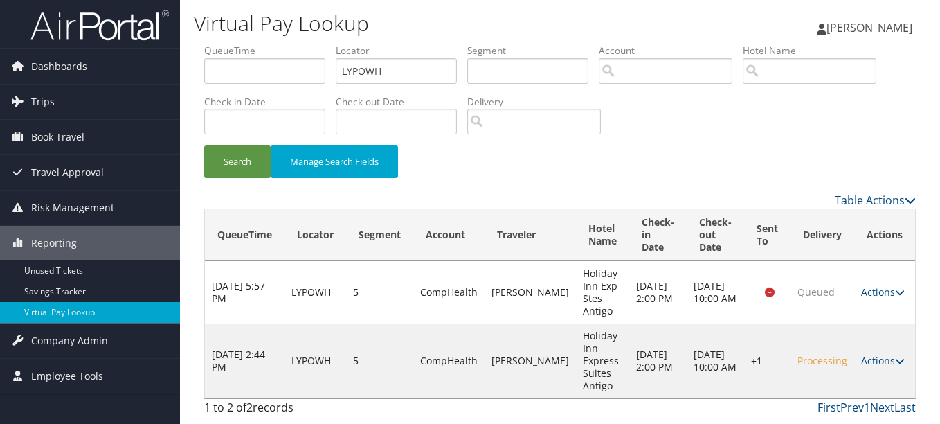
click at [884, 352] on td "Actions Resend Logs Delivery Information View Itinerary" at bounding box center [884, 360] width 61 height 75
click at [882, 357] on link "Actions" at bounding box center [883, 360] width 44 height 13
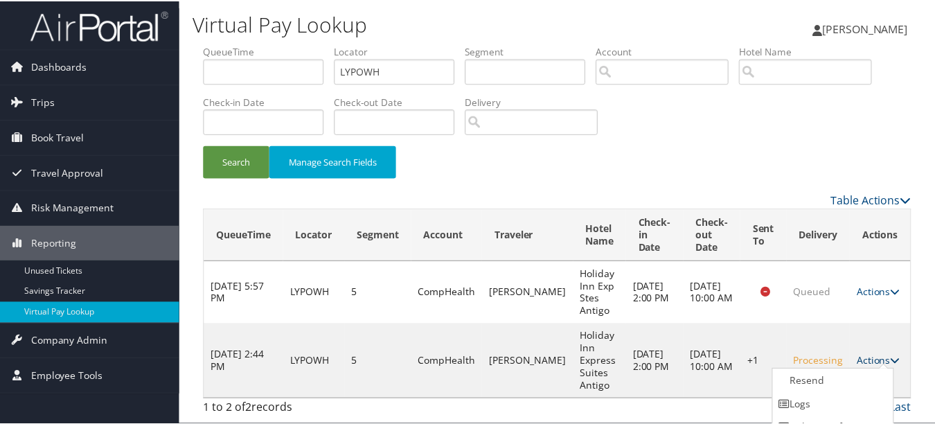
scroll to position [40, 0]
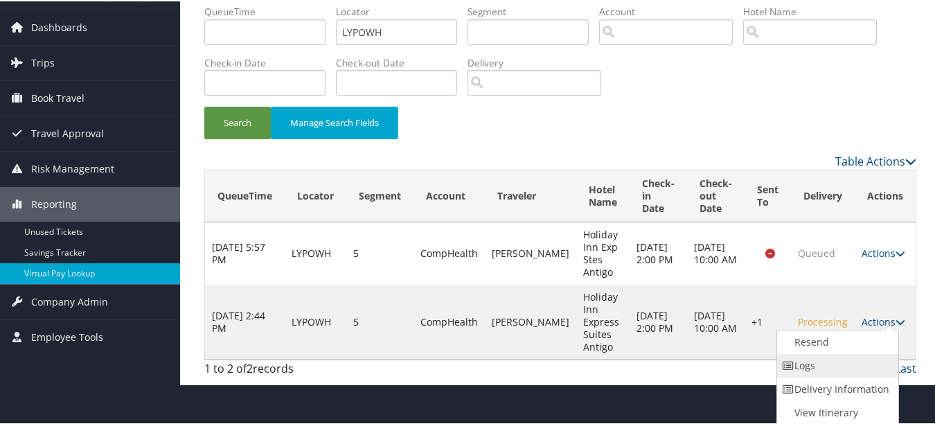
click at [874, 366] on link "Logs" at bounding box center [836, 364] width 118 height 24
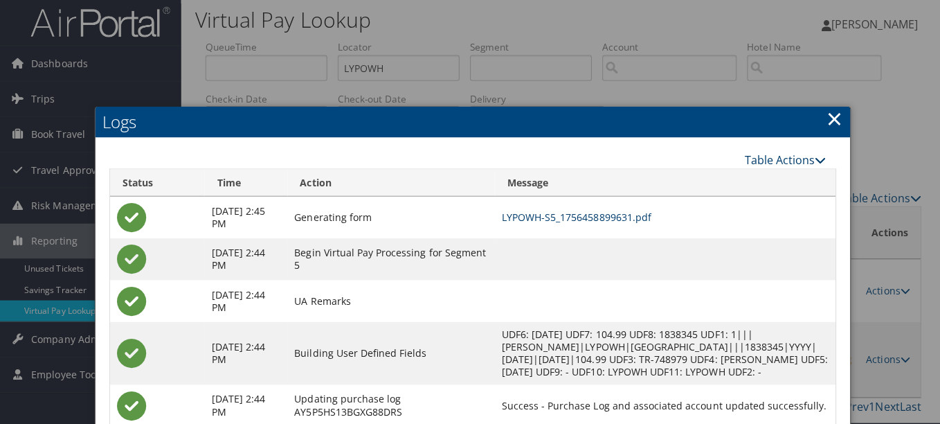
scroll to position [0, 0]
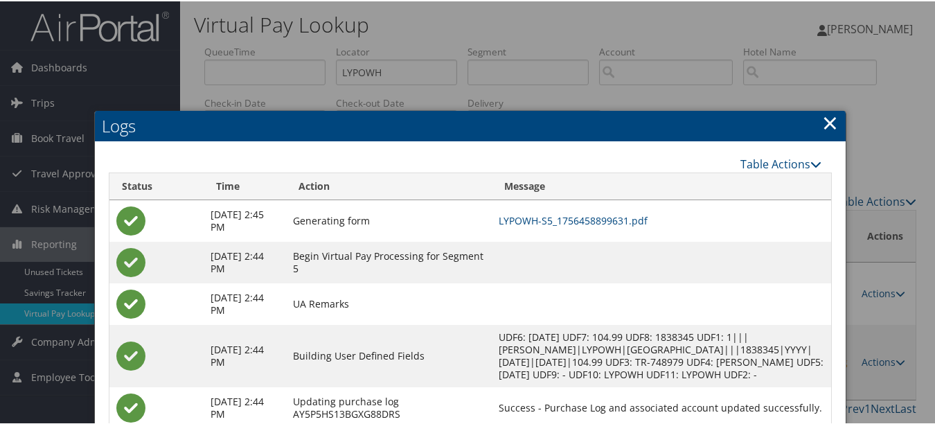
click at [827, 122] on link "×" at bounding box center [830, 121] width 16 height 28
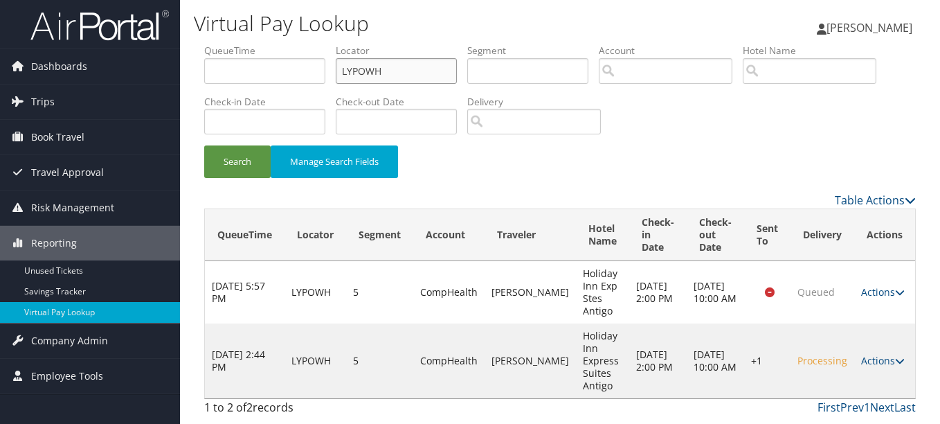
drag, startPoint x: 420, startPoint y: 70, endPoint x: 181, endPoint y: 50, distance: 240.4
click at [181, 50] on div "Virtual Pay Lookup [PERSON_NAME] [PERSON_NAME] My Settings Travel Agency Contac…" at bounding box center [560, 212] width 760 height 424
paste input "KUNBVS"
click at [204, 145] on button "Search" at bounding box center [237, 161] width 66 height 33
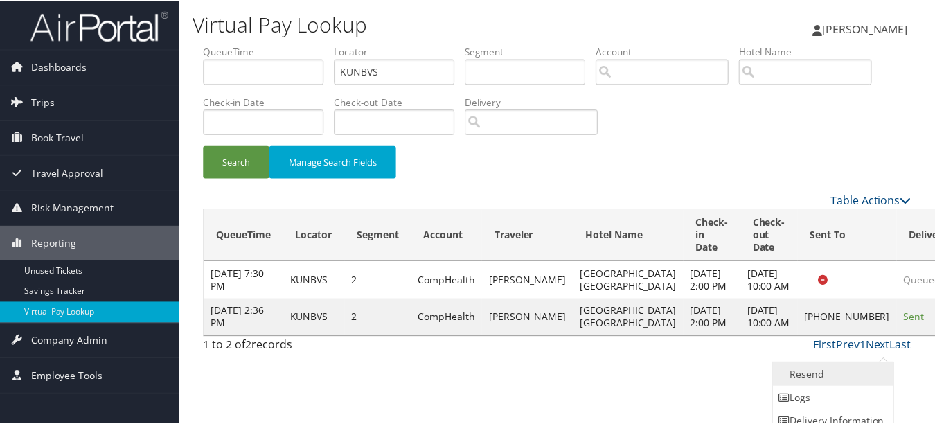
scroll to position [34, 0]
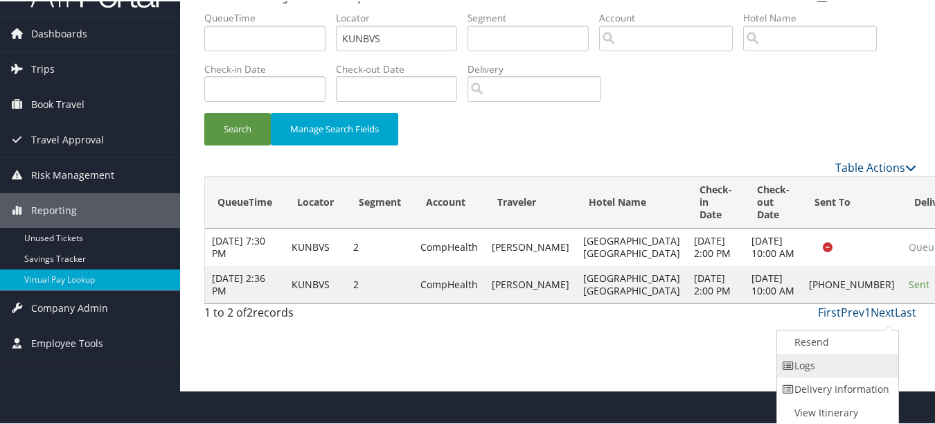
click at [869, 356] on link "Logs" at bounding box center [836, 364] width 118 height 24
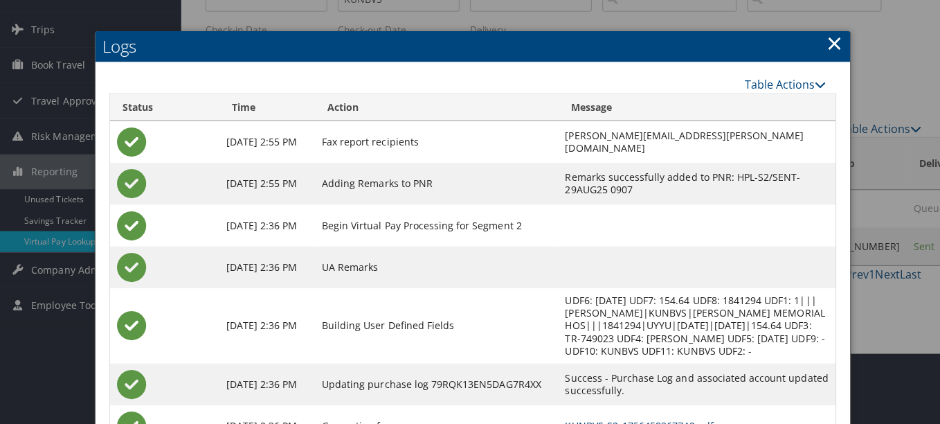
scroll to position [0, 0]
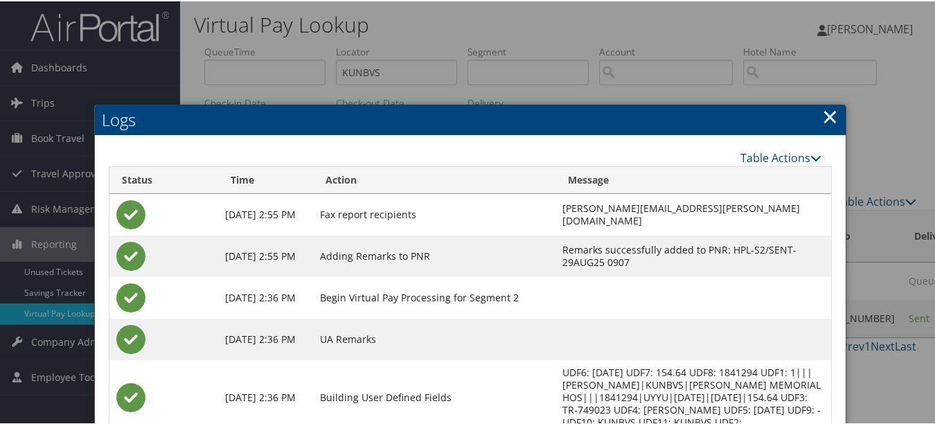
click at [822, 111] on link "×" at bounding box center [830, 115] width 16 height 28
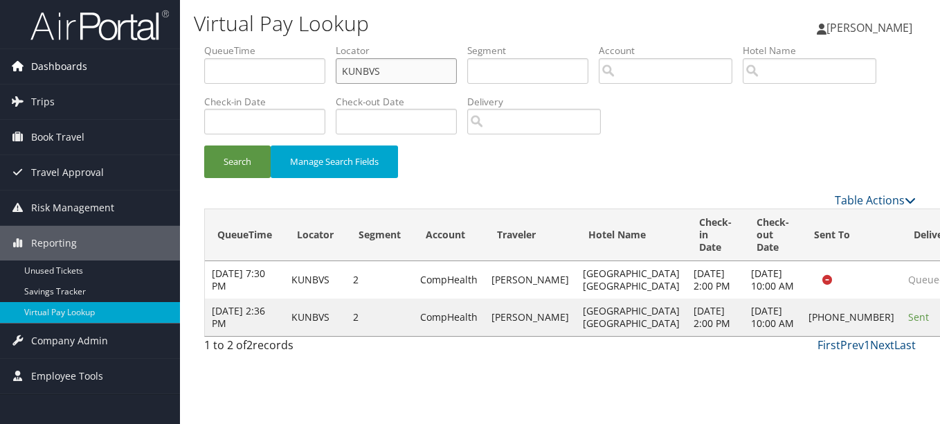
drag, startPoint x: 413, startPoint y: 69, endPoint x: 58, endPoint y: 69, distance: 354.4
click at [58, 69] on div "Dashboards AirPortal 360™ (Manager) My Travel Dashboard Trips Airtinerary® Look…" at bounding box center [470, 212] width 940 height 424
paste input "SBUDKO"
click at [204, 145] on button "Search" at bounding box center [237, 161] width 66 height 33
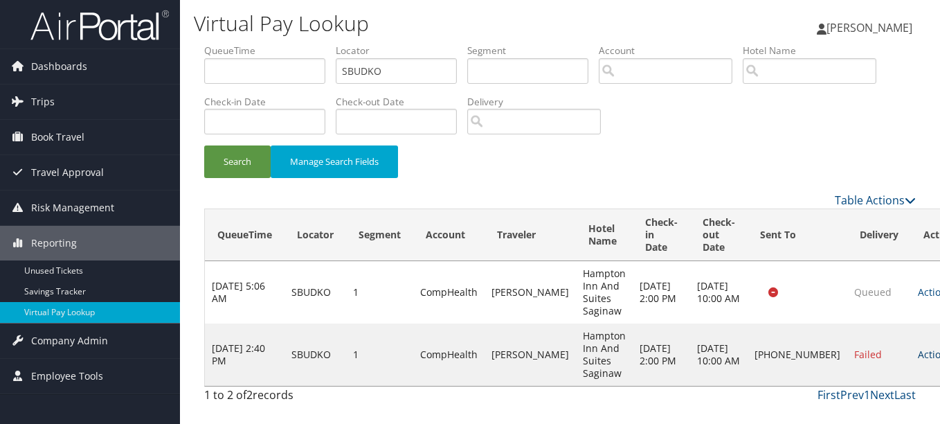
click at [918, 354] on link "Actions" at bounding box center [940, 354] width 44 height 13
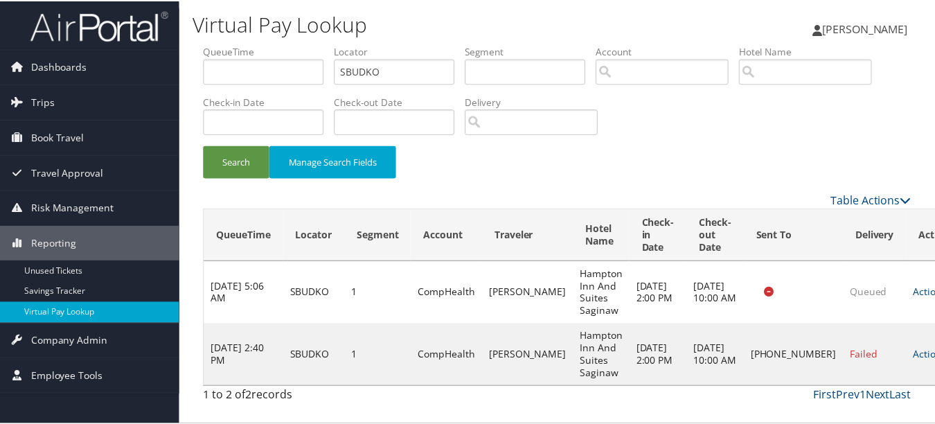
scroll to position [34, 0]
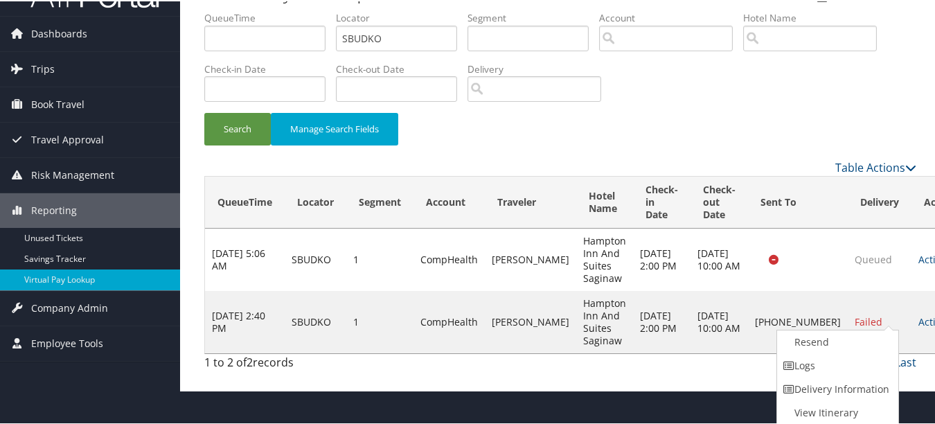
drag, startPoint x: 877, startPoint y: 366, endPoint x: 432, endPoint y: 271, distance: 455.1
click at [874, 367] on link "Logs" at bounding box center [836, 364] width 118 height 24
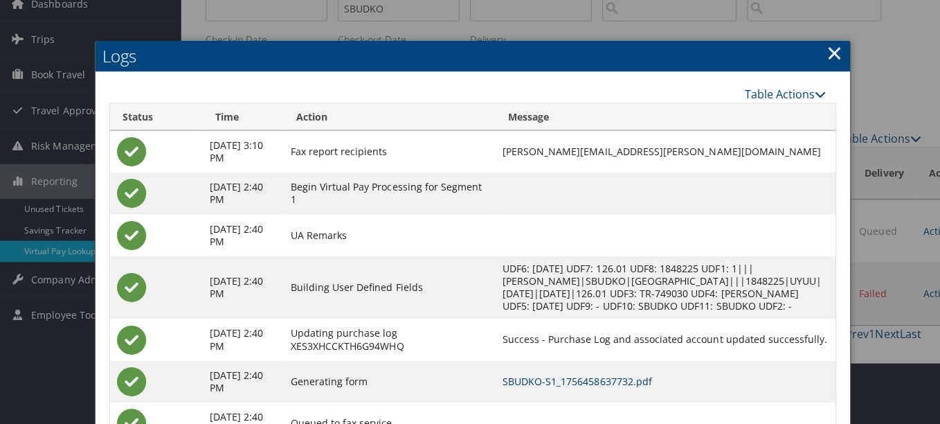
scroll to position [0, 0]
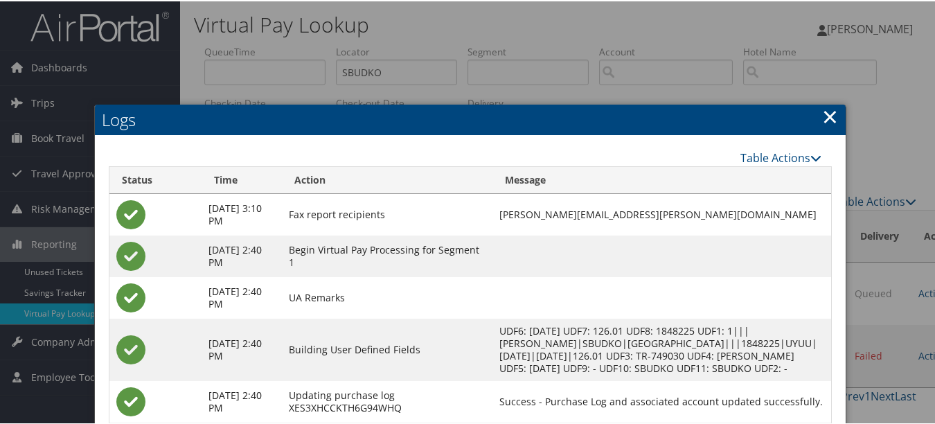
click at [822, 121] on link "×" at bounding box center [830, 115] width 16 height 28
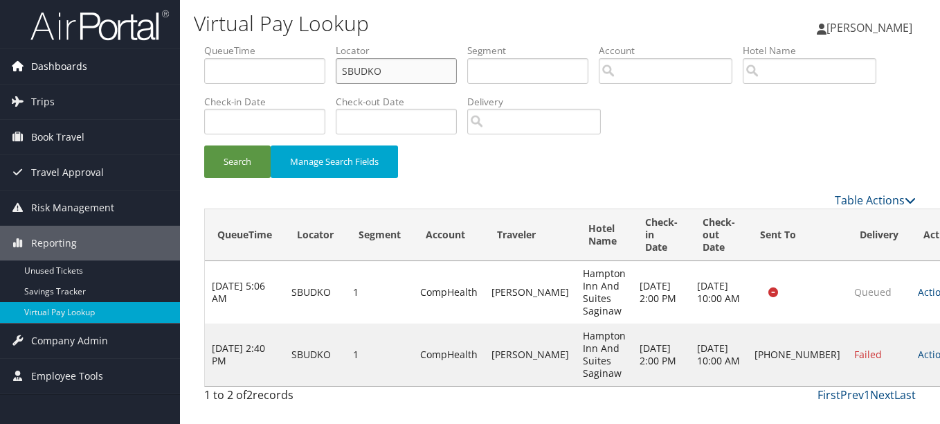
drag, startPoint x: 426, startPoint y: 79, endPoint x: 143, endPoint y: 66, distance: 283.4
click at [143, 66] on div "Dashboards AirPortal 360™ (Manager) My Travel Dashboard Trips Airtinerary® Look…" at bounding box center [470, 212] width 940 height 424
paste input "UKPRBR"
click at [204, 145] on button "Search" at bounding box center [237, 161] width 66 height 33
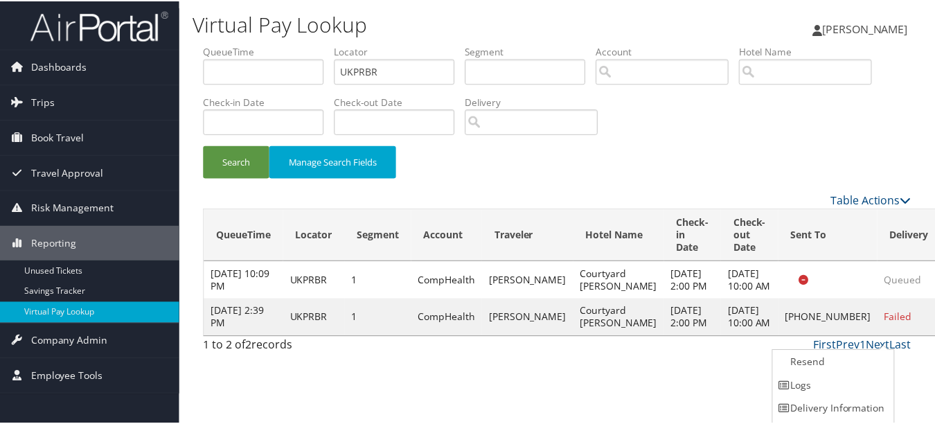
scroll to position [21, 0]
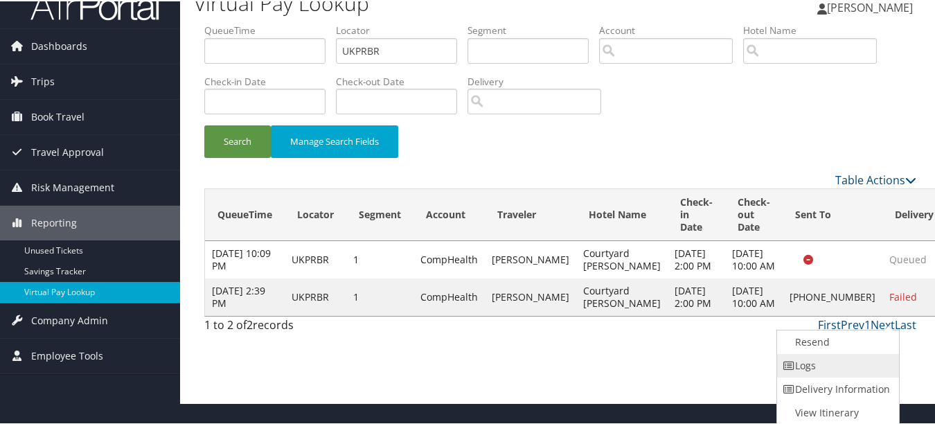
click at [866, 359] on link "Logs" at bounding box center [836, 364] width 118 height 24
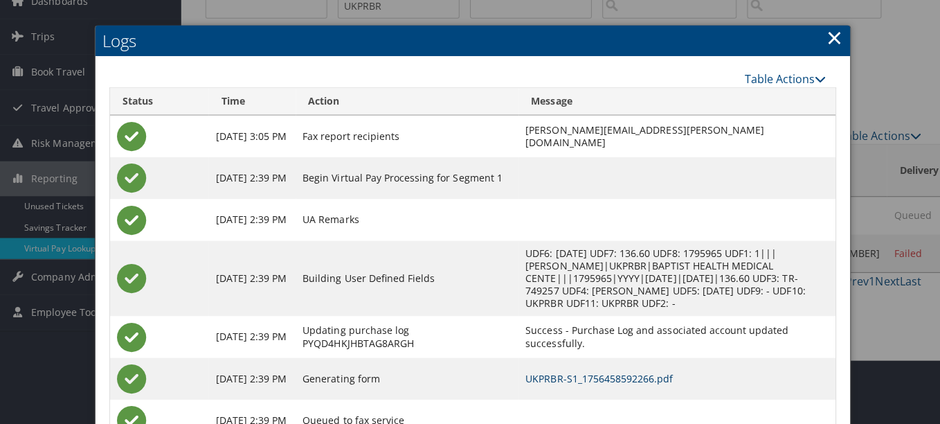
scroll to position [0, 0]
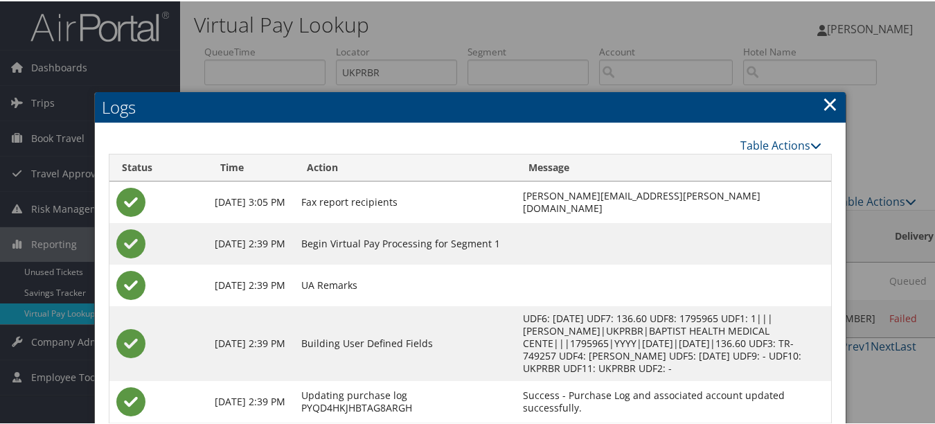
click at [822, 101] on link "×" at bounding box center [830, 103] width 16 height 28
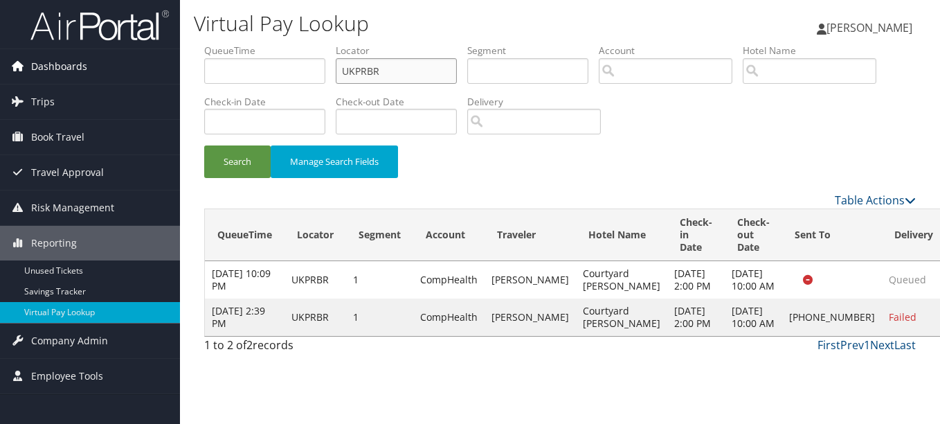
drag, startPoint x: 393, startPoint y: 58, endPoint x: 123, endPoint y: 59, distance: 270.0
click at [123, 59] on div "Dashboards AirPortal 360™ (Manager) My Travel Dashboard Trips Airtinerary® Look…" at bounding box center [470, 212] width 940 height 424
paste input "GRVQIB"
click at [204, 145] on button "Search" at bounding box center [237, 161] width 66 height 33
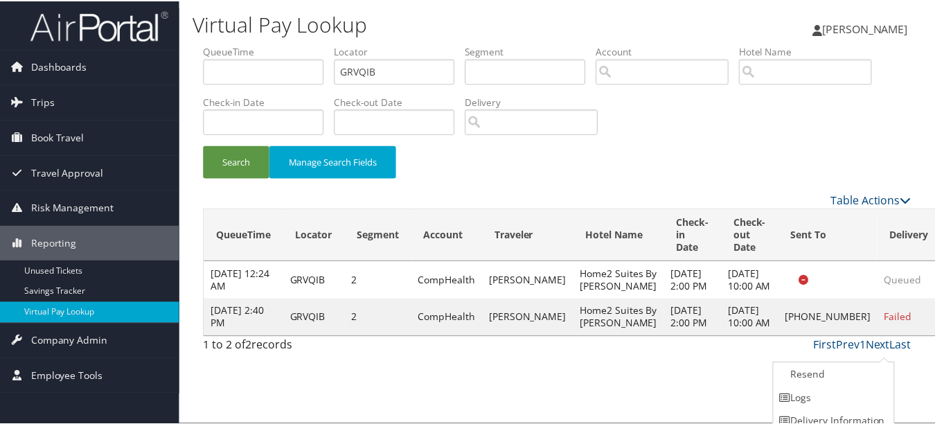
scroll to position [34, 0]
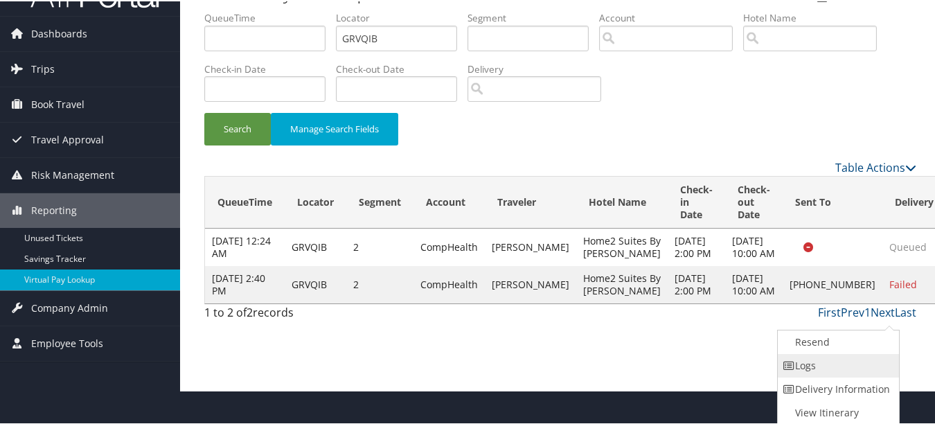
click at [867, 369] on link "Logs" at bounding box center [836, 364] width 118 height 24
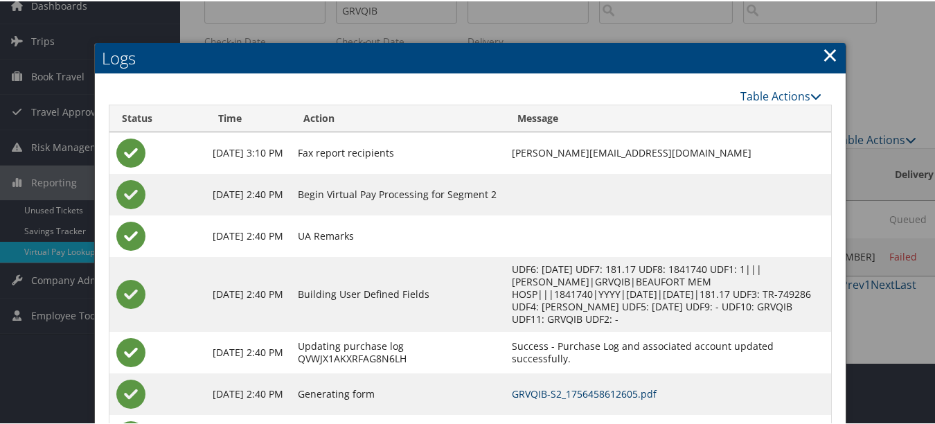
scroll to position [0, 0]
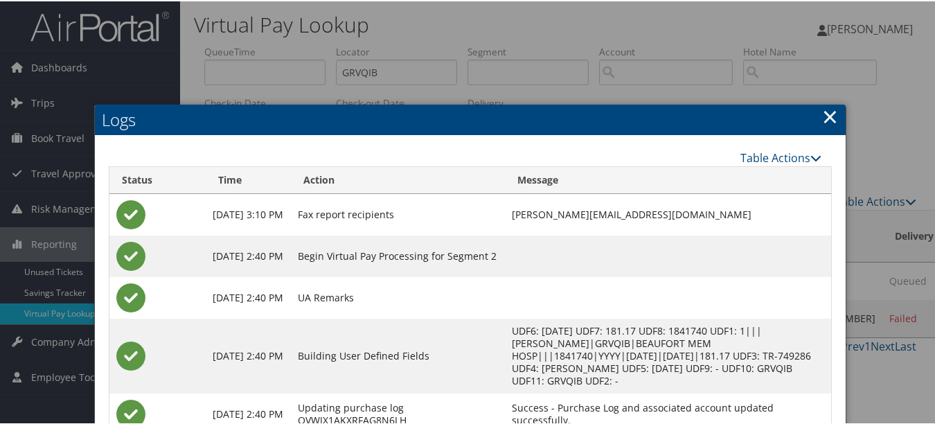
click at [830, 114] on link "×" at bounding box center [830, 115] width 16 height 28
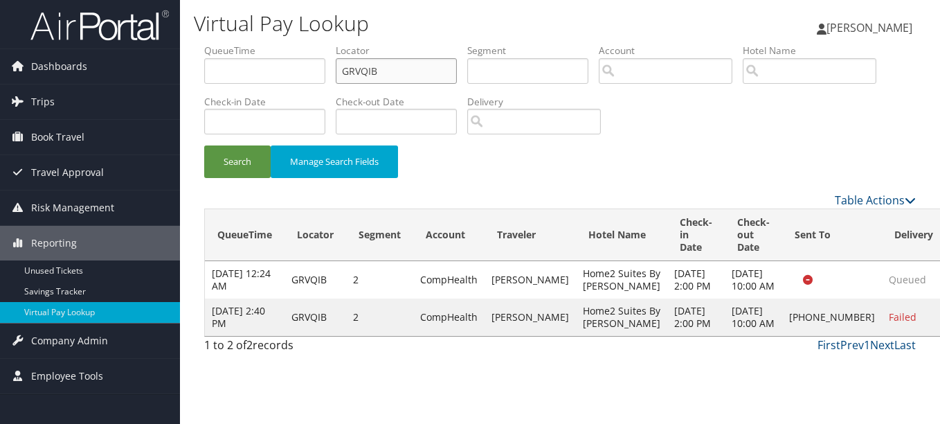
drag, startPoint x: 440, startPoint y: 71, endPoint x: 181, endPoint y: 69, distance: 259.6
click at [181, 69] on div "Virtual Pay Lookup [PERSON_NAME] [PERSON_NAME] My Settings Travel Agency Contac…" at bounding box center [560, 212] width 760 height 424
paste input "WTWMFM"
click at [204, 145] on button "Search" at bounding box center [237, 161] width 66 height 33
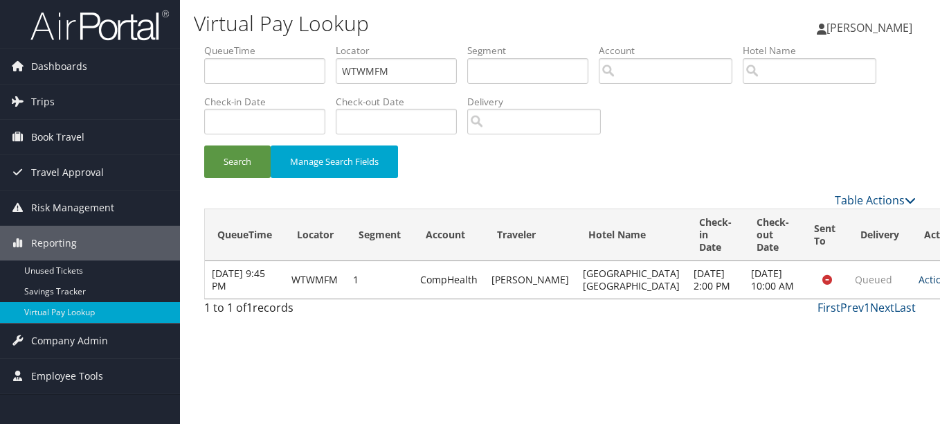
click at [939, 285] on icon at bounding box center [958, 280] width 10 height 10
click at [860, 334] on link "Logs" at bounding box center [858, 336] width 87 height 24
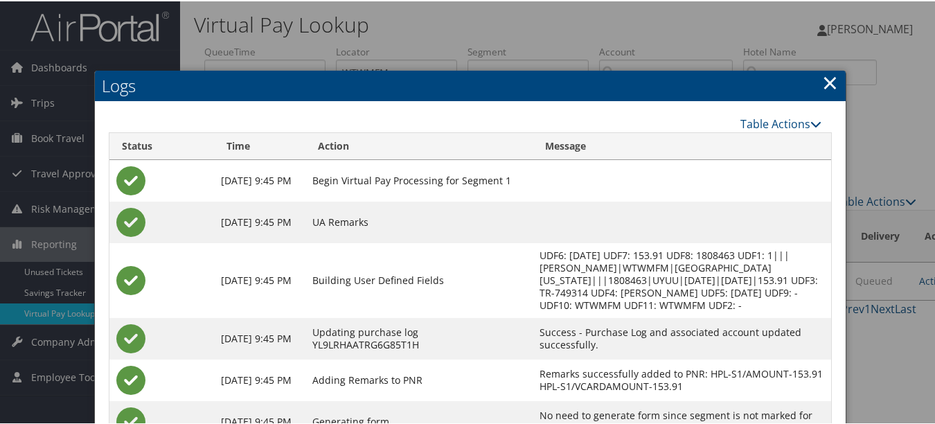
click at [822, 79] on link "×" at bounding box center [830, 81] width 16 height 28
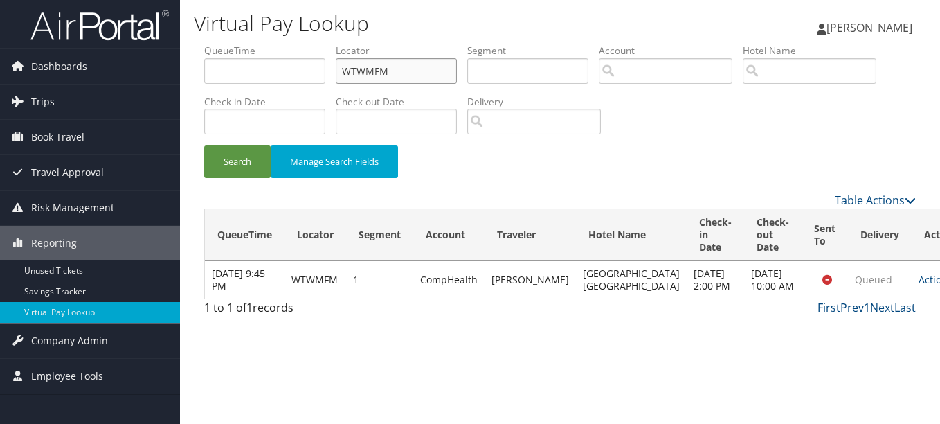
drag, startPoint x: 421, startPoint y: 75, endPoint x: 204, endPoint y: 73, distance: 217.4
click at [204, 73] on form "QueueTime Locator WTWMFM Segment Account Traveler Hotel Name Check-in Date Chec…" at bounding box center [560, 118] width 712 height 148
paste input "AUMRSL"
click at [204, 145] on button "Search" at bounding box center [237, 161] width 66 height 33
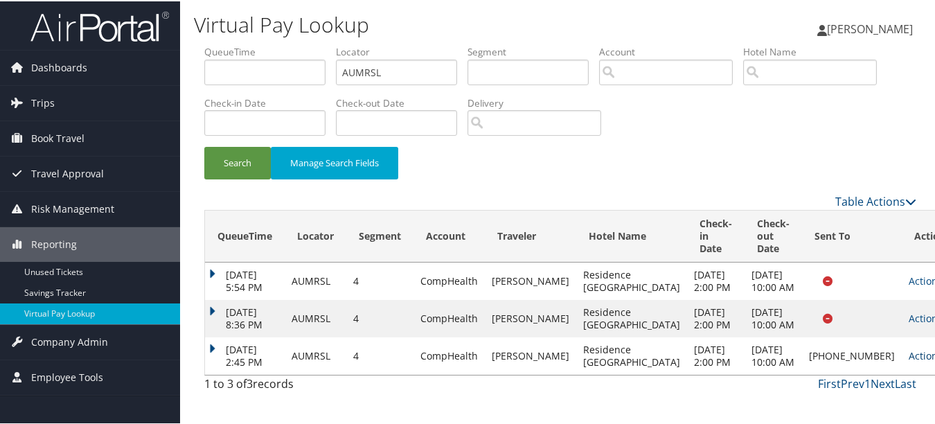
click at [908, 361] on link "Actions" at bounding box center [930, 354] width 44 height 13
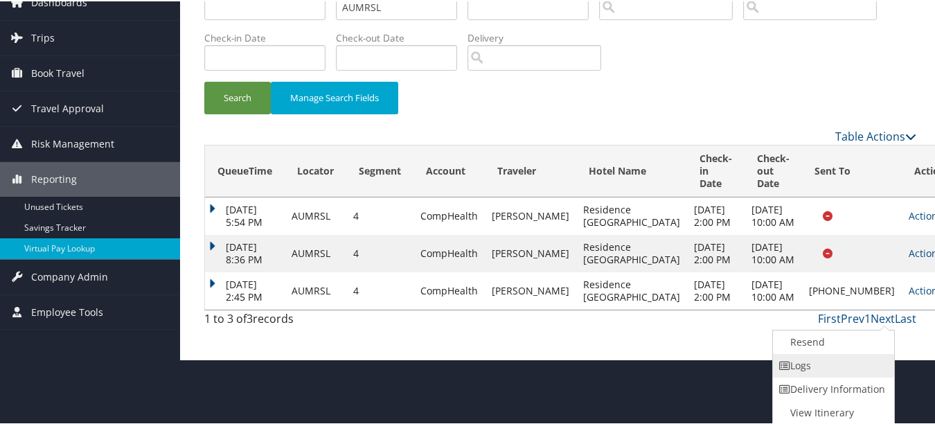
click at [868, 374] on link "Logs" at bounding box center [832, 364] width 118 height 24
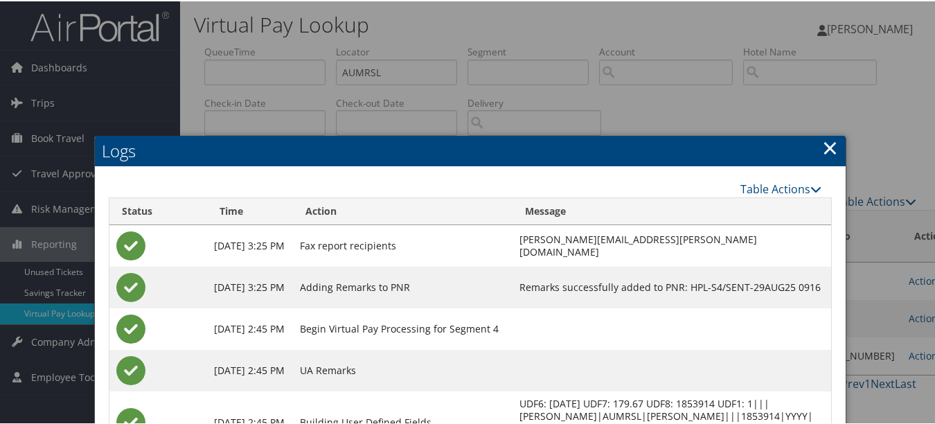
click at [830, 143] on link "×" at bounding box center [830, 146] width 16 height 28
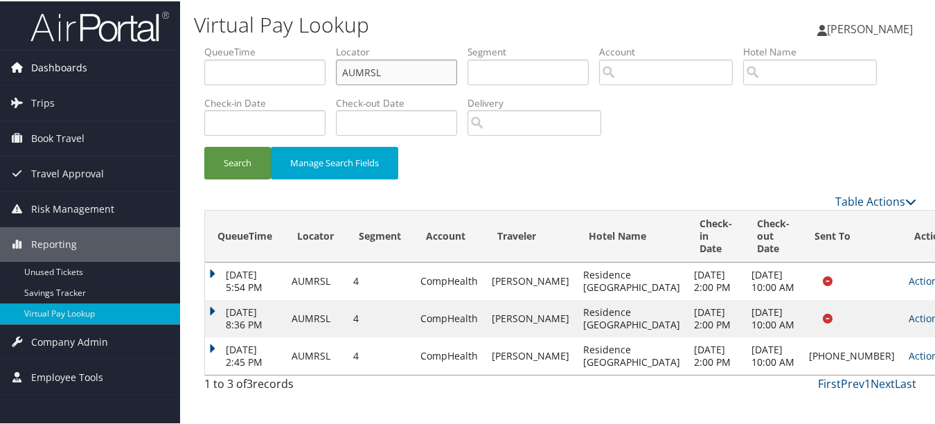
drag, startPoint x: 135, startPoint y: 71, endPoint x: 103, endPoint y: 71, distance: 31.8
click at [102, 71] on div "Dashboards AirPortal 360™ (Manager) My Travel Dashboard Trips Airtinerary® Look…" at bounding box center [470, 212] width 940 height 424
paste input "DOWEYI"
click at [204, 145] on button "Search" at bounding box center [237, 161] width 66 height 33
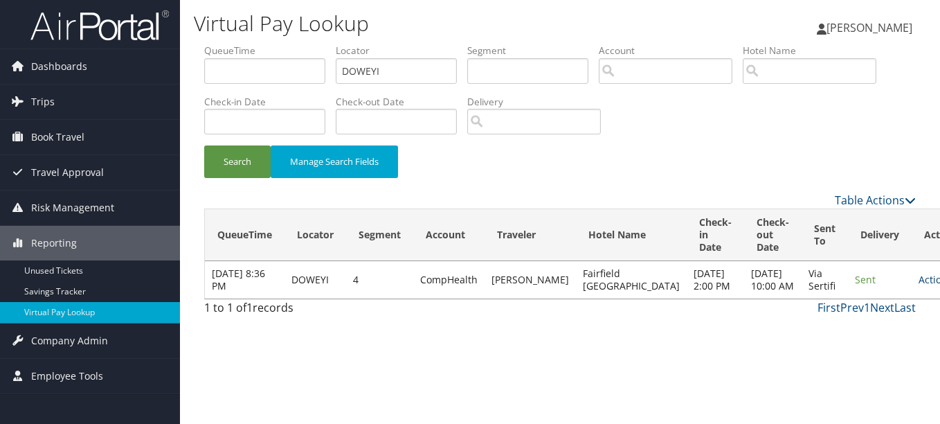
click at [919, 286] on link "Actions" at bounding box center [941, 279] width 44 height 13
click at [856, 336] on link "Logs" at bounding box center [856, 336] width 87 height 24
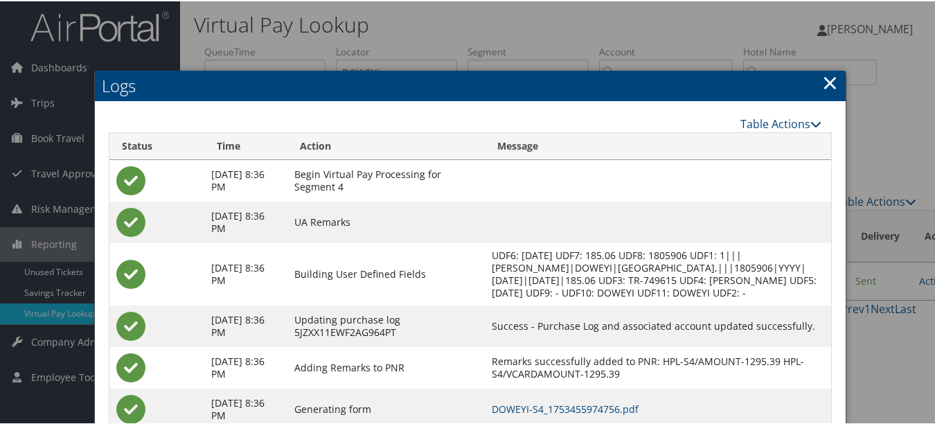
click at [822, 73] on link "×" at bounding box center [830, 81] width 16 height 28
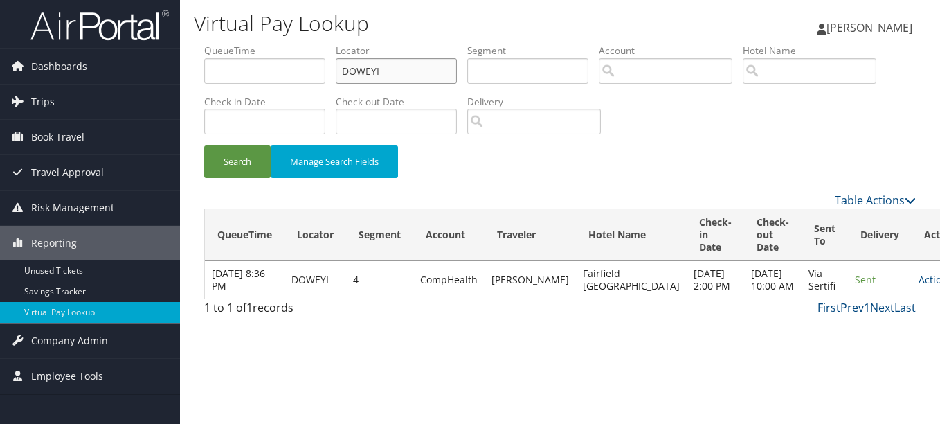
drag, startPoint x: 431, startPoint y: 69, endPoint x: 181, endPoint y: 68, distance: 249.2
click at [175, 68] on div "Dashboards AirPortal 360™ (Manager) My Travel Dashboard Trips Airtinerary® Look…" at bounding box center [470, 212] width 940 height 424
paste input "FOBVIX"
click at [204, 145] on button "Search" at bounding box center [237, 161] width 66 height 33
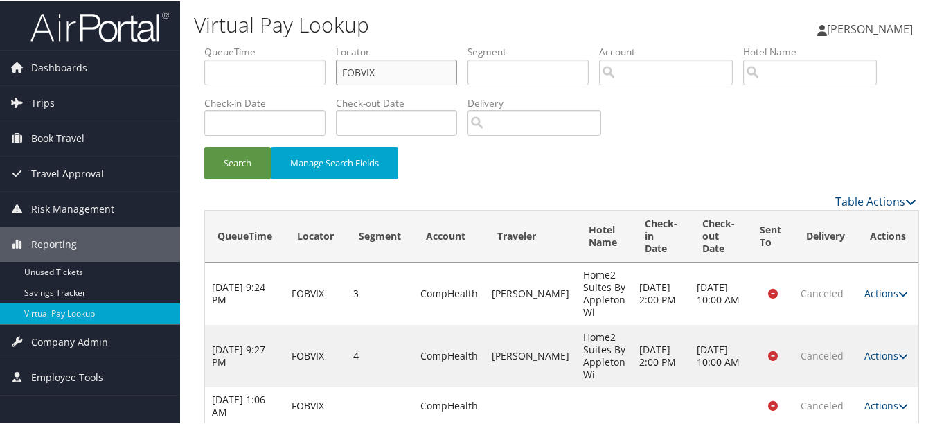
drag, startPoint x: 404, startPoint y: 75, endPoint x: 197, endPoint y: 64, distance: 206.6
click at [204, 64] on form "QueueTime Locator FOBVIX Segment Account Traveler Hotel Name Check-in Date Chec…" at bounding box center [560, 118] width 712 height 148
paste input "OREQWH"
click at [204, 145] on button "Search" at bounding box center [237, 161] width 66 height 33
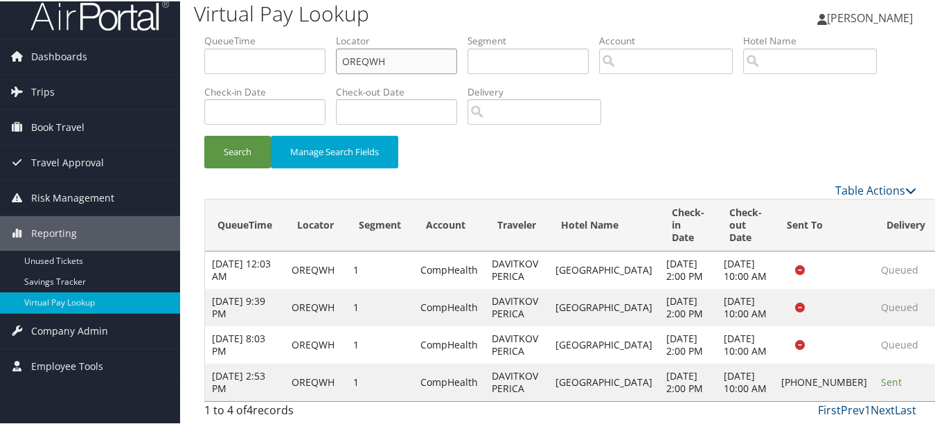
scroll to position [73, 0]
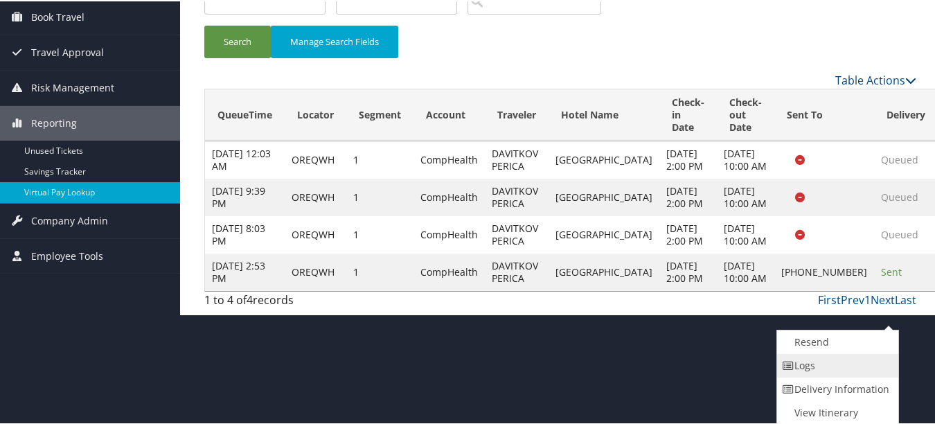
click at [851, 372] on link "Logs" at bounding box center [836, 364] width 118 height 24
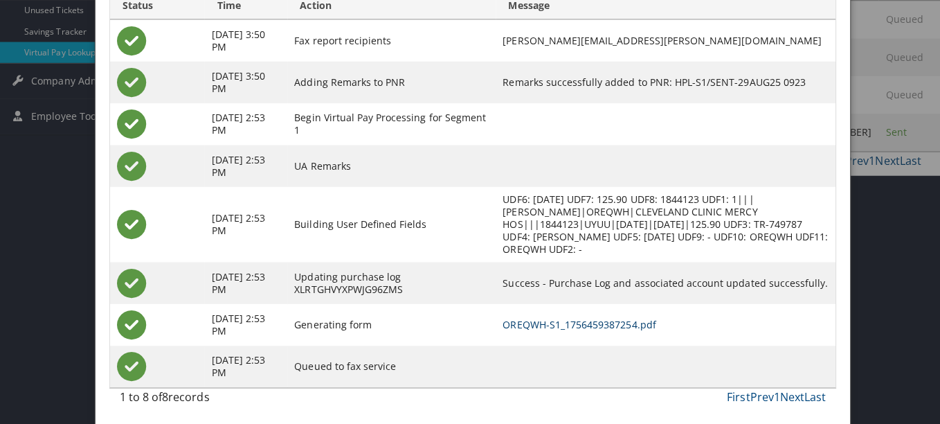
scroll to position [0, 0]
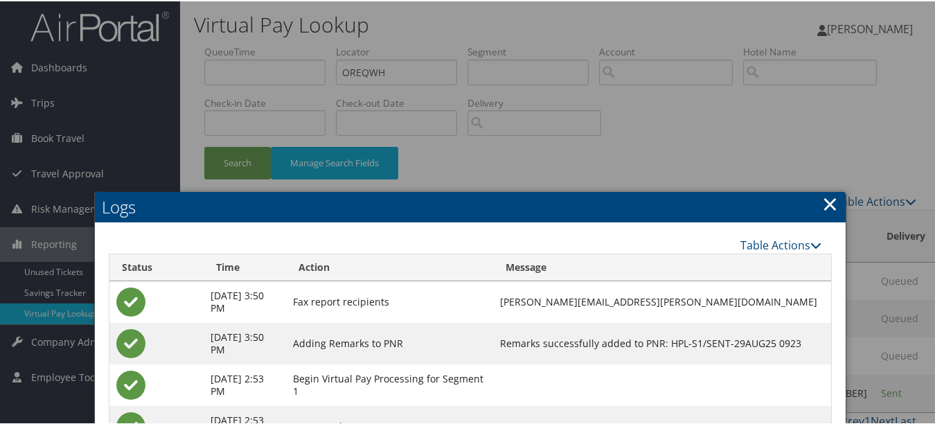
click at [827, 197] on link "×" at bounding box center [830, 202] width 16 height 28
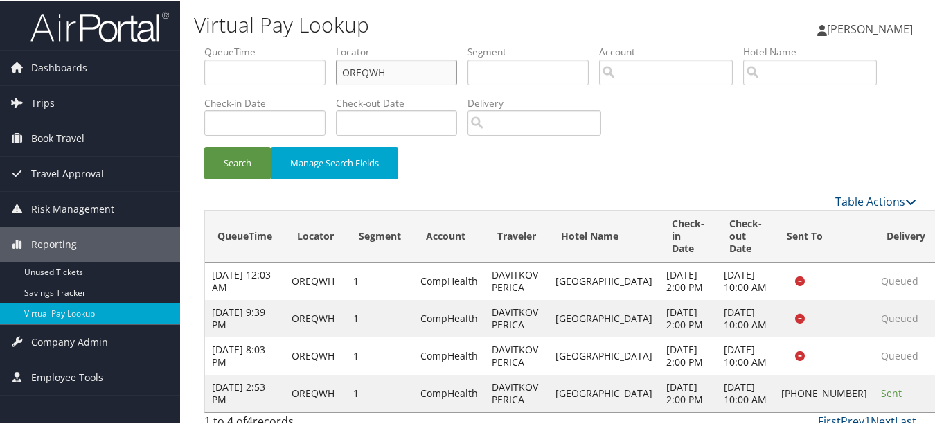
drag, startPoint x: 418, startPoint y: 80, endPoint x: 162, endPoint y: 21, distance: 263.0
click at [162, 21] on div "Dashboards AirPortal 360™ (Manager) My Travel Dashboard Trips Airtinerary® Look…" at bounding box center [470, 217] width 940 height 435
paste input "ARUSTR"
click at [204, 145] on button "Search" at bounding box center [237, 161] width 66 height 33
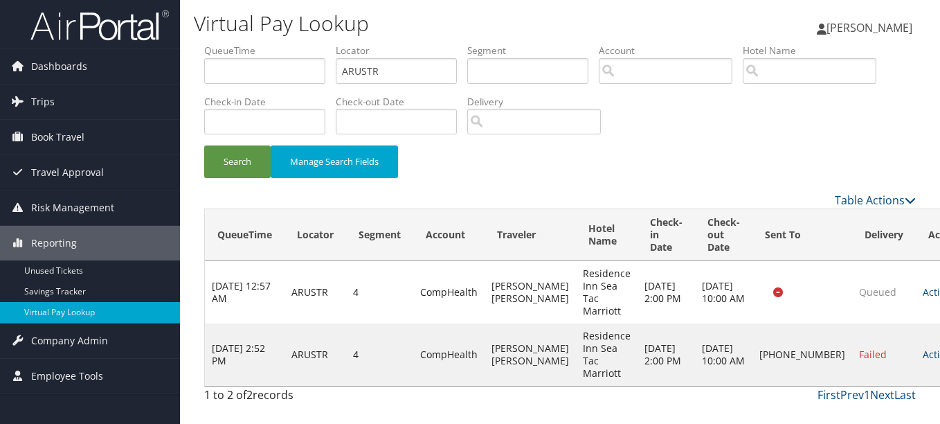
click at [923, 357] on link "Actions" at bounding box center [945, 354] width 44 height 13
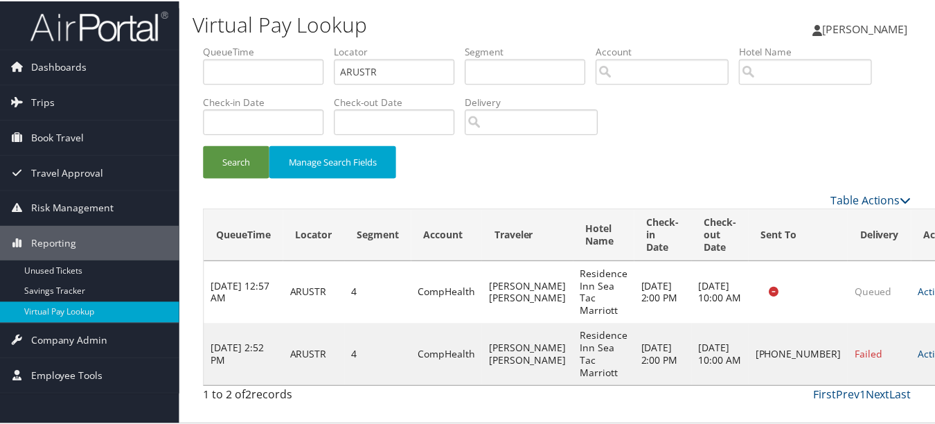
scroll to position [34, 0]
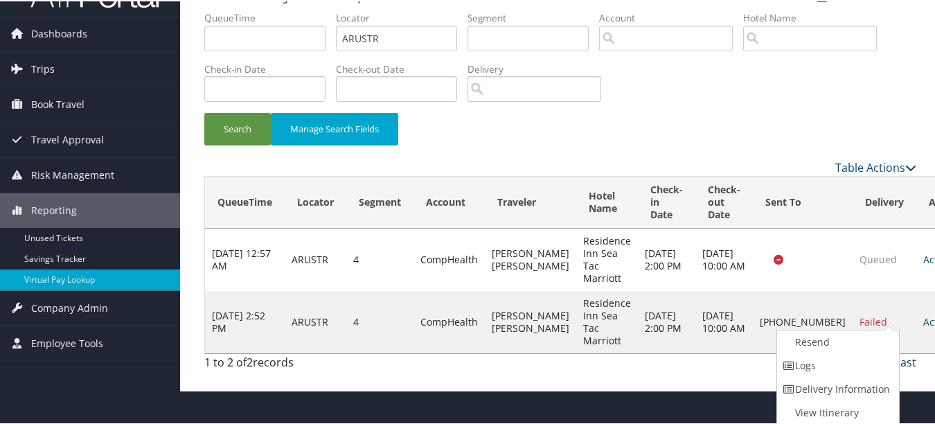
drag, startPoint x: 871, startPoint y: 366, endPoint x: 354, endPoint y: 212, distance: 539.0
click at [868, 366] on link "Logs" at bounding box center [836, 364] width 118 height 24
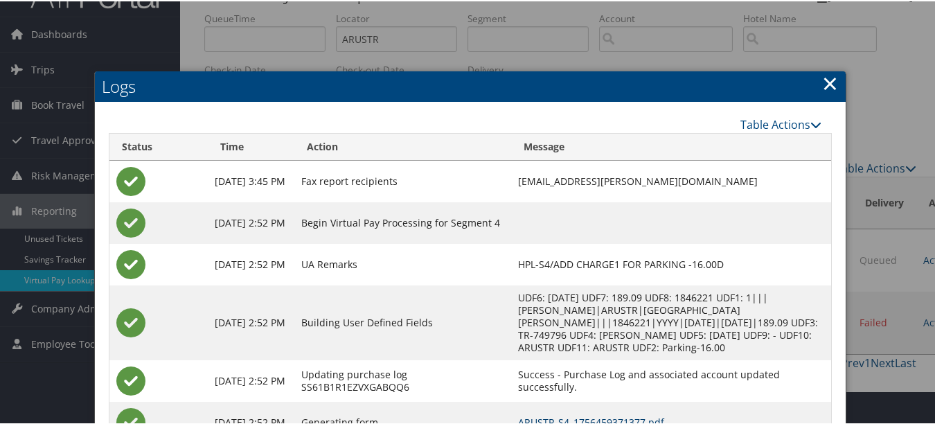
scroll to position [0, 0]
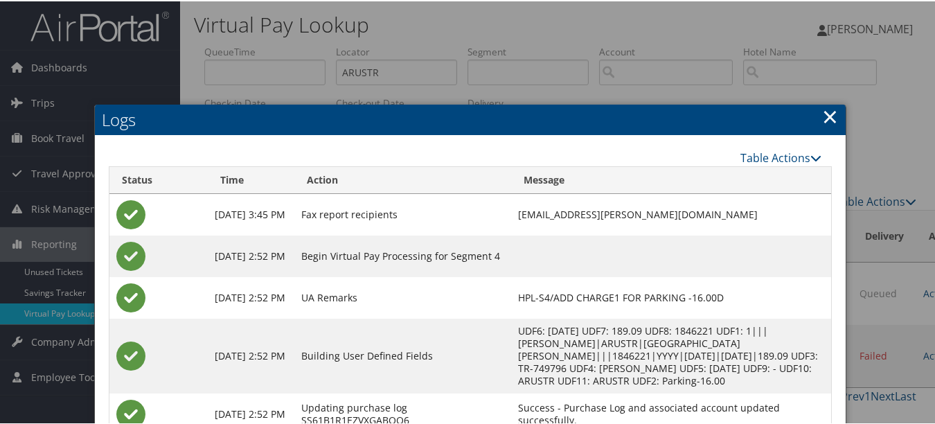
click at [825, 113] on link "×" at bounding box center [830, 115] width 16 height 28
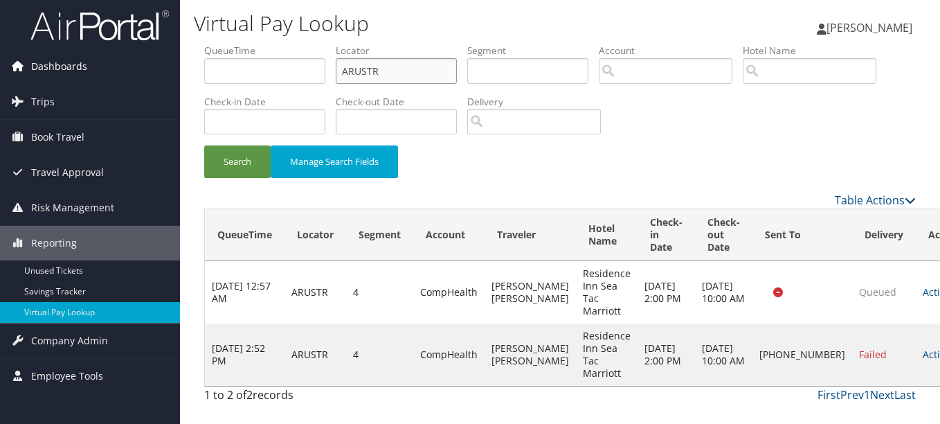
drag, startPoint x: 427, startPoint y: 66, endPoint x: 159, endPoint y: 66, distance: 267.9
click at [165, 66] on div "Dashboards AirPortal 360™ (Manager) My Travel Dashboard Trips Airtinerary® Look…" at bounding box center [470, 212] width 940 height 424
paste input "USUZH"
click at [204, 145] on button "Search" at bounding box center [237, 161] width 66 height 33
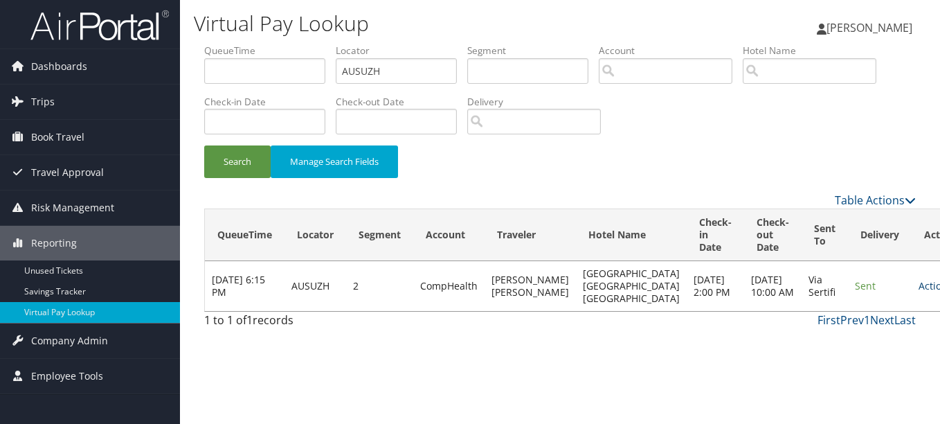
click at [919, 292] on link "Actions" at bounding box center [941, 285] width 44 height 13
click at [855, 329] on link "Logs" at bounding box center [857, 336] width 87 height 24
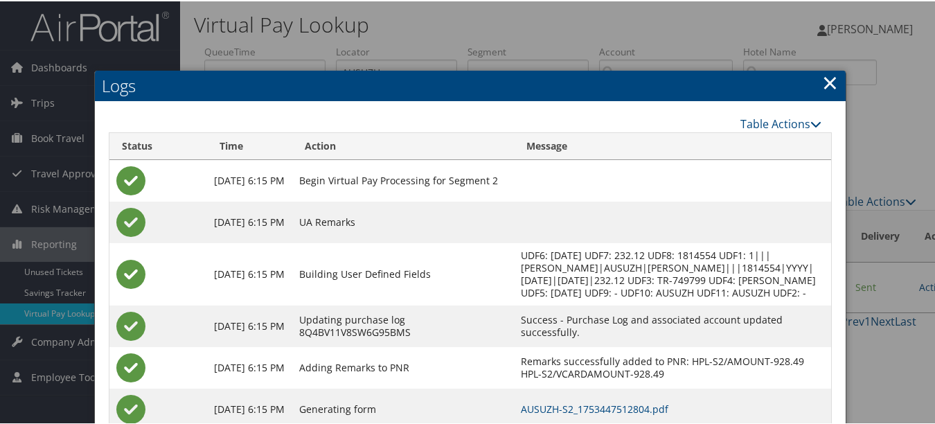
click at [840, 78] on h2 "Logs" at bounding box center [470, 84] width 750 height 30
click at [833, 78] on h2 "Logs" at bounding box center [470, 84] width 750 height 30
click at [822, 87] on link "×" at bounding box center [830, 81] width 16 height 28
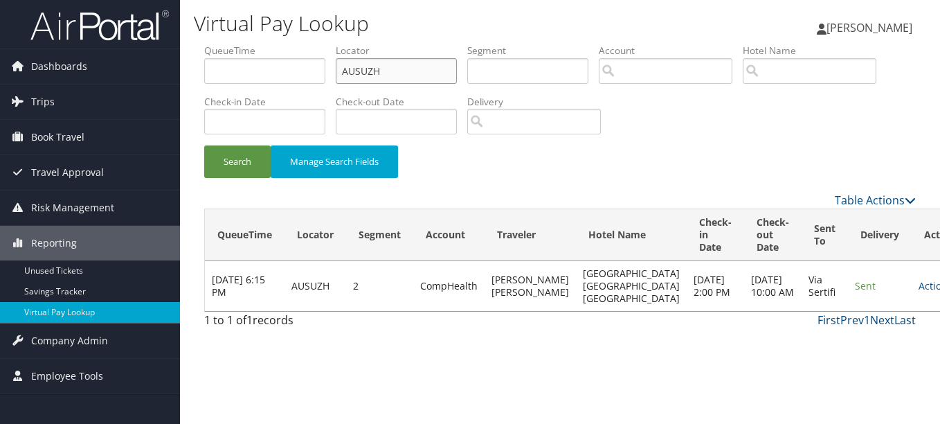
drag, startPoint x: 377, startPoint y: 70, endPoint x: 222, endPoint y: 69, distance: 155.8
click at [223, 44] on ul "QueueTime Locator AUSUZH Segment Account Traveler Hotel Name Check-in Date Chec…" at bounding box center [560, 44] width 712 height 0
paste input "MCPLJI"
click at [204, 145] on button "Search" at bounding box center [237, 161] width 66 height 33
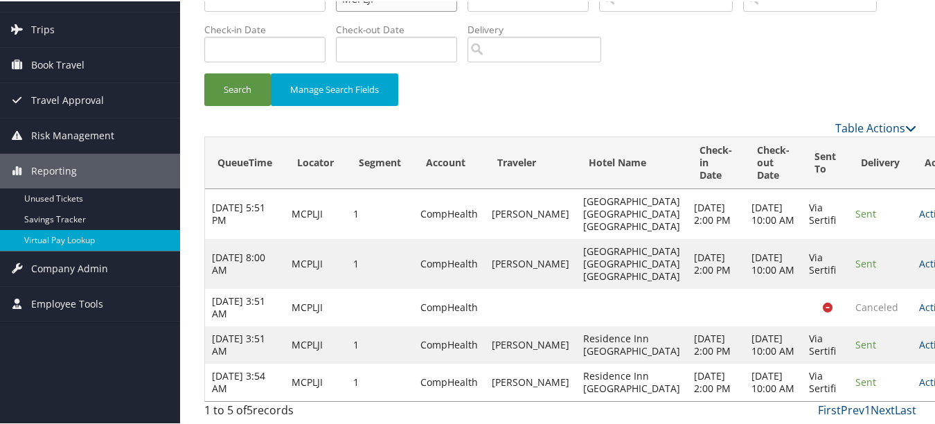
scroll to position [148, 0]
click at [919, 374] on link "Actions" at bounding box center [941, 380] width 44 height 13
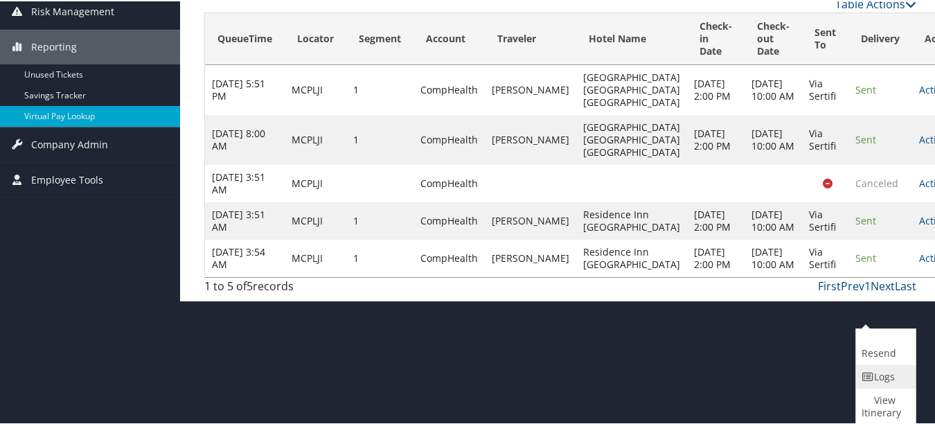
click at [875, 381] on link "Logs" at bounding box center [884, 375] width 56 height 24
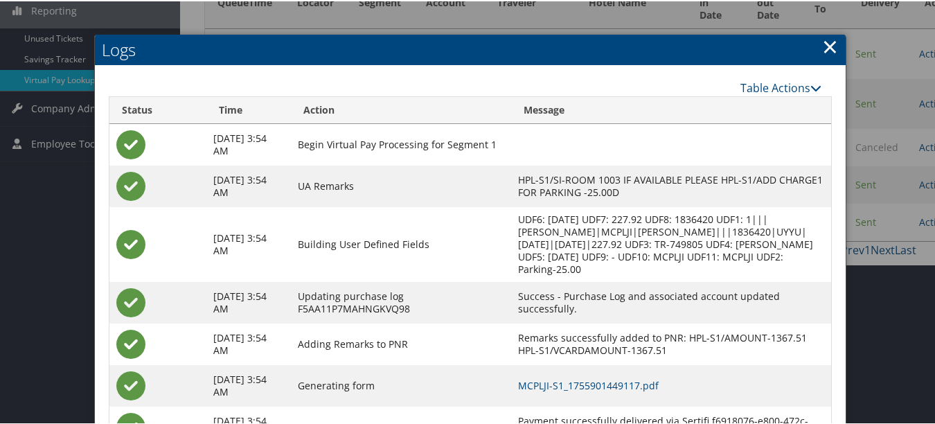
scroll to position [324, 0]
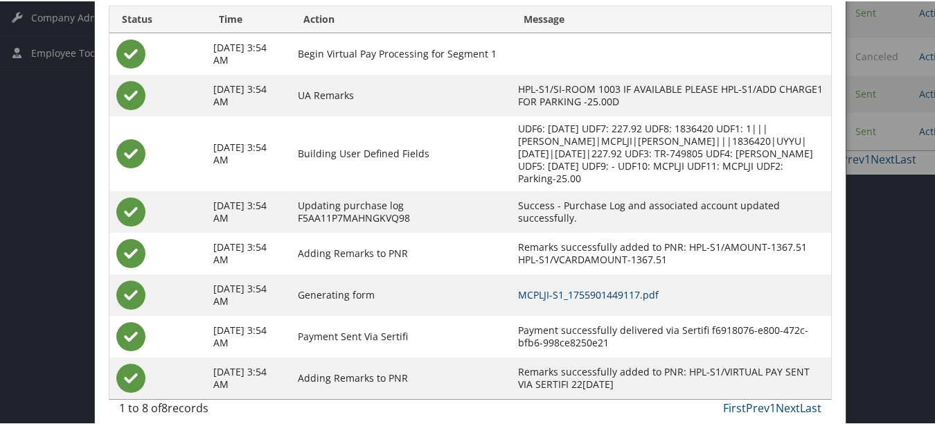
drag, startPoint x: 588, startPoint y: 277, endPoint x: 595, endPoint y: 279, distance: 7.2
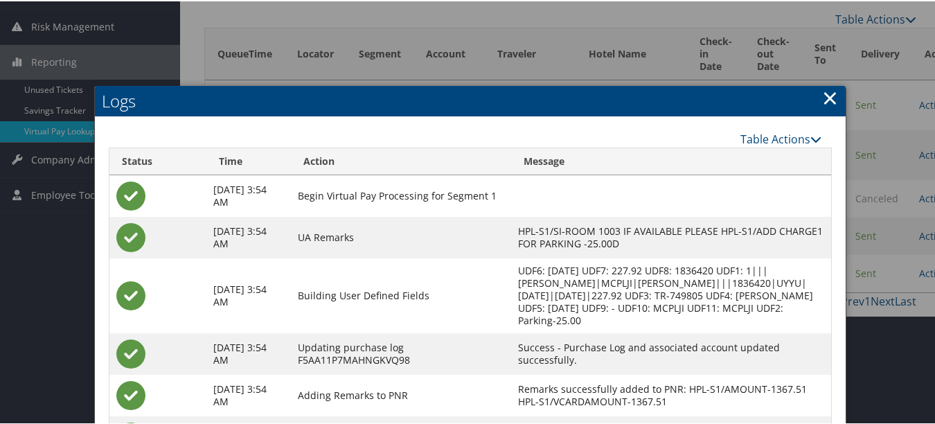
scroll to position [47, 0]
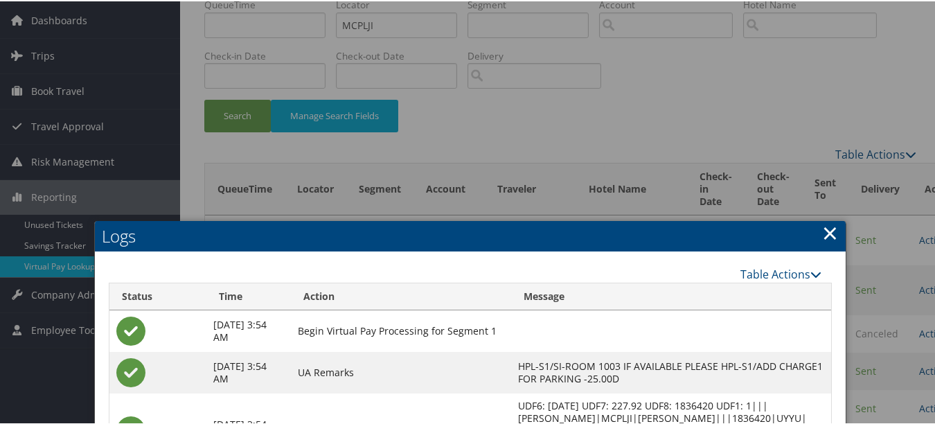
click at [822, 234] on link "×" at bounding box center [830, 231] width 16 height 28
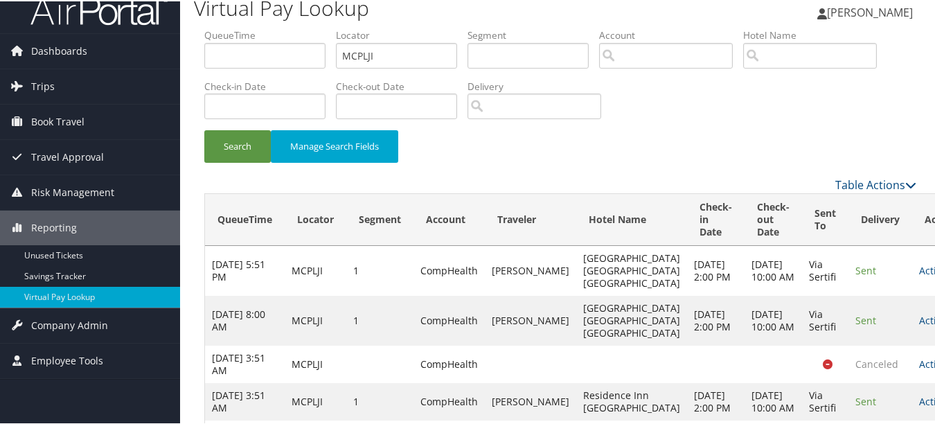
scroll to position [0, 0]
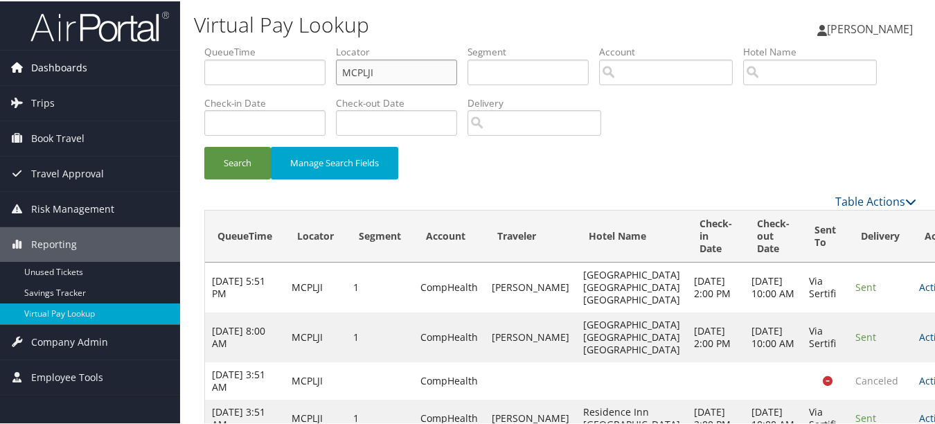
drag, startPoint x: 412, startPoint y: 71, endPoint x: 174, endPoint y: 71, distance: 237.4
click at [174, 71] on div "Dashboards AirPortal 360™ (Manager) My Travel Dashboard Trips Airtinerary® Look…" at bounding box center [470, 248] width 940 height 497
paste input "DMWZNO"
click at [204, 145] on button "Search" at bounding box center [237, 161] width 66 height 33
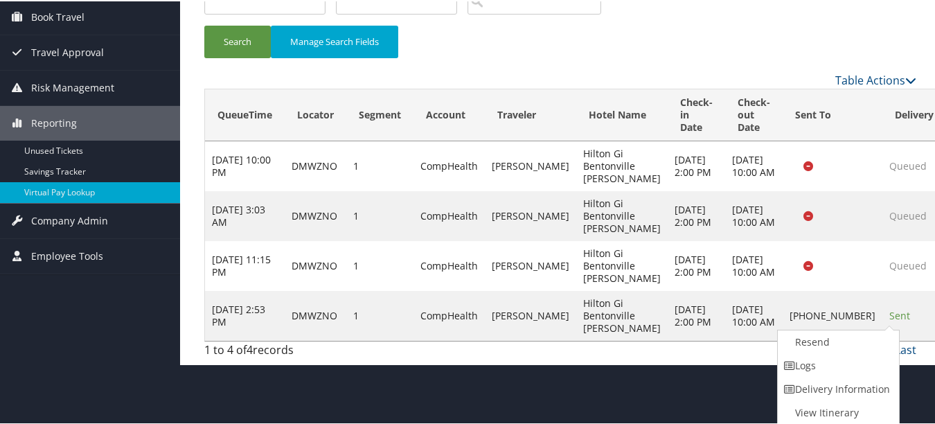
drag, startPoint x: 865, startPoint y: 376, endPoint x: 681, endPoint y: 343, distance: 186.4
click at [864, 376] on link "Delivery Information" at bounding box center [836, 388] width 118 height 24
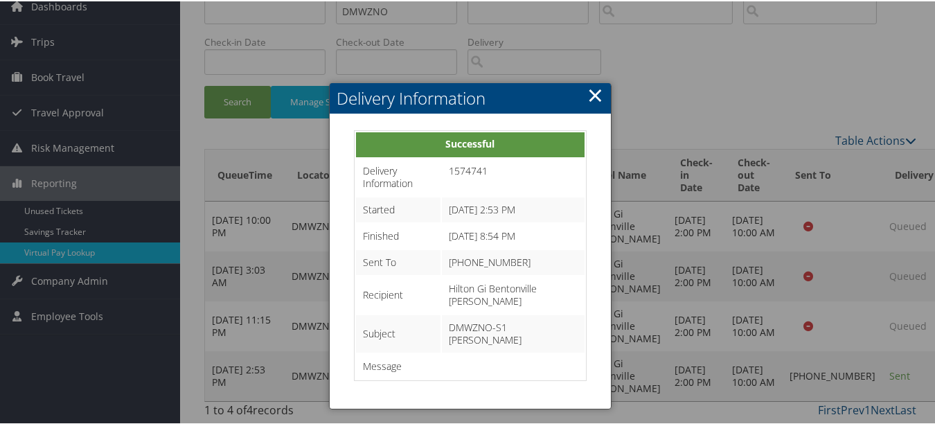
click at [587, 88] on link "×" at bounding box center [595, 94] width 16 height 28
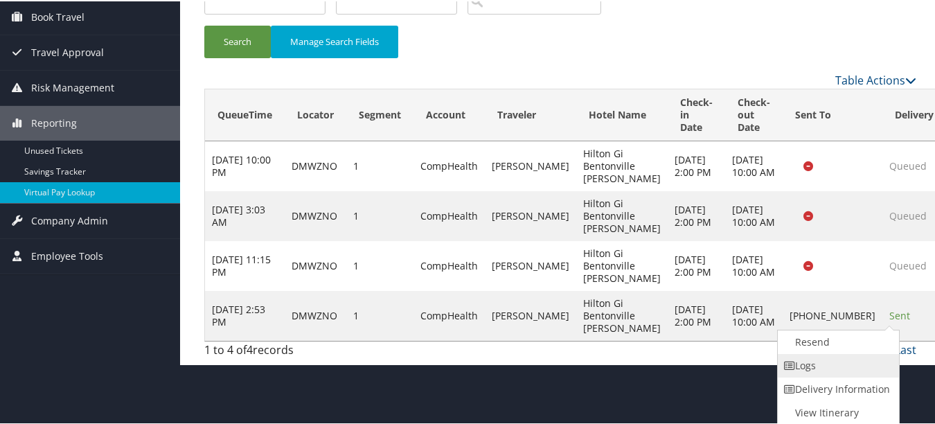
drag, startPoint x: 877, startPoint y: 373, endPoint x: 692, endPoint y: 348, distance: 186.5
click at [876, 373] on link "Logs" at bounding box center [836, 364] width 118 height 24
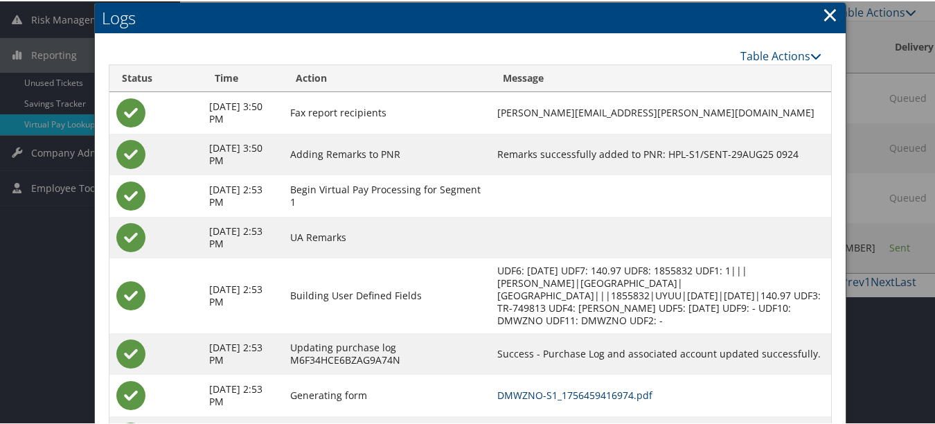
scroll to position [53, 0]
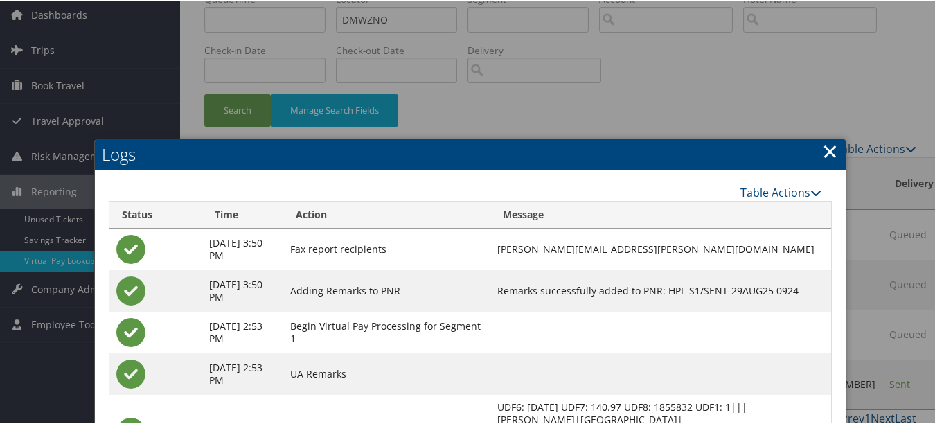
click at [827, 143] on link "×" at bounding box center [830, 150] width 16 height 28
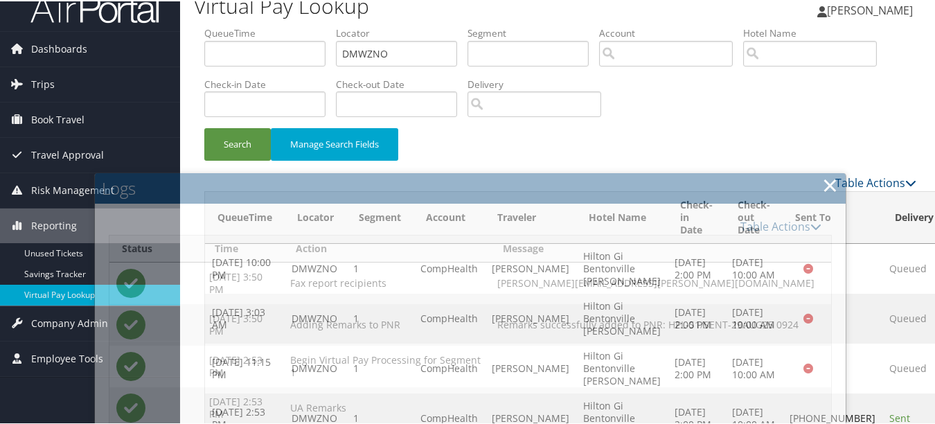
scroll to position [0, 0]
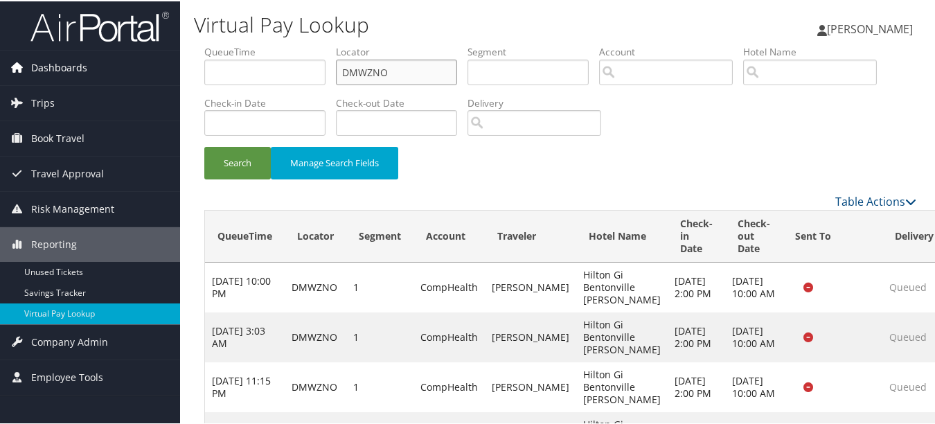
drag, startPoint x: 438, startPoint y: 69, endPoint x: 107, endPoint y: 69, distance: 330.9
click at [109, 69] on div "Dashboards AirPortal 360™ (Manager) My Travel Dashboard Trips Airtinerary® Look…" at bounding box center [470, 242] width 940 height 485
paste input "OVKVIF"
click at [204, 145] on button "Search" at bounding box center [237, 161] width 66 height 33
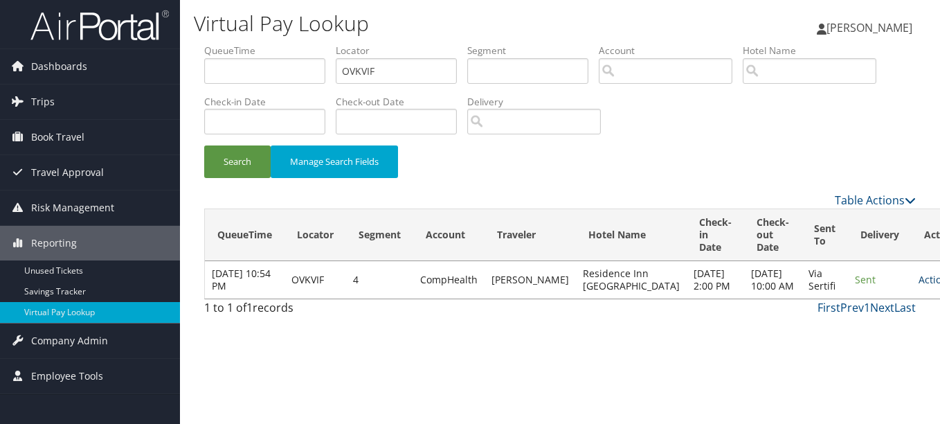
click at [919, 286] on link "Actions" at bounding box center [941, 279] width 44 height 13
drag, startPoint x: 859, startPoint y: 330, endPoint x: 600, endPoint y: 265, distance: 266.8
click at [858, 330] on link "Logs" at bounding box center [856, 330] width 87 height 24
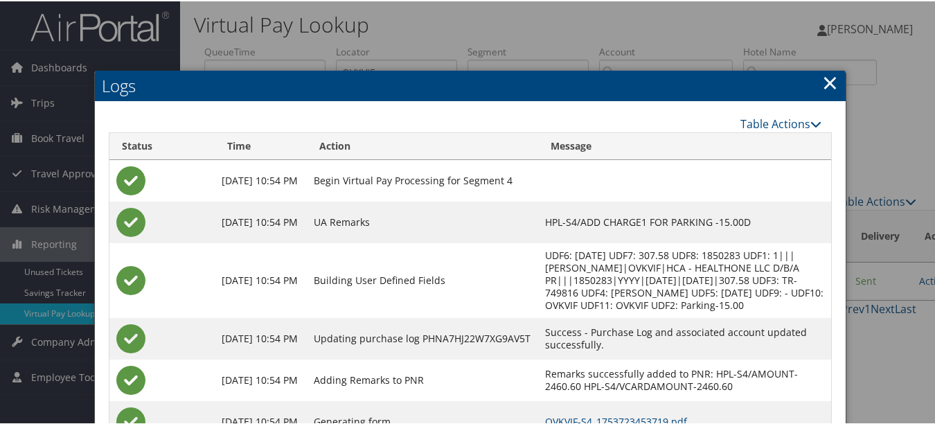
click at [825, 79] on link "×" at bounding box center [830, 81] width 16 height 28
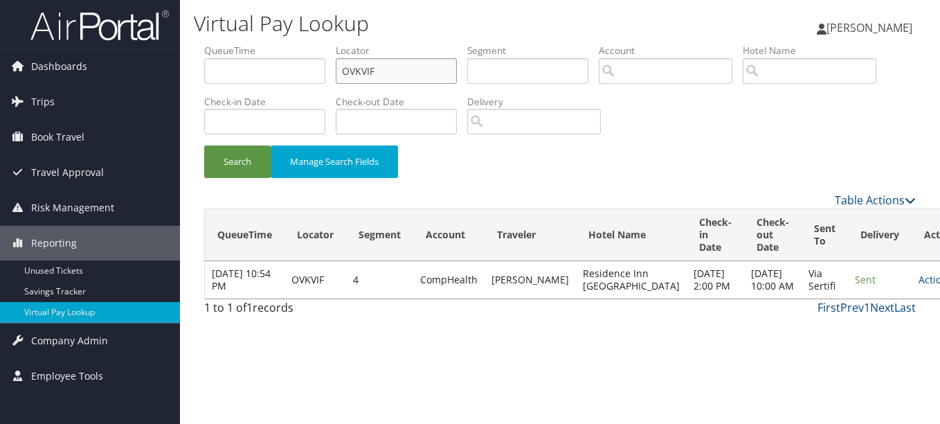
drag, startPoint x: 408, startPoint y: 75, endPoint x: 211, endPoint y: 63, distance: 197.0
click at [211, 44] on ul "QueueTime Locator OVKVIF Segment Account Traveler Hotel Name Check-in Date Chec…" at bounding box center [560, 44] width 712 height 0
paste input "JRFPOC"
click at [204, 145] on button "Search" at bounding box center [237, 161] width 66 height 33
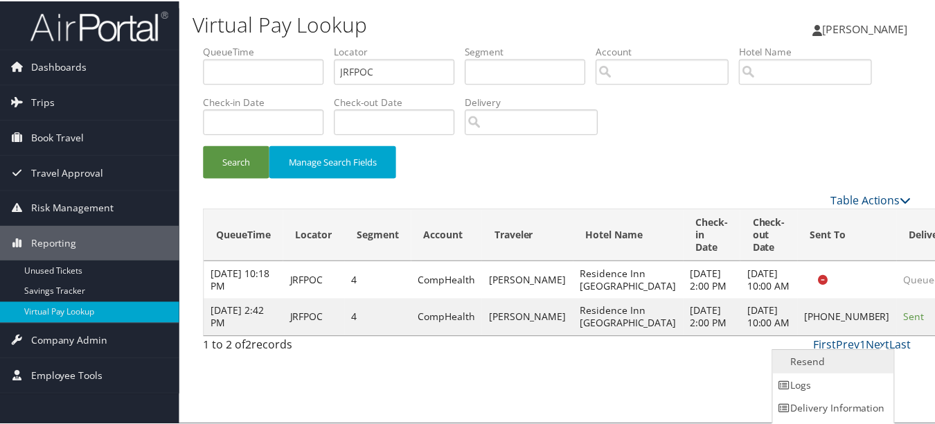
scroll to position [21, 0]
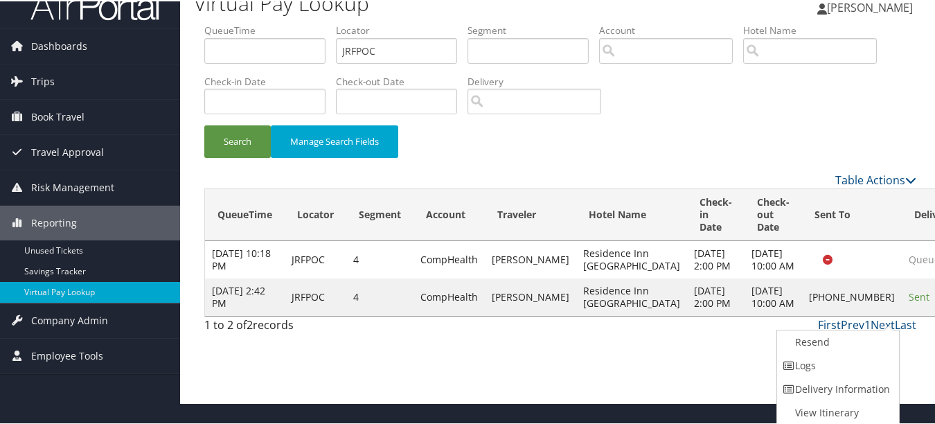
drag, startPoint x: 865, startPoint y: 359, endPoint x: 648, endPoint y: 328, distance: 219.5
click at [865, 359] on link "Logs" at bounding box center [836, 364] width 118 height 24
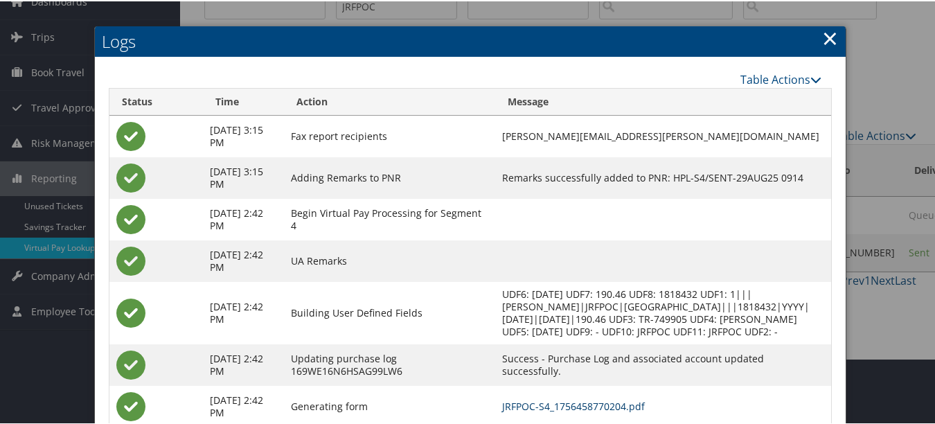
scroll to position [0, 0]
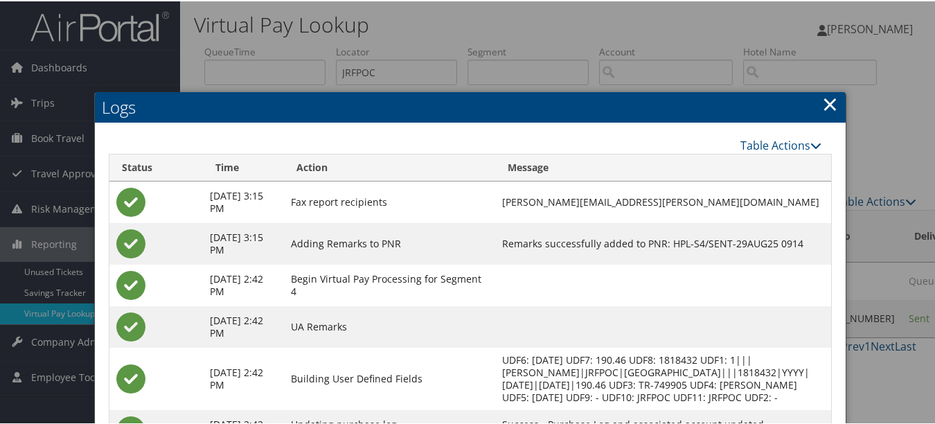
click at [822, 98] on link "×" at bounding box center [830, 103] width 16 height 28
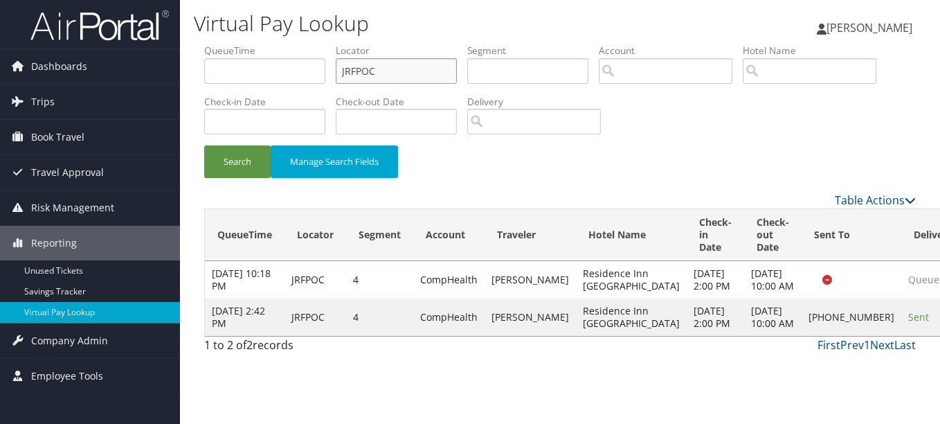
drag, startPoint x: 439, startPoint y: 71, endPoint x: -3, endPoint y: 71, distance: 441.7
click at [0, 71] on html "Menu Dashboards ► AirPortal 360™ (Manager) My Travel Dashboard Trips ► Airtiner…" at bounding box center [470, 212] width 940 height 424
paste input "IRILIH"
click at [204, 145] on button "Search" at bounding box center [237, 161] width 66 height 33
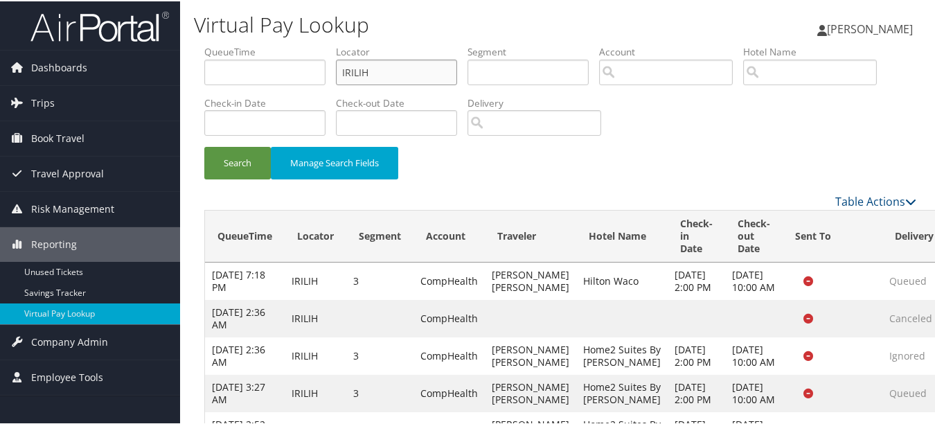
scroll to position [136, 0]
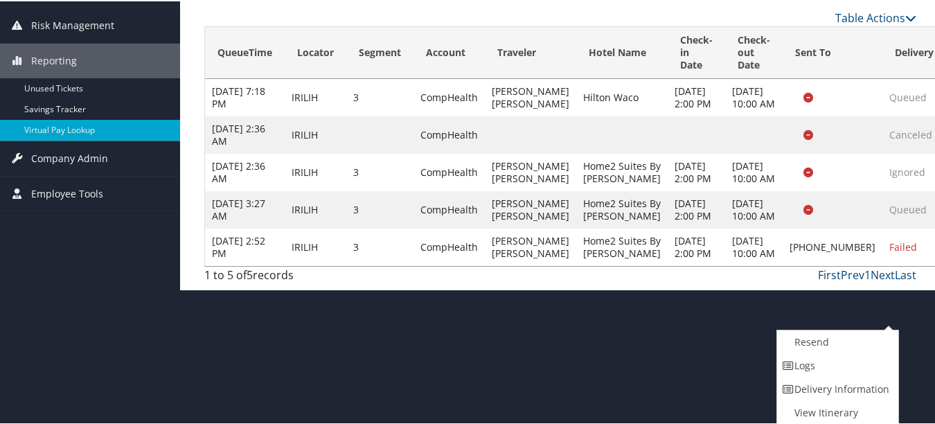
drag, startPoint x: 836, startPoint y: 369, endPoint x: 823, endPoint y: 369, distance: 13.2
click at [835, 368] on link "Logs" at bounding box center [836, 364] width 118 height 24
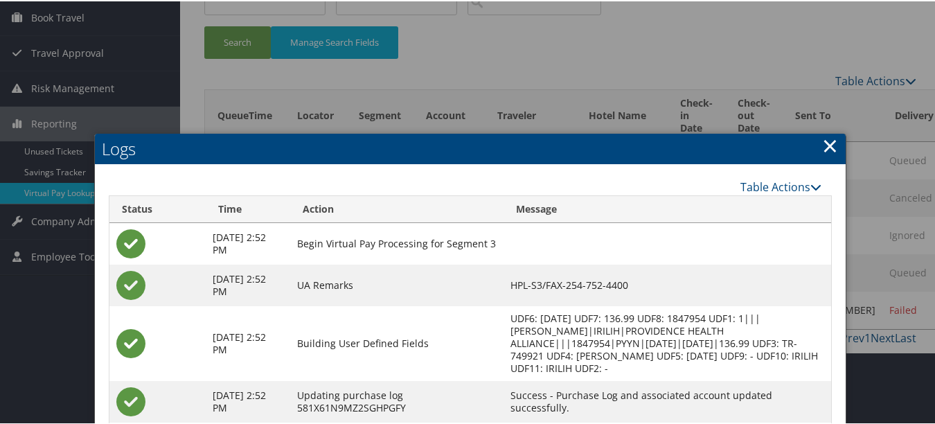
scroll to position [0, 0]
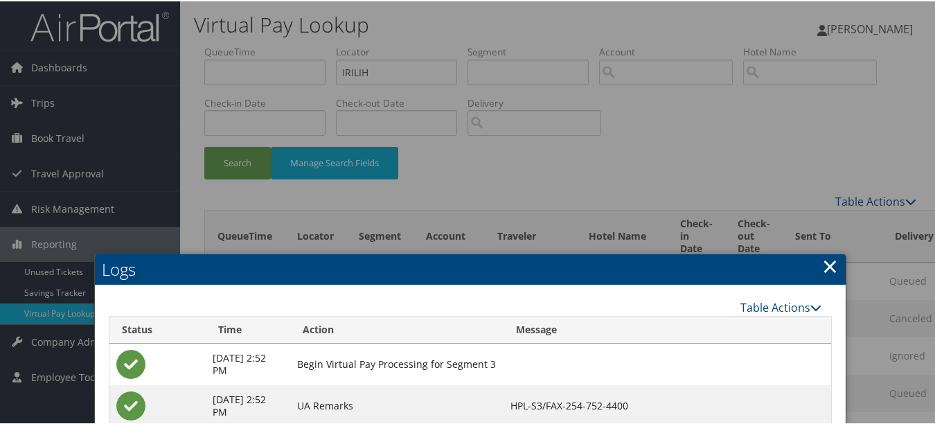
click at [833, 264] on h2 "Logs" at bounding box center [470, 268] width 750 height 30
click at [828, 265] on link "×" at bounding box center [830, 265] width 16 height 28
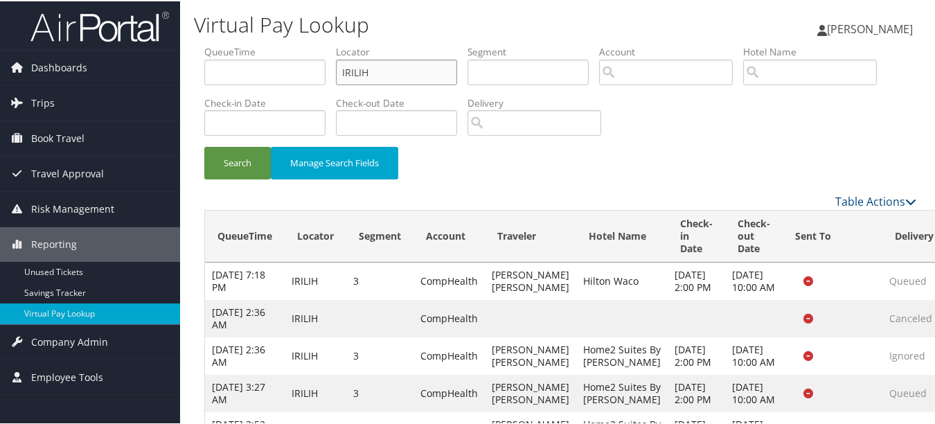
drag, startPoint x: 397, startPoint y: 75, endPoint x: 103, endPoint y: 48, distance: 295.5
click at [122, 48] on div "Dashboards AirPortal 360™ (Manager) My Travel Dashboard Trips Airtinerary® Look…" at bounding box center [470, 236] width 940 height 472
paste input "YVMNJL"
click at [204, 145] on button "Search" at bounding box center [237, 161] width 66 height 33
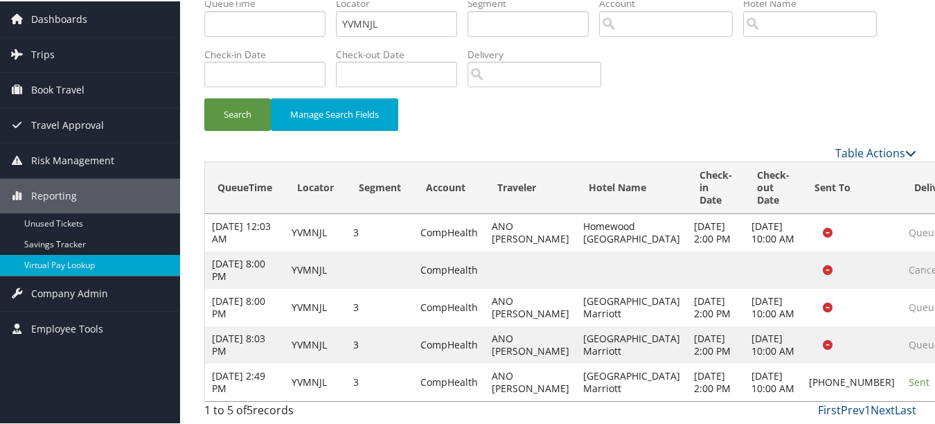
drag, startPoint x: 868, startPoint y: 363, endPoint x: 874, endPoint y: 368, distance: 7.8
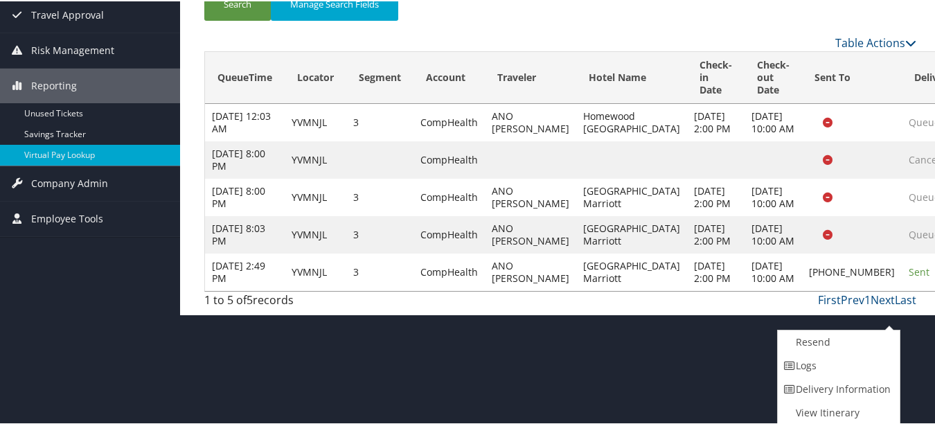
drag, startPoint x: 867, startPoint y: 364, endPoint x: 829, endPoint y: 366, distance: 38.8
click at [867, 364] on link "Logs" at bounding box center [836, 364] width 118 height 24
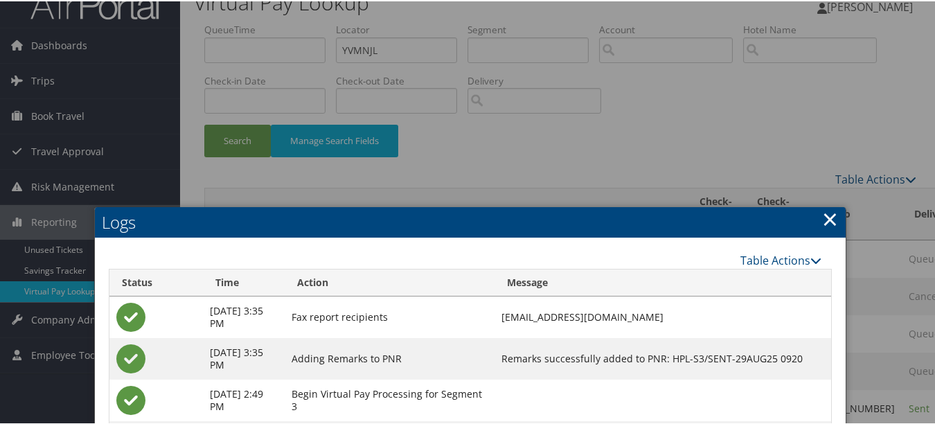
scroll to position [21, 0]
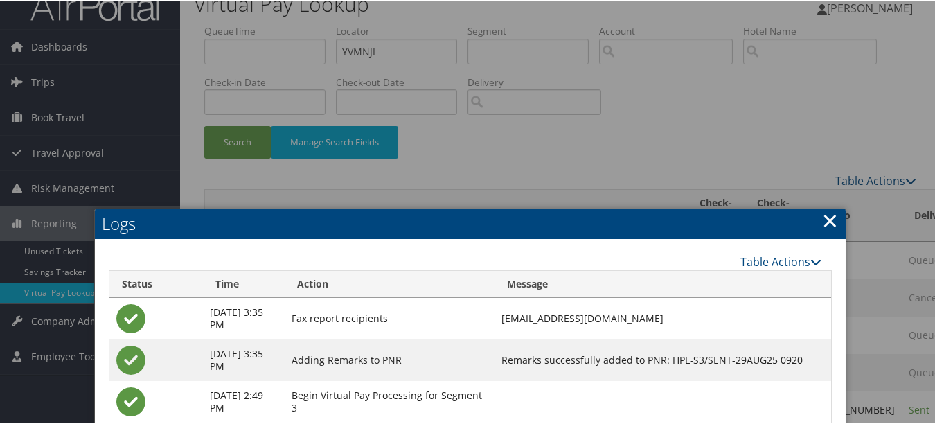
click at [827, 216] on link "×" at bounding box center [830, 219] width 16 height 28
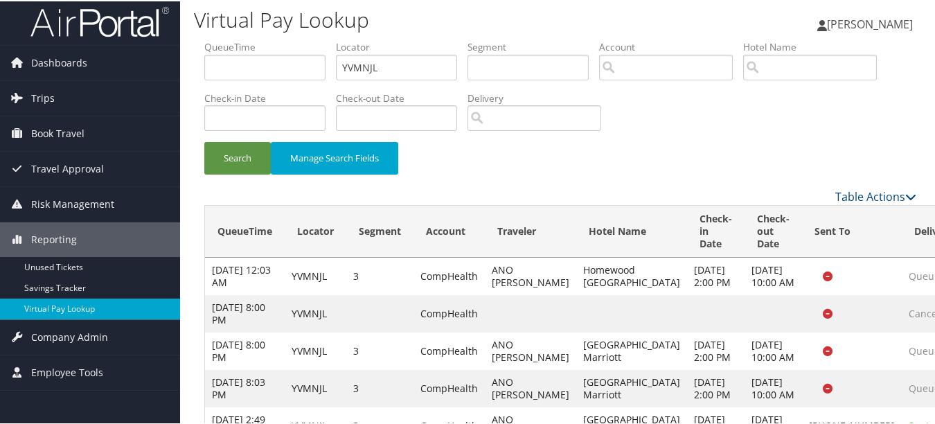
scroll to position [0, 0]
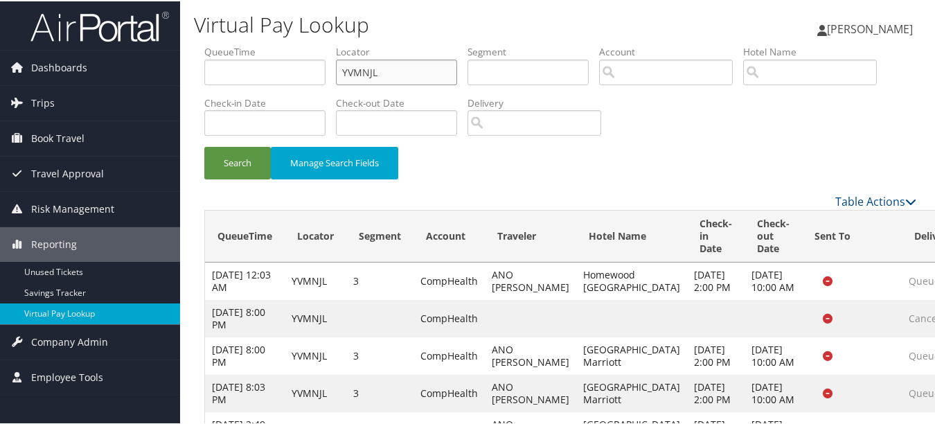
paste input "SJBXCD"
drag, startPoint x: 411, startPoint y: 78, endPoint x: 291, endPoint y: 65, distance: 121.1
click at [291, 44] on ul "QueueTime Locator YVMNJL Segment Account Traveler Hotel Name Check-in Date Chec…" at bounding box center [560, 44] width 712 height 0
click at [204, 145] on button "Search" at bounding box center [237, 161] width 66 height 33
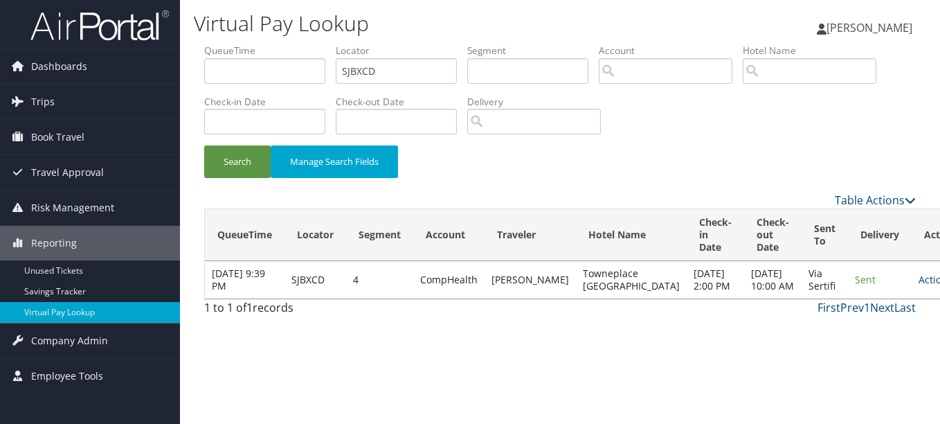
click at [919, 286] on link "Actions" at bounding box center [941, 279] width 44 height 13
click at [859, 328] on link "Logs" at bounding box center [857, 330] width 87 height 24
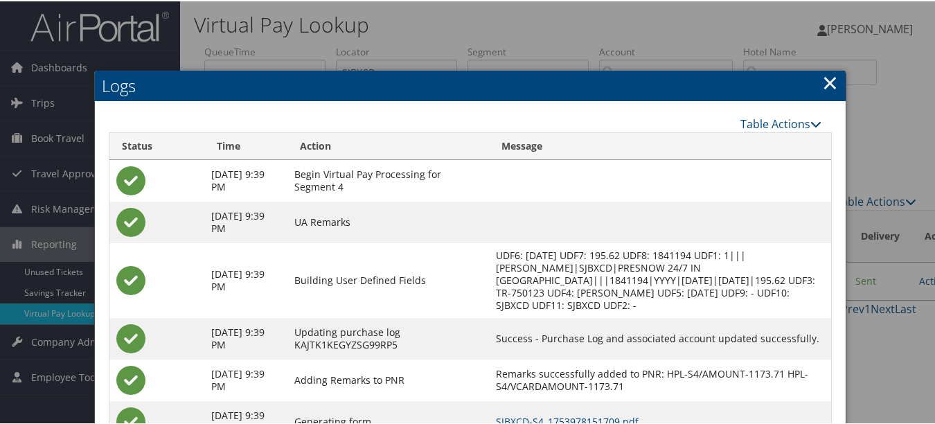
click at [822, 89] on link "×" at bounding box center [830, 81] width 16 height 28
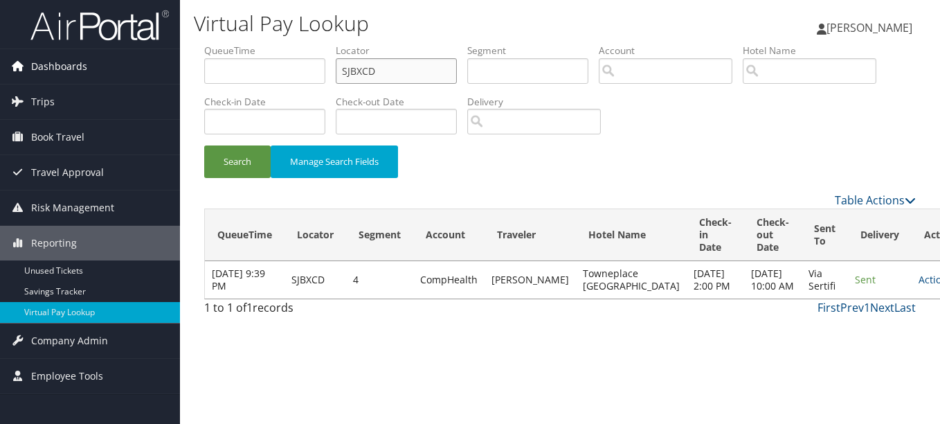
drag, startPoint x: 228, startPoint y: 66, endPoint x: 170, endPoint y: 66, distance: 58.8
click at [168, 66] on div "Dashboards AirPortal 360™ (Manager) My Travel Dashboard Trips Airtinerary® Look…" at bounding box center [470, 212] width 940 height 424
paste input "WIRDJI"
click at [204, 145] on button "Search" at bounding box center [237, 161] width 66 height 33
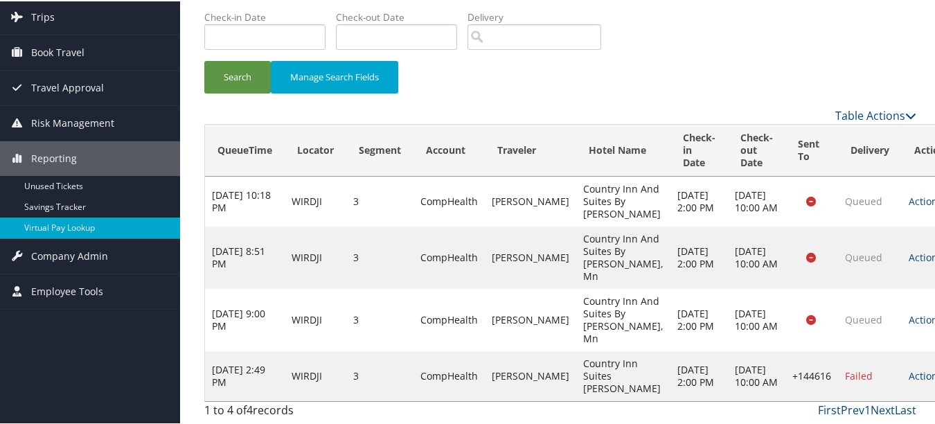
scroll to position [161, 0]
click at [901, 355] on td "Actions Resend Logs Delivery Information View Itinerary" at bounding box center [931, 375] width 61 height 50
click at [901, 362] on td "Actions Resend Logs Delivery Information View Itinerary" at bounding box center [931, 375] width 61 height 50
click at [908, 368] on link "Actions" at bounding box center [930, 374] width 44 height 13
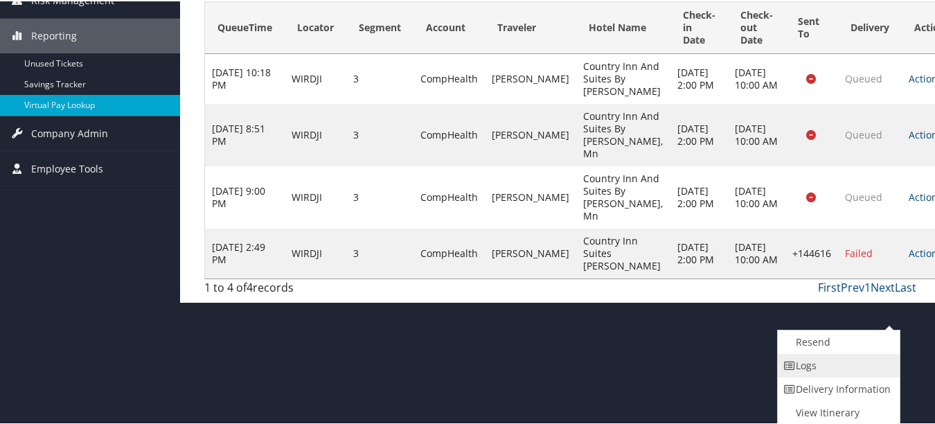
click at [806, 368] on link "Logs" at bounding box center [836, 364] width 118 height 24
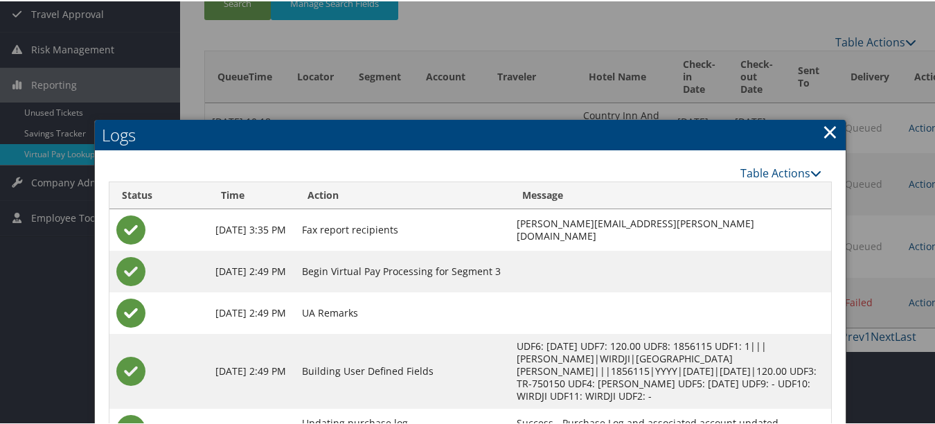
scroll to position [71, 0]
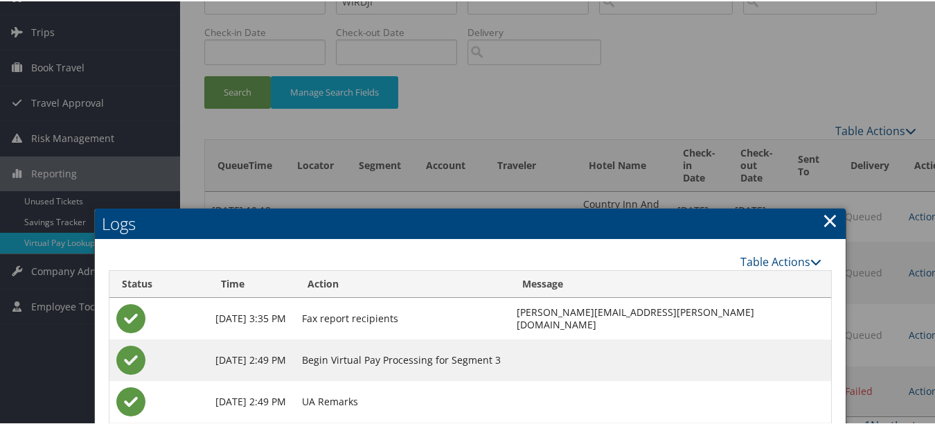
click at [833, 214] on h2 "Logs" at bounding box center [470, 222] width 750 height 30
click at [826, 223] on link "×" at bounding box center [830, 219] width 16 height 28
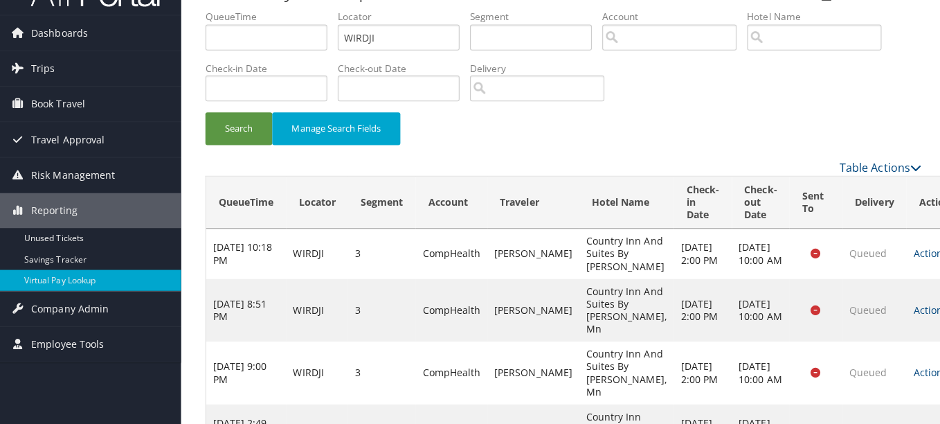
scroll to position [0, 0]
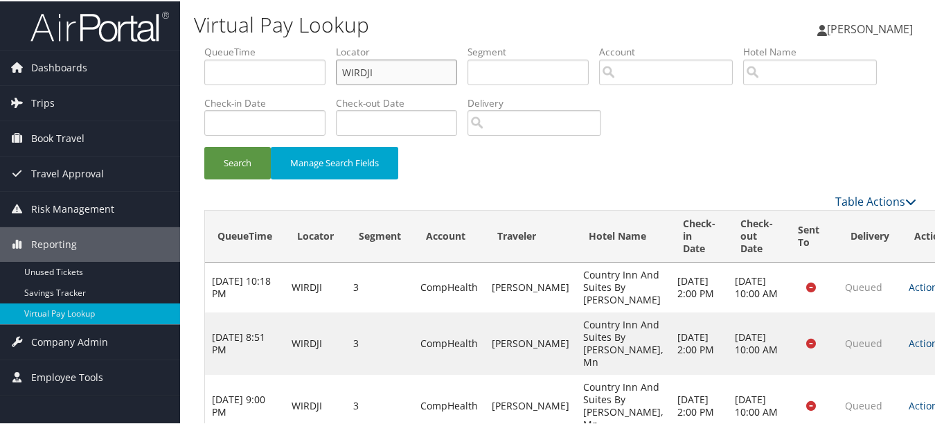
drag, startPoint x: 414, startPoint y: 69, endPoint x: 188, endPoint y: 64, distance: 225.7
click at [188, 64] on div "Virtual Pay Lookup [PERSON_NAME] [PERSON_NAME] My Settings Travel Agency Contac…" at bounding box center [560, 254] width 760 height 509
paste input "DLMGLE"
click at [204, 145] on button "Search" at bounding box center [237, 161] width 66 height 33
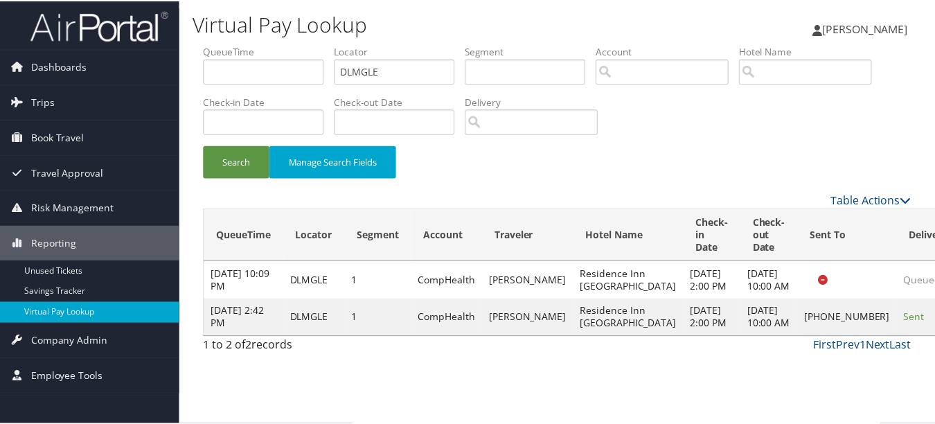
scroll to position [21, 0]
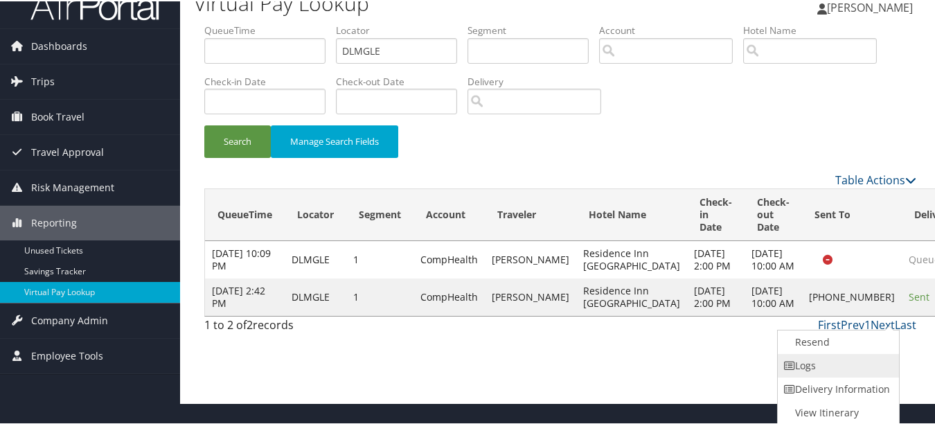
click at [838, 361] on link "Logs" at bounding box center [836, 364] width 118 height 24
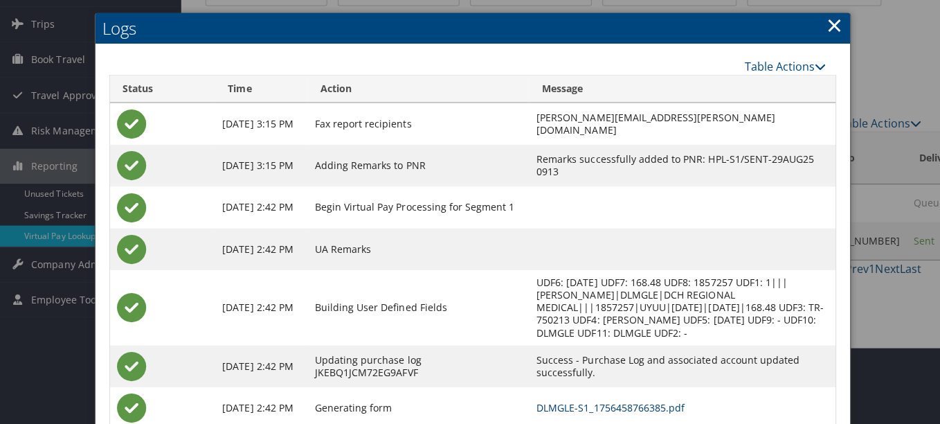
scroll to position [0, 0]
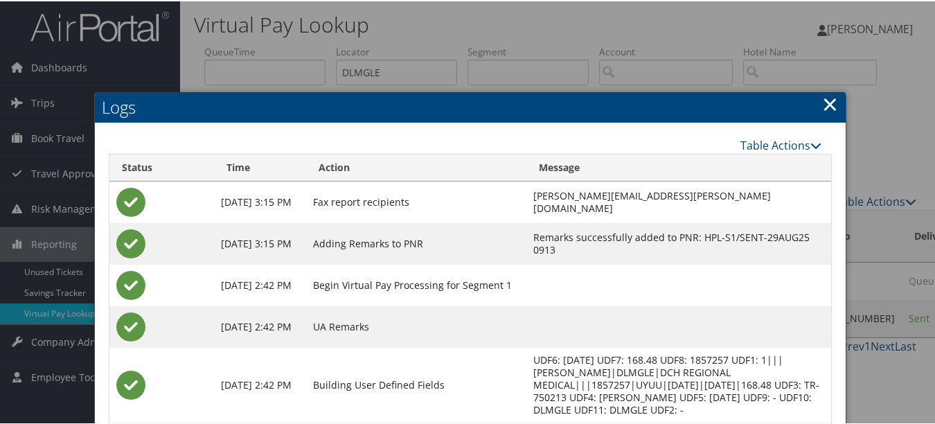
click at [835, 96] on h2 "Logs" at bounding box center [470, 106] width 750 height 30
click at [825, 99] on link "×" at bounding box center [830, 103] width 16 height 28
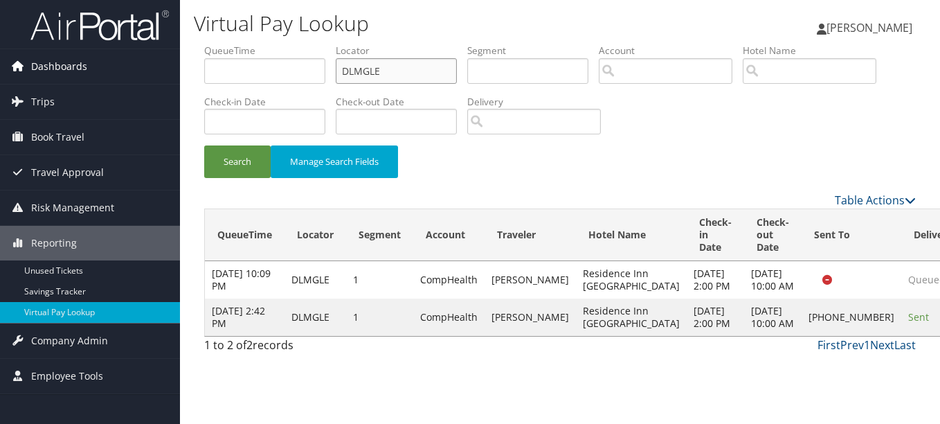
drag, startPoint x: 424, startPoint y: 67, endPoint x: 125, endPoint y: 67, distance: 299.1
click at [121, 67] on div "Dashboards AirPortal 360™ (Manager) My Travel Dashboard Trips Airtinerary® Look…" at bounding box center [470, 212] width 940 height 424
paste input "LKCJS"
click at [204, 145] on button "Search" at bounding box center [237, 161] width 66 height 33
click at [919, 323] on link "Actions" at bounding box center [941, 316] width 44 height 13
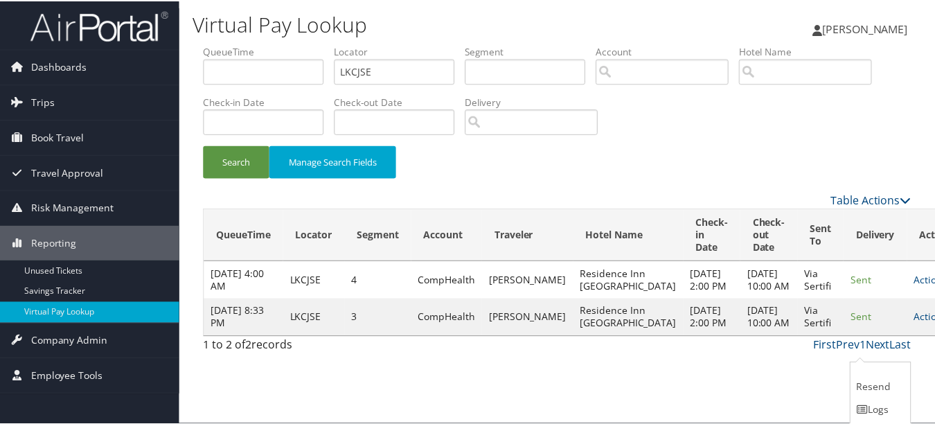
scroll to position [35, 0]
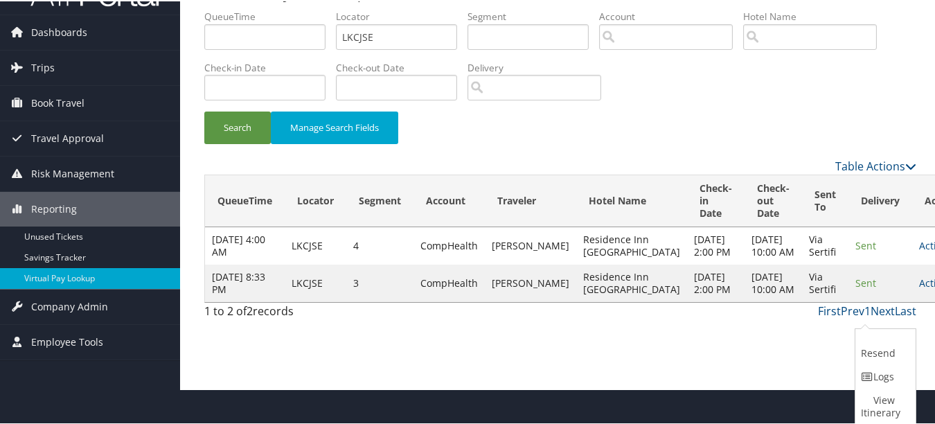
click at [854, 367] on ul "Resend Logs View Itinerary" at bounding box center [885, 375] width 62 height 97
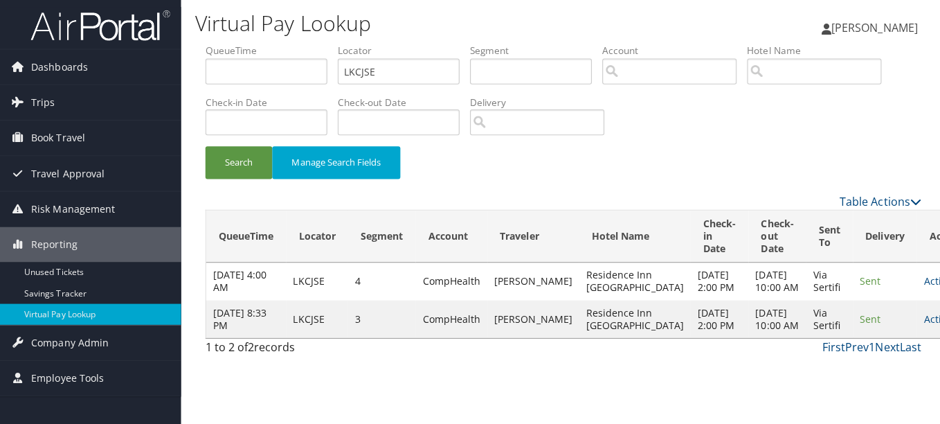
scroll to position [0, 0]
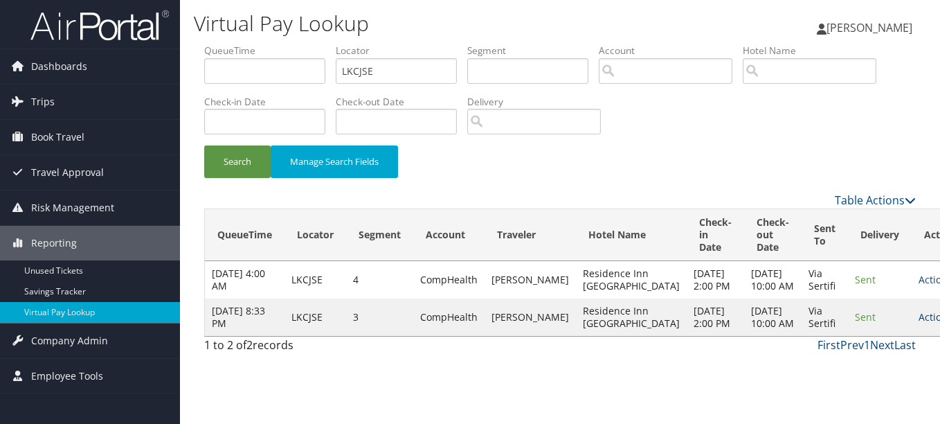
drag, startPoint x: 856, startPoint y: 356, endPoint x: 896, endPoint y: 358, distance: 40.2
click at [912, 336] on td "Actions Resend Logs View Itinerary" at bounding box center [942, 316] width 61 height 37
click at [939, 322] on icon at bounding box center [958, 317] width 10 height 10
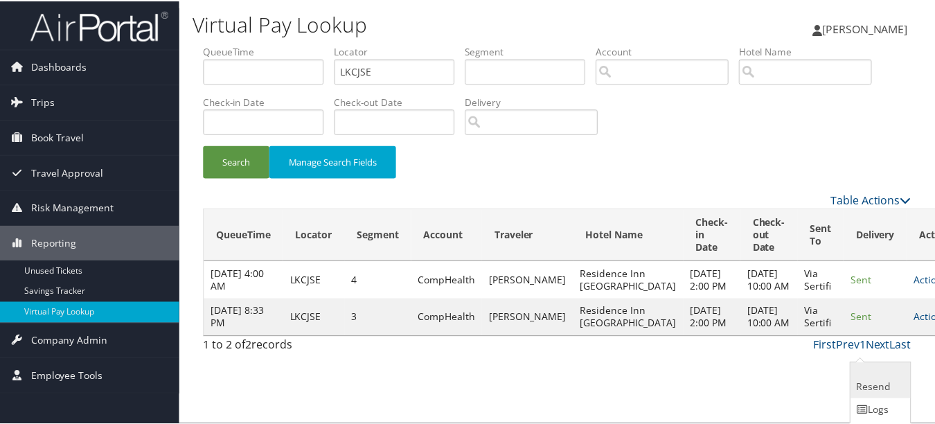
scroll to position [35, 0]
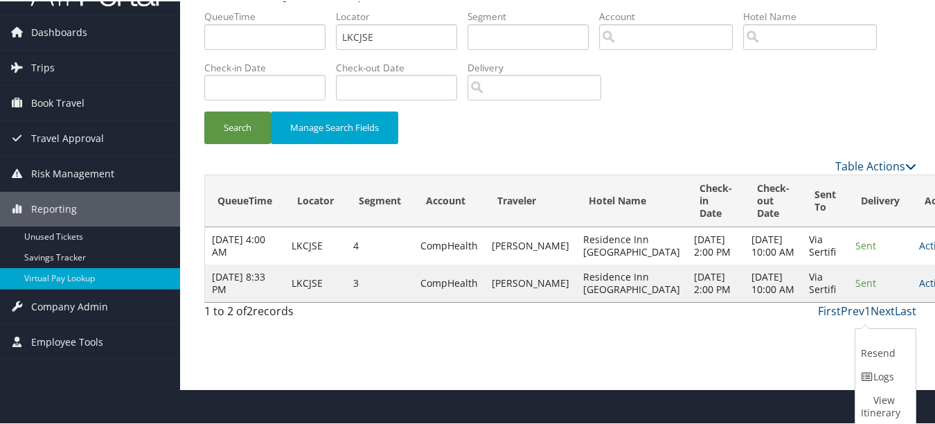
drag, startPoint x: 891, startPoint y: 372, endPoint x: 856, endPoint y: 376, distance: 35.5
click at [890, 373] on link "Logs" at bounding box center [883, 375] width 57 height 24
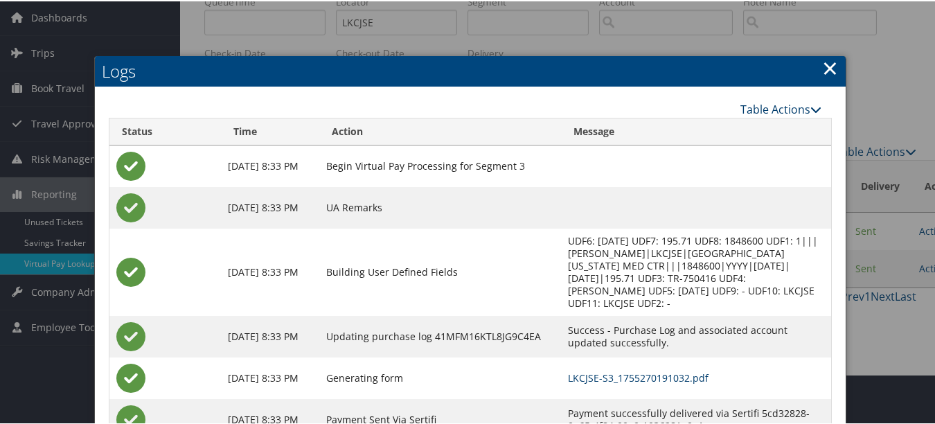
scroll to position [0, 0]
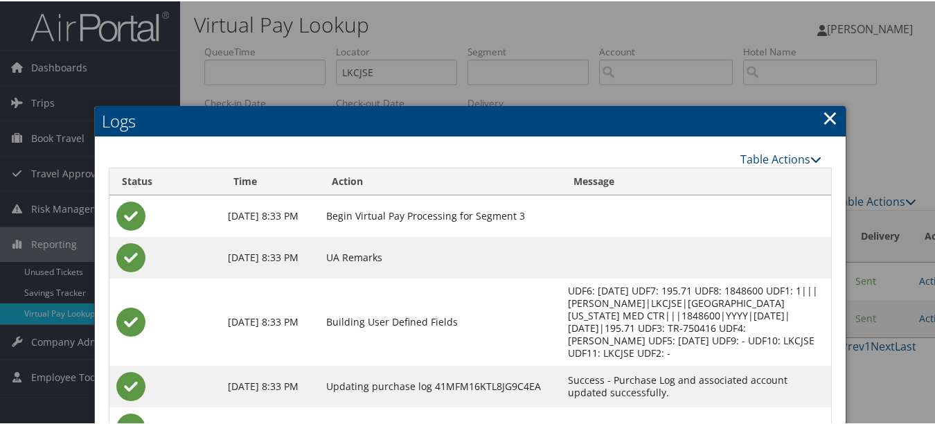
click at [822, 124] on link "×" at bounding box center [830, 116] width 16 height 28
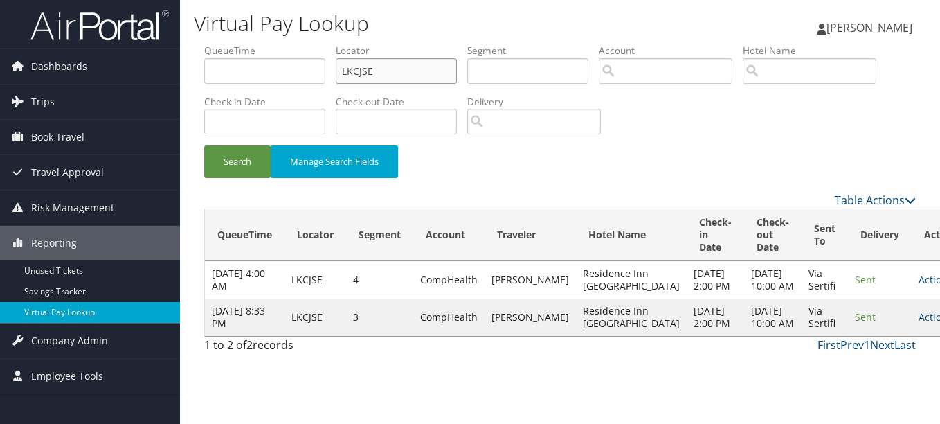
drag, startPoint x: 348, startPoint y: 61, endPoint x: 180, endPoint y: 62, distance: 167.5
click at [181, 62] on div "Virtual Pay Lookup [PERSON_NAME] [PERSON_NAME] My Settings Travel Agency Contac…" at bounding box center [560, 212] width 760 height 424
paste input "DLCCNN"
click at [204, 145] on button "Search" at bounding box center [237, 161] width 66 height 33
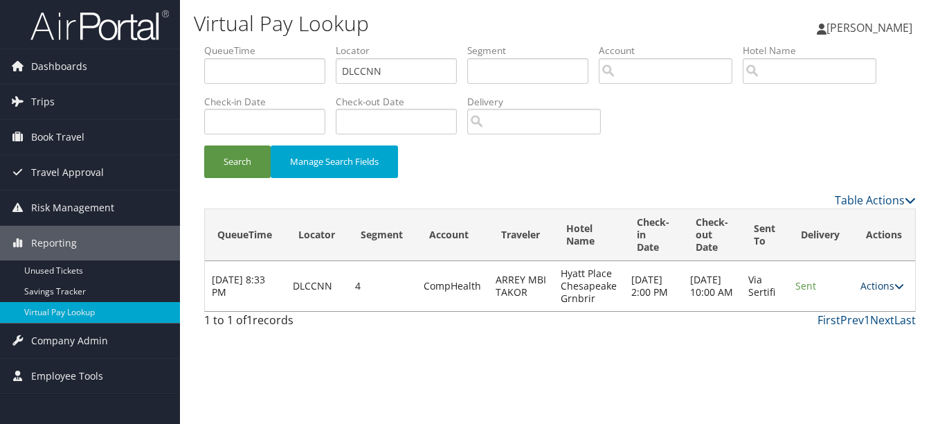
click at [891, 287] on link "Actions" at bounding box center [882, 285] width 44 height 13
click at [872, 320] on link "Logs" at bounding box center [857, 330] width 87 height 24
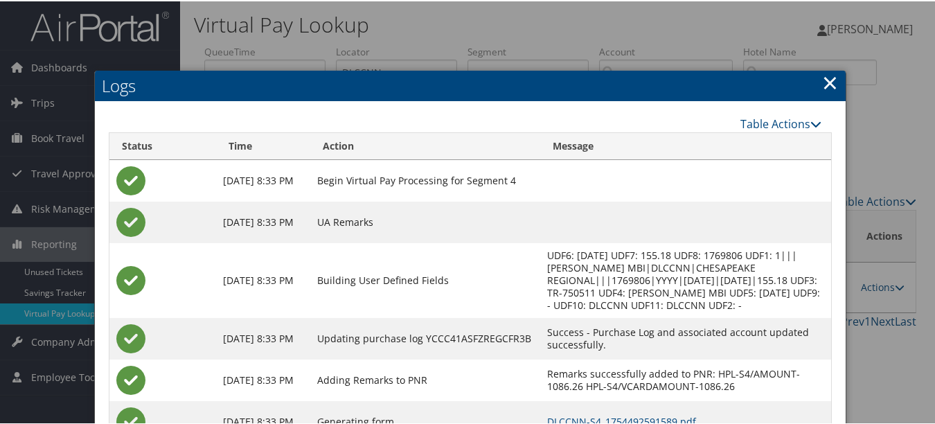
click at [824, 79] on link "×" at bounding box center [830, 81] width 16 height 28
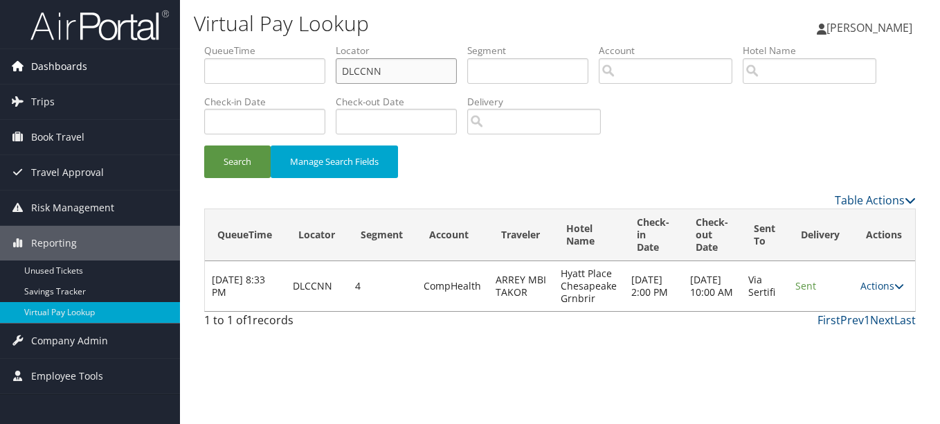
drag, startPoint x: 442, startPoint y: 66, endPoint x: 50, endPoint y: 63, distance: 391.8
click at [57, 64] on div "Dashboards AirPortal 360™ (Manager) My Travel Dashboard Trips Airtinerary® Look…" at bounding box center [470, 212] width 940 height 424
paste input "FDZNDG"
type input "FDZNDG"
click at [204, 145] on button "Search" at bounding box center [237, 161] width 66 height 33
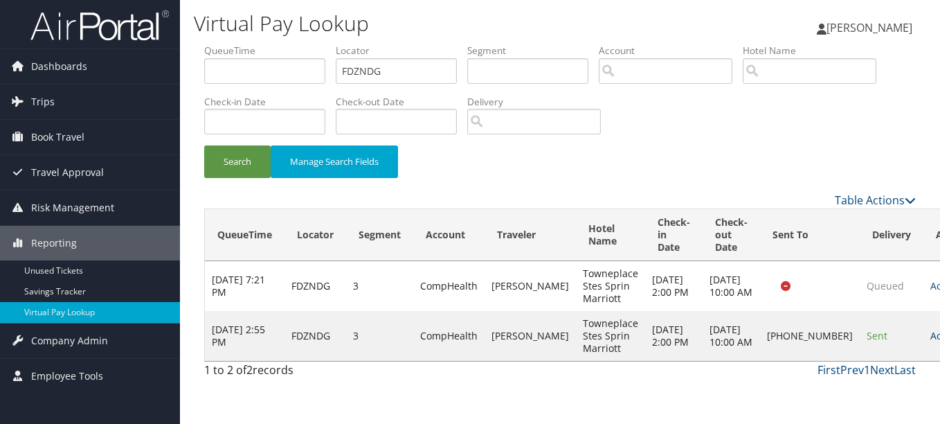
click at [930, 337] on link "Actions" at bounding box center [952, 335] width 44 height 13
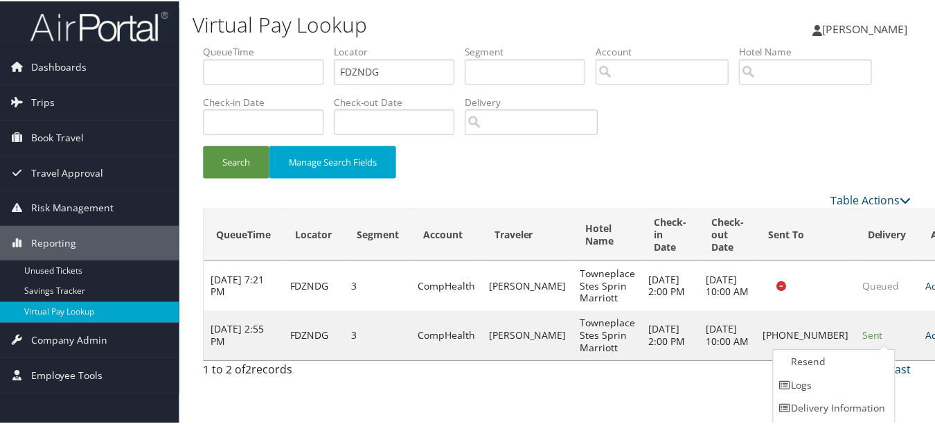
scroll to position [21, 0]
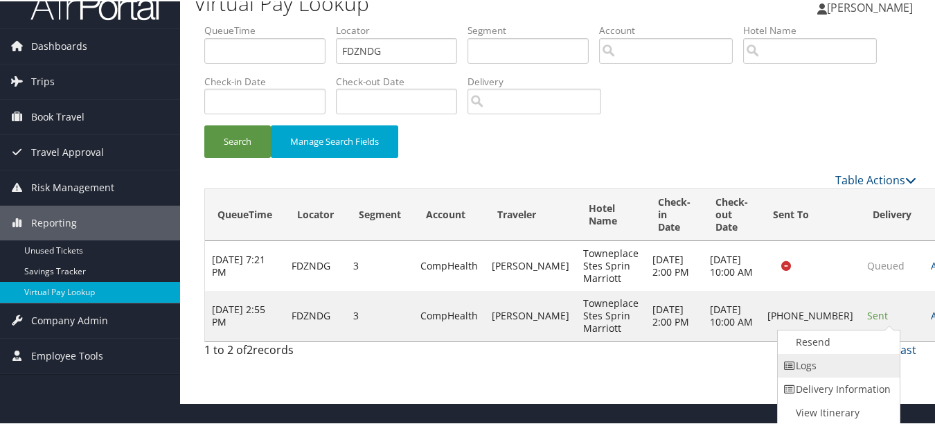
click at [841, 353] on link "Logs" at bounding box center [836, 364] width 118 height 24
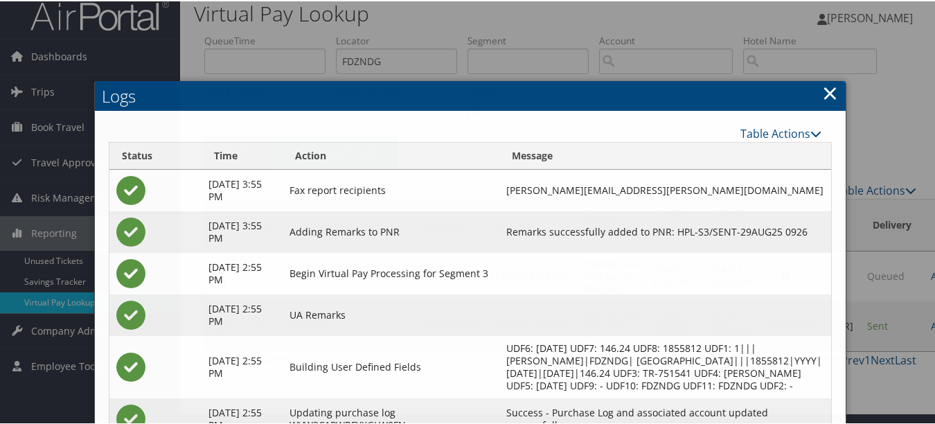
scroll to position [161, 0]
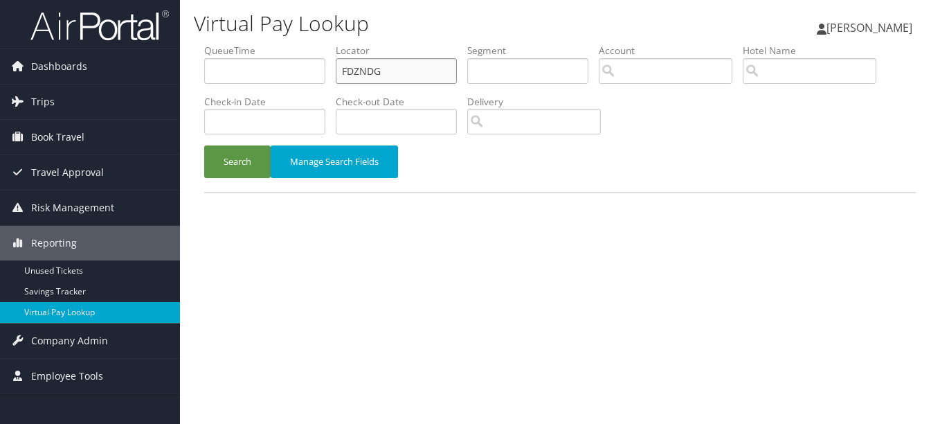
drag, startPoint x: 436, startPoint y: 73, endPoint x: 209, endPoint y: 73, distance: 227.1
click at [211, 44] on ul "QueueTime Locator FDZNDG Segment Account Traveler Hotel Name Check-in Date Chec…" at bounding box center [560, 44] width 712 height 0
paste input "ARUKKB"
click at [204, 145] on button "Search" at bounding box center [237, 161] width 66 height 33
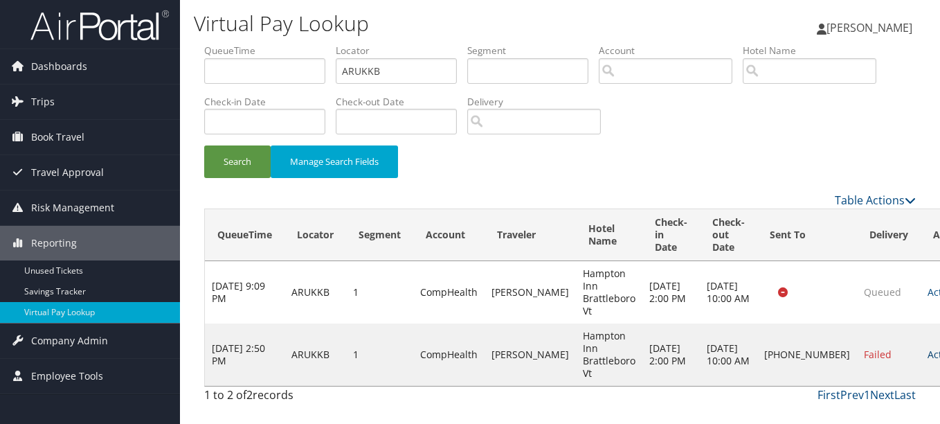
click at [928, 356] on link "Actions" at bounding box center [950, 354] width 44 height 13
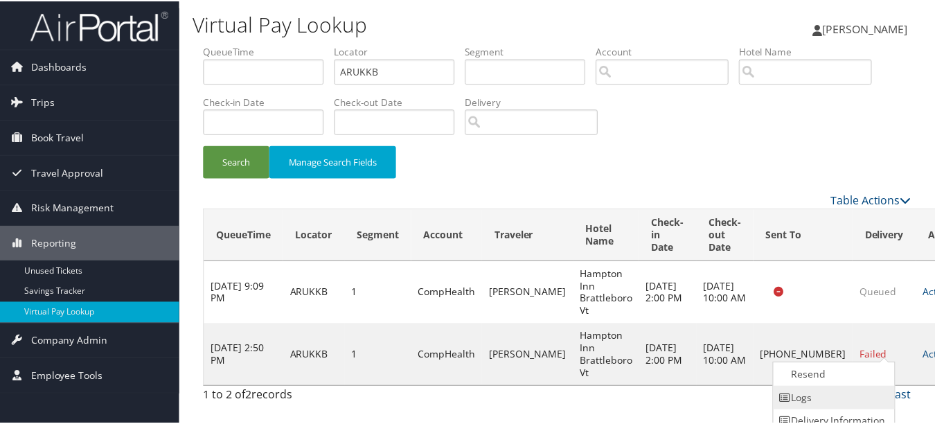
scroll to position [34, 0]
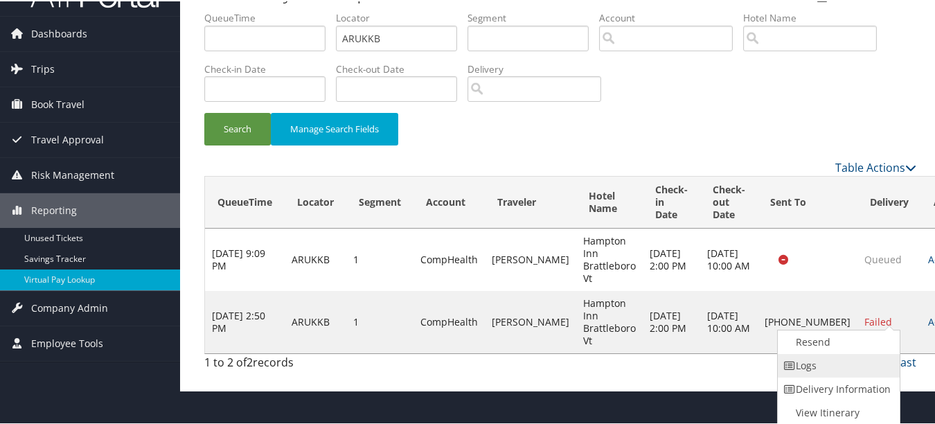
click at [858, 373] on link "Logs" at bounding box center [836, 364] width 118 height 24
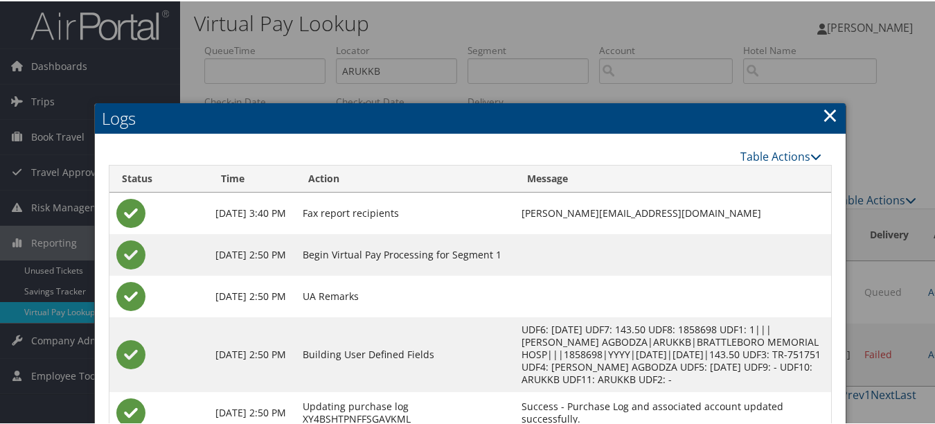
scroll to position [0, 0]
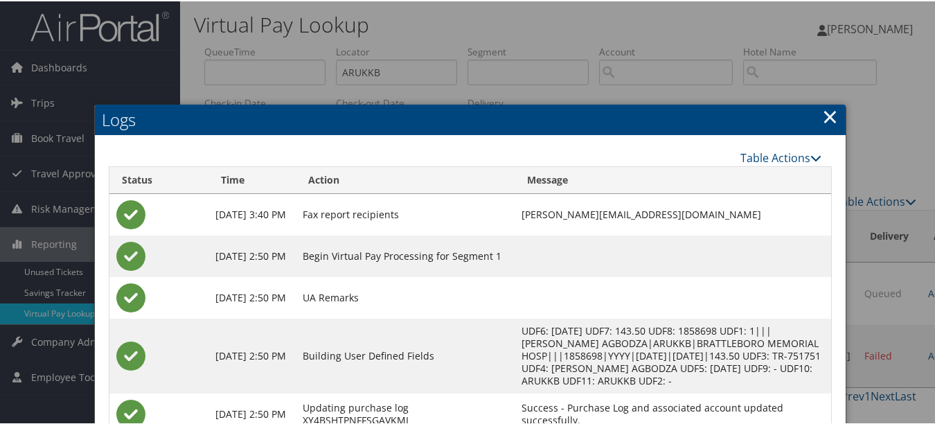
click at [822, 118] on link "×" at bounding box center [830, 115] width 16 height 28
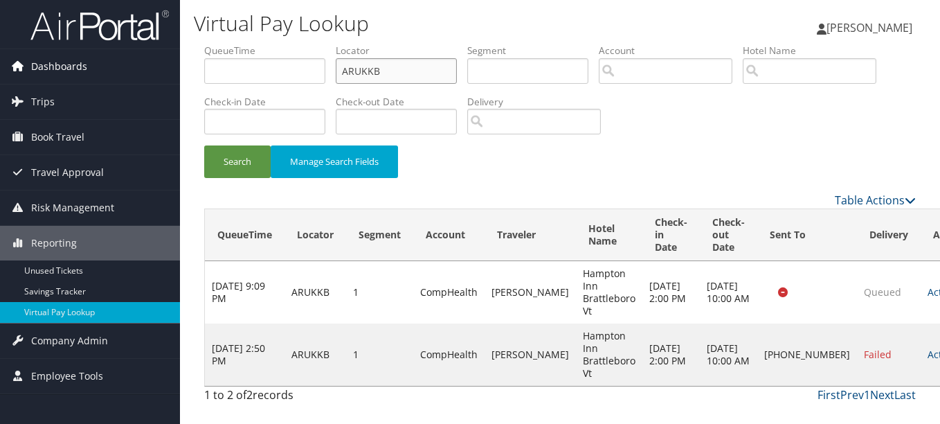
drag, startPoint x: 443, startPoint y: 66, endPoint x: 163, endPoint y: 66, distance: 279.7
click at [163, 66] on div "Dashboards AirPortal 360™ (Manager) My Travel Dashboard Trips Airtinerary® Look…" at bounding box center [470, 212] width 940 height 424
paste input "DGEZMI"
click at [204, 145] on button "Search" at bounding box center [237, 161] width 66 height 33
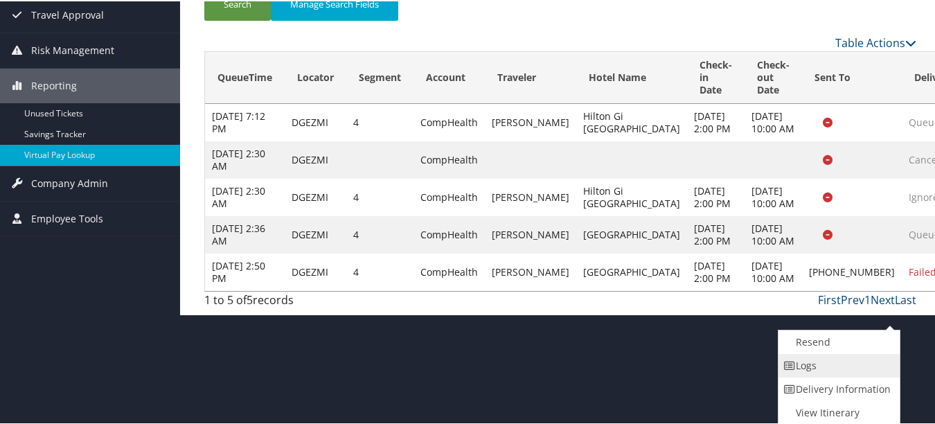
click at [868, 369] on link "Logs" at bounding box center [837, 364] width 118 height 24
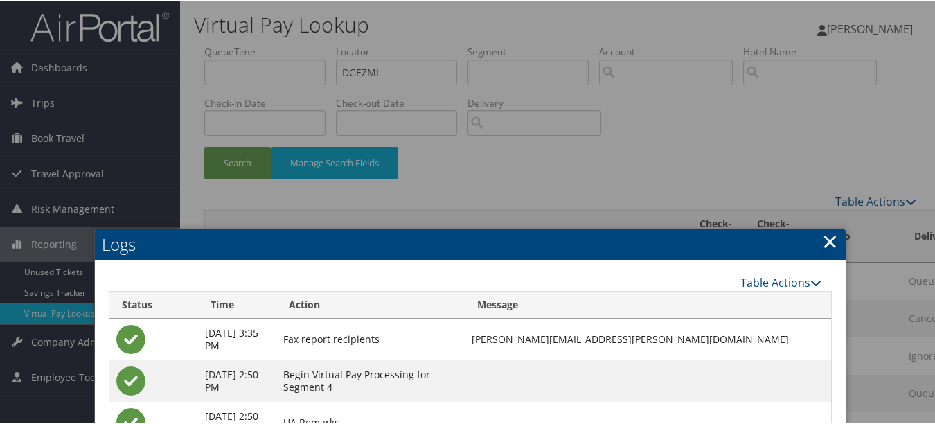
click at [822, 235] on link "×" at bounding box center [830, 240] width 16 height 28
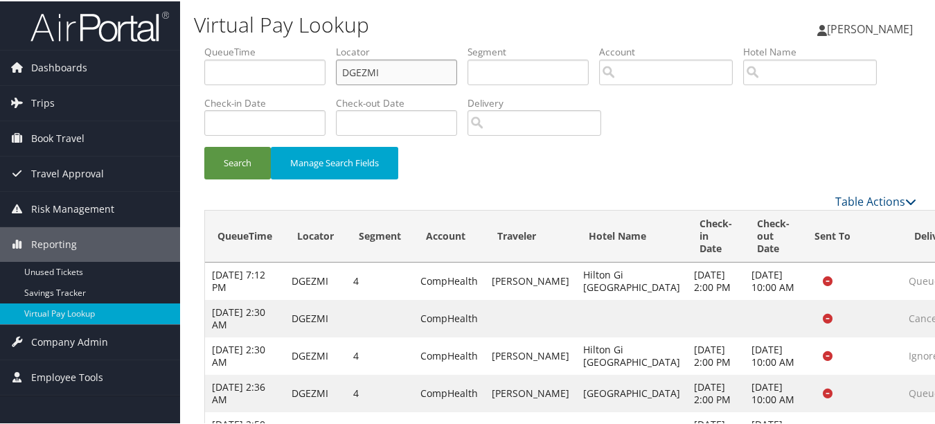
drag, startPoint x: 435, startPoint y: 64, endPoint x: 215, endPoint y: 64, distance: 220.8
click at [216, 44] on ul "QueueTime Locator DGEZMI Segment Account Traveler Hotel Name Check-in Date Chec…" at bounding box center [560, 44] width 712 height 0
paste input "AYUREL"
click at [204, 145] on button "Search" at bounding box center [237, 161] width 66 height 33
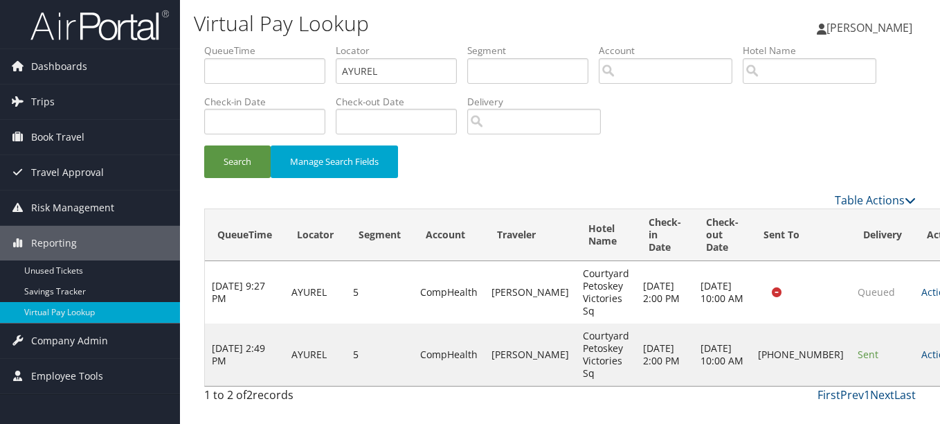
click at [851, 352] on td "Sent" at bounding box center [883, 354] width 64 height 62
click at [921, 351] on link "Actions" at bounding box center [943, 354] width 44 height 13
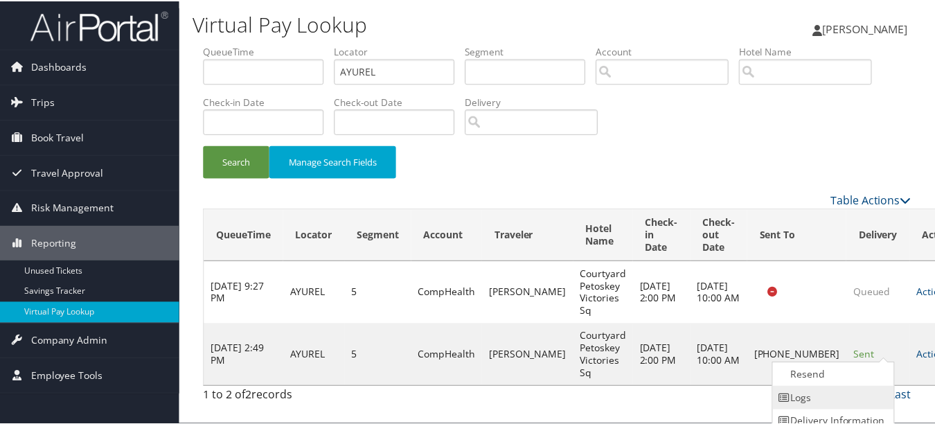
scroll to position [34, 0]
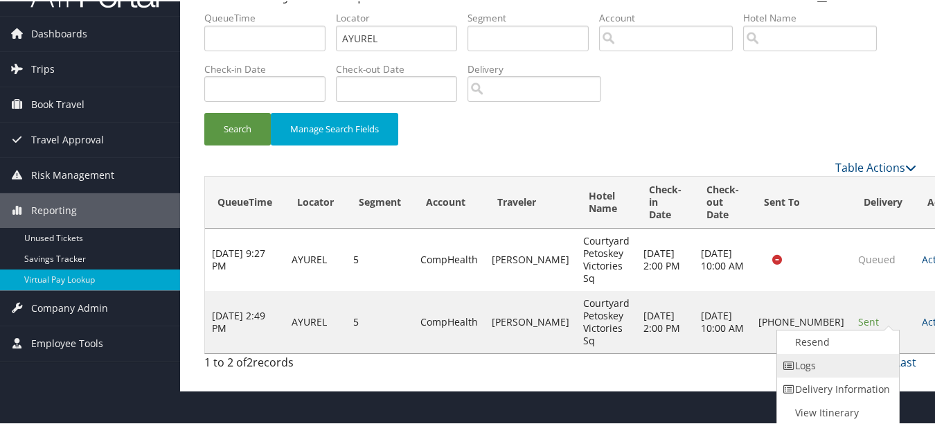
click at [836, 357] on link "Logs" at bounding box center [836, 364] width 118 height 24
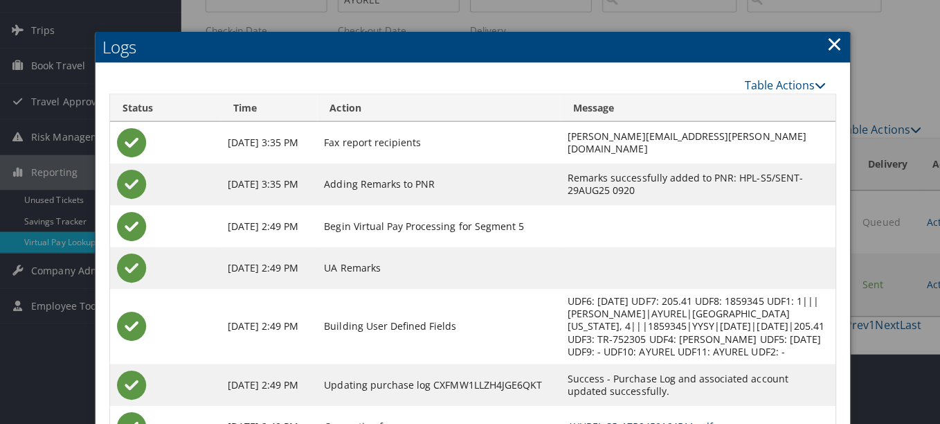
scroll to position [0, 0]
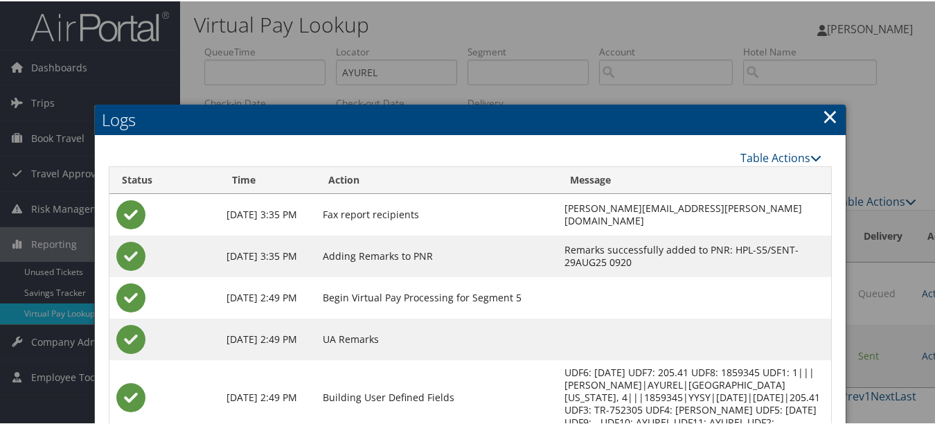
click at [827, 120] on link "×" at bounding box center [830, 115] width 16 height 28
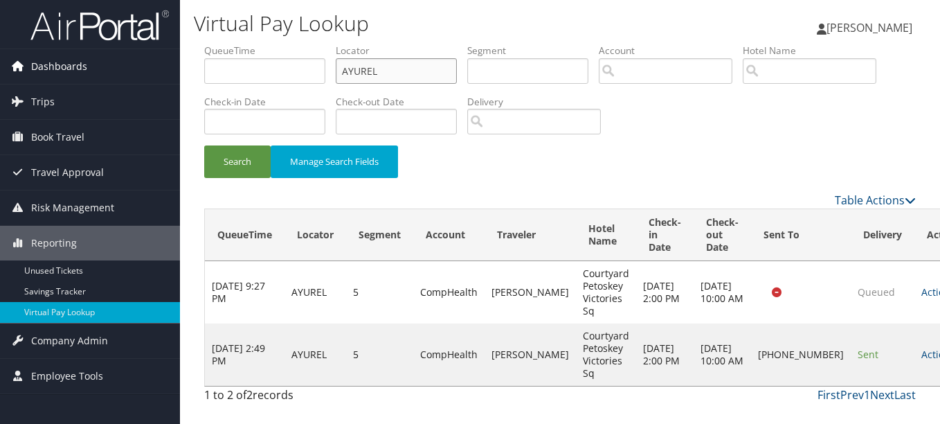
drag, startPoint x: 390, startPoint y: 67, endPoint x: 158, endPoint y: 78, distance: 232.9
click at [174, 78] on div "Dashboards AirPortal 360™ (Manager) My Travel Dashboard Trips Airtinerary® Look…" at bounding box center [470, 212] width 940 height 424
paste input "COWPLD"
click at [204, 145] on button "Search" at bounding box center [237, 161] width 66 height 33
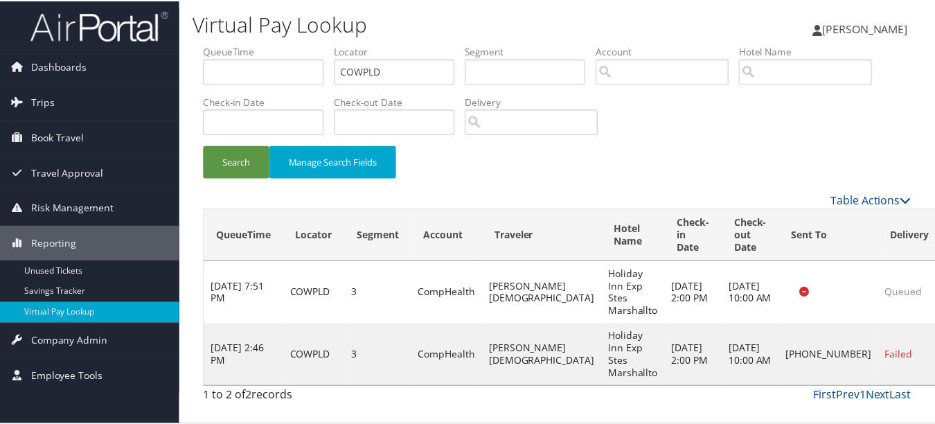
scroll to position [34, 0]
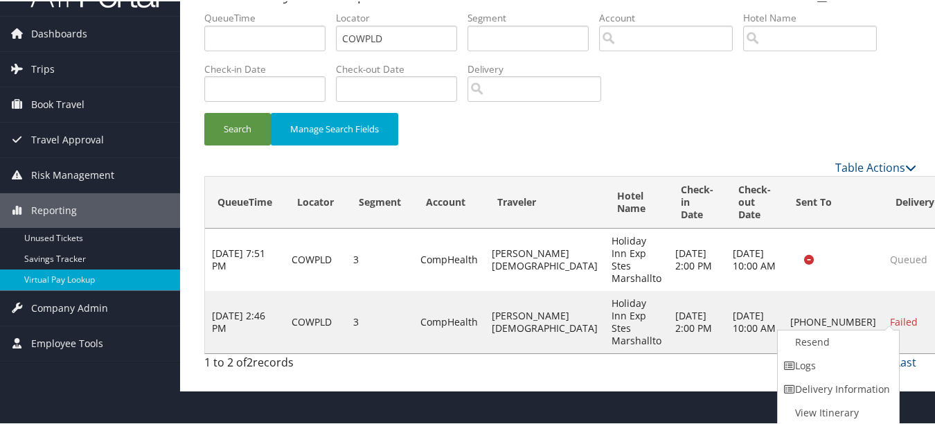
drag, startPoint x: 885, startPoint y: 371, endPoint x: 590, endPoint y: 335, distance: 297.1
click at [885, 372] on link "Logs" at bounding box center [836, 364] width 118 height 24
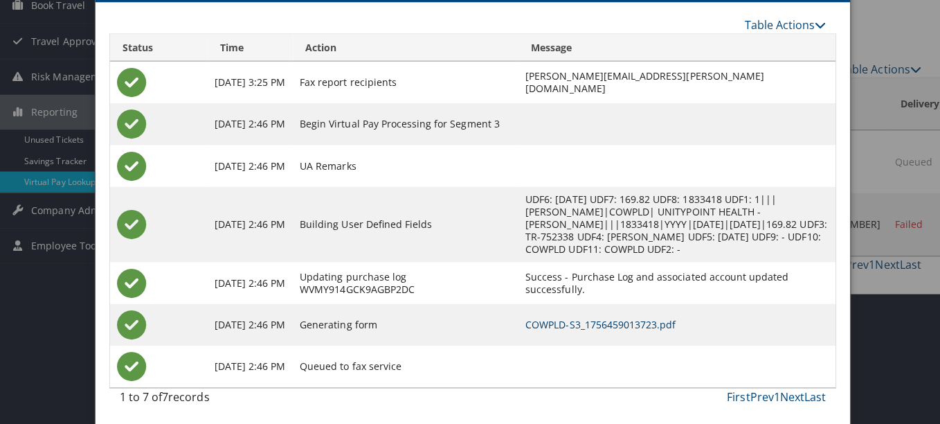
scroll to position [0, 0]
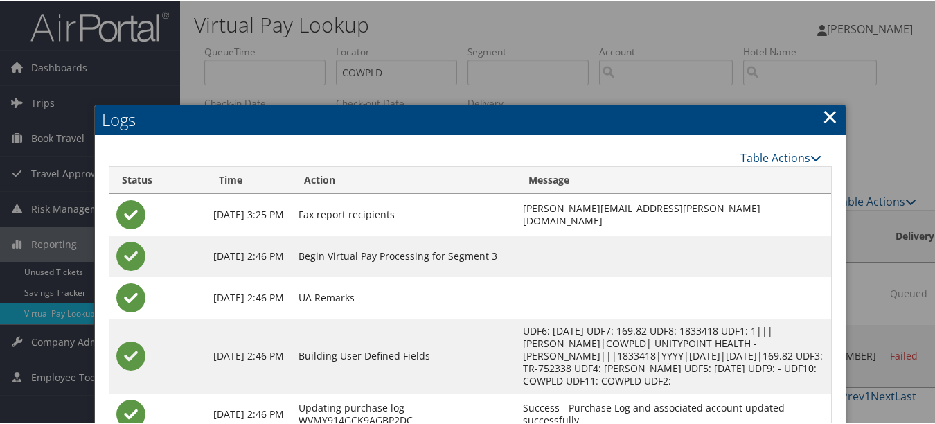
click at [824, 121] on link "×" at bounding box center [830, 115] width 16 height 28
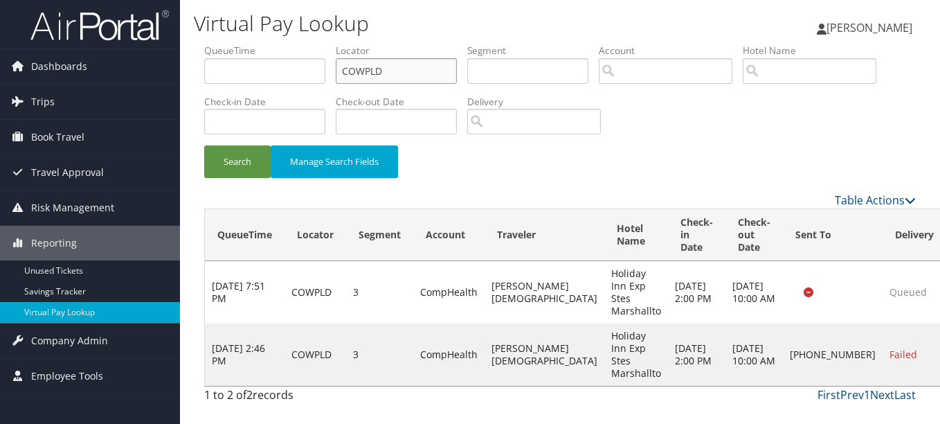
drag, startPoint x: 445, startPoint y: 77, endPoint x: 274, endPoint y: 75, distance: 171.0
click at [274, 44] on ul "QueueTime Locator COWPLD Segment Account Traveler Hotel Name Check-in Date Chec…" at bounding box center [560, 44] width 712 height 0
paste input "FXRIEI"
click at [204, 145] on button "Search" at bounding box center [237, 161] width 66 height 33
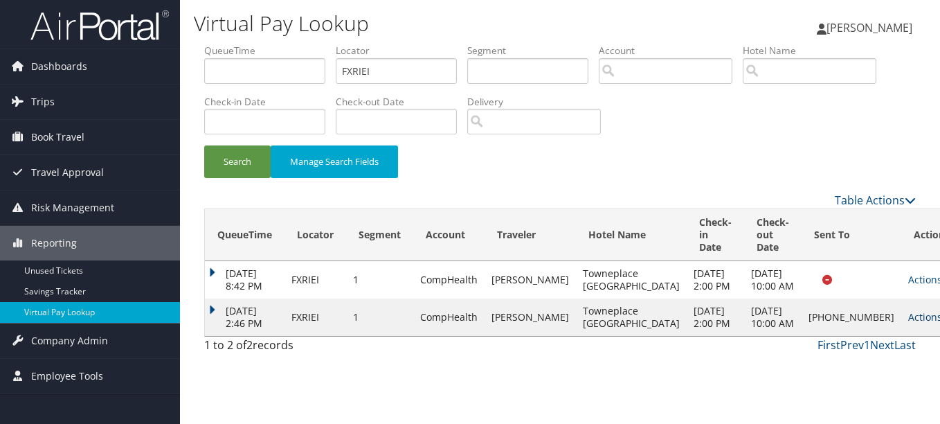
click at [908, 323] on link "Actions" at bounding box center [930, 316] width 44 height 13
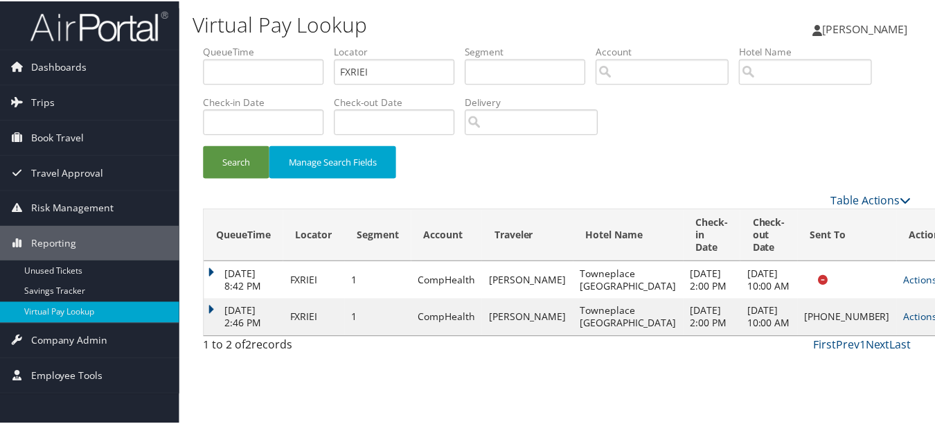
scroll to position [15, 0]
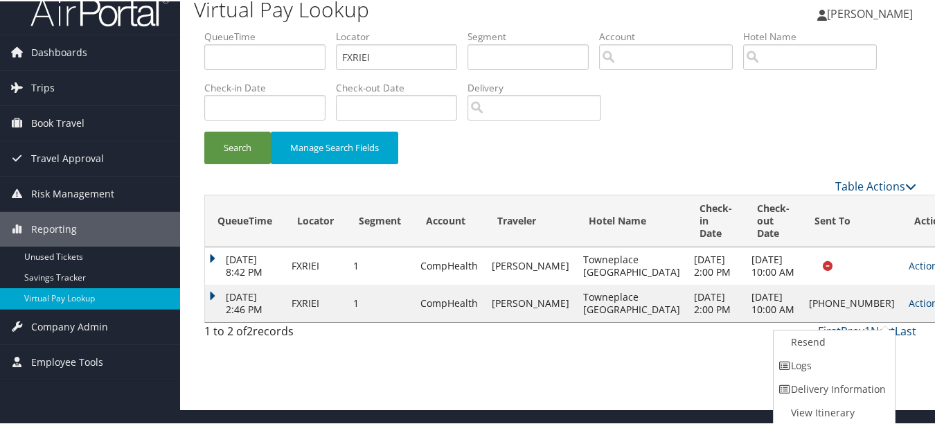
drag, startPoint x: 827, startPoint y: 362, endPoint x: 775, endPoint y: 357, distance: 52.1
click at [825, 363] on link "Logs" at bounding box center [832, 364] width 118 height 24
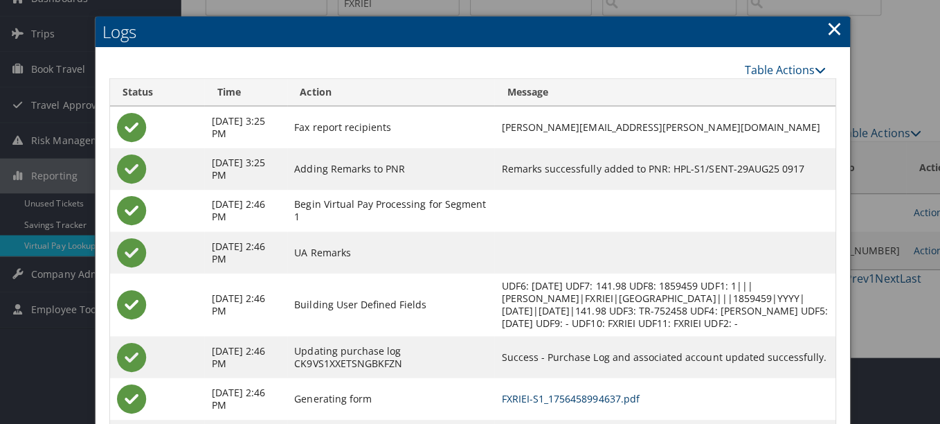
scroll to position [0, 0]
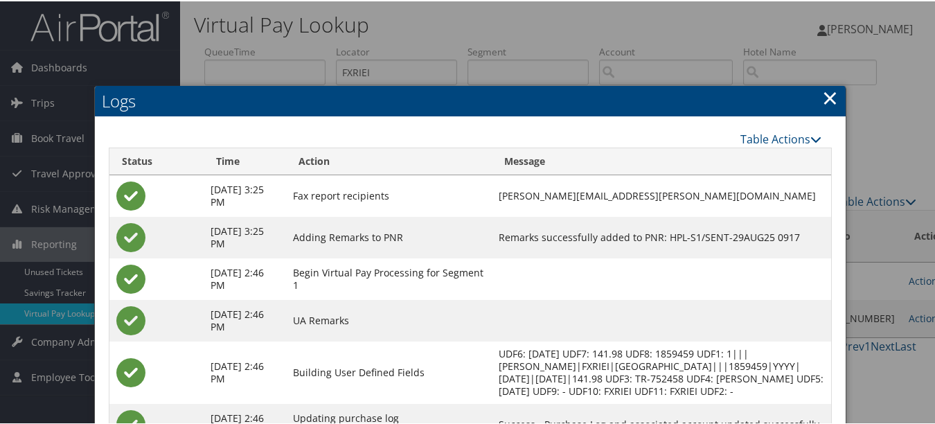
click at [827, 97] on link "×" at bounding box center [830, 96] width 16 height 28
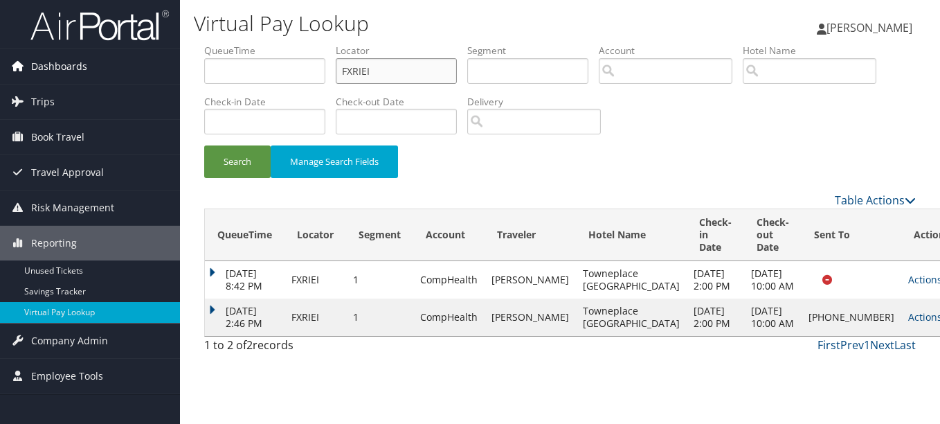
drag, startPoint x: 392, startPoint y: 71, endPoint x: 139, endPoint y: 69, distance: 252.7
click at [165, 69] on div "Dashboards AirPortal 360™ (Manager) My Travel Dashboard Trips Airtinerary® Look…" at bounding box center [470, 212] width 940 height 424
paste input "CFQRZX"
click at [204, 145] on button "Search" at bounding box center [237, 161] width 66 height 33
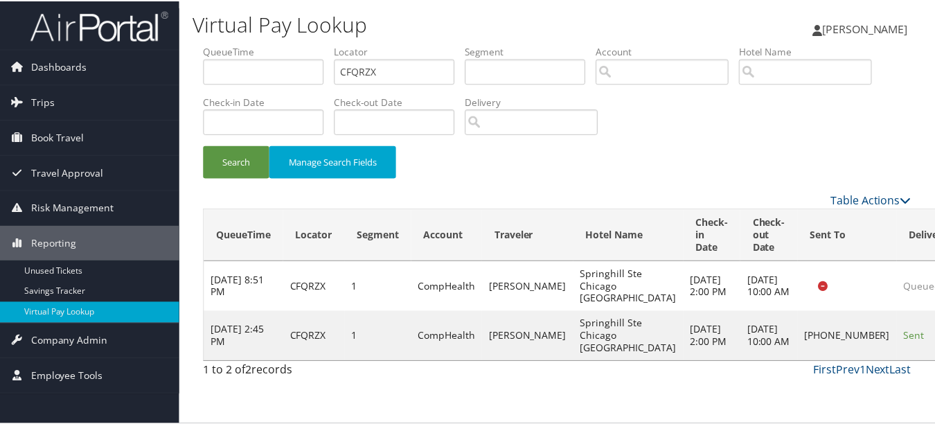
scroll to position [34, 0]
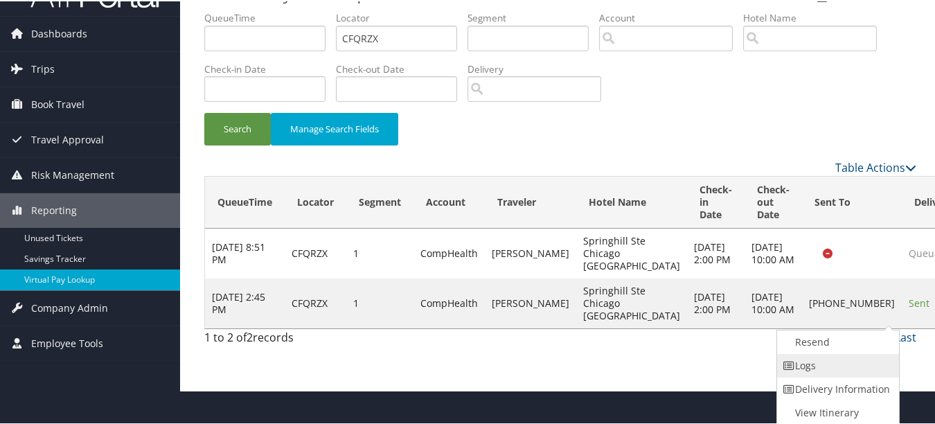
click at [872, 365] on link "Logs" at bounding box center [836, 364] width 118 height 24
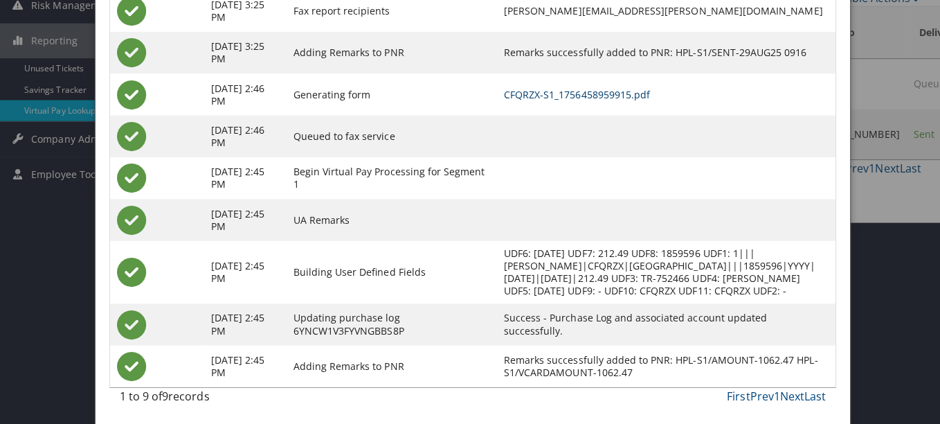
scroll to position [0, 0]
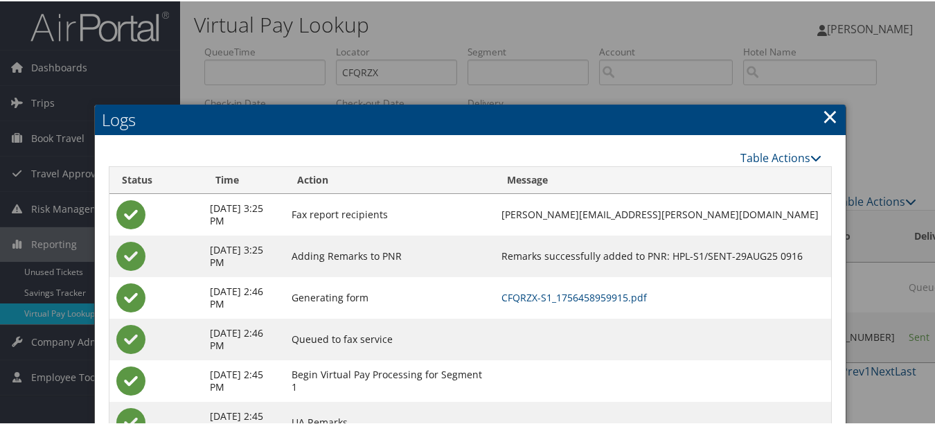
click at [828, 114] on link "×" at bounding box center [830, 115] width 16 height 28
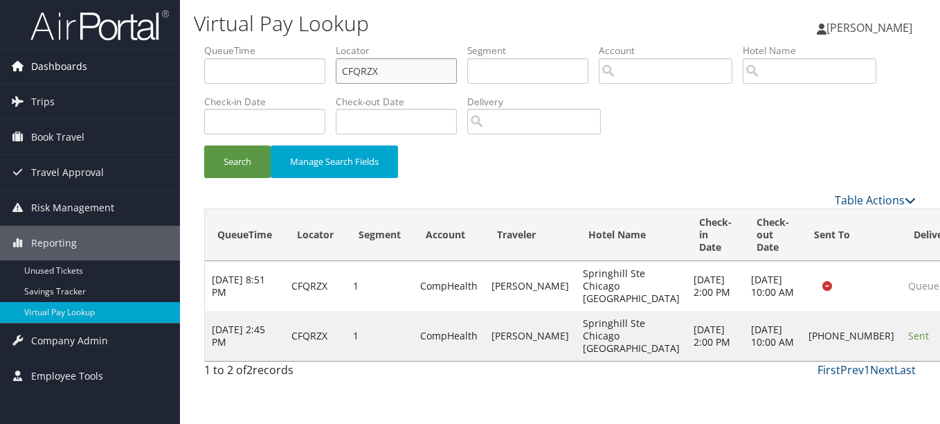
drag, startPoint x: 438, startPoint y: 66, endPoint x: 88, endPoint y: 60, distance: 350.3
click at [145, 61] on div "Dashboards AirPortal 360™ (Manager) My Travel Dashboard Trips Airtinerary® Look…" at bounding box center [470, 212] width 940 height 424
paste input "GLLUQW"
click at [204, 145] on button "Search" at bounding box center [237, 161] width 66 height 33
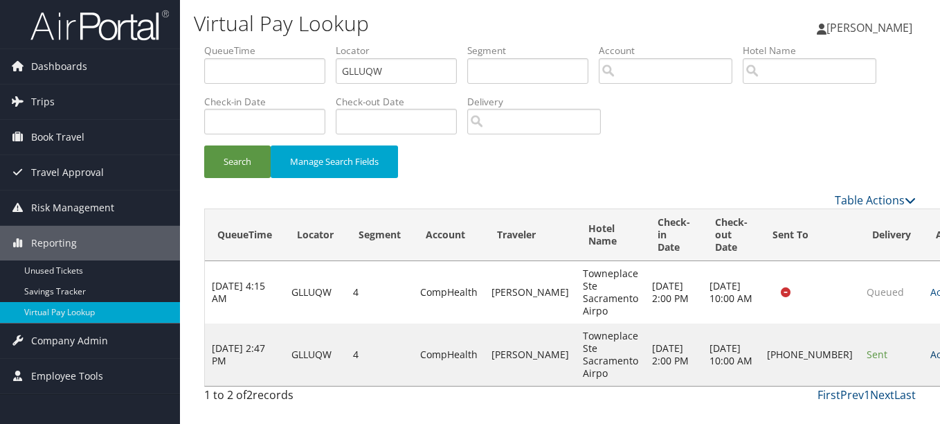
click at [930, 351] on link "Actions" at bounding box center [952, 354] width 44 height 13
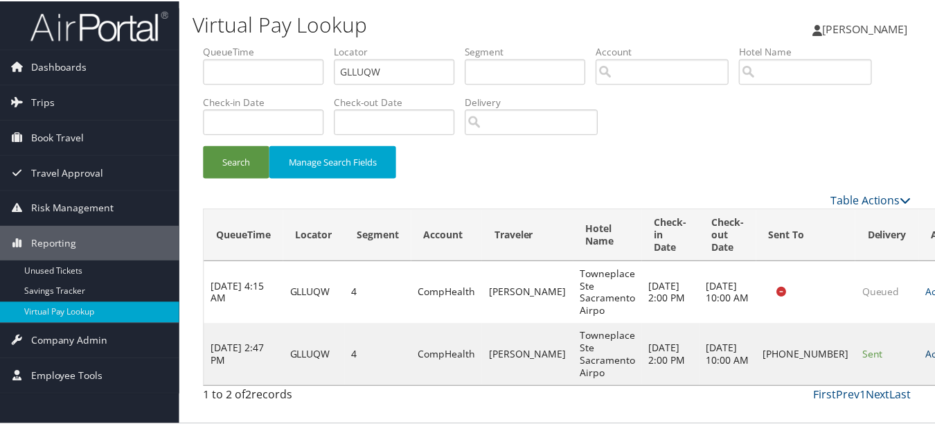
scroll to position [34, 0]
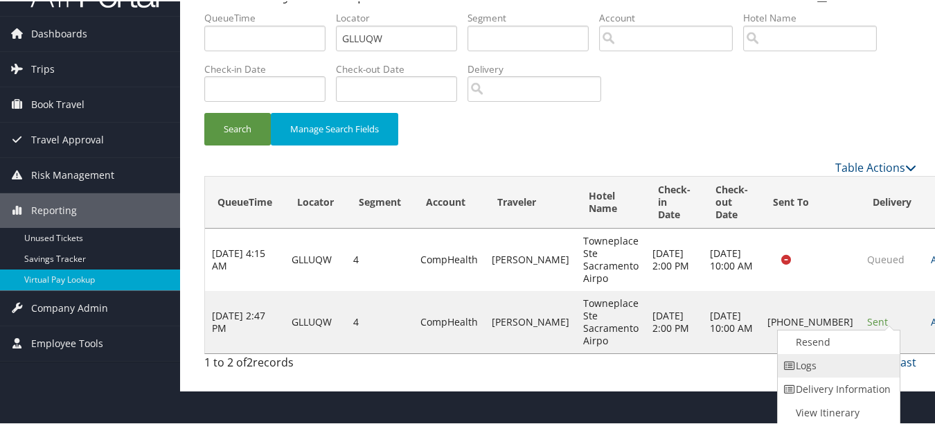
click at [869, 357] on link "Logs" at bounding box center [836, 364] width 118 height 24
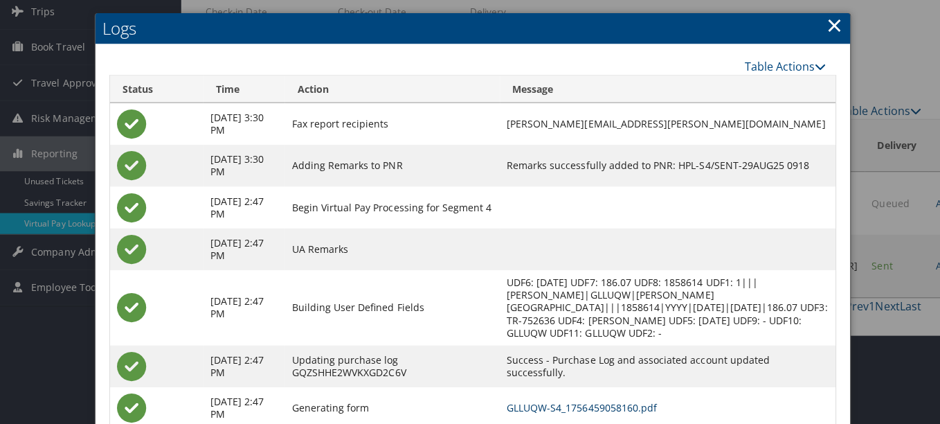
scroll to position [0, 0]
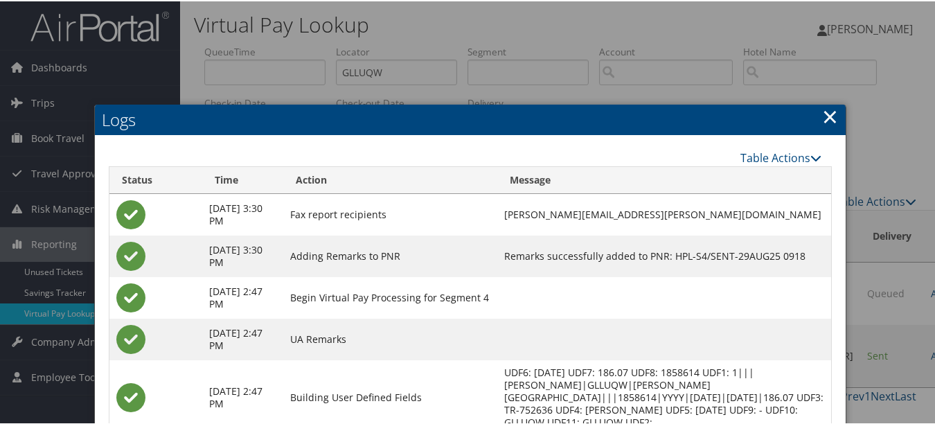
click at [824, 120] on link "×" at bounding box center [830, 115] width 16 height 28
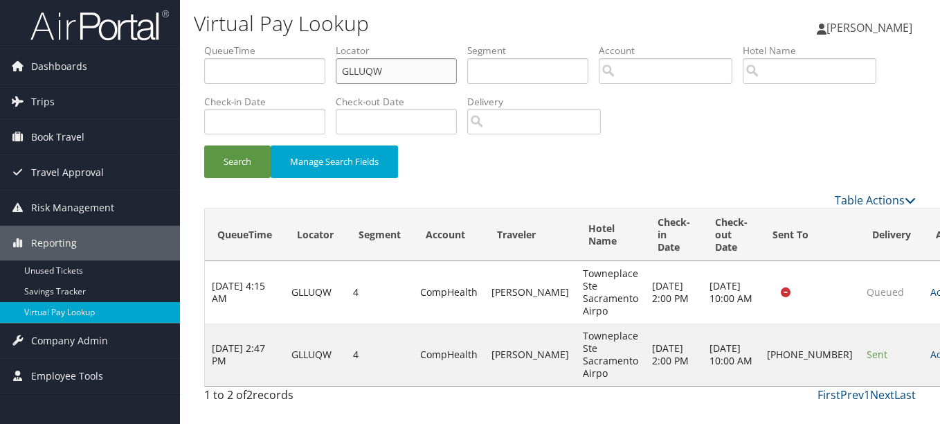
drag, startPoint x: 428, startPoint y: 64, endPoint x: 189, endPoint y: 72, distance: 238.9
click at [189, 72] on div "Virtual Pay Lookup [PERSON_NAME] [PERSON_NAME] My Settings Travel Agency Contac…" at bounding box center [560, 212] width 760 height 424
paste input "CMTQTO"
click at [204, 145] on button "Search" at bounding box center [237, 161] width 66 height 33
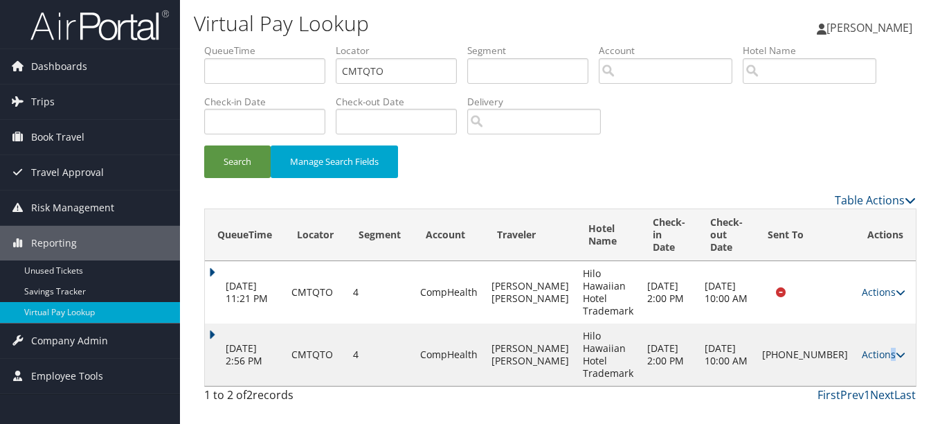
click at [888, 352] on link "Actions" at bounding box center [884, 354] width 44 height 13
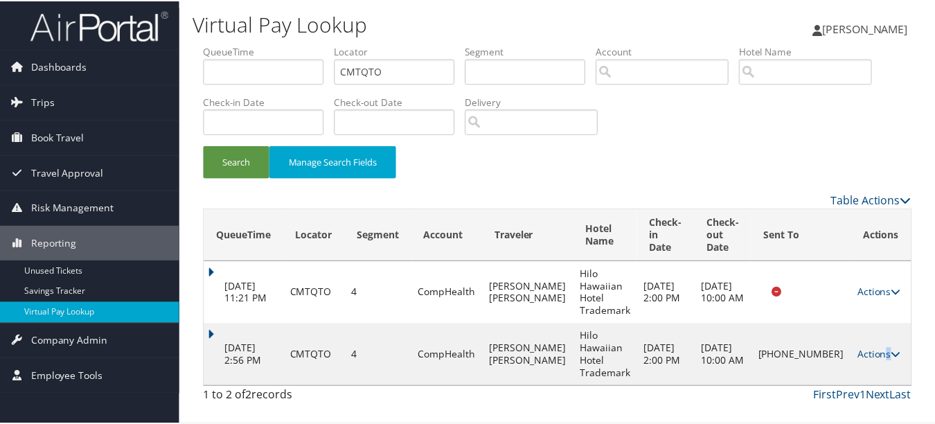
scroll to position [34, 0]
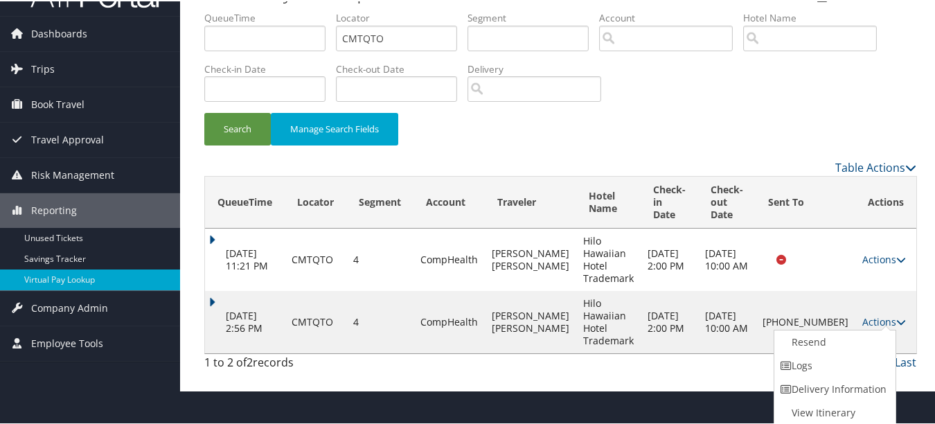
drag, startPoint x: 888, startPoint y: 352, endPoint x: 833, endPoint y: 366, distance: 56.9
click at [838, 363] on link "Logs" at bounding box center [833, 364] width 118 height 24
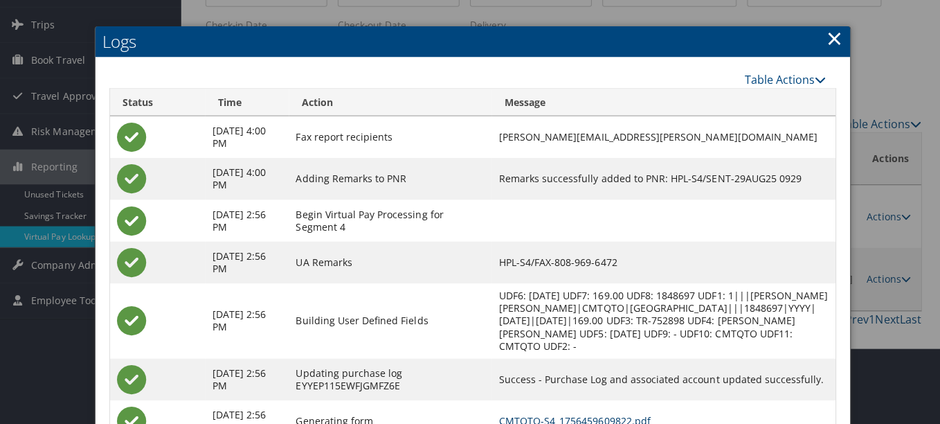
scroll to position [0, 0]
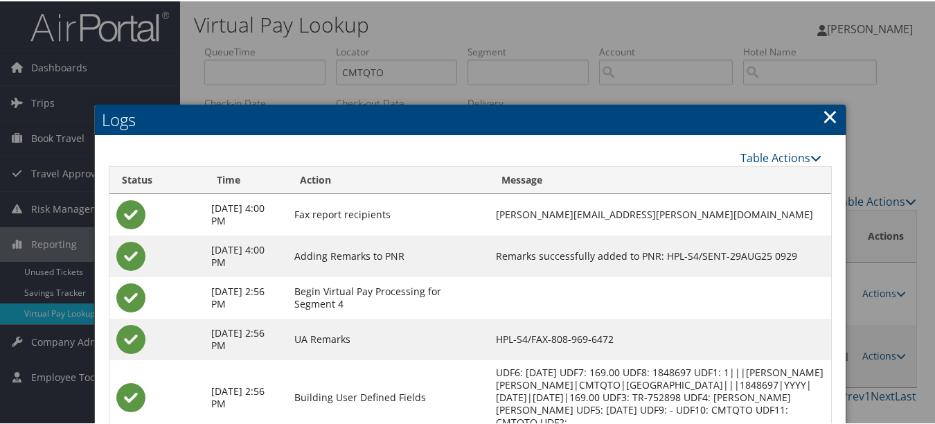
click at [823, 118] on link "×" at bounding box center [830, 115] width 16 height 28
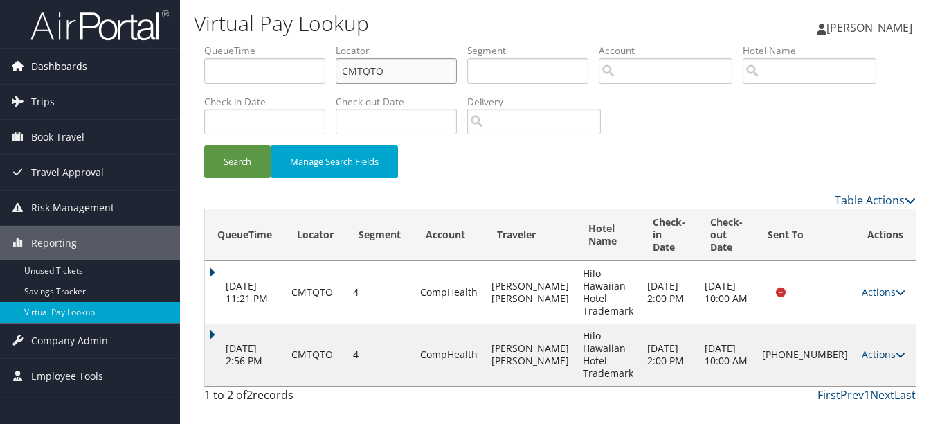
drag, startPoint x: 444, startPoint y: 68, endPoint x: 111, endPoint y: 54, distance: 332.6
click at [111, 54] on div "Dashboards AirPortal 360™ (Manager) My Travel Dashboard Trips Airtinerary® Look…" at bounding box center [470, 212] width 940 height 424
paste input "FTXIOK"
click at [204, 145] on button "Search" at bounding box center [237, 161] width 66 height 33
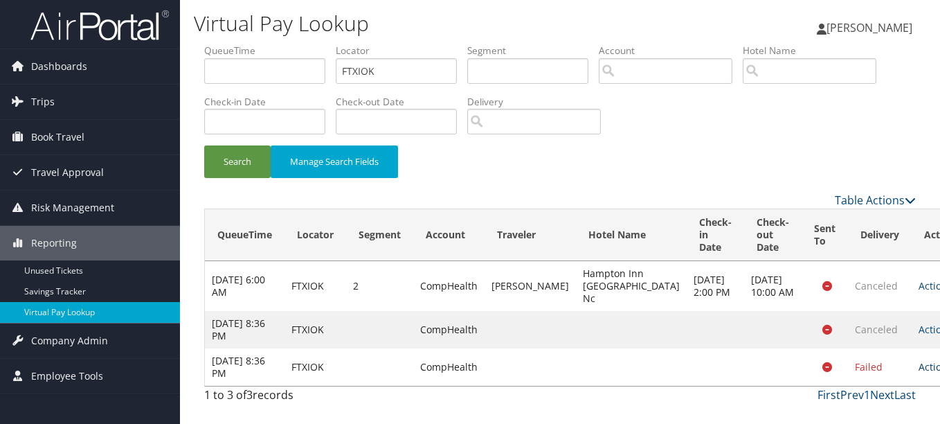
click at [912, 372] on td "Actions Resend Logs View Itinerary" at bounding box center [942, 366] width 61 height 37
click at [919, 373] on link "Actions" at bounding box center [941, 366] width 44 height 13
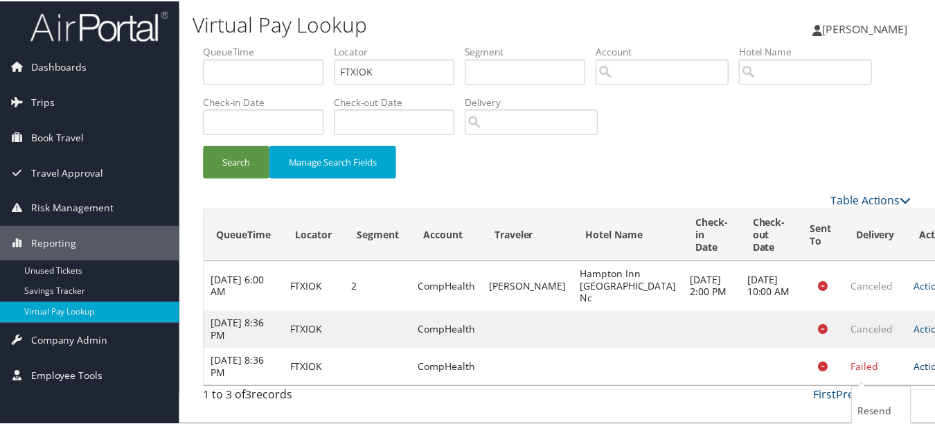
scroll to position [60, 0]
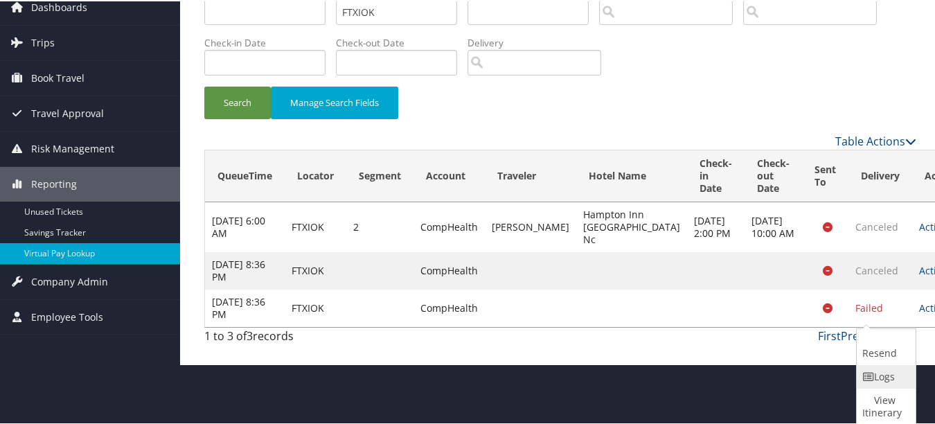
click at [868, 382] on link "Logs" at bounding box center [883, 375] width 55 height 24
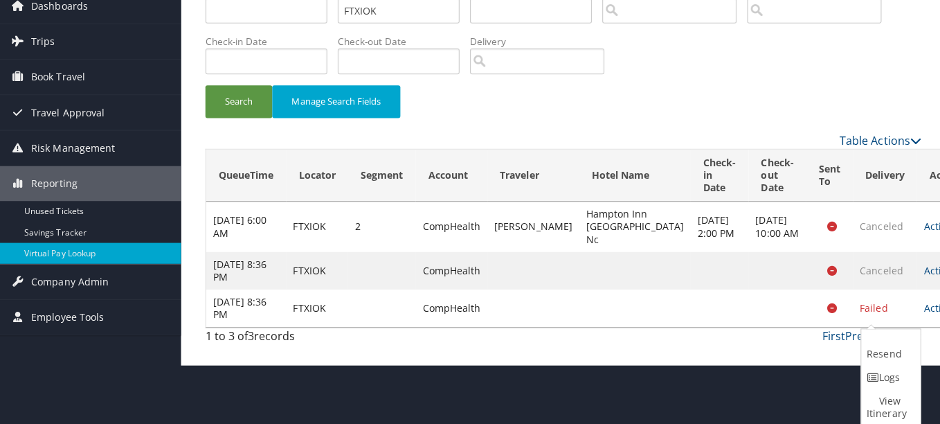
scroll to position [0, 0]
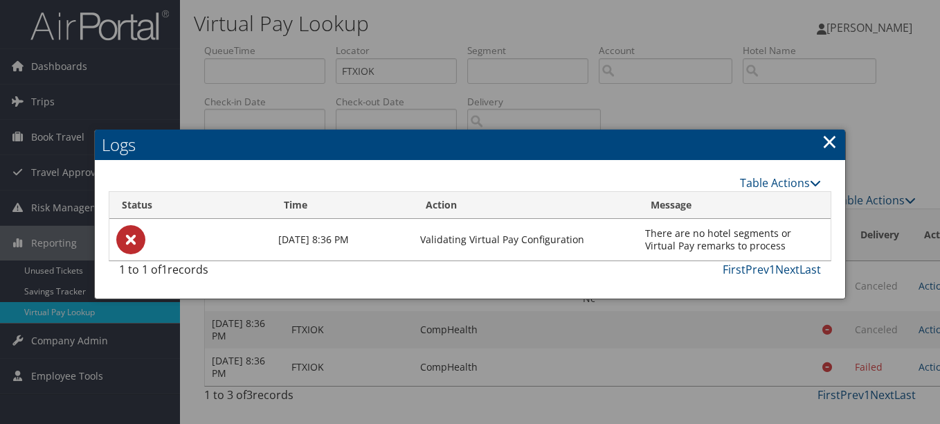
click at [822, 155] on link "×" at bounding box center [830, 141] width 16 height 28
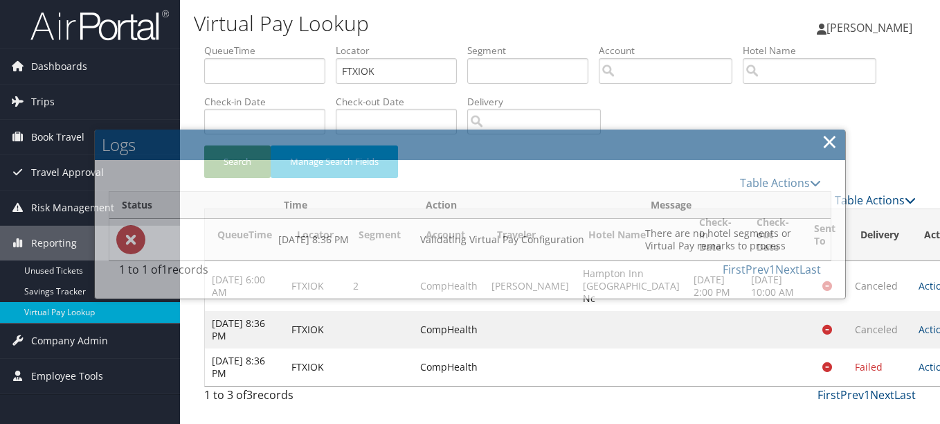
click at [832, 139] on link "×" at bounding box center [830, 141] width 16 height 28
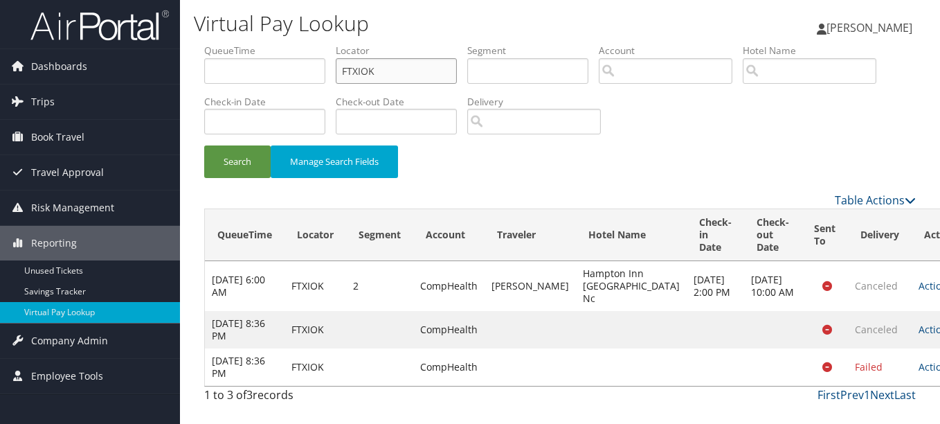
drag, startPoint x: 390, startPoint y: 72, endPoint x: 244, endPoint y: 69, distance: 146.1
click at [244, 44] on ul "QueueTime Locator FTXIOK Segment Account Traveler Hotel Name Check-in Date Chec…" at bounding box center [560, 44] width 712 height 0
paste input "HZANYE"
click at [204, 145] on button "Search" at bounding box center [237, 161] width 66 height 33
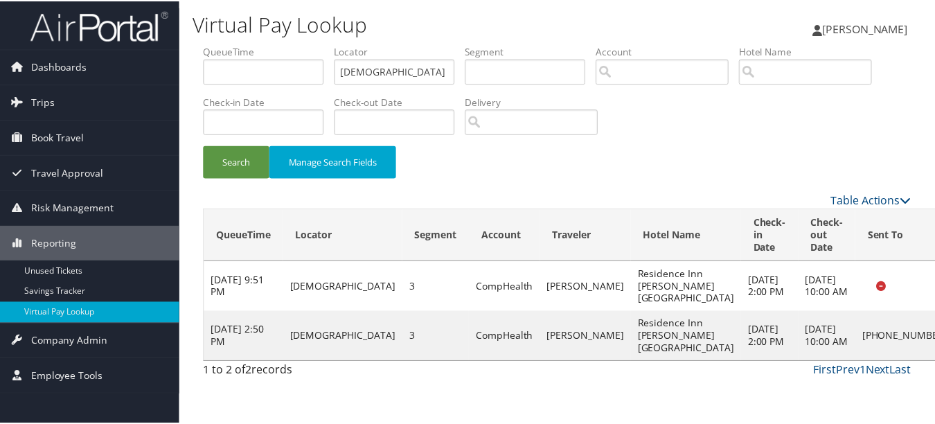
scroll to position [21, 0]
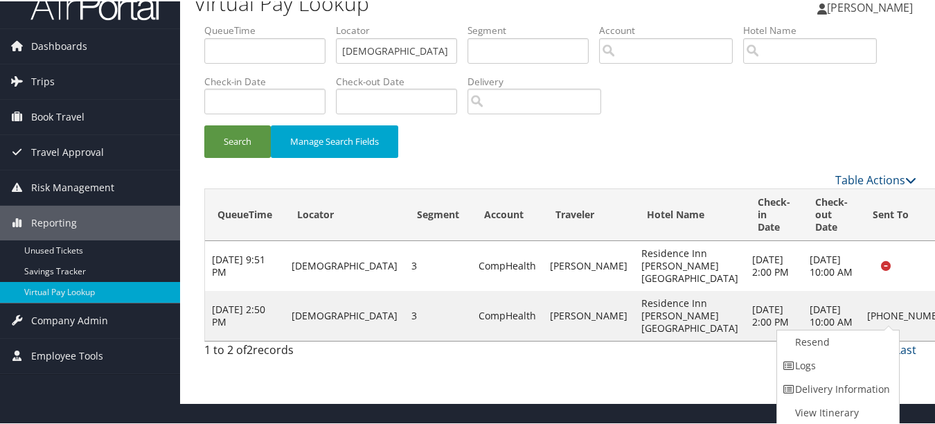
drag, startPoint x: 840, startPoint y: 366, endPoint x: 727, endPoint y: 367, distance: 113.5
click at [840, 366] on link "Logs" at bounding box center [836, 364] width 118 height 24
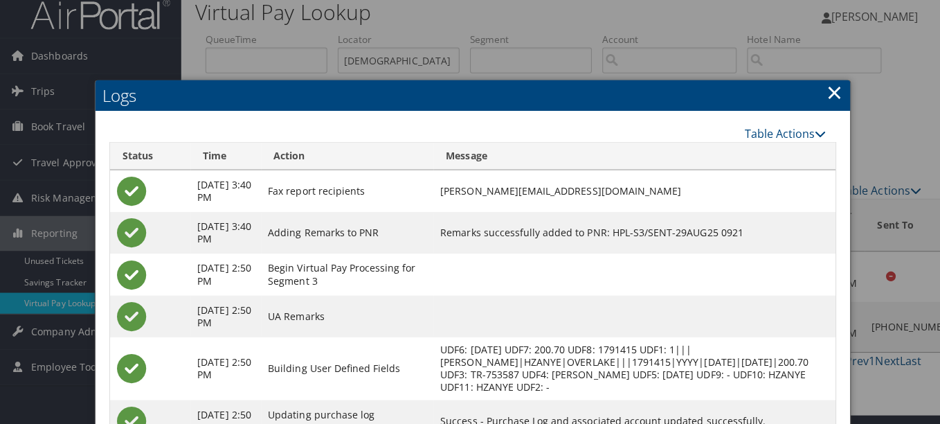
scroll to position [0, 0]
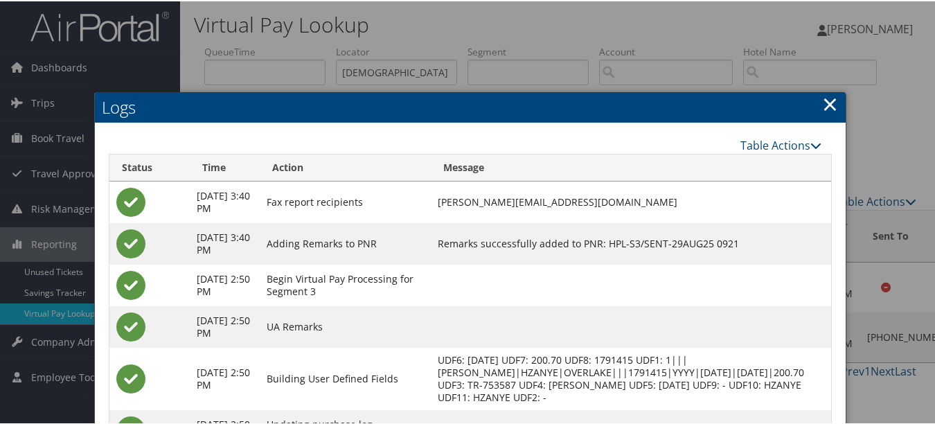
click at [827, 107] on link "×" at bounding box center [830, 103] width 16 height 28
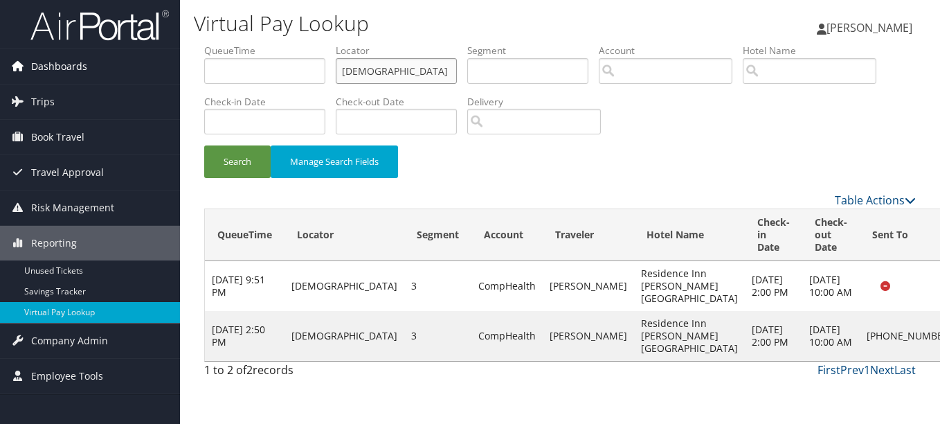
drag, startPoint x: 387, startPoint y: 71, endPoint x: 149, endPoint y: 71, distance: 238.1
click at [150, 71] on div "Dashboards AirPortal 360™ (Manager) My Travel Dashboard Trips Airtinerary® Look…" at bounding box center [470, 212] width 940 height 424
paste input "MYTXOO"
click at [204, 145] on button "Search" at bounding box center [237, 161] width 66 height 33
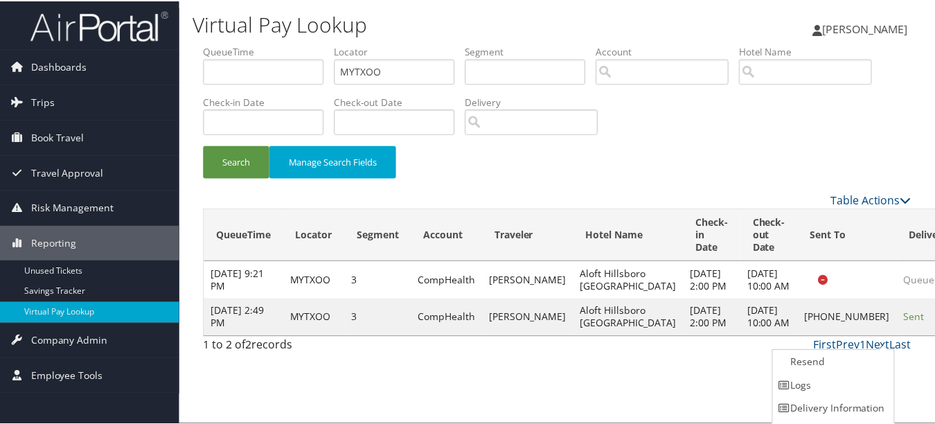
scroll to position [21, 0]
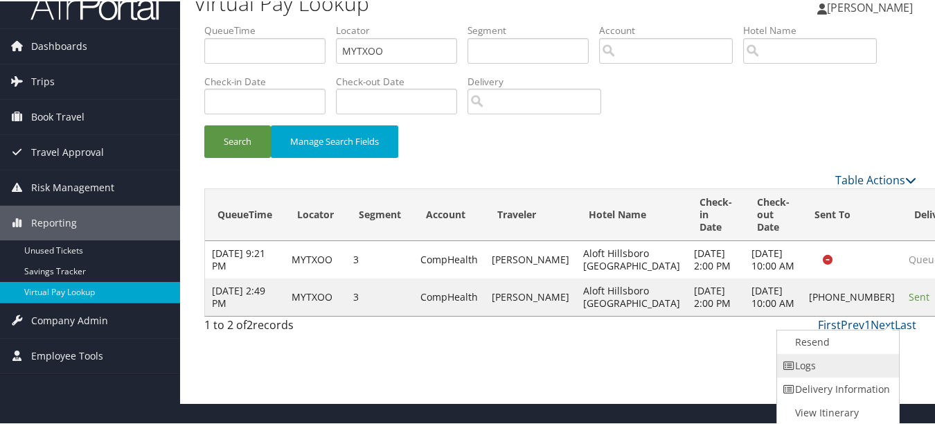
click at [841, 364] on link "Logs" at bounding box center [836, 364] width 118 height 24
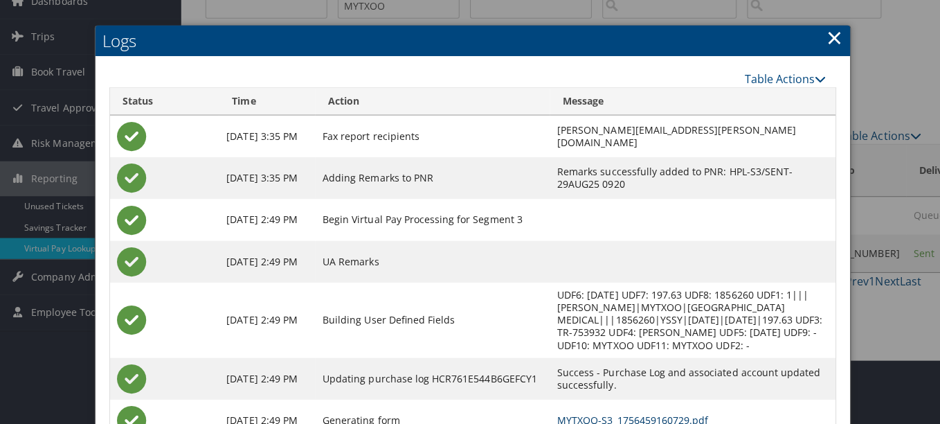
scroll to position [0, 0]
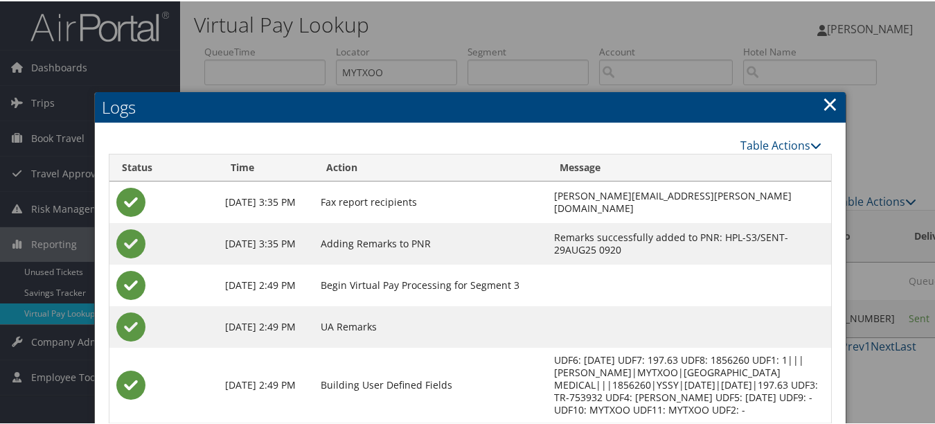
click at [824, 99] on link "×" at bounding box center [830, 103] width 16 height 28
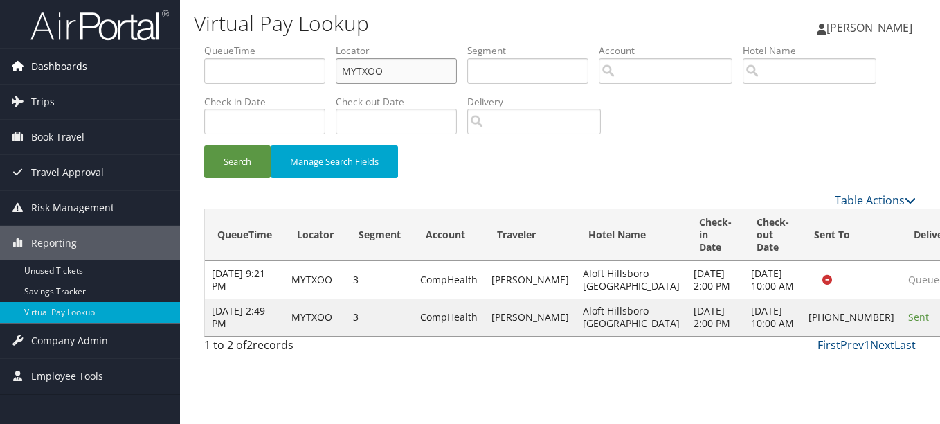
drag, startPoint x: 424, startPoint y: 75, endPoint x: 114, endPoint y: 77, distance: 310.1
click at [254, 44] on ul "QueueTime Locator MYTXOO Segment Account Traveler Hotel Name Check-in Date Chec…" at bounding box center [560, 44] width 712 height 0
paste input "DDCFIW"
click at [204, 145] on button "Search" at bounding box center [237, 161] width 66 height 33
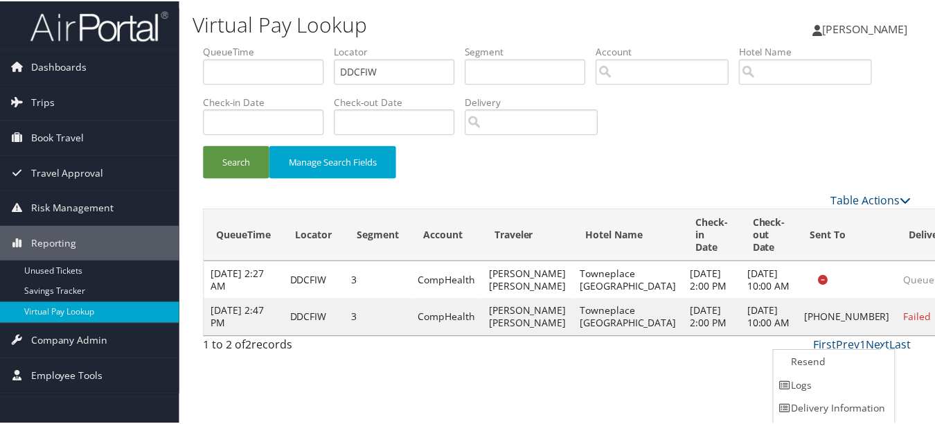
scroll to position [21, 0]
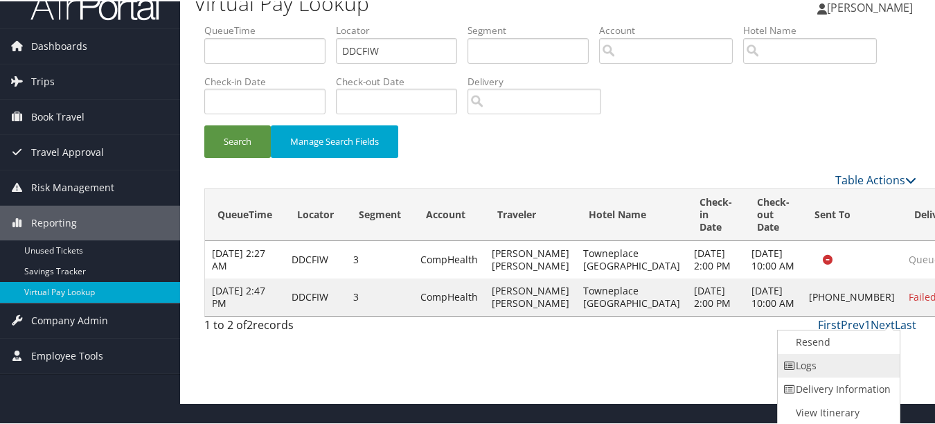
click at [818, 366] on link "Logs" at bounding box center [836, 364] width 118 height 24
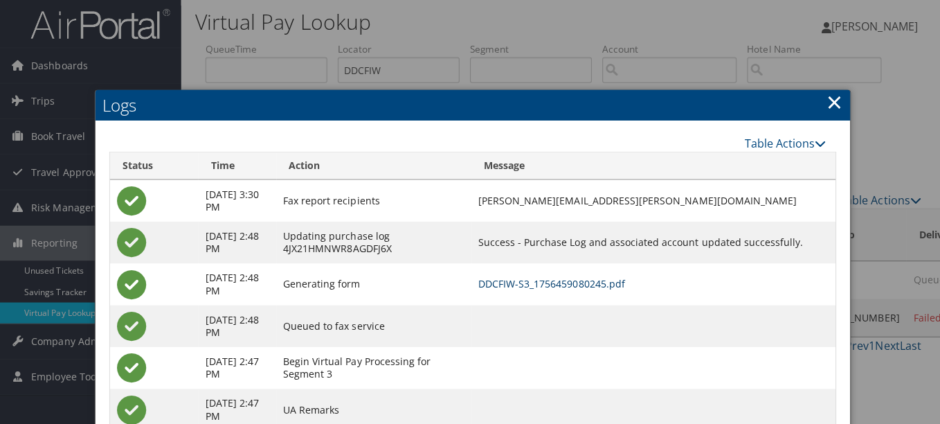
scroll to position [0, 0]
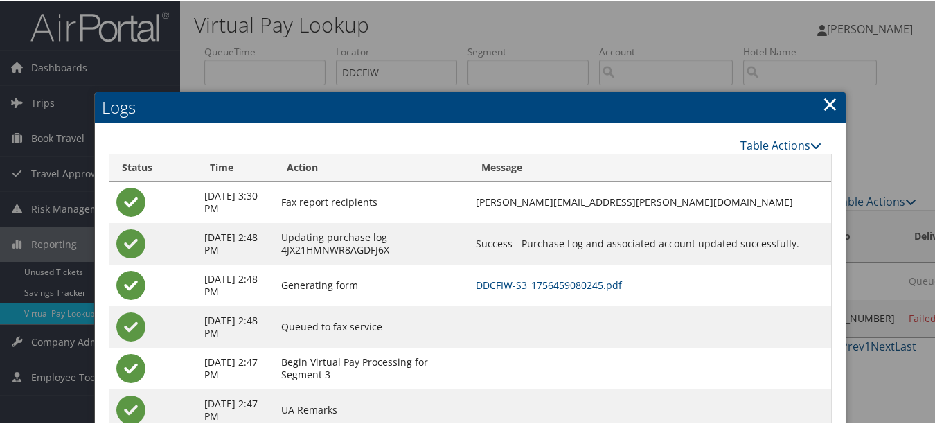
click at [816, 105] on h2 "Logs" at bounding box center [470, 106] width 750 height 30
click at [834, 105] on h2 "Logs" at bounding box center [470, 106] width 750 height 30
click at [822, 100] on link "×" at bounding box center [830, 103] width 16 height 28
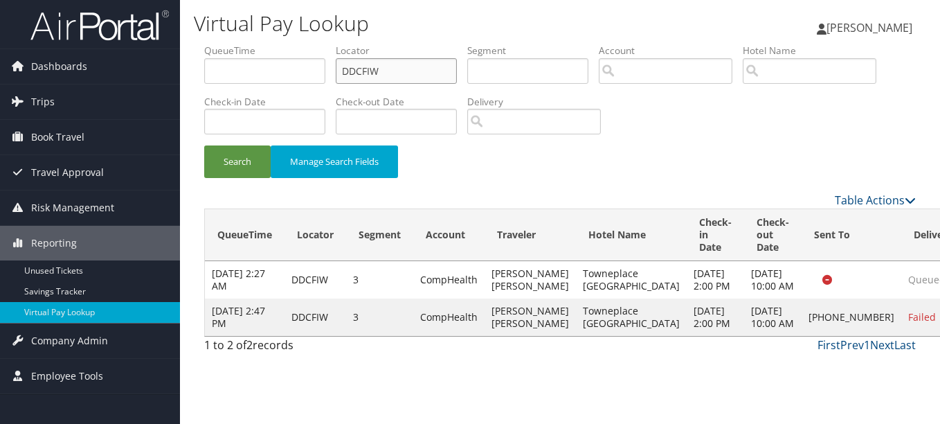
drag, startPoint x: 382, startPoint y: 73, endPoint x: 393, endPoint y: 73, distance: 10.4
click at [381, 73] on input "DDCFIW" at bounding box center [396, 71] width 121 height 26
drag, startPoint x: 385, startPoint y: 71, endPoint x: 354, endPoint y: 71, distance: 31.2
click at [356, 71] on input "DDCFIW" at bounding box center [396, 71] width 121 height 26
click at [337, 44] on ul "QueueTime Locator DDCFIW Segment Account Traveler Hotel Name Check-in Date Chec…" at bounding box center [560, 44] width 712 height 0
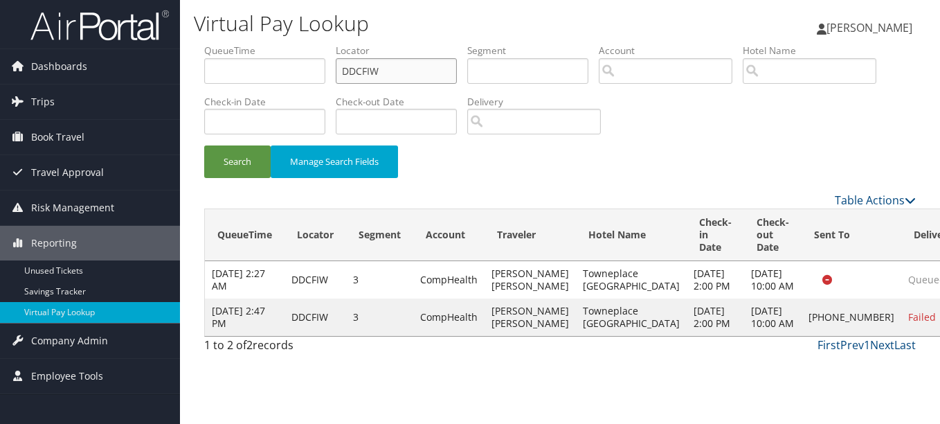
paste input "ASYZLE"
drag, startPoint x: 430, startPoint y: 71, endPoint x: 221, endPoint y: 70, distance: 209.1
click at [221, 44] on ul "QueueTime Locator ASYZLEDCFIW Segment Account Traveler Hotel Name Check-in Date…" at bounding box center [560, 44] width 712 height 0
paste input "text"
click at [364, 71] on input "ASYZLE" at bounding box center [396, 71] width 121 height 26
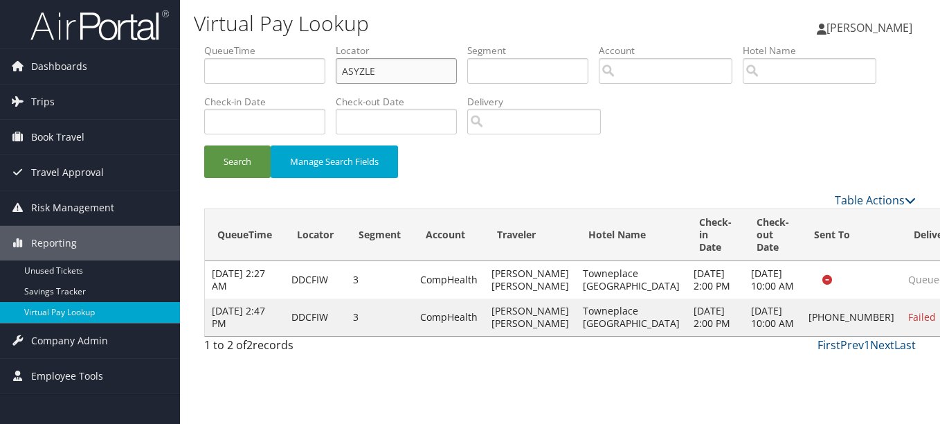
click at [204, 145] on button "Search" at bounding box center [237, 161] width 66 height 33
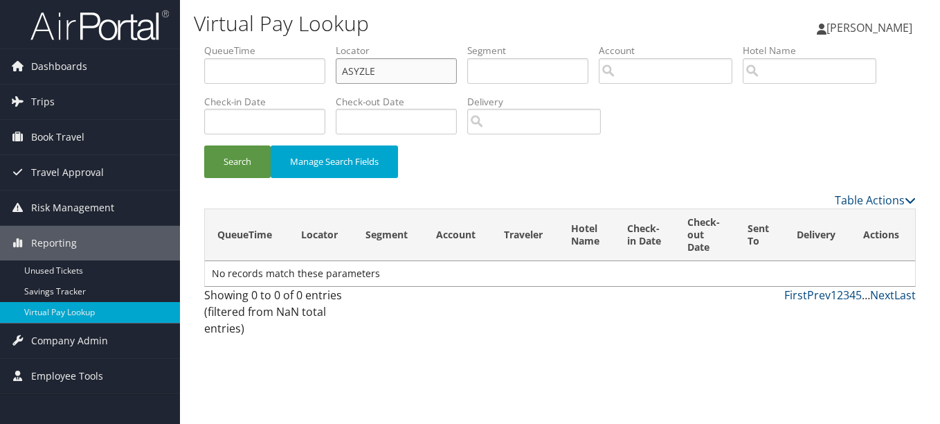
click at [204, 145] on button "Search" at bounding box center [237, 161] width 66 height 33
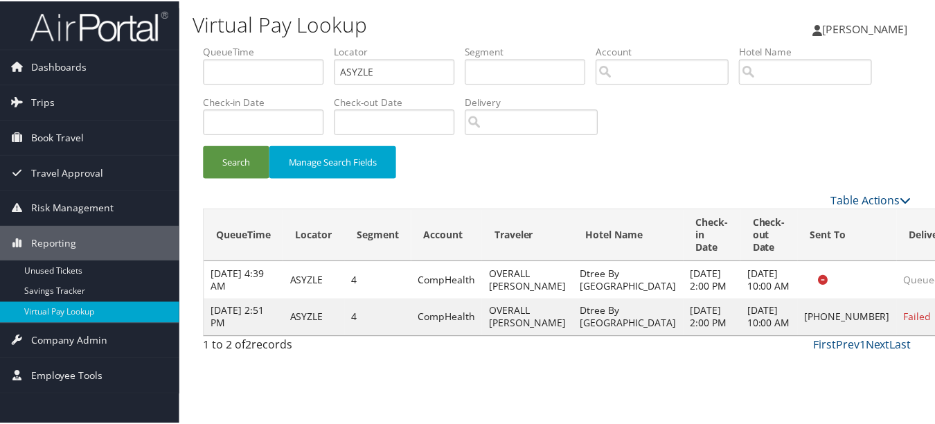
scroll to position [34, 0]
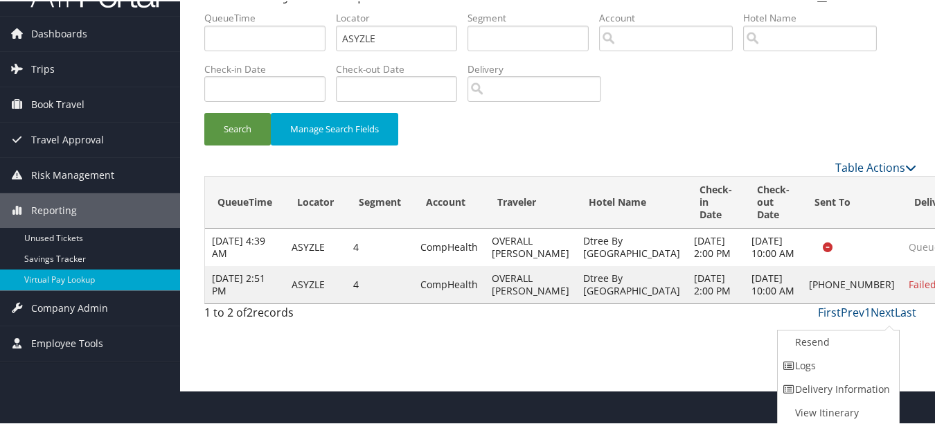
drag, startPoint x: 889, startPoint y: 361, endPoint x: 592, endPoint y: 313, distance: 300.8
click at [888, 361] on link "Logs" at bounding box center [836, 364] width 118 height 24
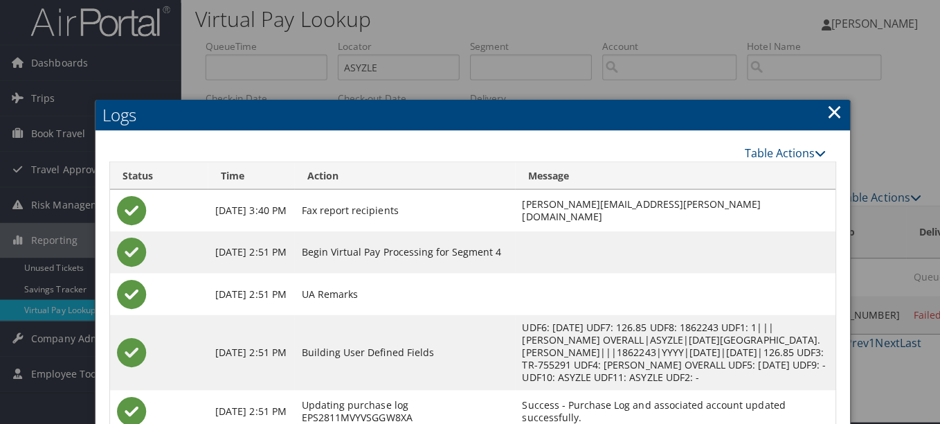
scroll to position [0, 0]
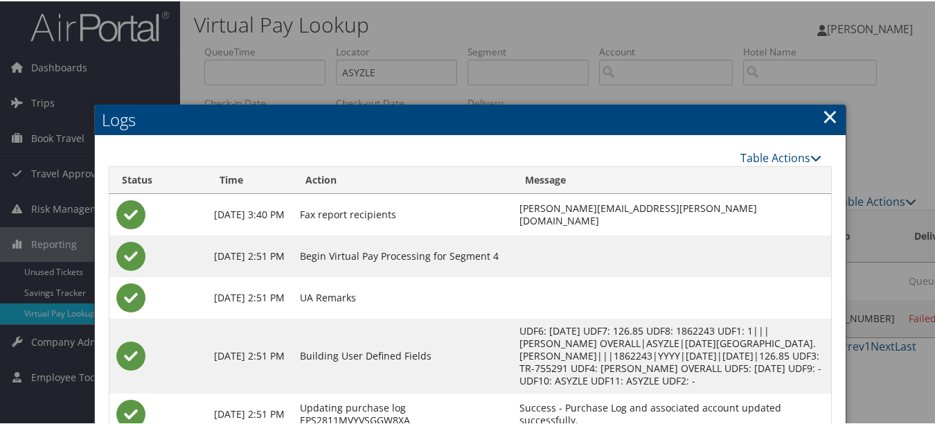
click at [826, 114] on link "×" at bounding box center [830, 115] width 16 height 28
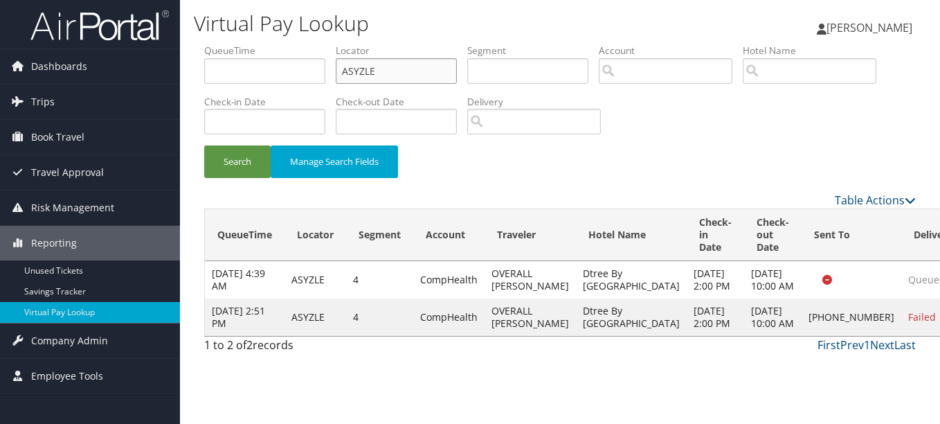
drag, startPoint x: 439, startPoint y: 71, endPoint x: 206, endPoint y: 71, distance: 232.6
click at [206, 44] on ul "QueueTime Locator ASYZLE Segment Account Traveler Hotel Name Check-in Date Chec…" at bounding box center [560, 44] width 712 height 0
paste input "UQMIVF"
click at [204, 145] on button "Search" at bounding box center [237, 161] width 66 height 33
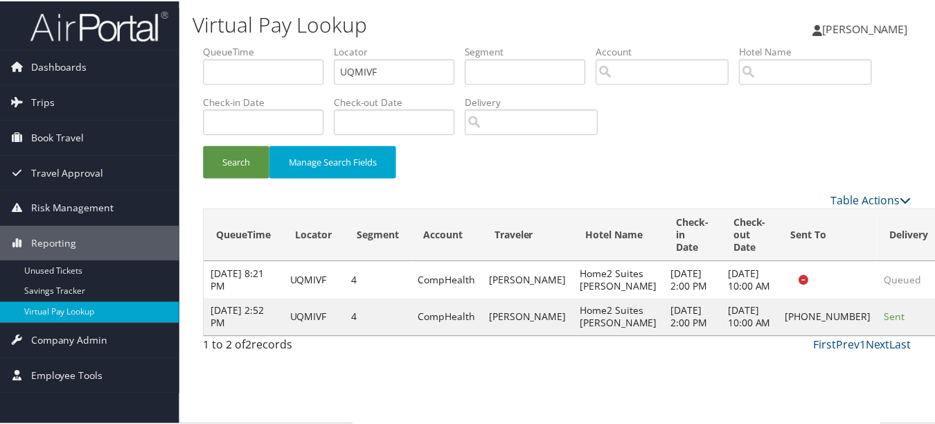
scroll to position [21, 0]
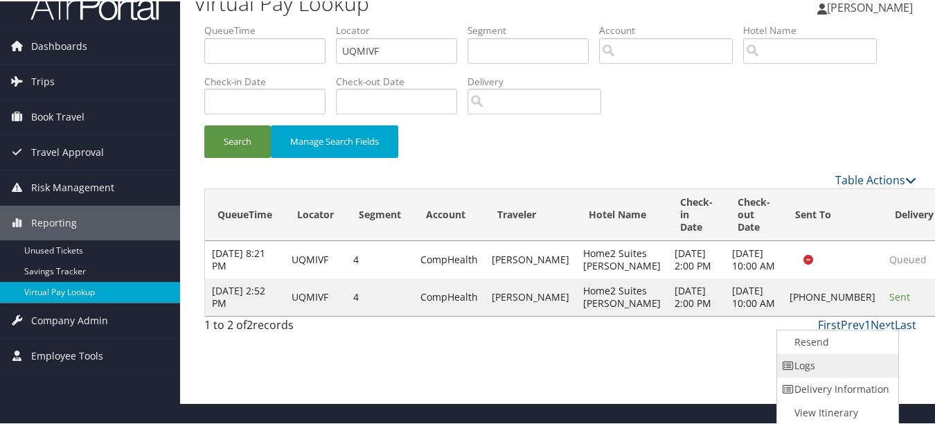
click at [856, 357] on link "Logs" at bounding box center [836, 364] width 118 height 24
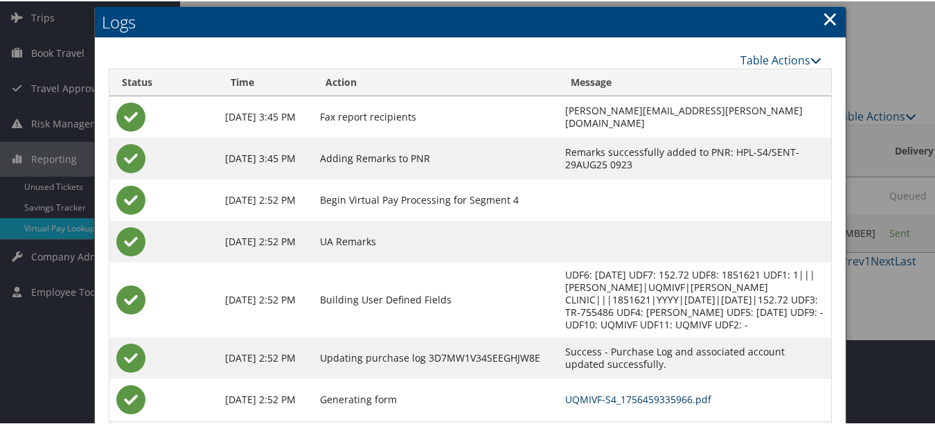
scroll to position [0, 0]
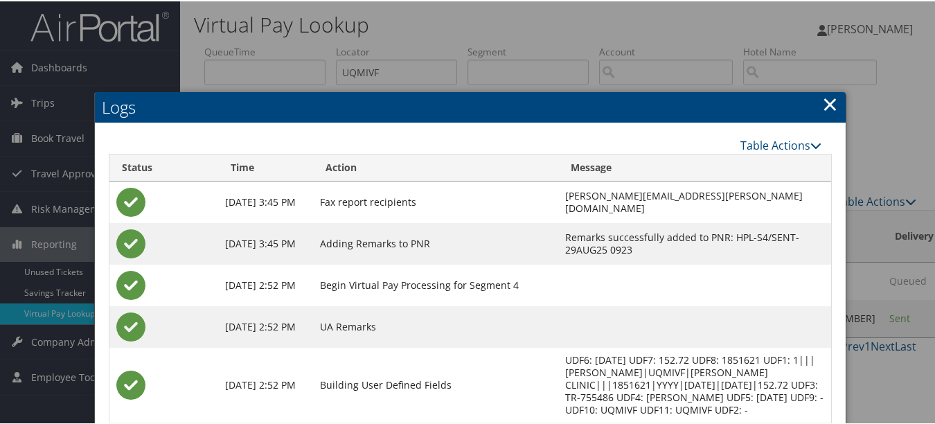
click at [824, 100] on link "×" at bounding box center [830, 103] width 16 height 28
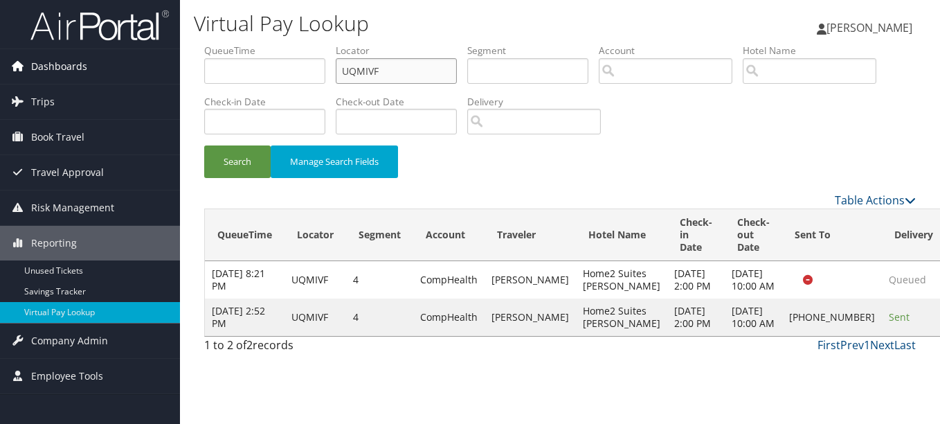
drag, startPoint x: 420, startPoint y: 67, endPoint x: 143, endPoint y: 74, distance: 276.3
click at [163, 74] on div "Dashboards AirPortal 360™ (Manager) My Travel Dashboard Trips Airtinerary® Look…" at bounding box center [470, 212] width 940 height 424
paste input "KGXHUW"
click at [204, 145] on button "Search" at bounding box center [237, 161] width 66 height 33
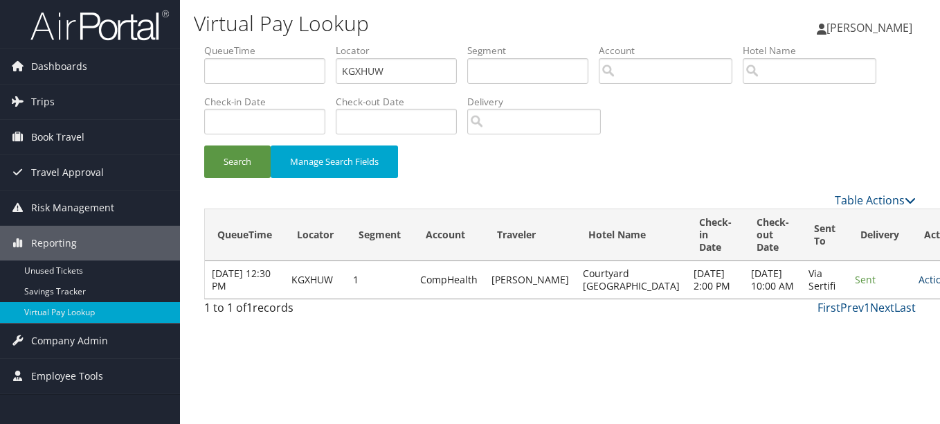
click at [919, 286] on link "Actions" at bounding box center [941, 279] width 44 height 13
drag, startPoint x: 833, startPoint y: 334, endPoint x: 748, endPoint y: 321, distance: 86.2
click at [836, 334] on link "Logs" at bounding box center [856, 330] width 87 height 24
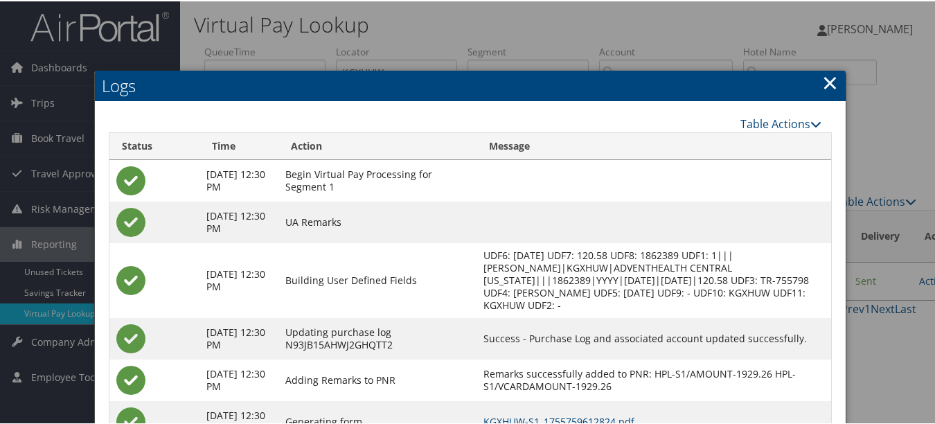
click at [822, 84] on link "×" at bounding box center [830, 81] width 16 height 28
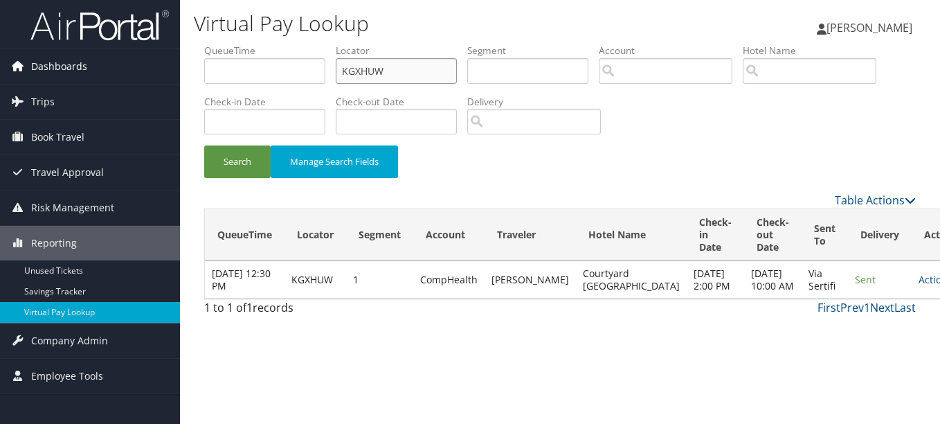
drag, startPoint x: 254, startPoint y: 69, endPoint x: 141, endPoint y: 62, distance: 113.0
click at [142, 62] on div "Dashboards AirPortal 360™ (Manager) My Travel Dashboard Trips Airtinerary® Look…" at bounding box center [470, 212] width 940 height 424
paste input "HDJDLP"
type input "HDJDLP"
click at [204, 145] on button "Search" at bounding box center [237, 161] width 66 height 33
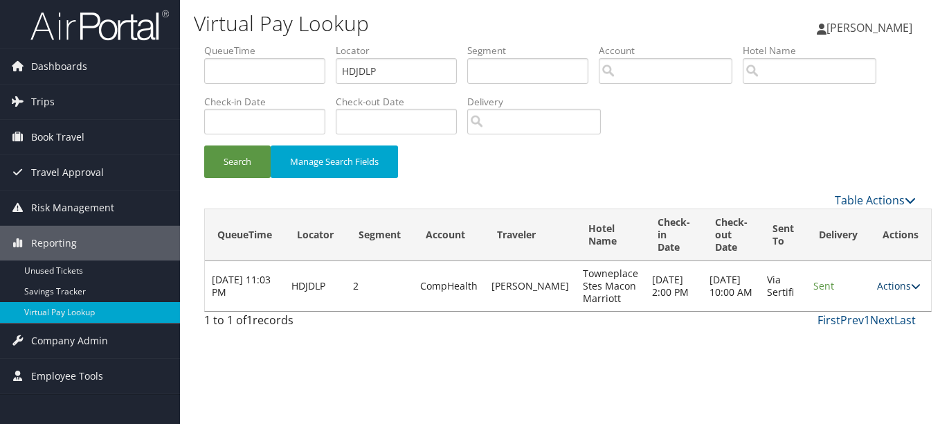
click at [886, 285] on link "Actions" at bounding box center [899, 285] width 44 height 13
click at [855, 337] on link "Logs" at bounding box center [857, 330] width 87 height 24
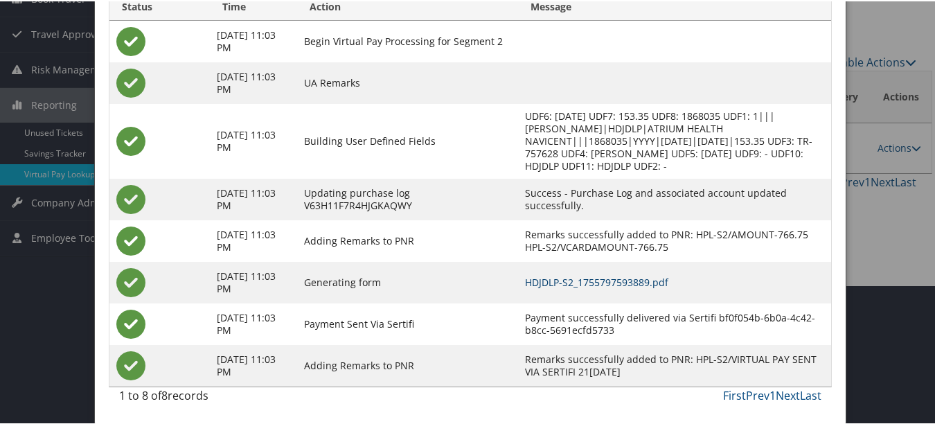
scroll to position [70, 0]
